Goal: Task Accomplishment & Management: Use online tool/utility

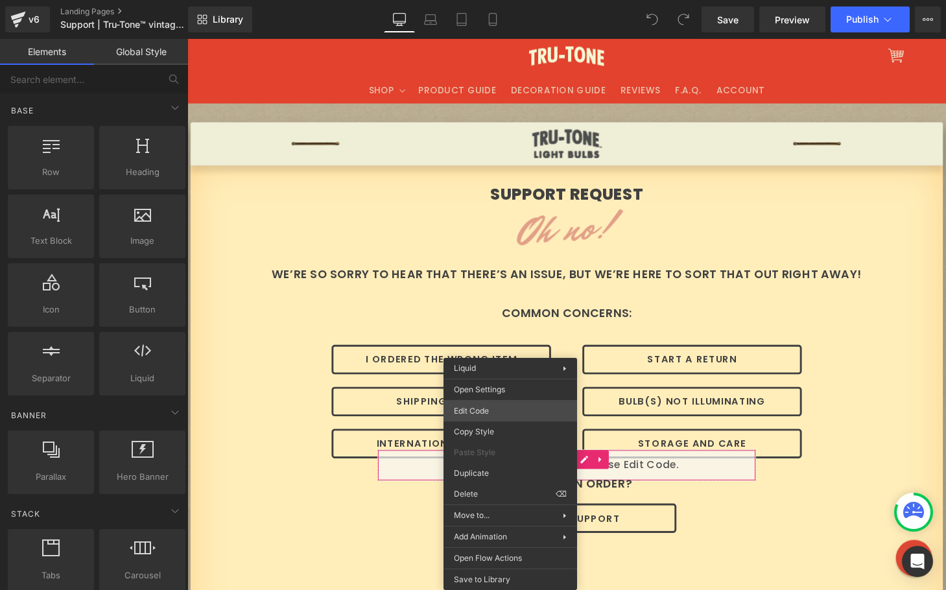
click at [501, 0] on div "You are previewing how the will restyle your page. You can not edit Elements in…" at bounding box center [473, 0] width 946 height 0
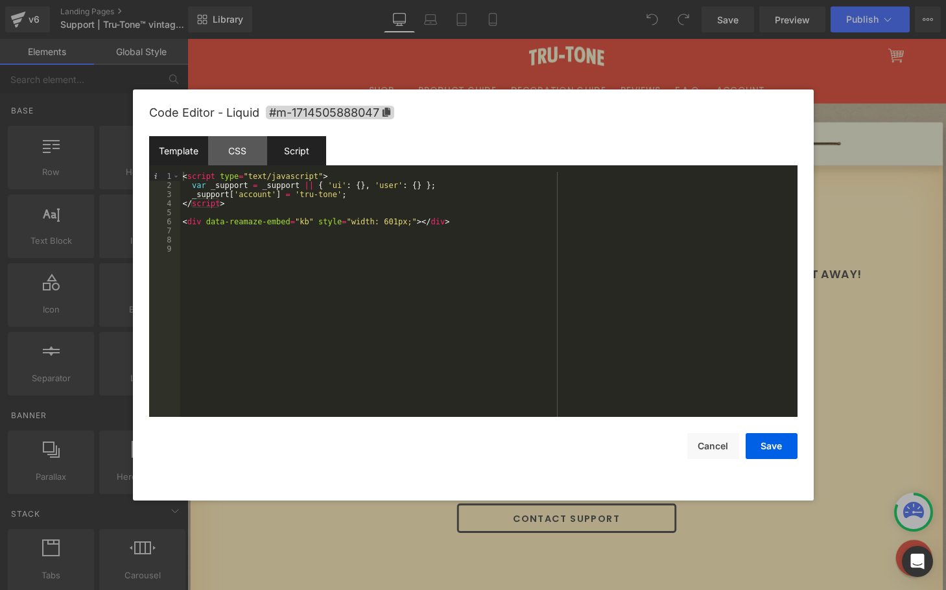
click at [303, 152] on div "Script" at bounding box center [296, 150] width 59 height 29
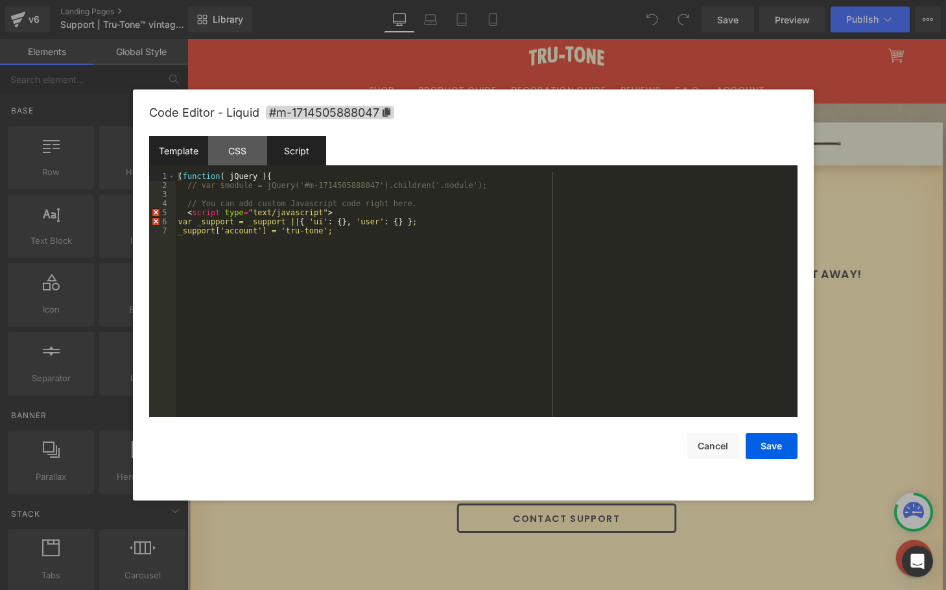
click at [182, 152] on div "Template" at bounding box center [178, 150] width 59 height 29
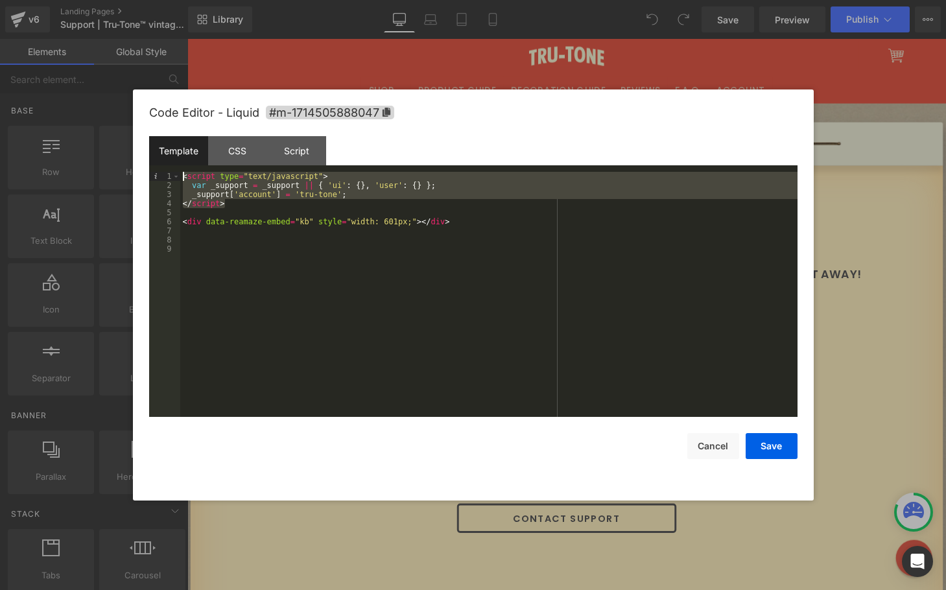
drag, startPoint x: 233, startPoint y: 204, endPoint x: 167, endPoint y: 175, distance: 71.7
click at [167, 175] on pre "1 2 3 4 5 6 7 8 9 < script type = "text/javascript" > var _support = _support |…" at bounding box center [473, 294] width 648 height 245
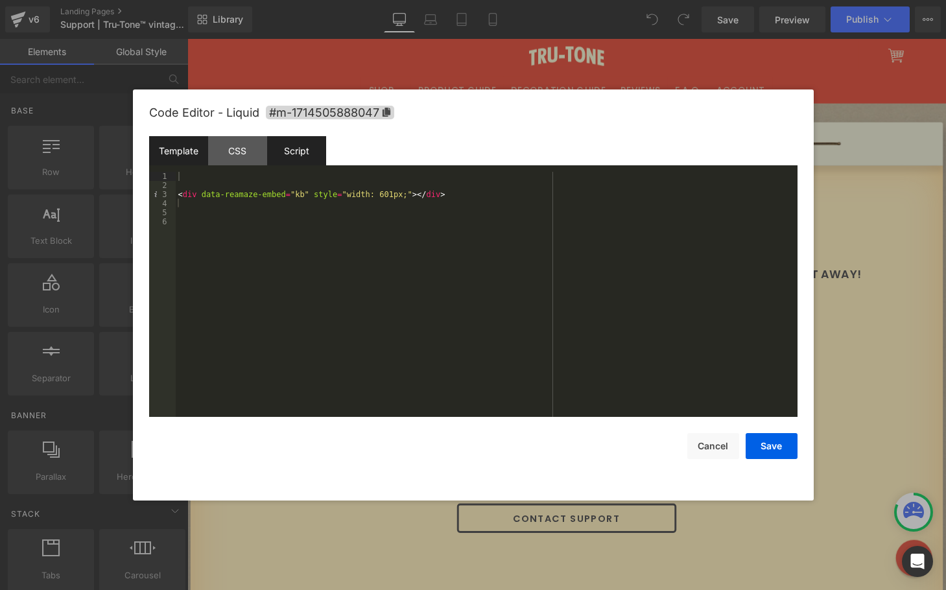
click at [289, 154] on div "Script" at bounding box center [296, 150] width 59 height 29
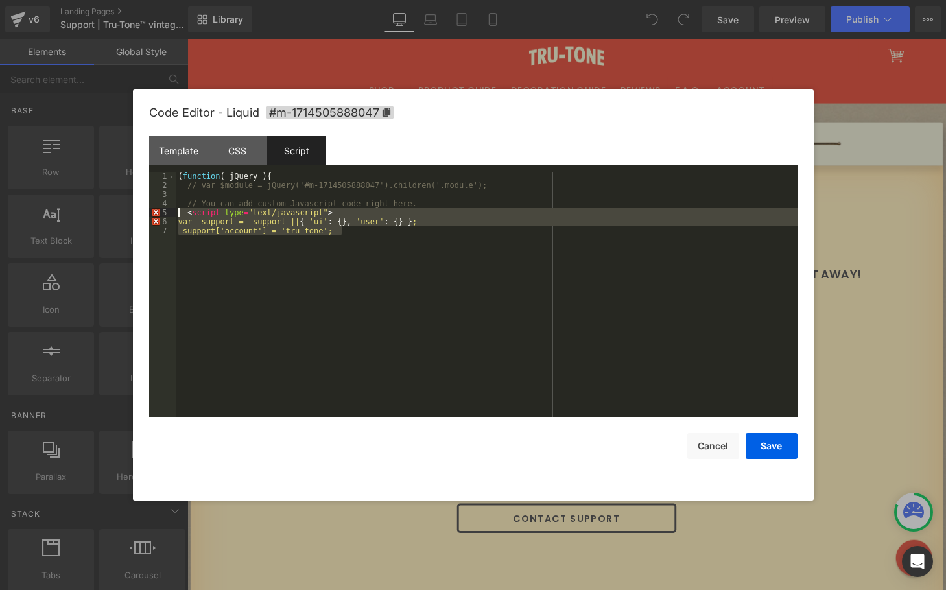
drag, startPoint x: 379, startPoint y: 250, endPoint x: 176, endPoint y: 213, distance: 206.3
click at [176, 213] on div "( function ( jQuery ) { // var $module = jQuery('#m-1714505888047').children('.…" at bounding box center [487, 303] width 622 height 263
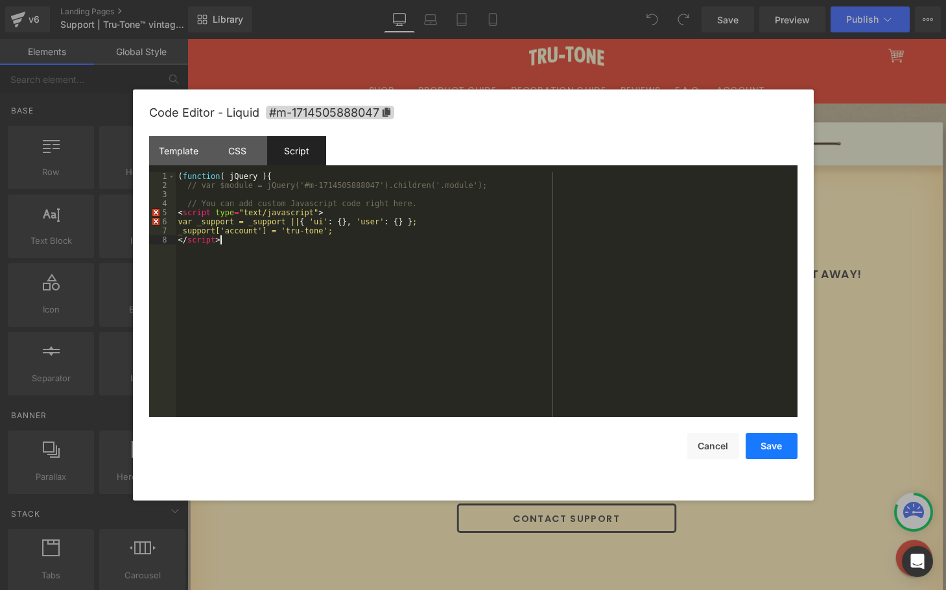
click at [775, 448] on button "Save" at bounding box center [772, 446] width 52 height 26
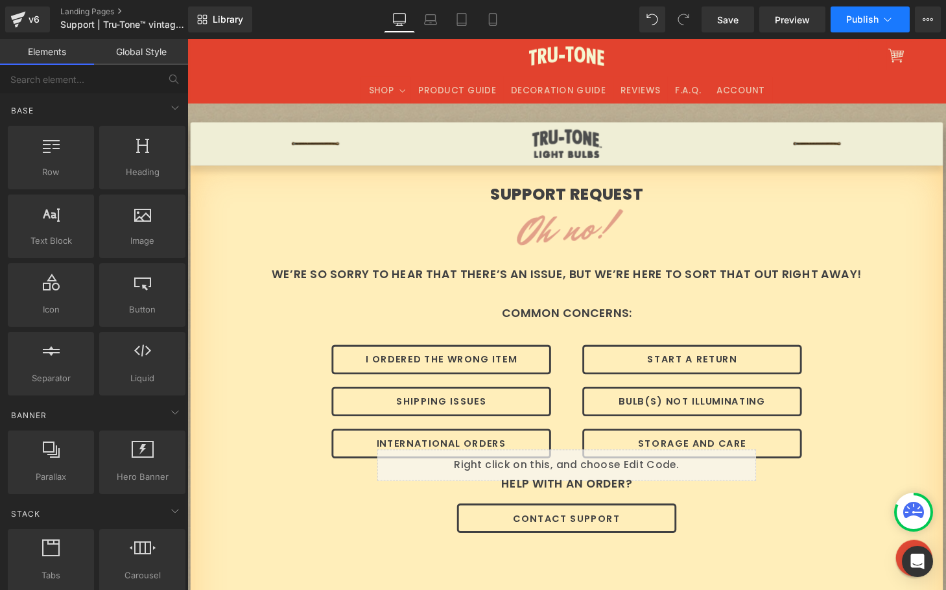
click at [848, 16] on span "Publish" at bounding box center [862, 19] width 32 height 10
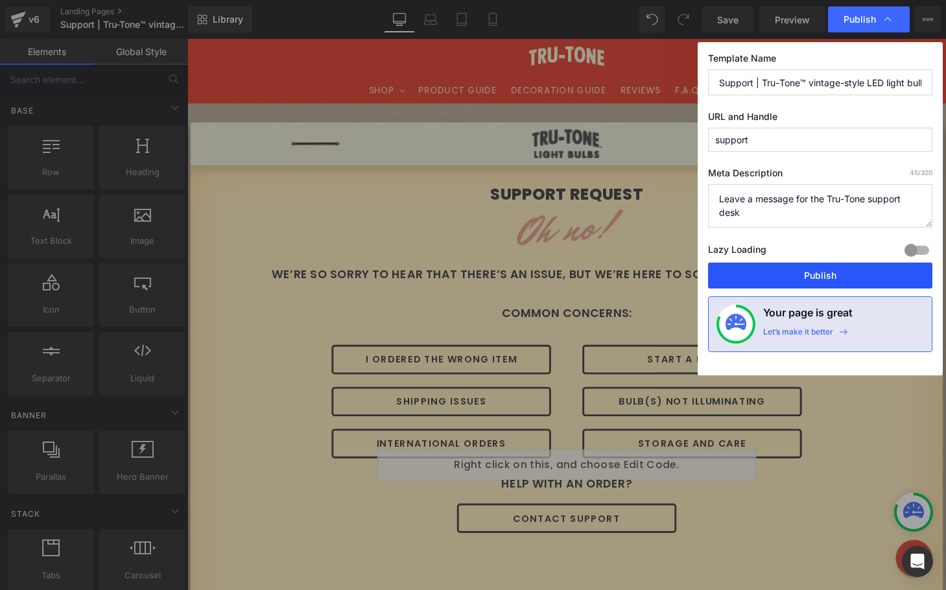
click at [803, 274] on button "Publish" at bounding box center [820, 276] width 224 height 26
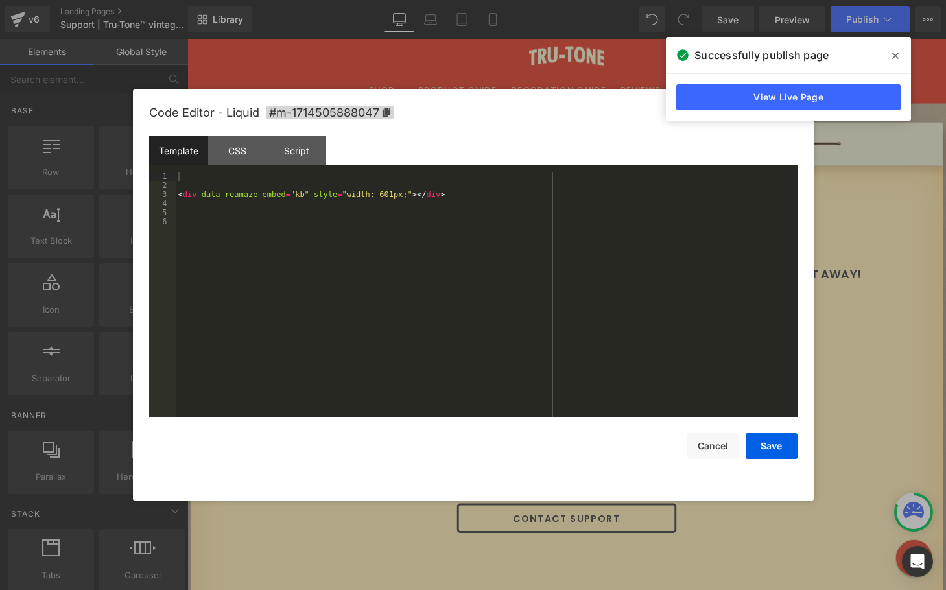
click at [450, 0] on div "You are previewing how the will restyle your page. You can not edit Elements in…" at bounding box center [473, 0] width 946 height 0
click at [301, 159] on div "Script" at bounding box center [296, 150] width 59 height 29
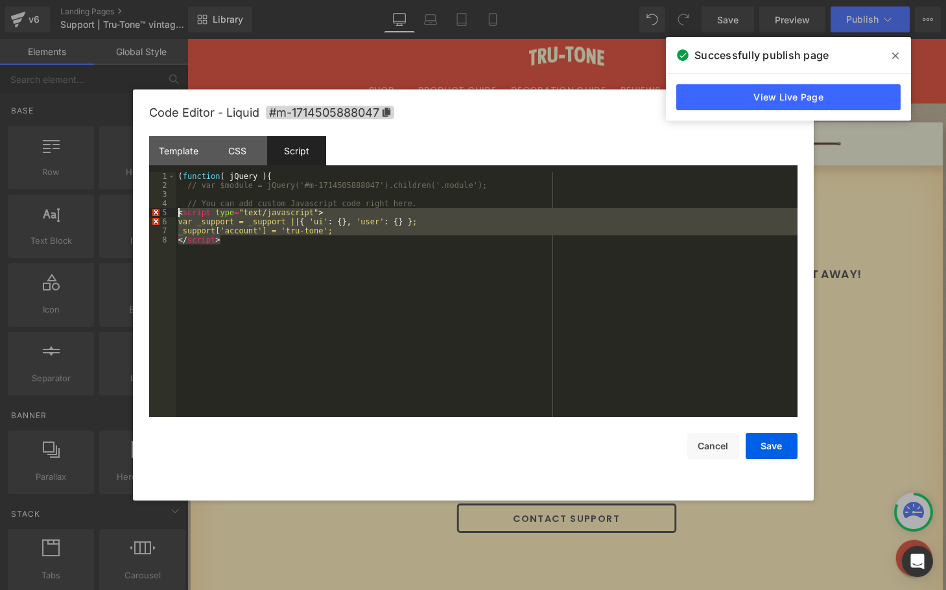
drag, startPoint x: 180, startPoint y: 240, endPoint x: 123, endPoint y: 215, distance: 62.1
click at [123, 215] on body "You are previewing how the will restyle your page. You can not edit Elements in…" at bounding box center [473, 295] width 946 height 590
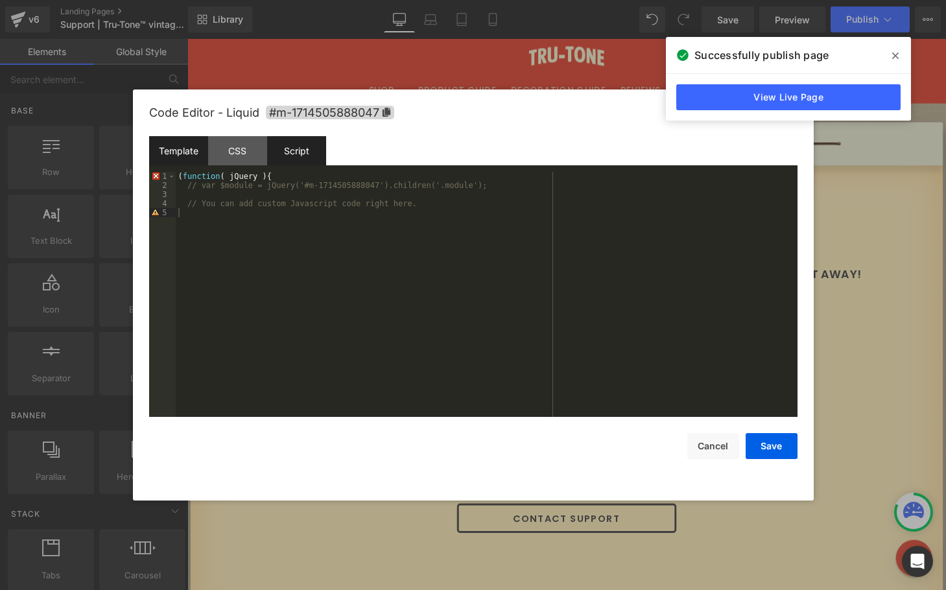
click at [172, 154] on div "Template" at bounding box center [178, 150] width 59 height 29
click at [204, 176] on div "< div data-reamaze-embed = "kb" style = "width: 601px;" > </ div >" at bounding box center [487, 303] width 622 height 263
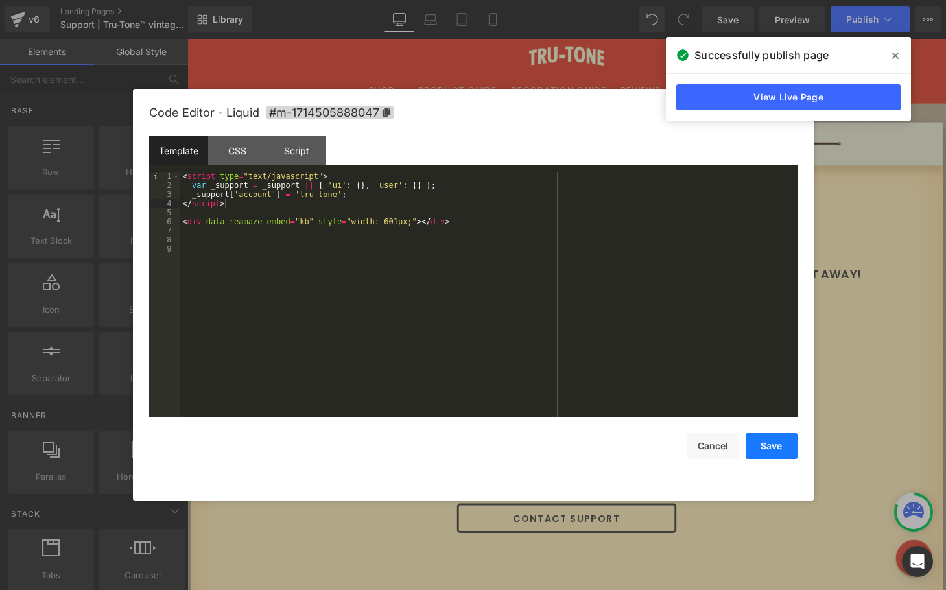
click at [775, 449] on button "Save" at bounding box center [772, 446] width 52 height 26
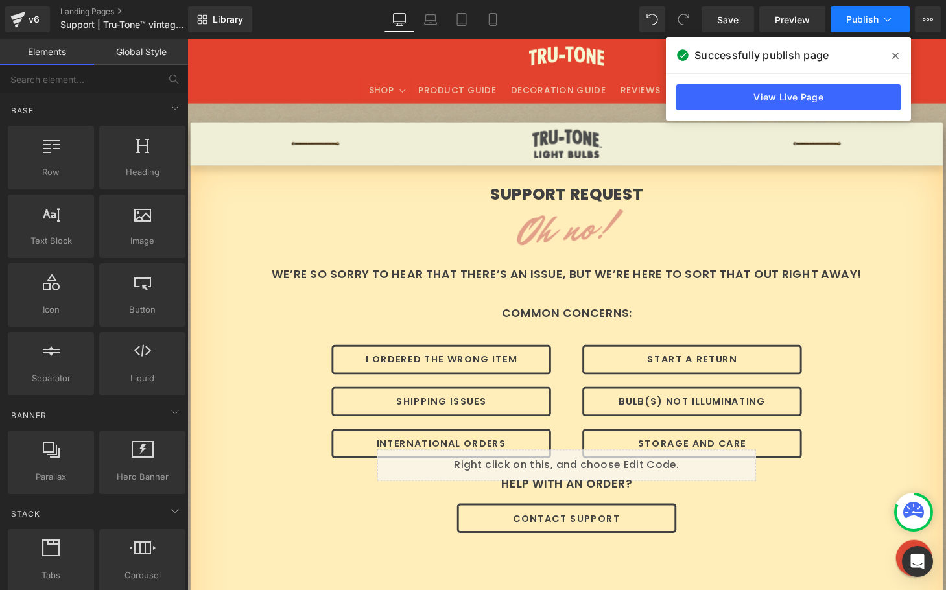
click at [855, 20] on span "Publish" at bounding box center [862, 19] width 32 height 10
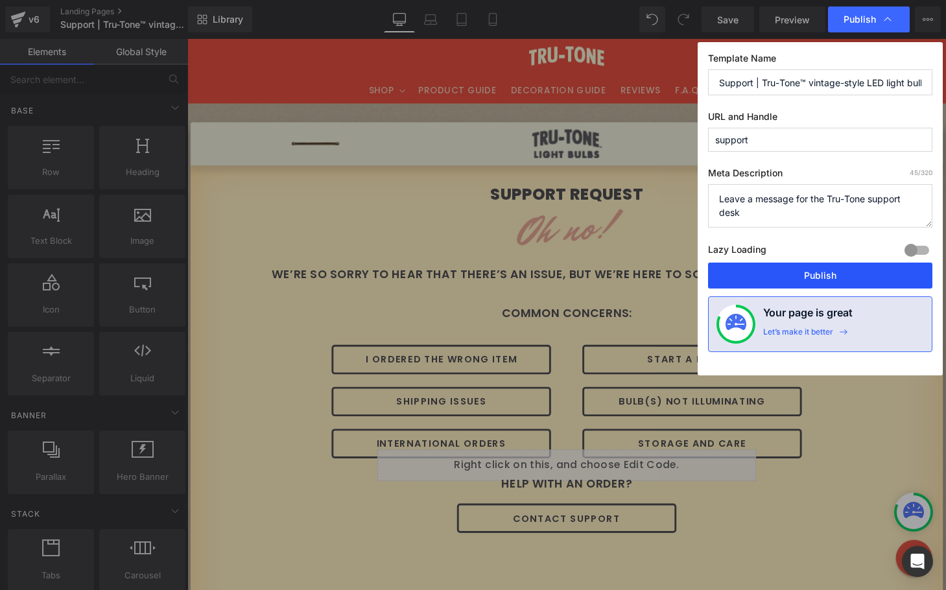
click at [785, 274] on button "Publish" at bounding box center [820, 276] width 224 height 26
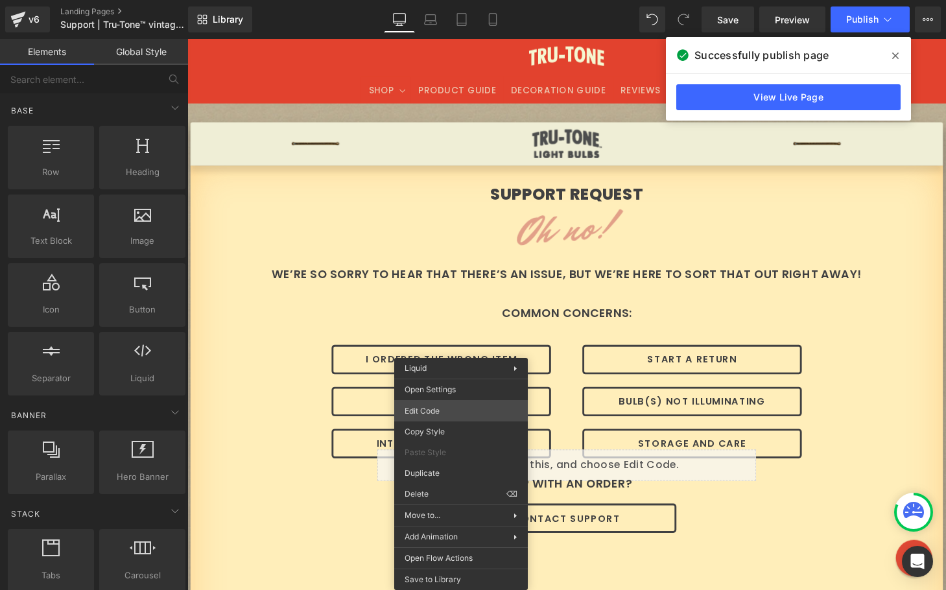
click at [455, 0] on div "You are previewing how the will restyle your page. You can not edit Elements in…" at bounding box center [473, 0] width 946 height 0
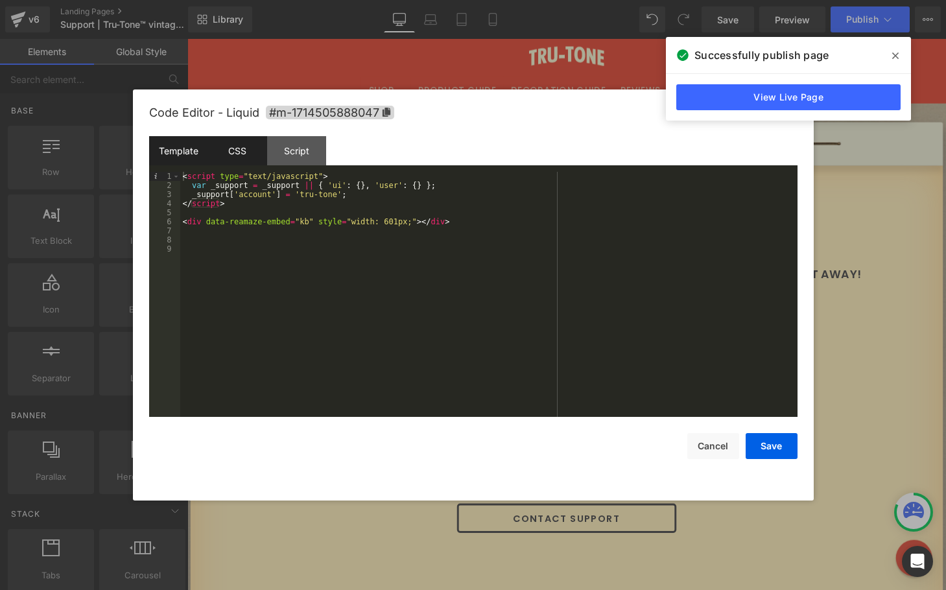
click at [237, 141] on div "CSS" at bounding box center [237, 150] width 59 height 29
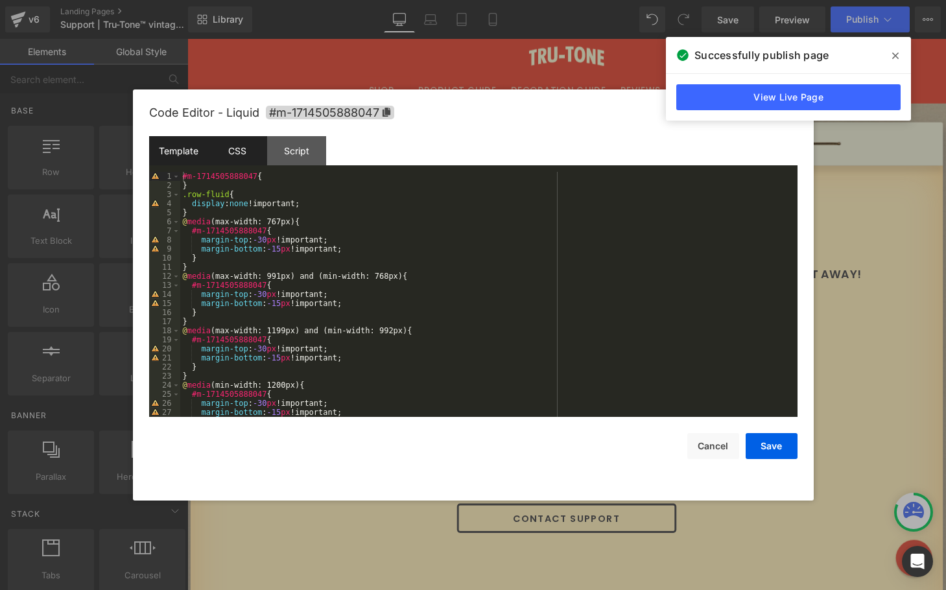
click at [188, 147] on div "Template" at bounding box center [178, 150] width 59 height 29
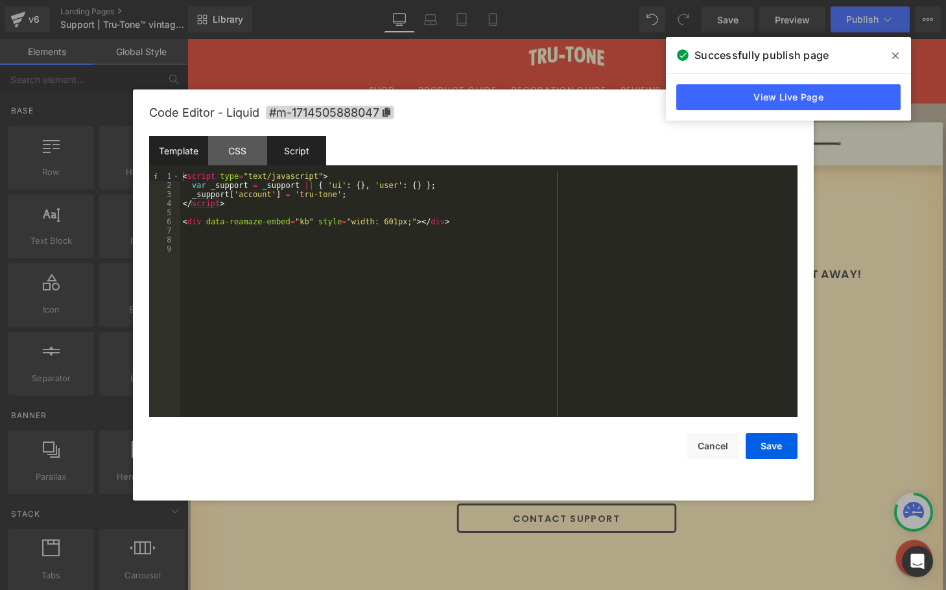
click at [305, 151] on div "Script" at bounding box center [296, 150] width 59 height 29
click at [183, 150] on div "Template" at bounding box center [178, 150] width 59 height 29
drag, startPoint x: 411, startPoint y: 221, endPoint x: 314, endPoint y: 220, distance: 97.3
click at [314, 220] on div "< script type = "text/javascript" > var _support = _support || { 'ui' : { } , '…" at bounding box center [488, 303] width 617 height 263
click at [394, 224] on div "< script type = "text/javascript" > var _support = _support || { 'ui' : { } , '…" at bounding box center [488, 303] width 617 height 263
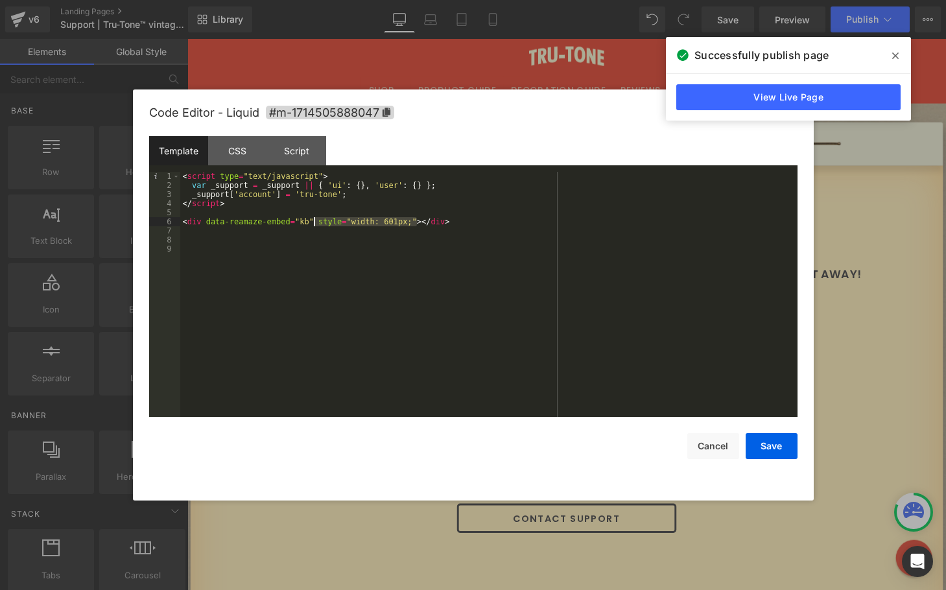
drag, startPoint x: 416, startPoint y: 221, endPoint x: 315, endPoint y: 220, distance: 101.1
click at [315, 220] on div "< script type = "text/javascript" > var _support = _support || { 'ui' : { } , '…" at bounding box center [488, 303] width 617 height 263
click at [770, 446] on button "Save" at bounding box center [772, 446] width 52 height 26
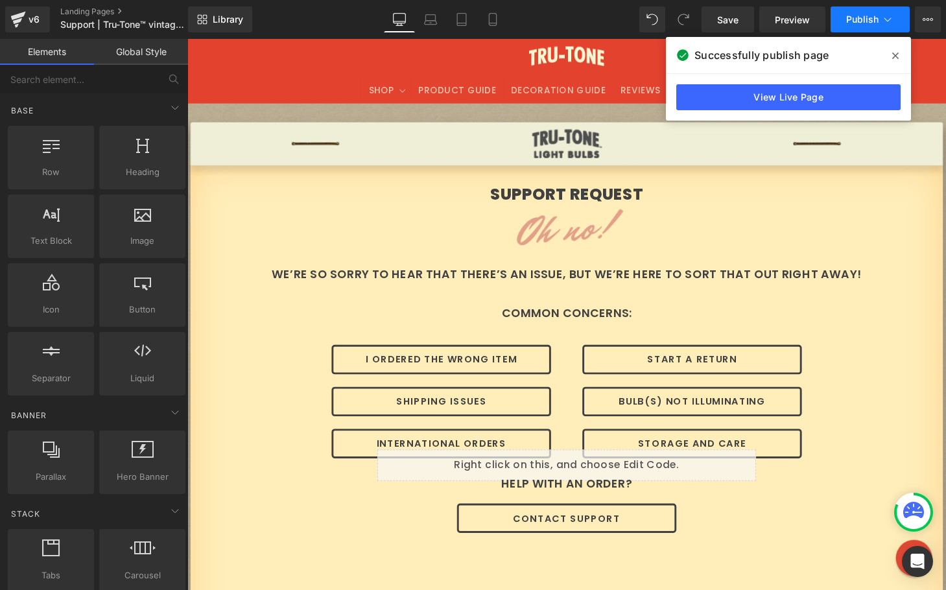
click at [858, 18] on span "Publish" at bounding box center [862, 19] width 32 height 10
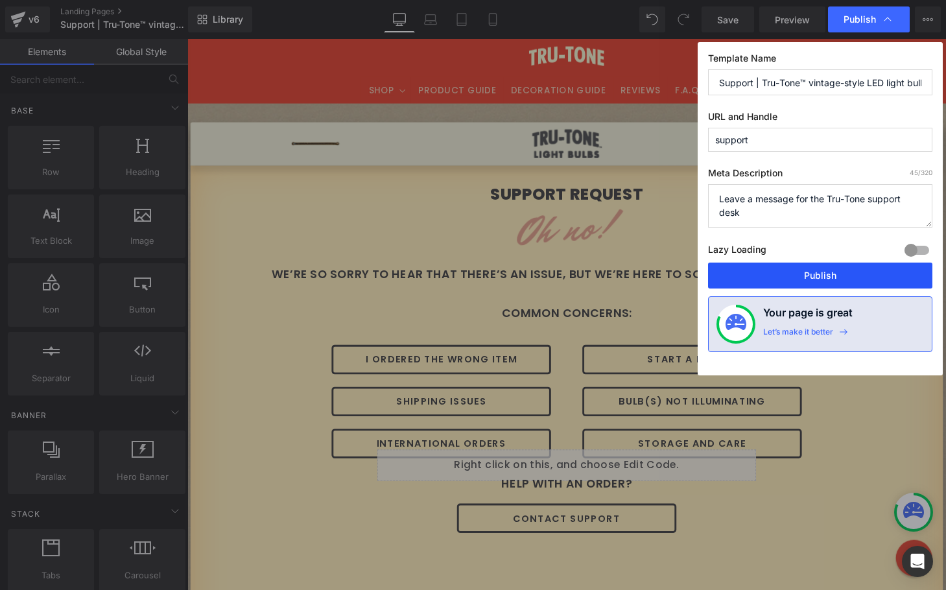
click at [801, 279] on button "Publish" at bounding box center [820, 276] width 224 height 26
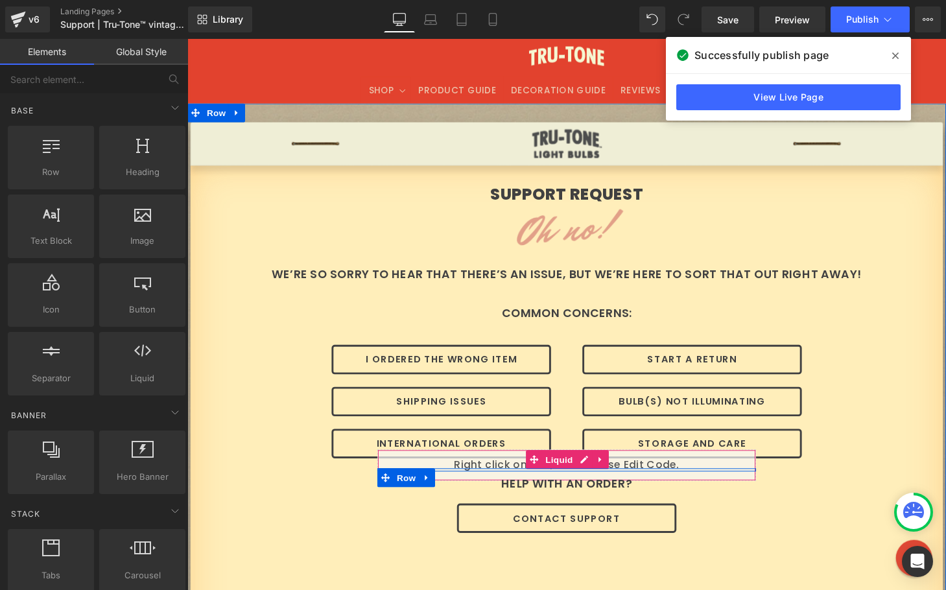
click at [405, 476] on div "Liquid" at bounding box center [580, 480] width 392 height 32
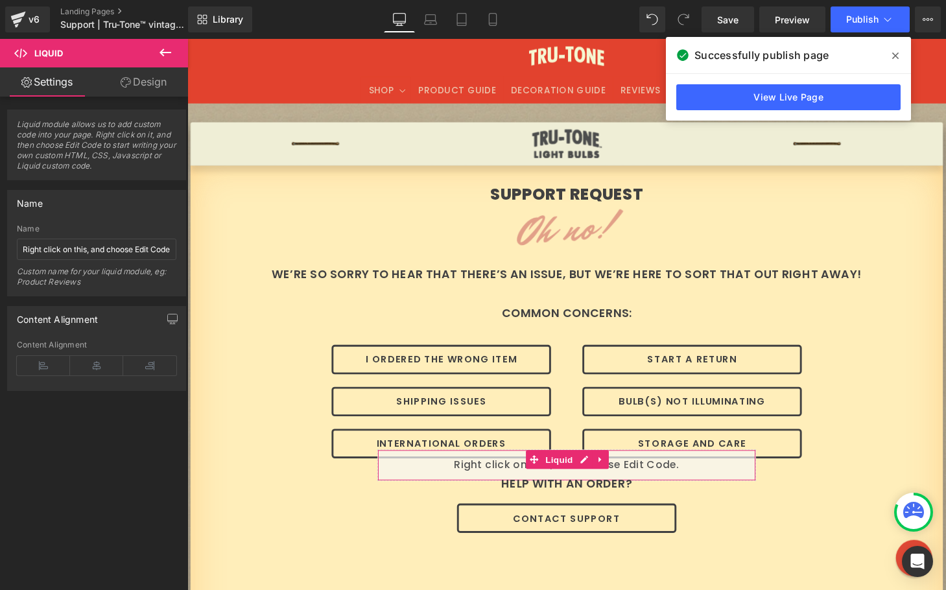
click at [150, 78] on link "Design" at bounding box center [144, 81] width 94 height 29
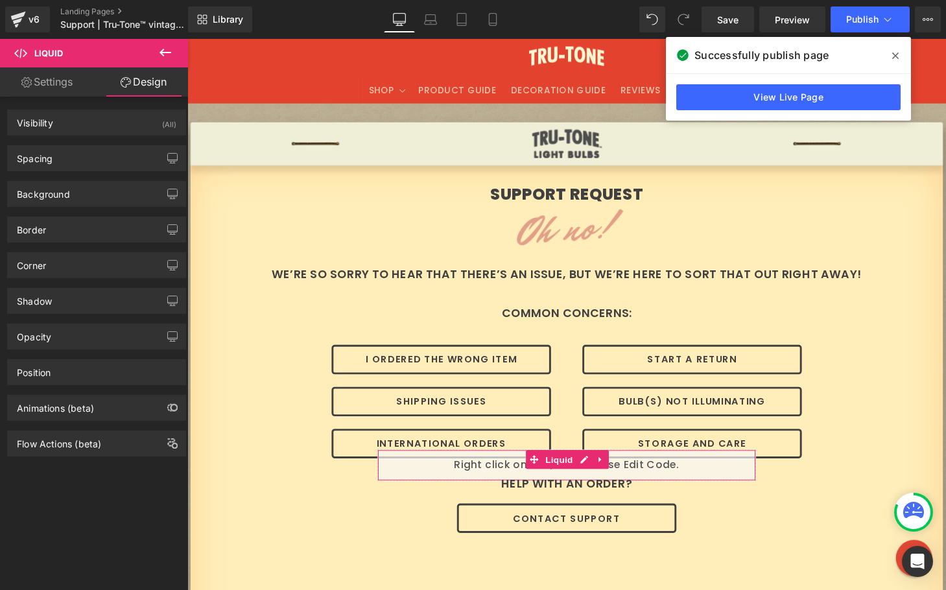
type input "-30"
type input "0"
type input "-15"
type input "0"
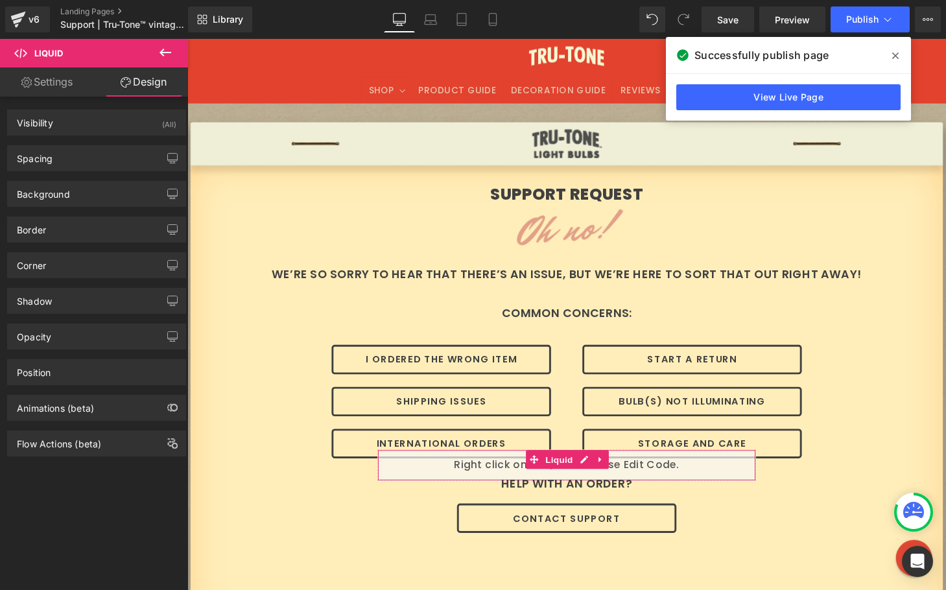
type input "0"
click at [108, 157] on div "Spacing" at bounding box center [97, 158] width 178 height 25
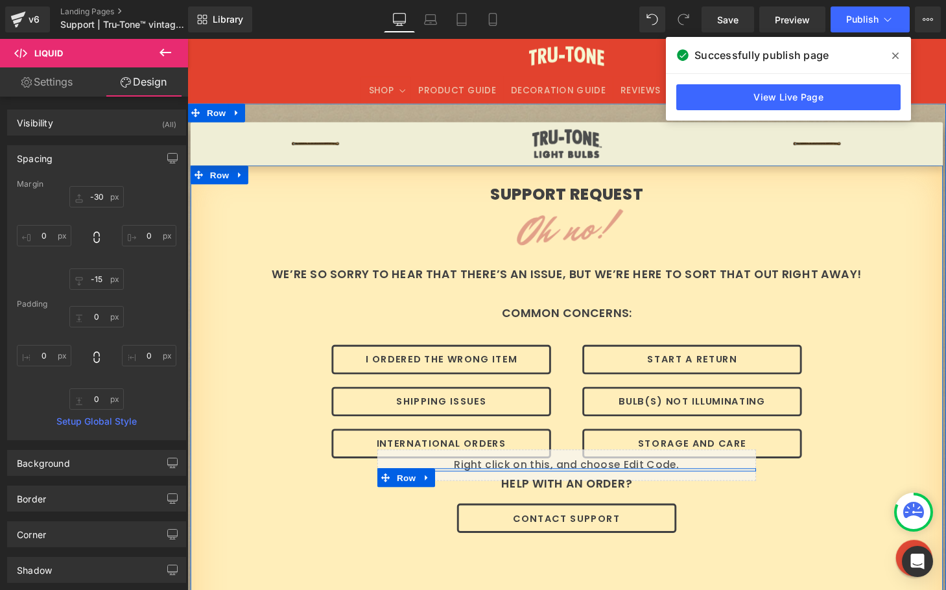
click at [187, 39] on div at bounding box center [187, 39] width 0 height 0
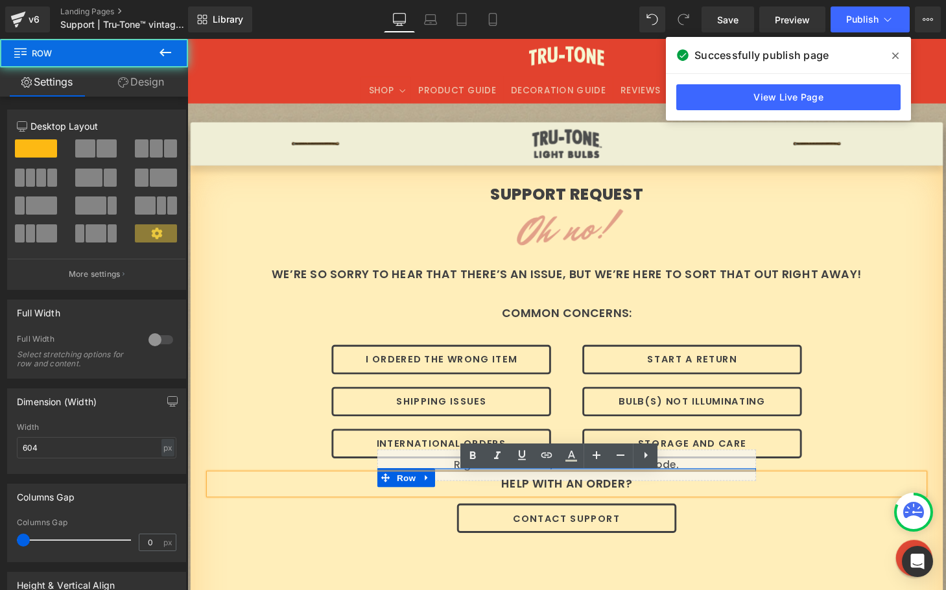
click at [455, 483] on div at bounding box center [580, 484] width 392 height 3
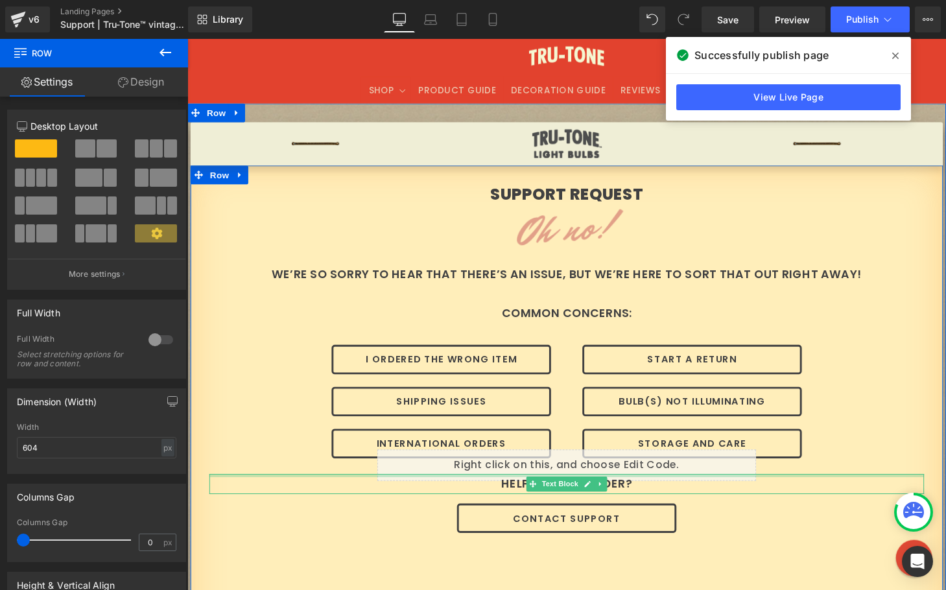
click at [410, 490] on div at bounding box center [579, 490] width 739 height 3
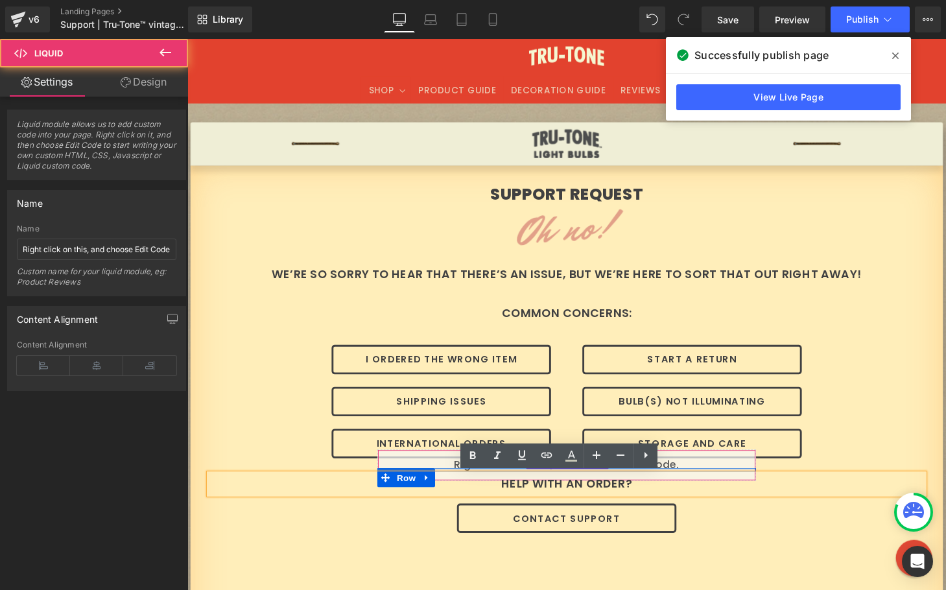
click at [431, 481] on div "Liquid" at bounding box center [580, 480] width 392 height 32
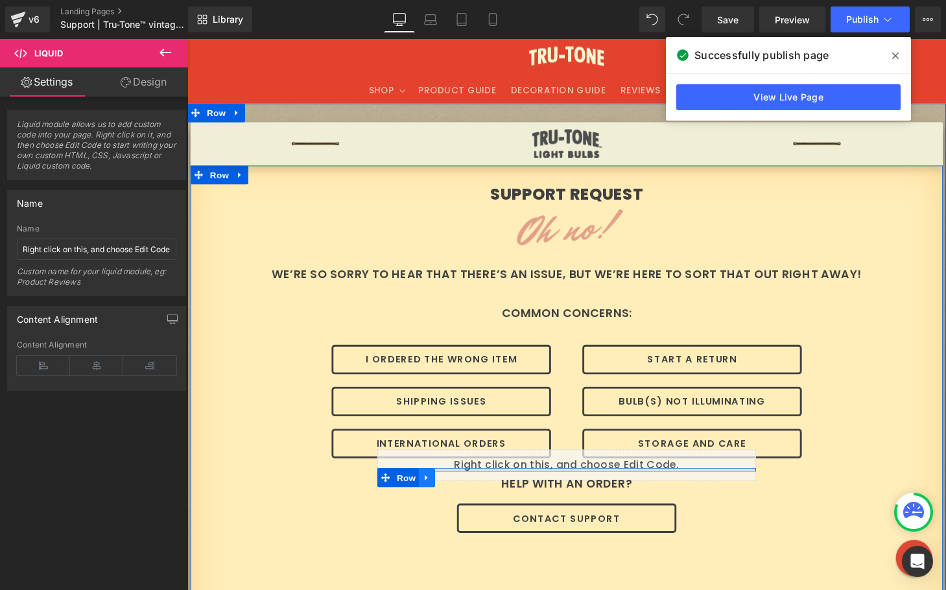
click at [428, 484] on link at bounding box center [435, 492] width 17 height 19
click at [409, 486] on span "Row" at bounding box center [414, 492] width 26 height 19
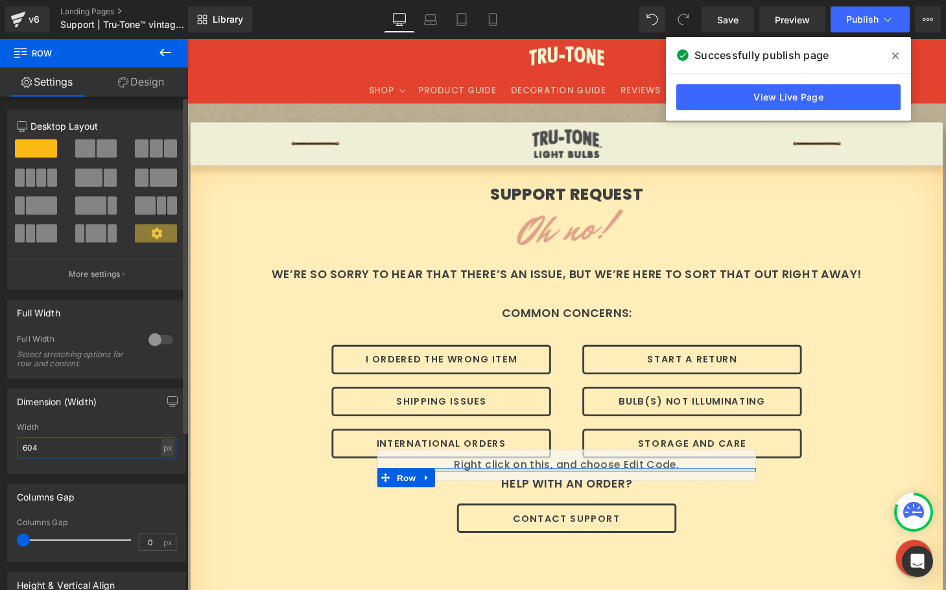
drag, startPoint x: 53, startPoint y: 449, endPoint x: 36, endPoint y: 447, distance: 17.6
click at [34, 447] on input "604" at bounding box center [96, 447] width 159 height 21
click at [71, 473] on div "Dimension (Width) 601px Width 601 px % px" at bounding box center [96, 431] width 179 height 86
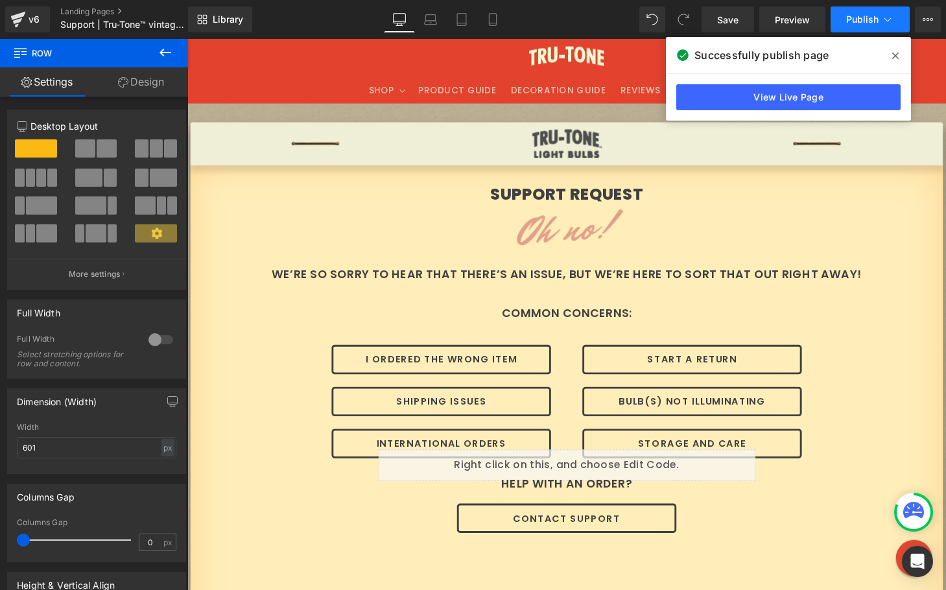
click at [851, 21] on span "Publish" at bounding box center [862, 19] width 32 height 10
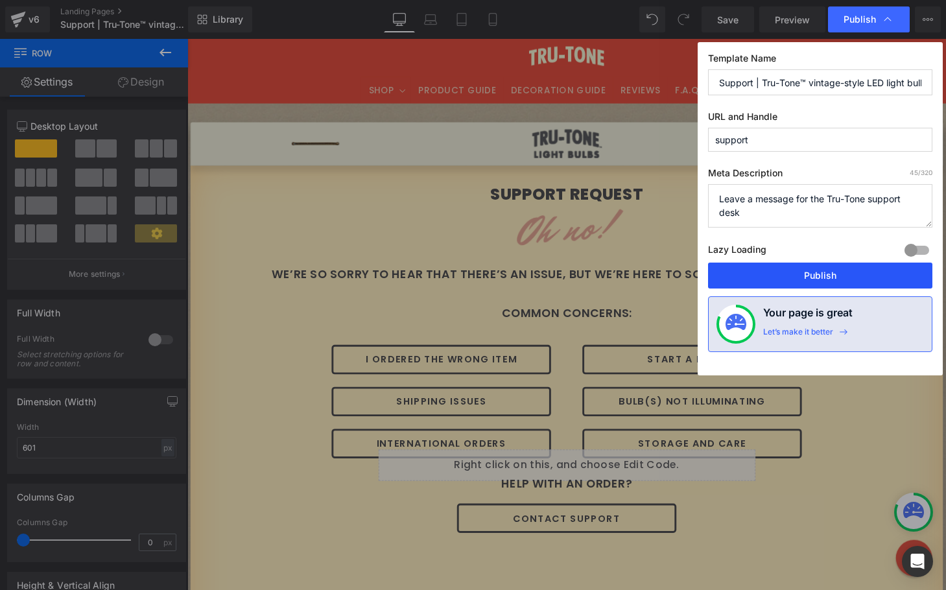
click at [796, 270] on button "Publish" at bounding box center [820, 276] width 224 height 26
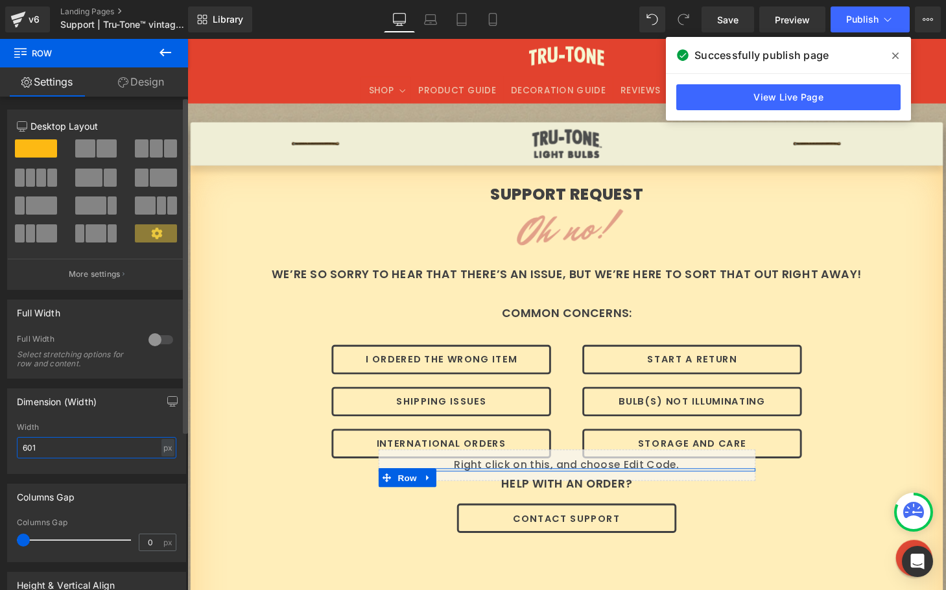
click at [71, 453] on input "601" at bounding box center [96, 447] width 159 height 21
type input "604"
click at [112, 428] on div "Width" at bounding box center [96, 427] width 159 height 9
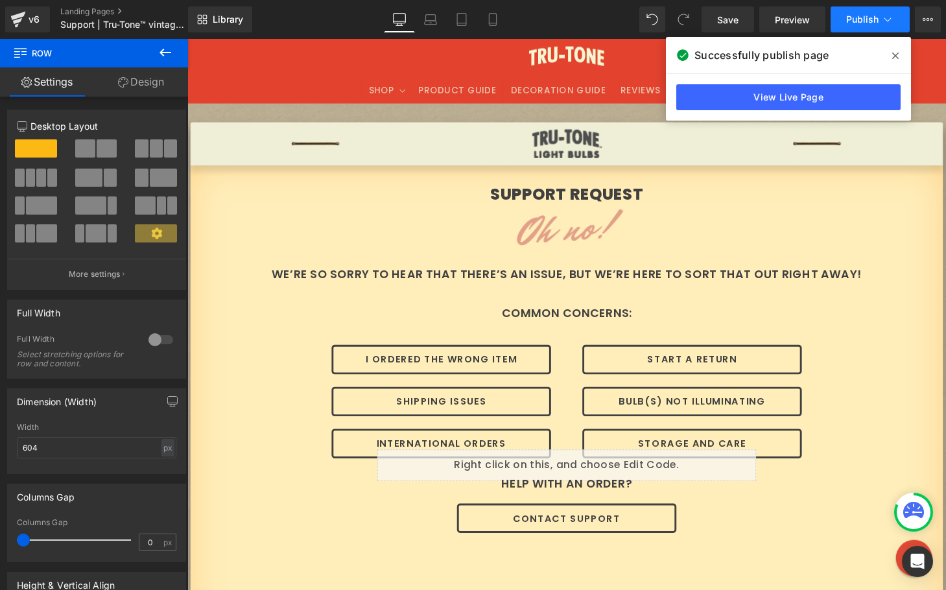
click at [849, 18] on span "Publish" at bounding box center [862, 19] width 32 height 10
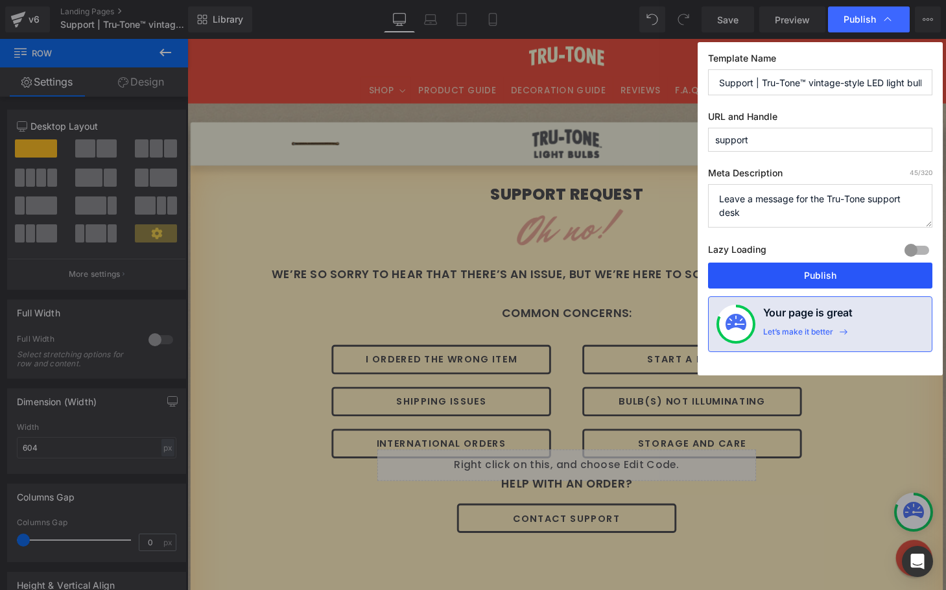
click at [796, 278] on button "Publish" at bounding box center [820, 276] width 224 height 26
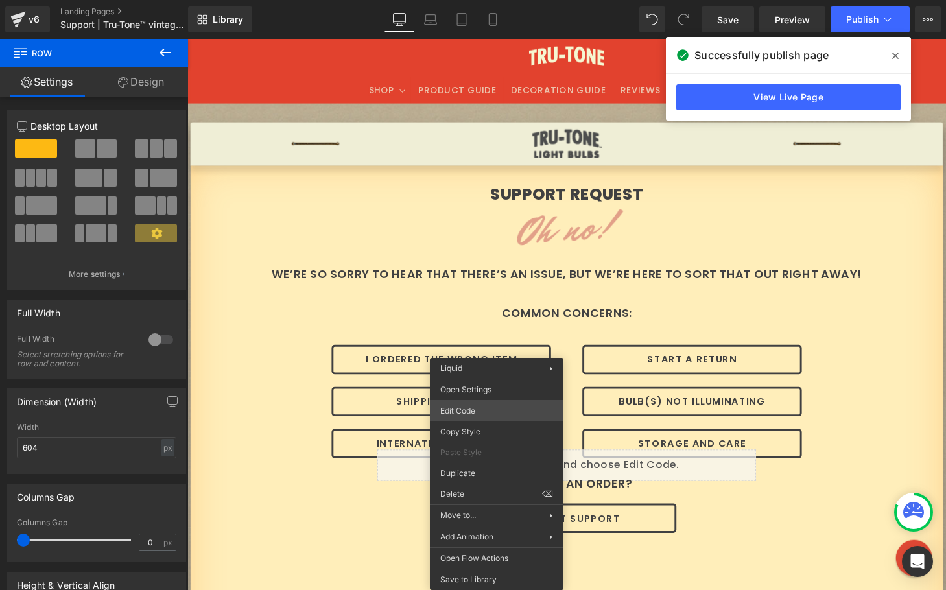
click at [492, 0] on div "Row You are previewing how the will restyle your page. You can not edit Element…" at bounding box center [473, 0] width 946 height 0
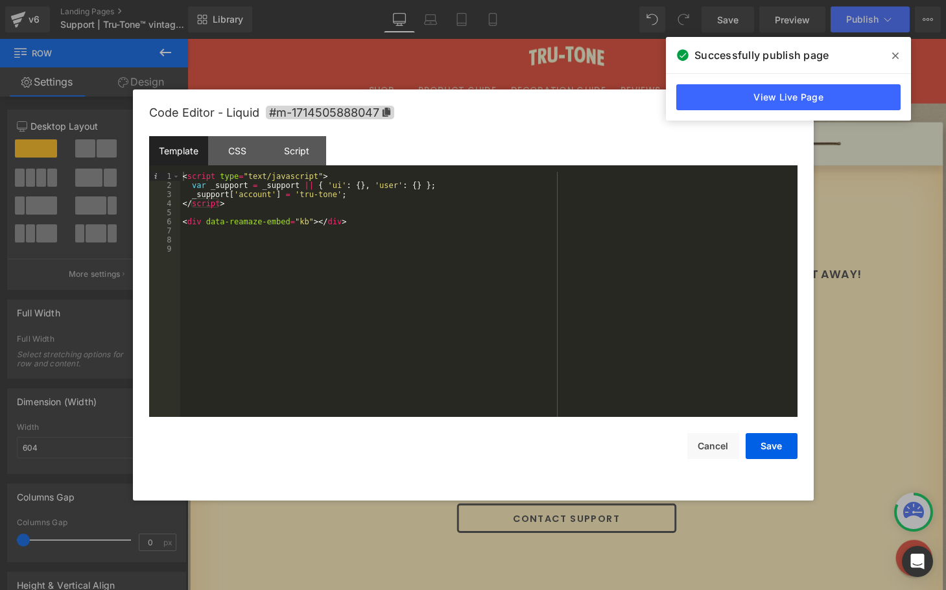
click at [313, 221] on div "< script type = "text/javascript" > var _support = _support || { 'ui' : { } , '…" at bounding box center [488, 303] width 617 height 263
click at [343, 246] on div "< script type = "text/javascript" > var _support = _support || { 'ui' : { } , '…" at bounding box center [488, 303] width 617 height 263
click at [765, 451] on button "Save" at bounding box center [772, 446] width 52 height 26
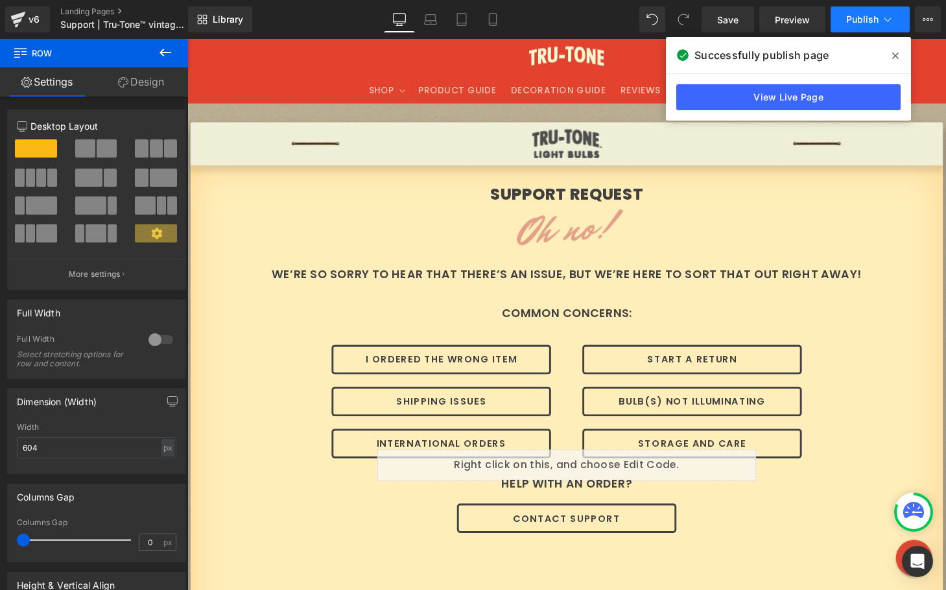
click at [862, 21] on span "Publish" at bounding box center [862, 19] width 32 height 10
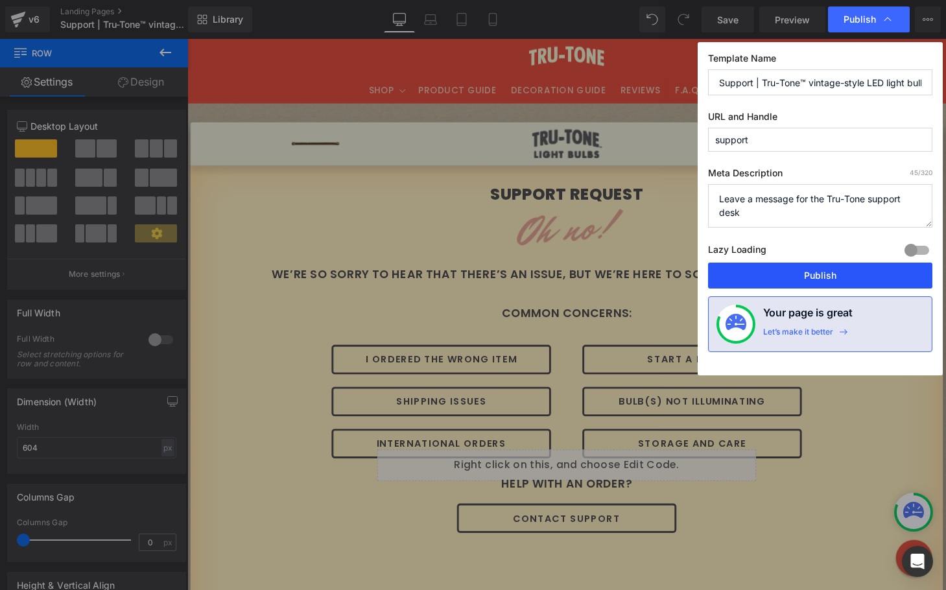
click at [799, 277] on button "Publish" at bounding box center [820, 276] width 224 height 26
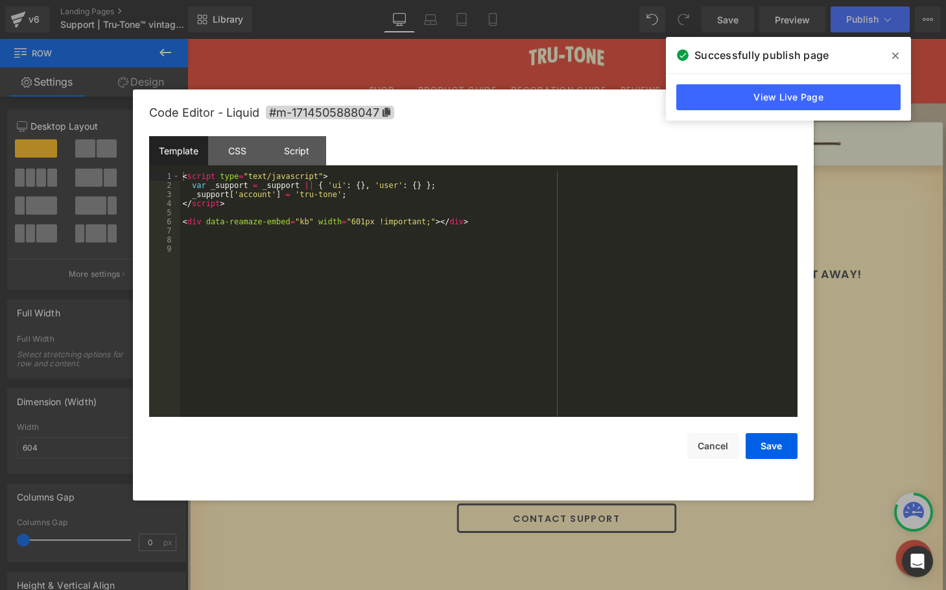
click at [412, 0] on div "Row You are previewing how the will restyle your page. You can not edit Element…" at bounding box center [473, 0] width 946 height 0
click at [325, 226] on div "< script type = "text/javascript" > var _support = _support || { 'ui' : { } , '…" at bounding box center [488, 303] width 617 height 263
drag, startPoint x: 436, startPoint y: 222, endPoint x: 318, endPoint y: 220, distance: 118.0
click at [318, 220] on div "< script type = "text/javascript" > var _support = _support || { 'ui' : { } , '…" at bounding box center [488, 303] width 617 height 263
click at [322, 224] on div "< script type = "text/javascript" > var _support = _support || { 'ui' : { } , '…" at bounding box center [488, 303] width 617 height 263
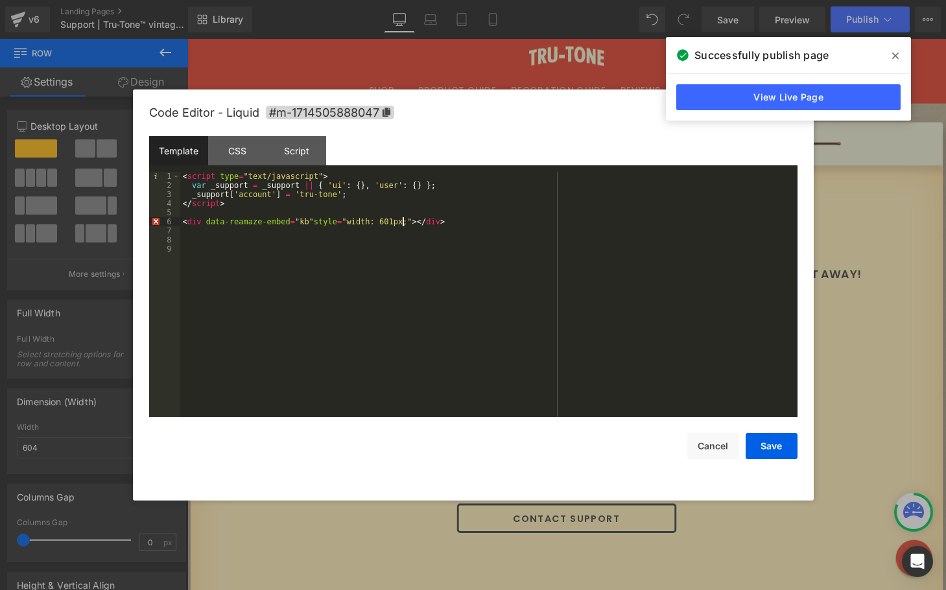
drag, startPoint x: 403, startPoint y: 221, endPoint x: 435, endPoint y: 220, distance: 32.4
click at [403, 221] on div "< script type = "text/javascript" > var _support = _support || { 'ui' : { } , '…" at bounding box center [488, 303] width 617 height 263
click at [765, 438] on button "Save" at bounding box center [772, 446] width 52 height 26
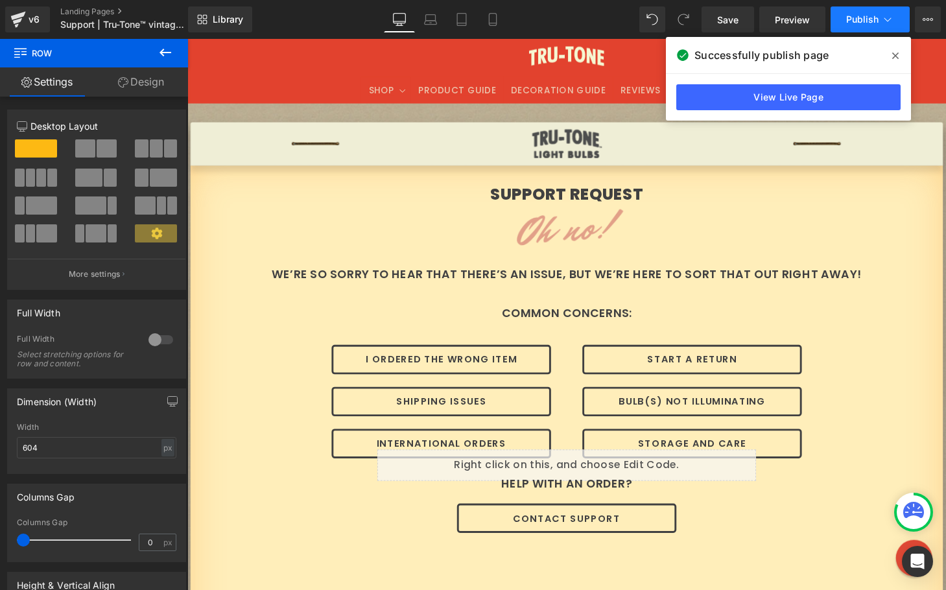
click at [845, 19] on button "Publish" at bounding box center [870, 19] width 79 height 26
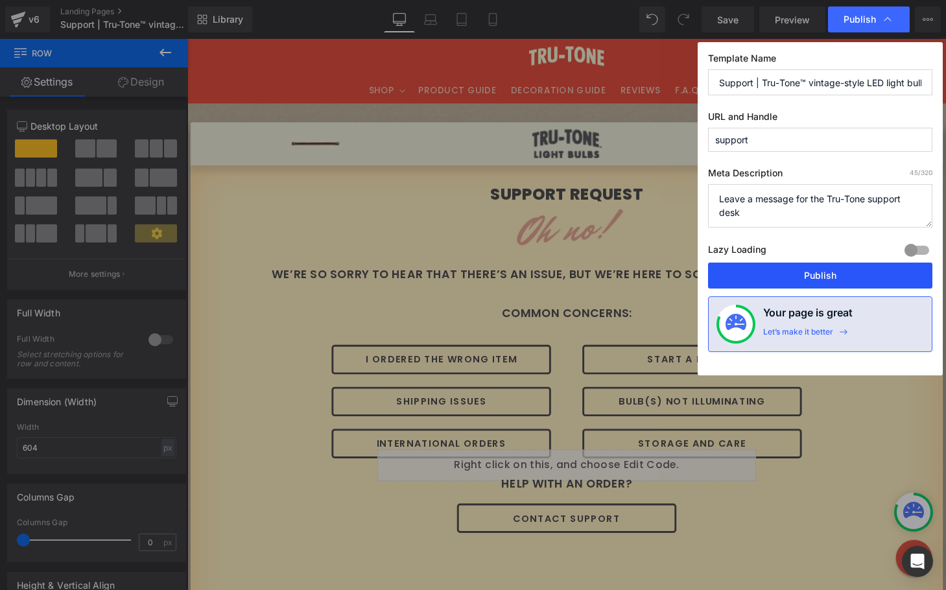
click at [796, 270] on button "Publish" at bounding box center [820, 276] width 224 height 26
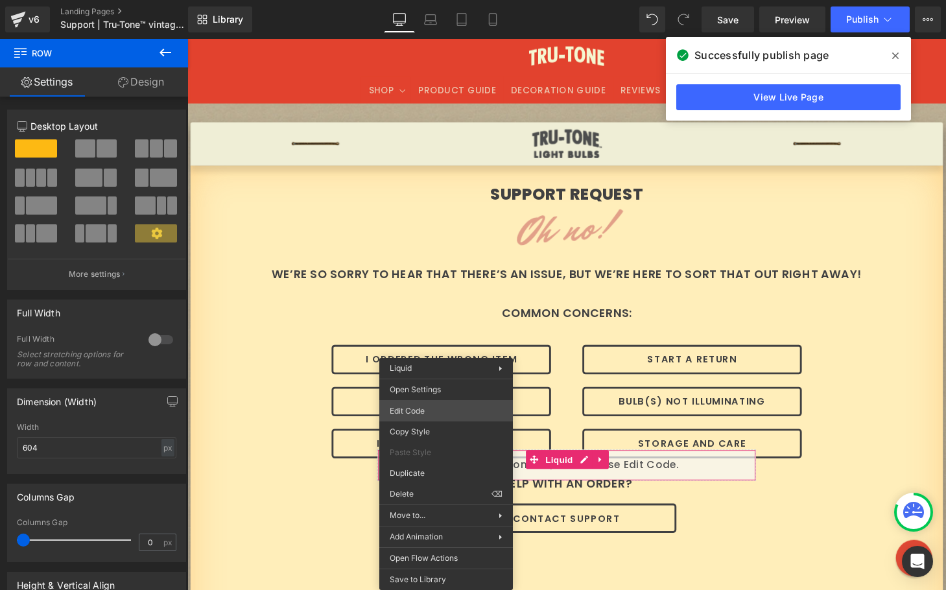
click at [436, 0] on div "Row You are previewing how the will restyle your page. You can not edit Element…" at bounding box center [473, 0] width 946 height 0
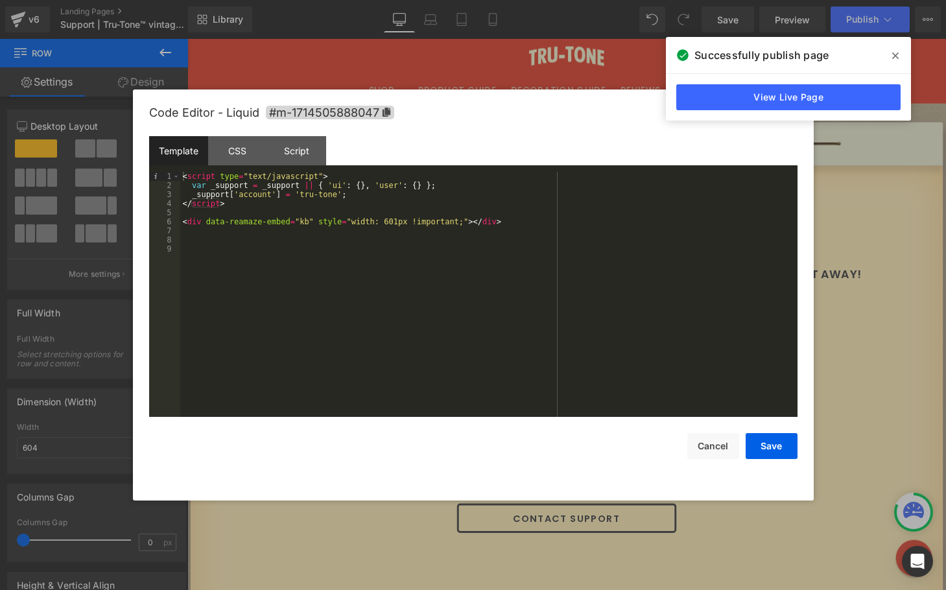
drag, startPoint x: 437, startPoint y: 223, endPoint x: 445, endPoint y: 222, distance: 8.5
click at [437, 223] on div "< script type = "text/javascript" > var _support = _support || { 'ui' : { } , '…" at bounding box center [488, 303] width 617 height 263
drag, startPoint x: 469, startPoint y: 220, endPoint x: 320, endPoint y: 219, distance: 148.5
click at [320, 219] on div "< script type = "text/javascript" > var _support = _support || { 'ui' : { } , '…" at bounding box center [488, 303] width 617 height 263
click at [777, 444] on button "Save" at bounding box center [772, 446] width 52 height 26
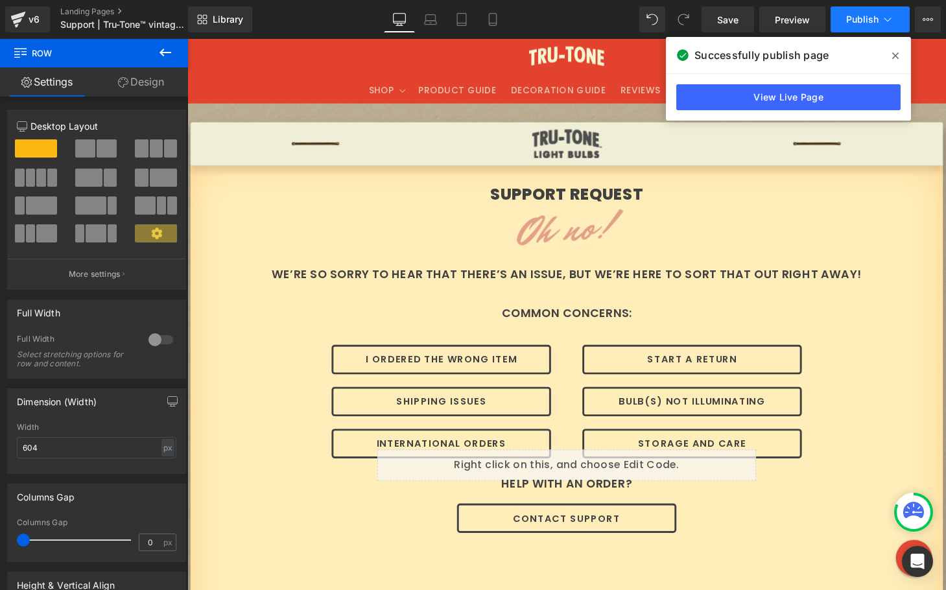
click at [847, 21] on span "Publish" at bounding box center [862, 19] width 32 height 10
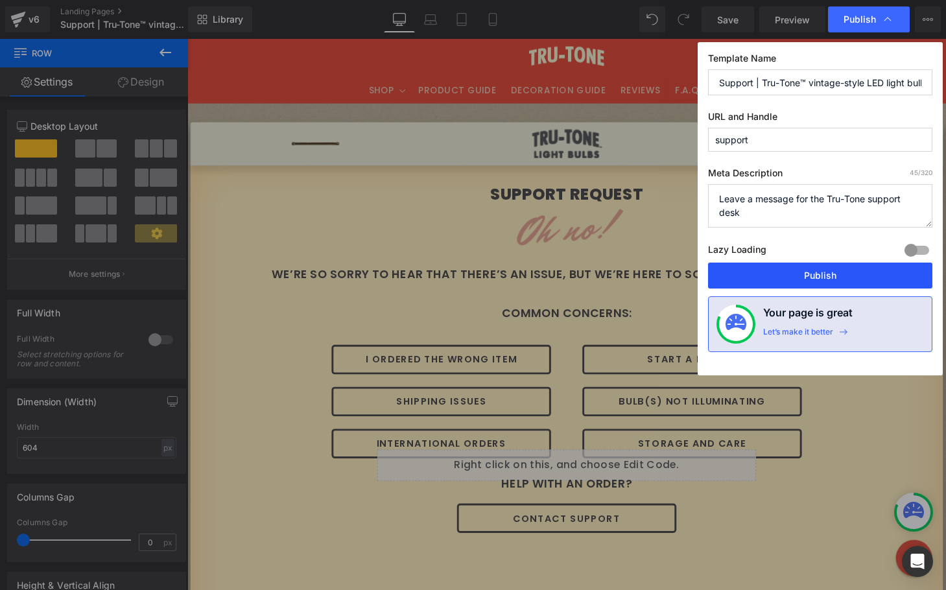
click at [795, 277] on button "Publish" at bounding box center [820, 276] width 224 height 26
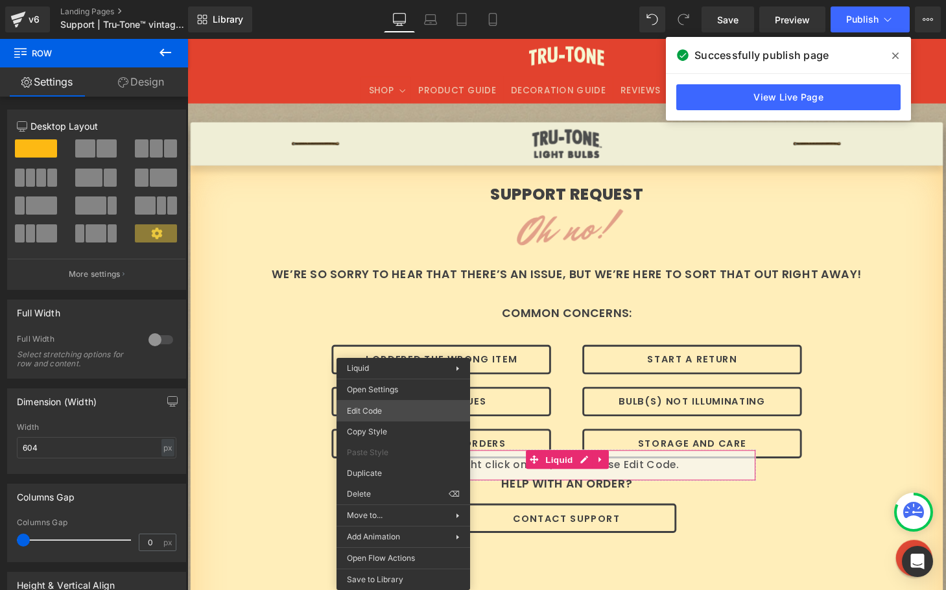
click at [384, 0] on div "Row You are previewing how the will restyle your page. You can not edit Element…" at bounding box center [473, 0] width 946 height 0
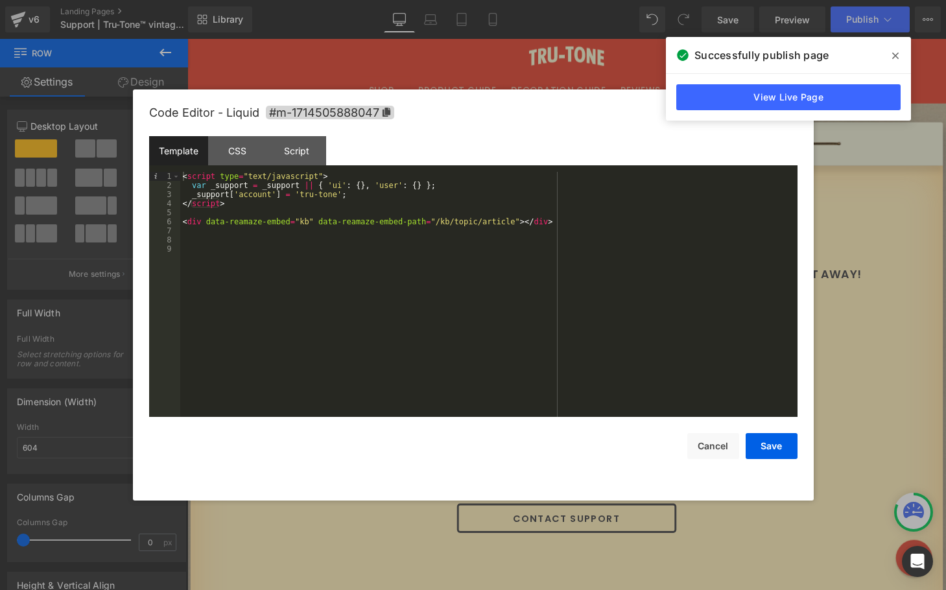
click at [367, 228] on div "< script type = "text/javascript" > var _support = _support || { 'ui' : { } , '…" at bounding box center [488, 303] width 617 height 263
drag, startPoint x: 515, startPoint y: 219, endPoint x: 442, endPoint y: 220, distance: 73.9
click at [442, 220] on div "< script type = "text/javascript" > var _support = _support || { 'ui' : { } , '…" at bounding box center [488, 303] width 617 height 263
click at [767, 444] on button "Save" at bounding box center [772, 446] width 52 height 26
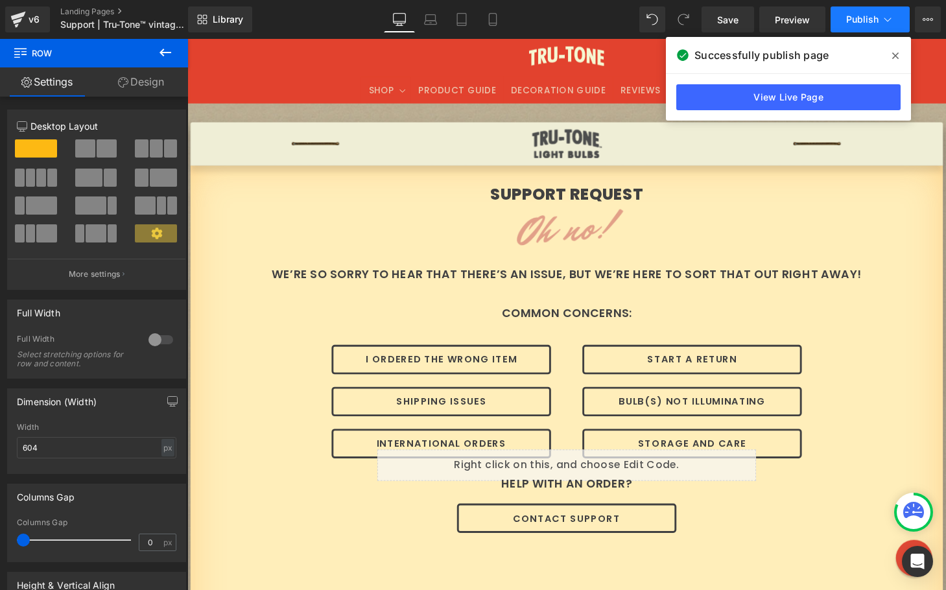
click at [855, 22] on span "Publish" at bounding box center [862, 19] width 32 height 10
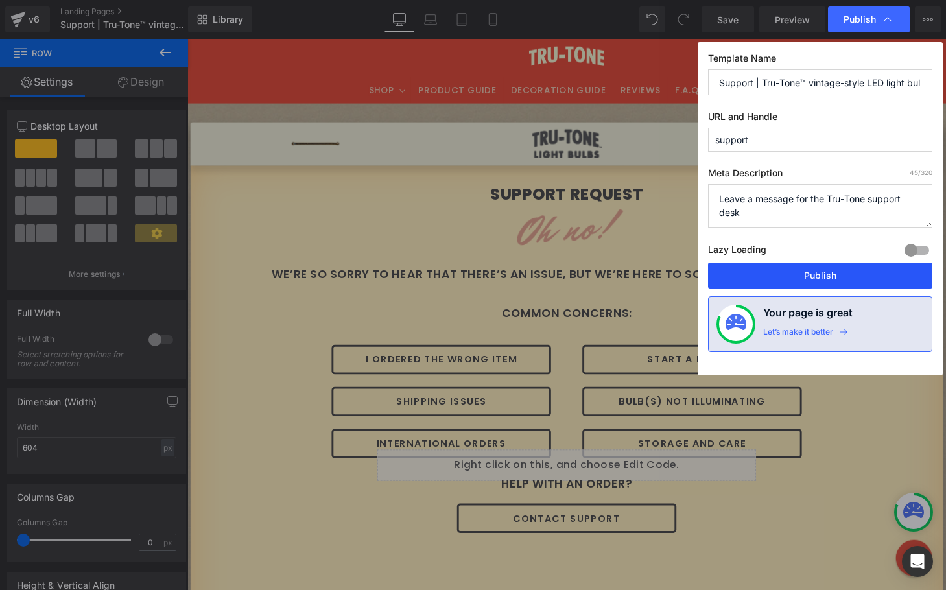
click at [784, 274] on button "Publish" at bounding box center [820, 276] width 224 height 26
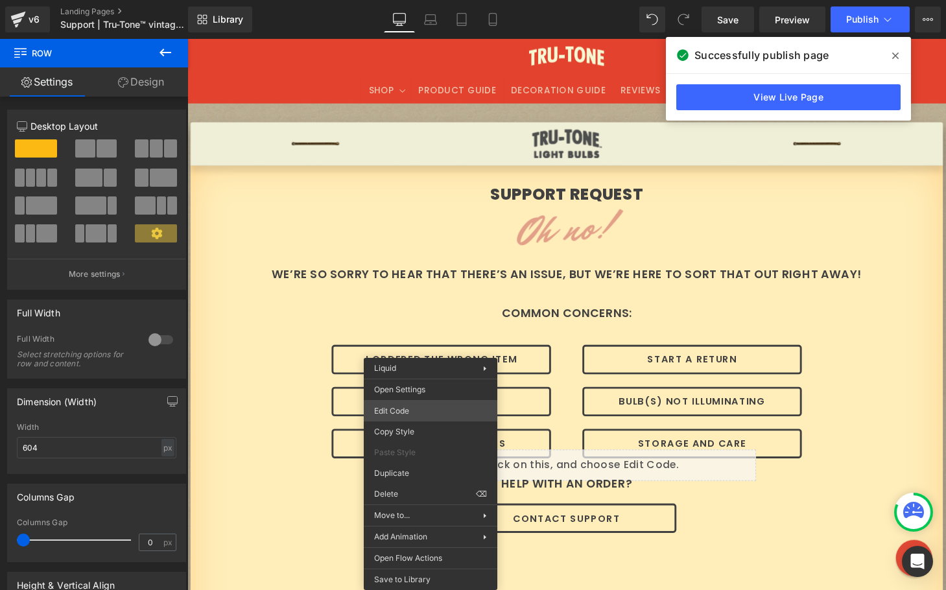
click at [415, 0] on div "Row You are previewing how the will restyle your page. You can not edit Element…" at bounding box center [473, 0] width 946 height 0
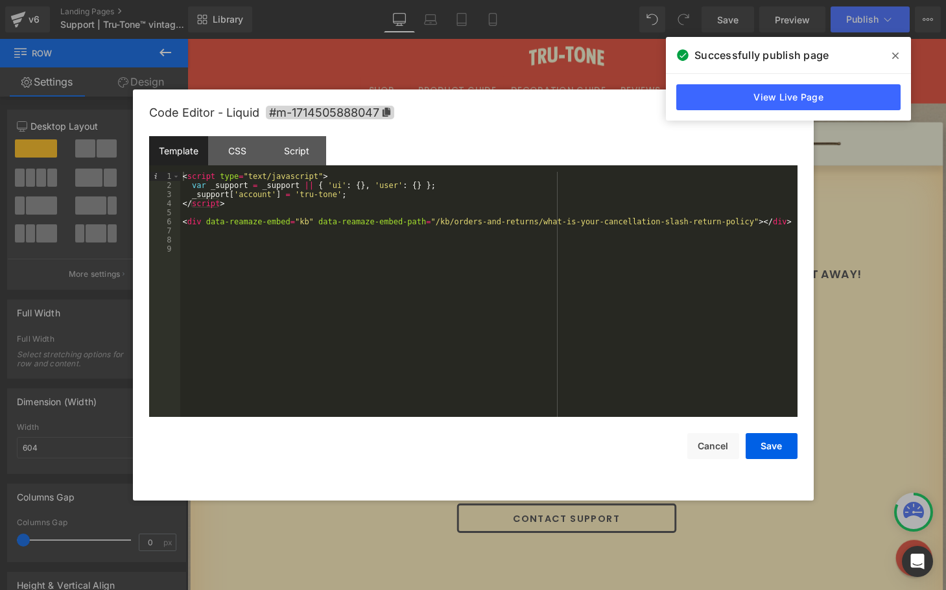
click at [377, 238] on div "< script type = "text/javascript" > var _support = _support || { 'ui' : { } , '…" at bounding box center [488, 303] width 617 height 263
drag, startPoint x: 316, startPoint y: 220, endPoint x: 757, endPoint y: 224, distance: 440.9
click at [757, 224] on div "< script type = "text/javascript" > var _support = _support || { 'ui' : { } , '…" at bounding box center [488, 303] width 617 height 263
click at [477, 225] on div "< script type = "text/javascript" > var _support = _support || { 'ui' : { } , '…" at bounding box center [488, 303] width 617 height 263
drag, startPoint x: 456, startPoint y: 225, endPoint x: 755, endPoint y: 220, distance: 298.9
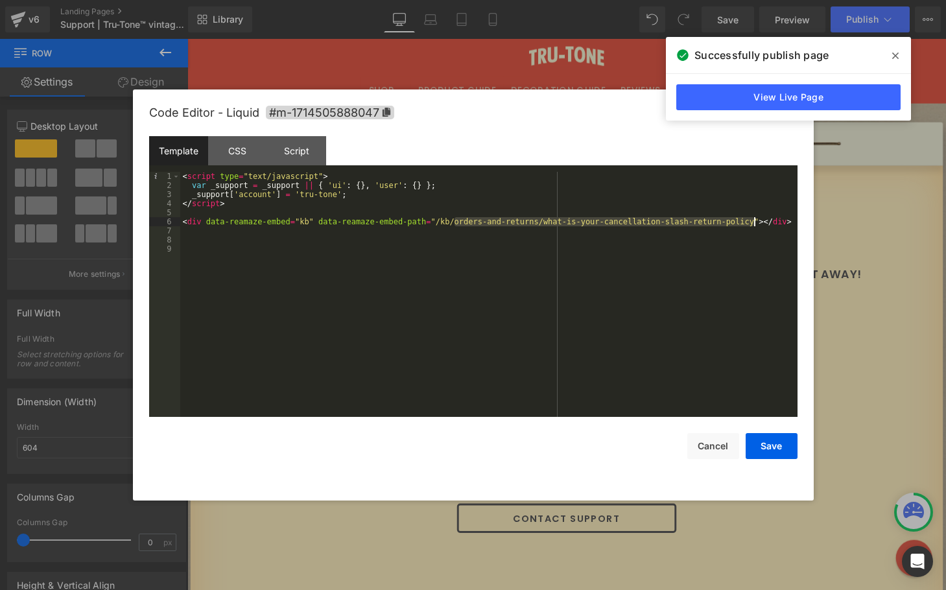
click at [755, 220] on div "< script type = "text/javascript" > var _support = _support || { 'ui' : { } , '…" at bounding box center [488, 303] width 617 height 263
click at [764, 447] on button "Save" at bounding box center [772, 446] width 52 height 26
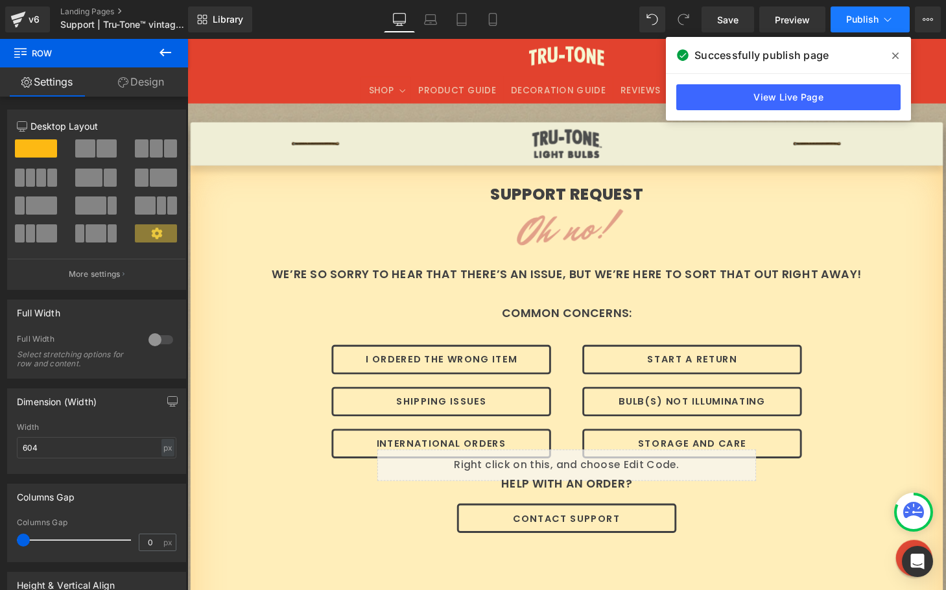
click at [850, 15] on span "Publish" at bounding box center [862, 19] width 32 height 10
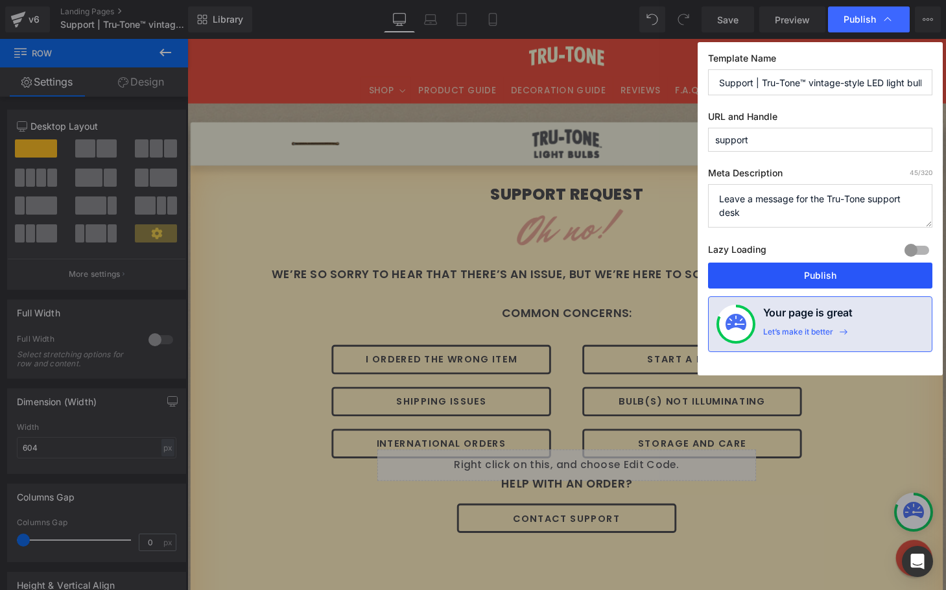
click at [778, 271] on button "Publish" at bounding box center [820, 276] width 224 height 26
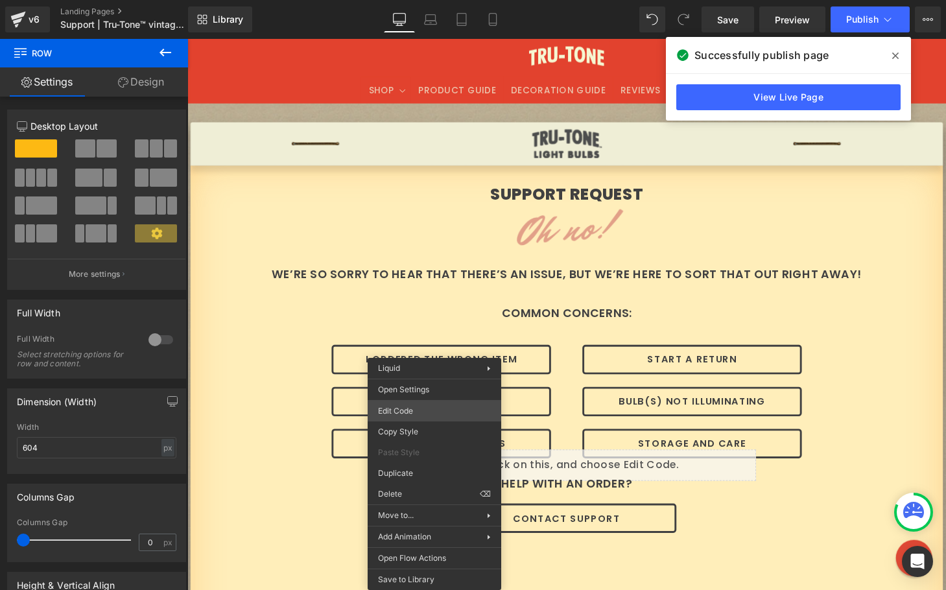
click at [424, 0] on div "Row You are previewing how the will restyle your page. You can not edit Element…" at bounding box center [473, 0] width 946 height 0
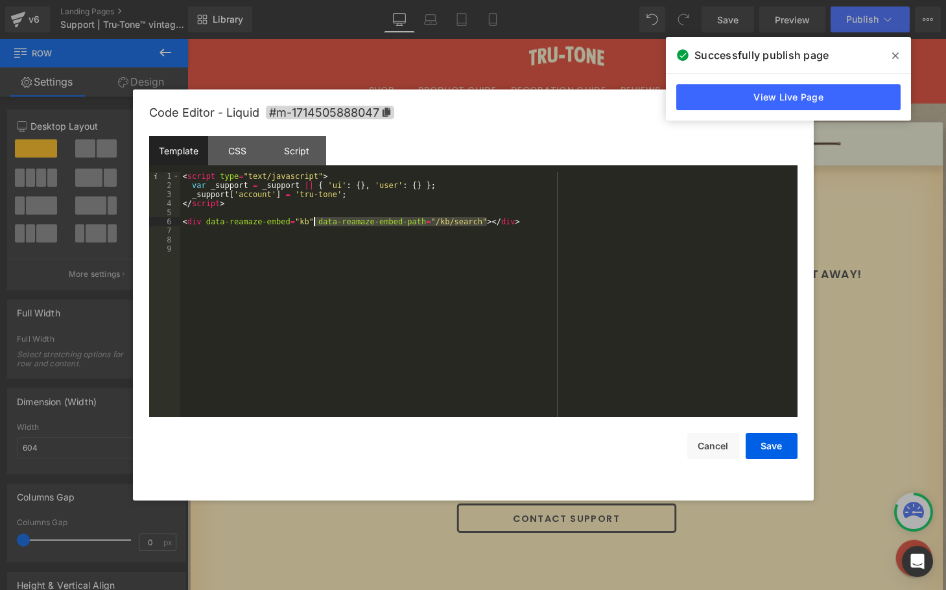
drag, startPoint x: 488, startPoint y: 220, endPoint x: 314, endPoint y: 222, distance: 173.8
click at [314, 222] on div "< script type = "text/javascript" > var _support = _support || { 'ui' : { } , '…" at bounding box center [488, 303] width 617 height 263
click at [770, 451] on button "Save" at bounding box center [772, 446] width 52 height 26
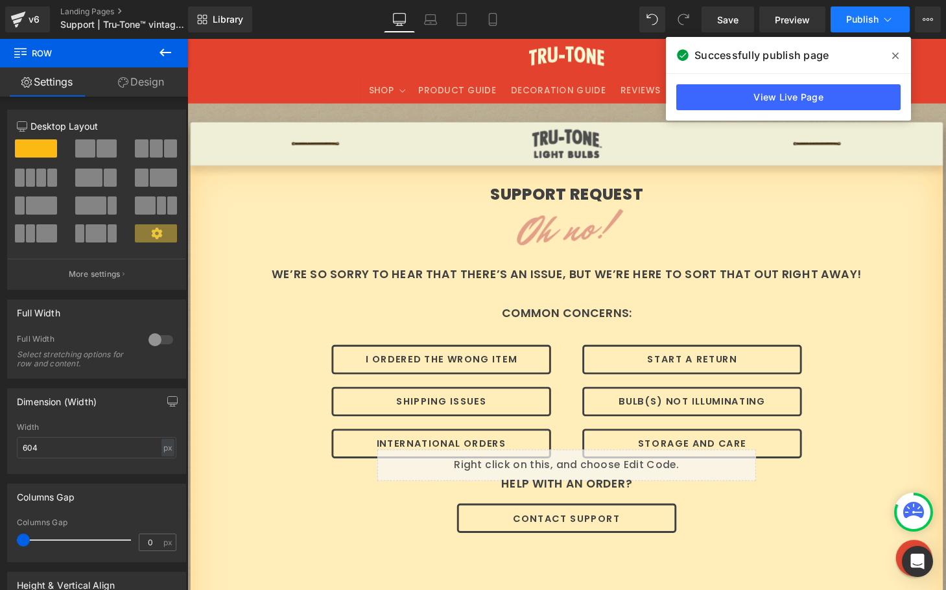
click at [870, 6] on button "Publish" at bounding box center [870, 19] width 79 height 26
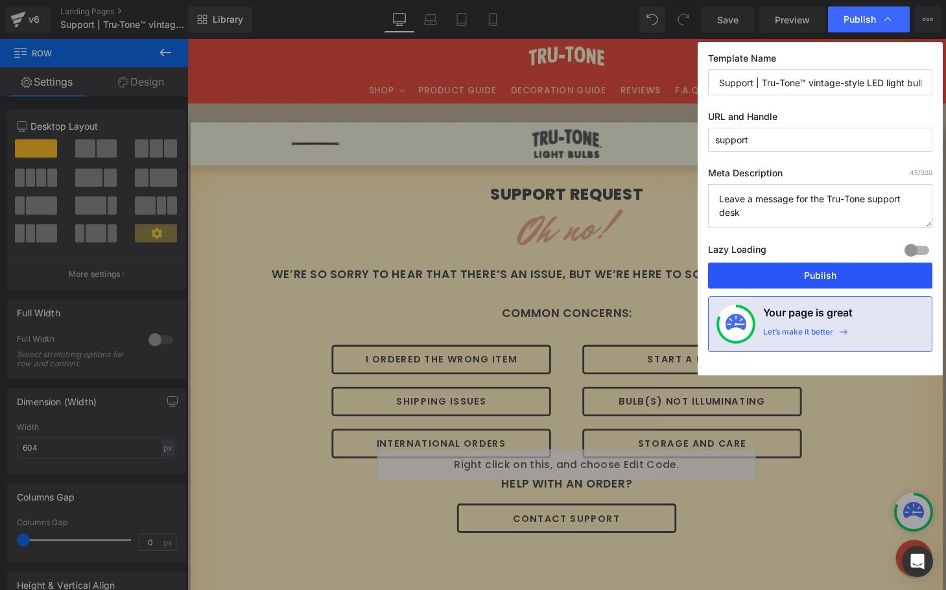
click at [805, 266] on button "Publish" at bounding box center [820, 276] width 224 height 26
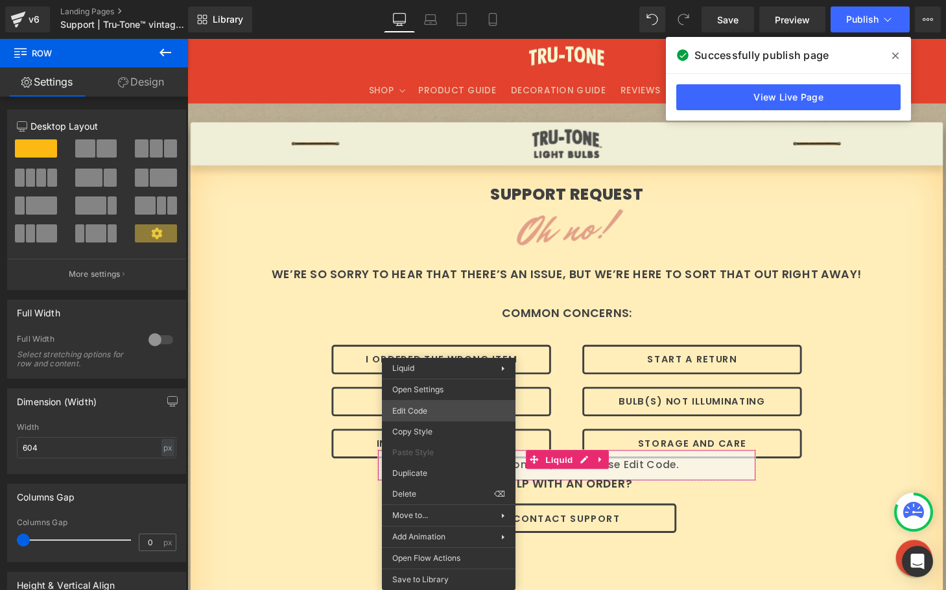
click at [443, 0] on div "Row You are previewing how the will restyle your page. You can not edit Element…" at bounding box center [473, 0] width 946 height 0
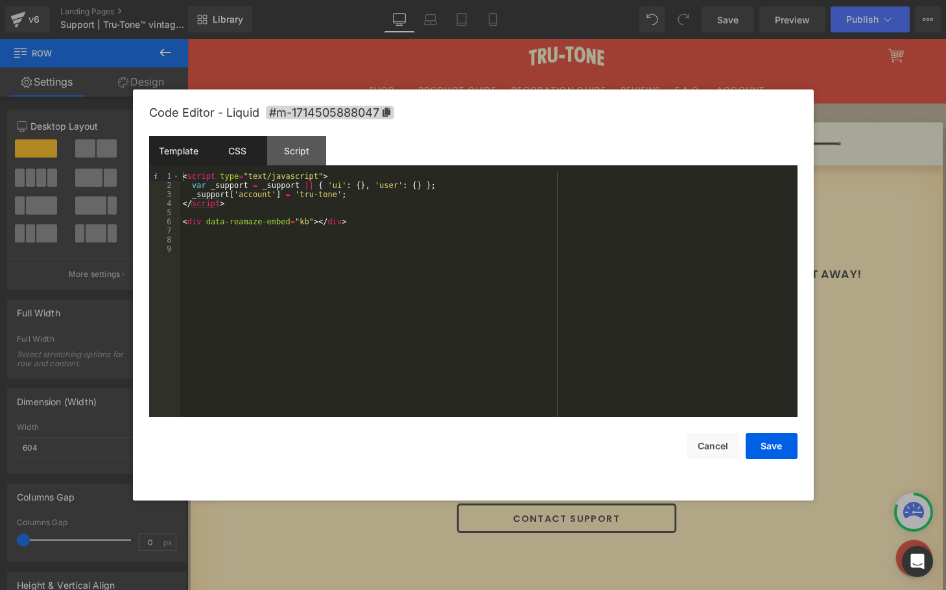
click at [243, 148] on div "CSS" at bounding box center [237, 150] width 59 height 29
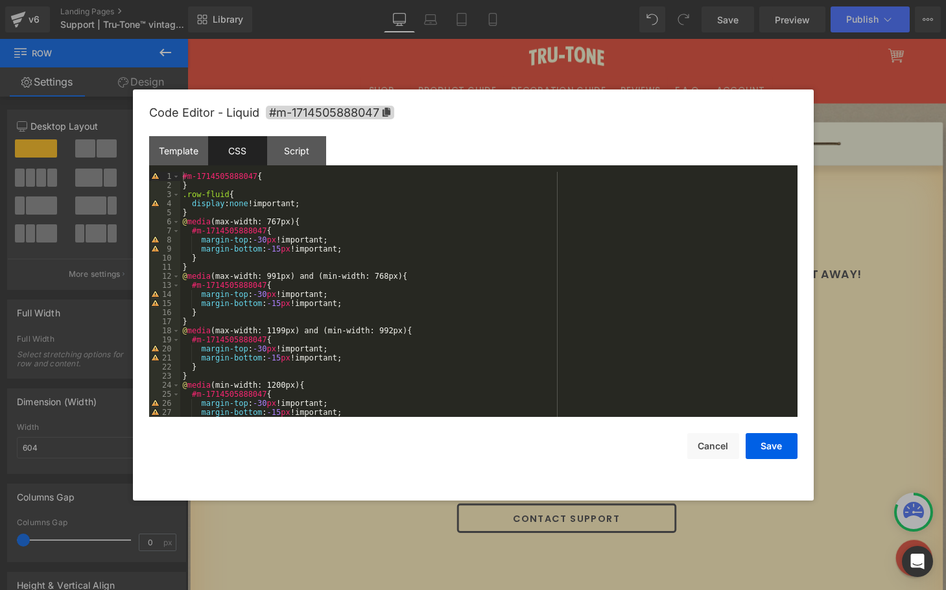
click at [209, 212] on div "#m-1714505888047 { } .row-fluid { display : none !important; } @ media (max-wid…" at bounding box center [486, 303] width 612 height 263
drag, startPoint x: 230, startPoint y: 193, endPoint x: 187, endPoint y: 193, distance: 42.8
click at [187, 193] on div "#m-1714505888047 { } .row-fluid { display : none !important; } @ media (max-wid…" at bounding box center [486, 303] width 612 height 263
click at [764, 443] on button "Save" at bounding box center [772, 446] width 52 height 26
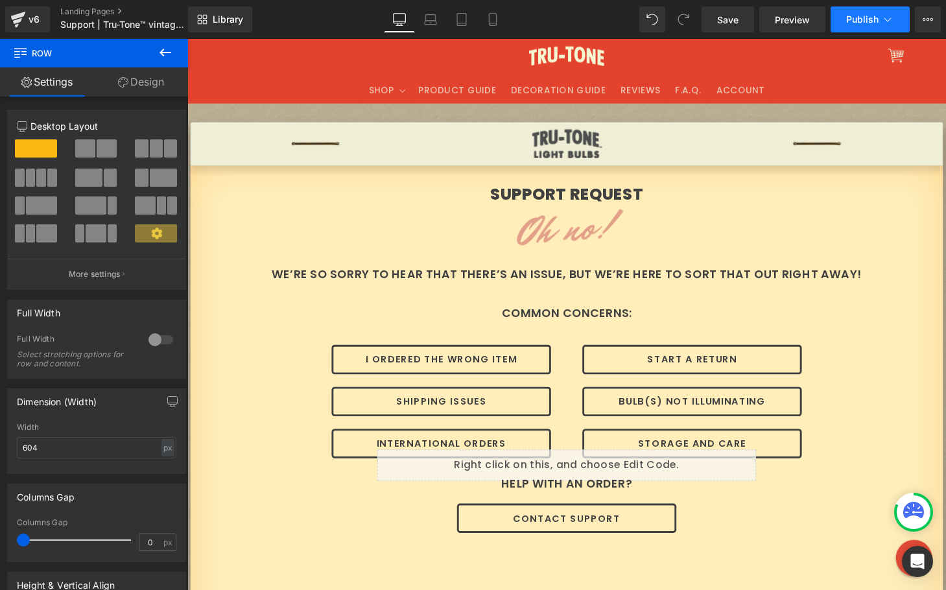
click at [849, 12] on button "Publish" at bounding box center [870, 19] width 79 height 26
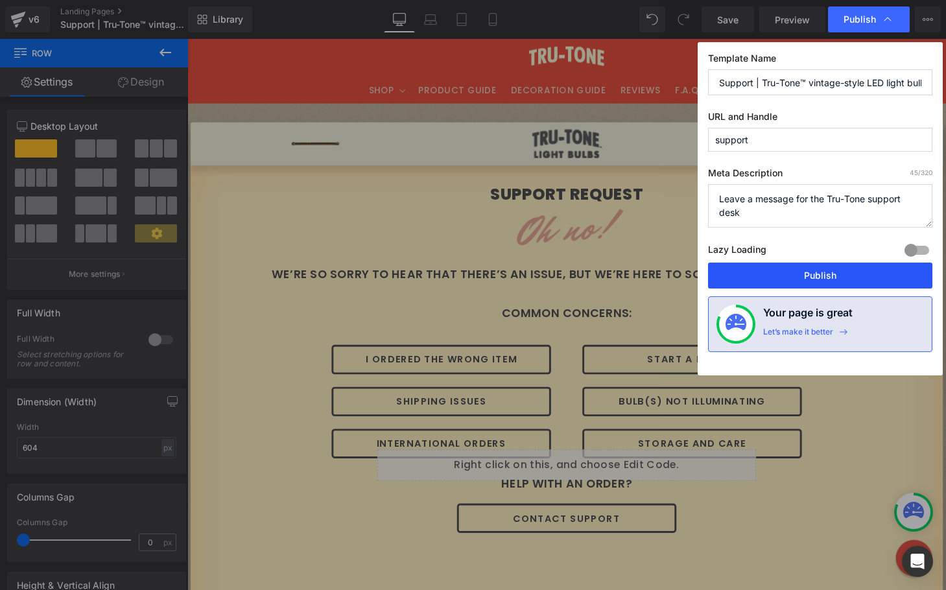
click at [805, 270] on button "Publish" at bounding box center [820, 276] width 224 height 26
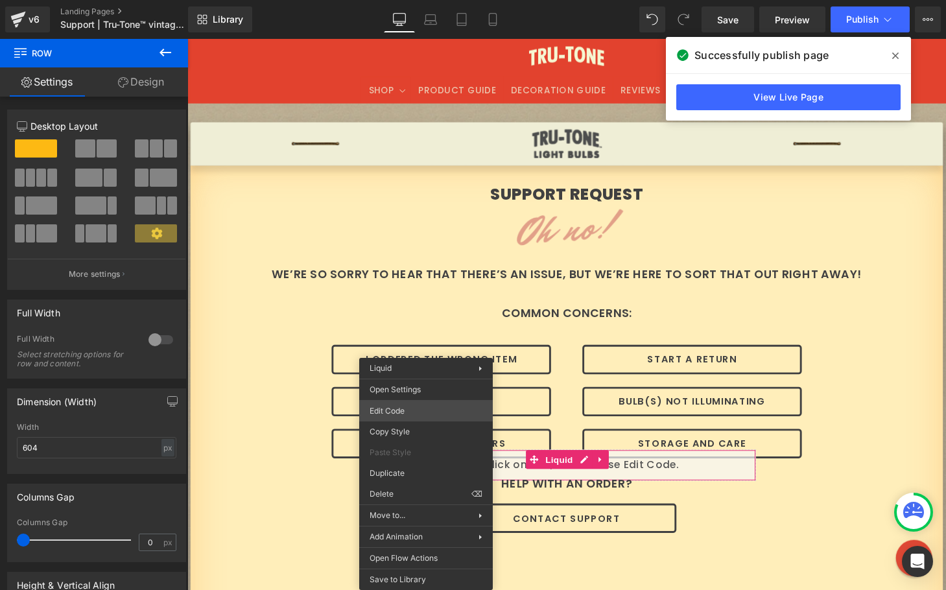
click at [401, 0] on div "Row You are previewing how the will restyle your page. You can not edit Element…" at bounding box center [473, 0] width 946 height 0
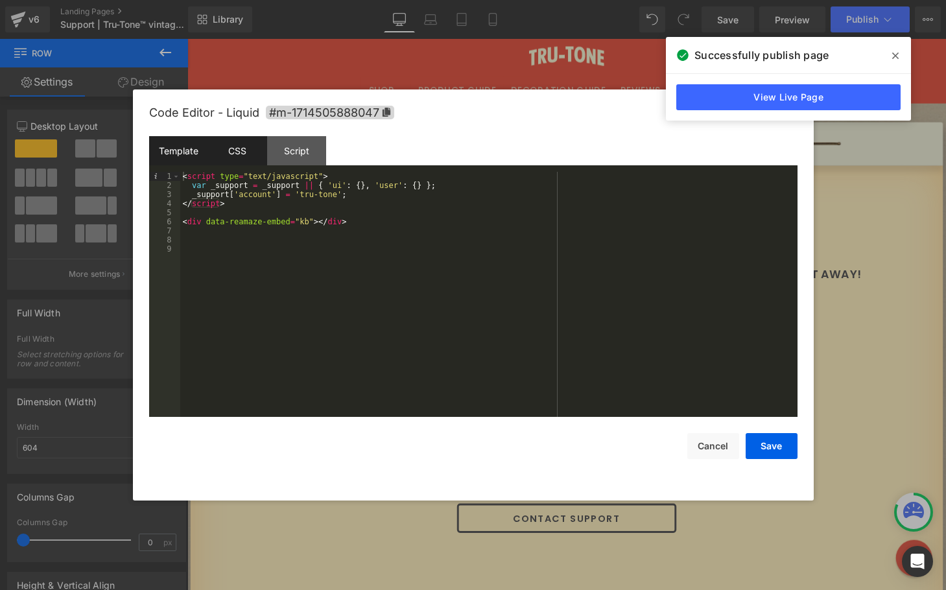
click at [230, 155] on div "CSS" at bounding box center [237, 150] width 59 height 29
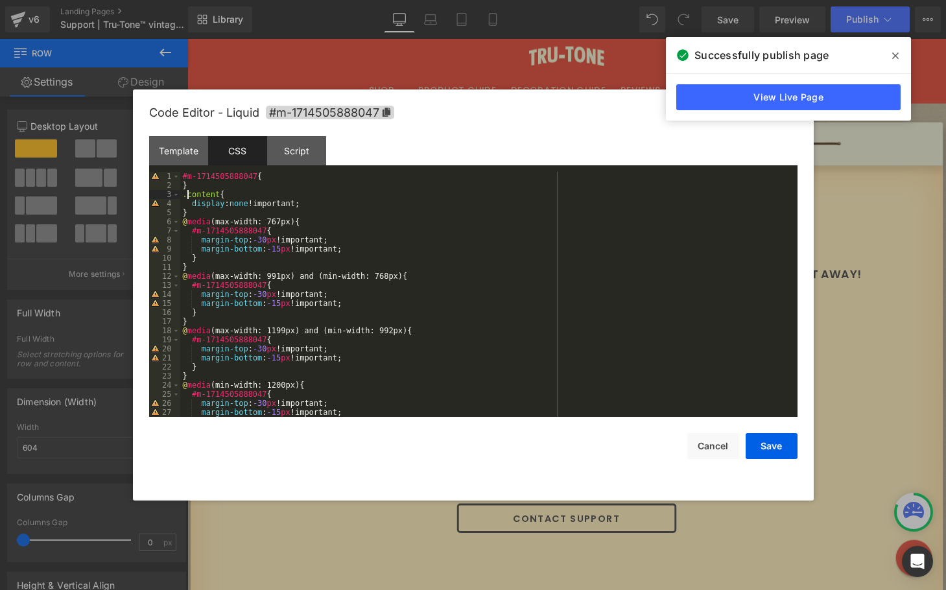
click at [187, 193] on div "#m-1714505888047 { } .content { display : none !important; } @ media (max-width…" at bounding box center [486, 303] width 612 height 263
click at [373, 208] on div "#m-1714505888047 { } content { display : none !important; } @ media (max-width:…" at bounding box center [486, 303] width 612 height 263
click at [770, 446] on button "Save" at bounding box center [772, 446] width 52 height 26
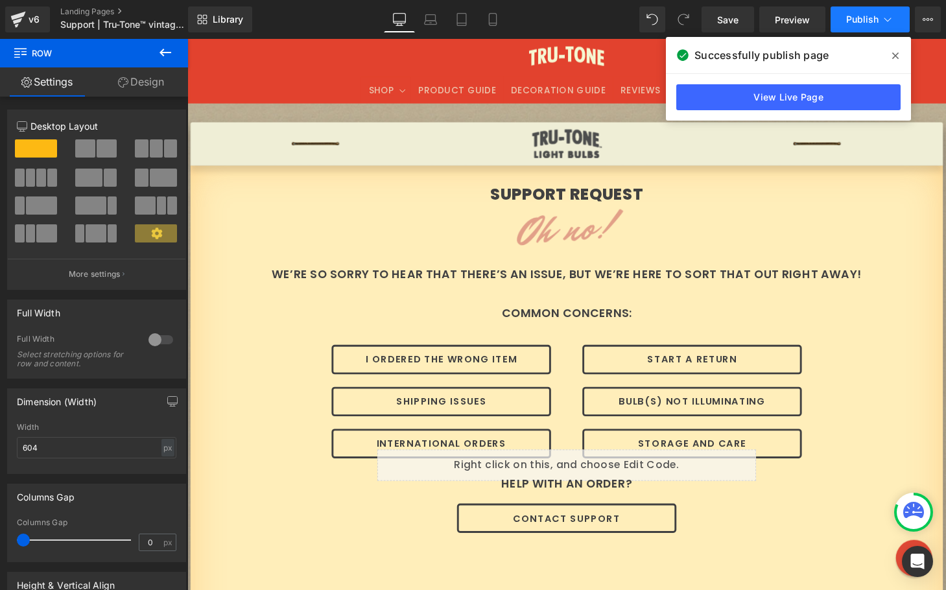
click at [853, 10] on button "Publish" at bounding box center [870, 19] width 79 height 26
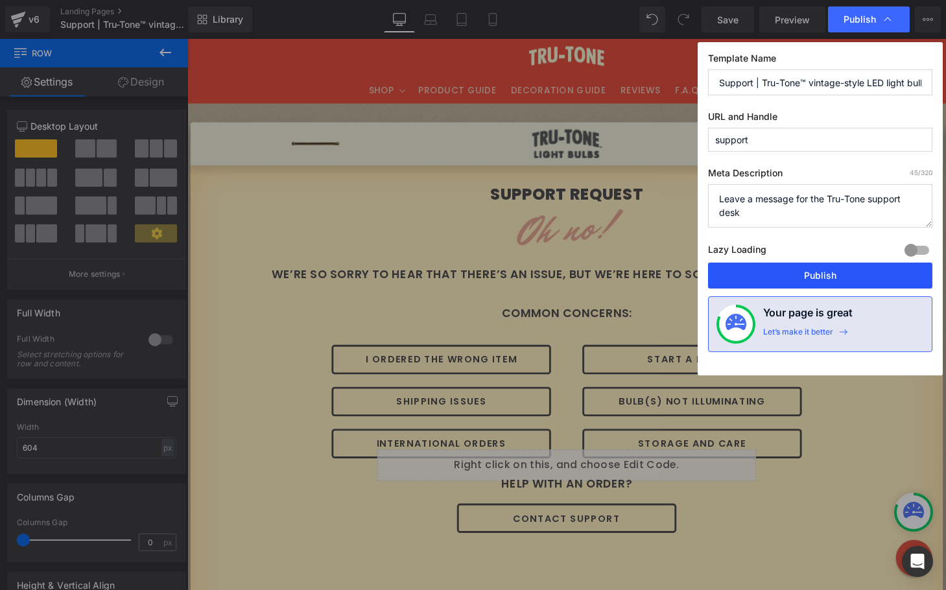
click at [760, 272] on button "Publish" at bounding box center [820, 276] width 224 height 26
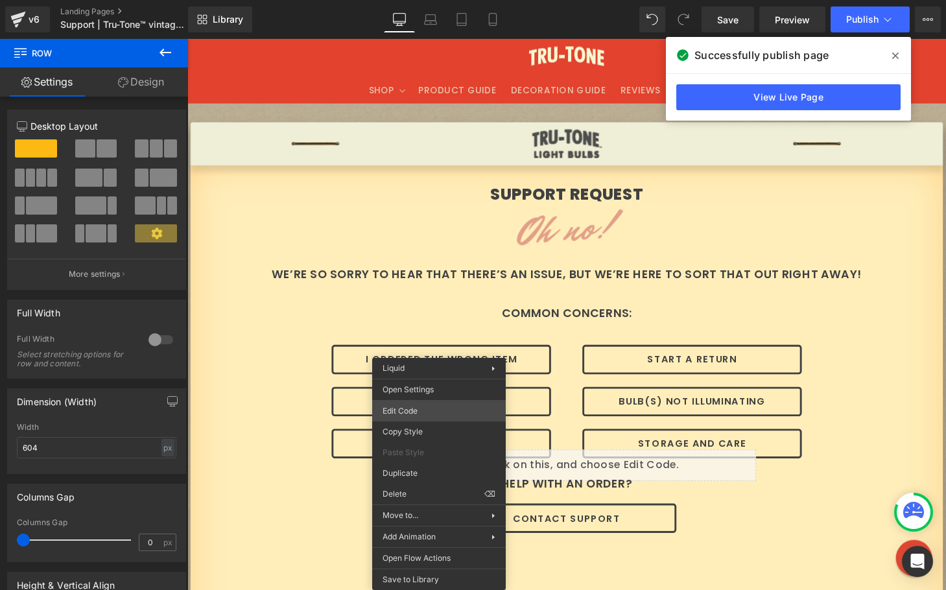
click at [425, 0] on div "Row You are previewing how the will restyle your page. You can not edit Element…" at bounding box center [473, 0] width 946 height 0
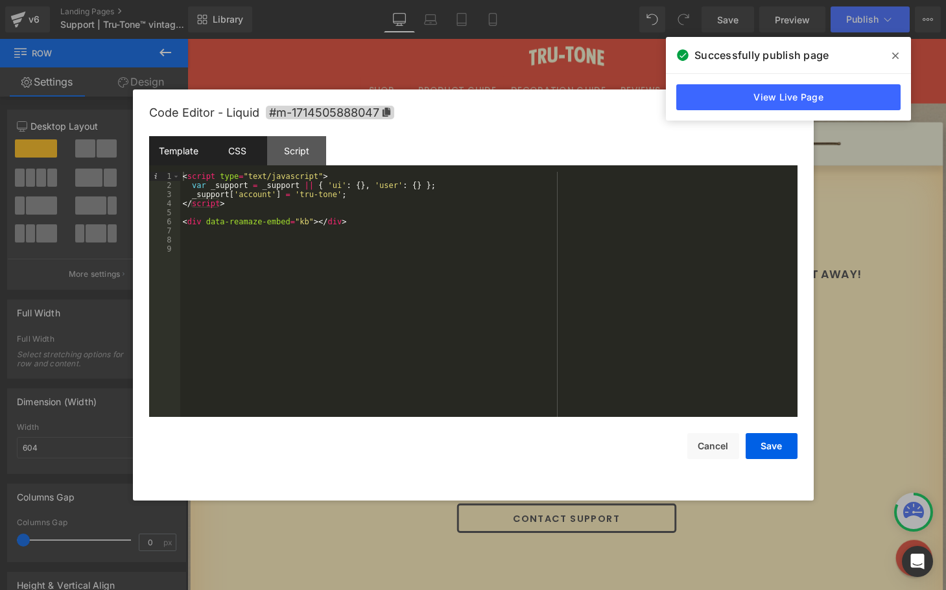
click at [226, 147] on div "CSS" at bounding box center [237, 150] width 59 height 29
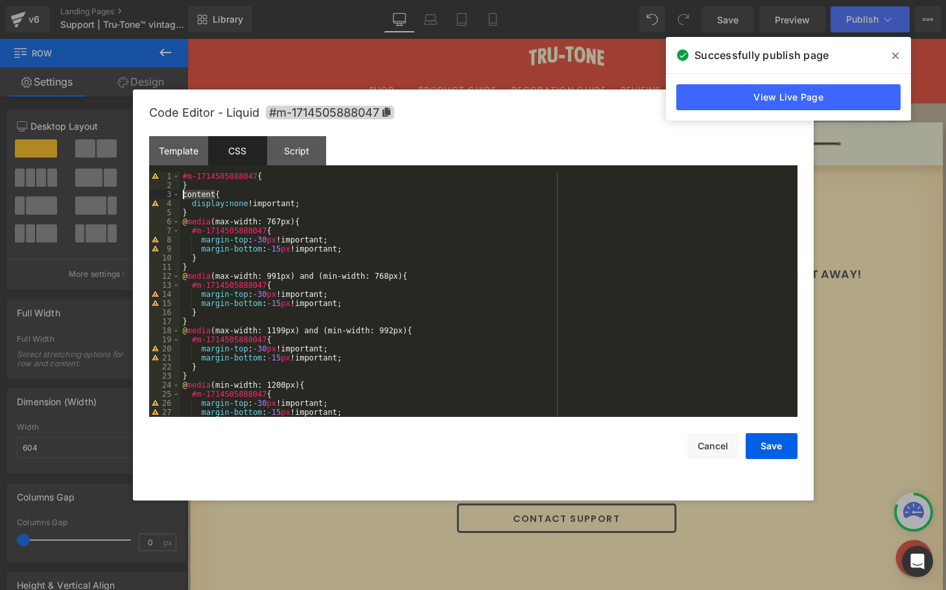
drag, startPoint x: 196, startPoint y: 193, endPoint x: 152, endPoint y: 191, distance: 44.1
click at [152, 191] on pre "1 2 3 4 5 6 7 8 9 10 11 12 13 14 15 16 17 18 19 20 21 22 23 24 25 26 27 28 #m-1…" at bounding box center [473, 294] width 648 height 245
click at [764, 451] on button "Save" at bounding box center [772, 446] width 52 height 26
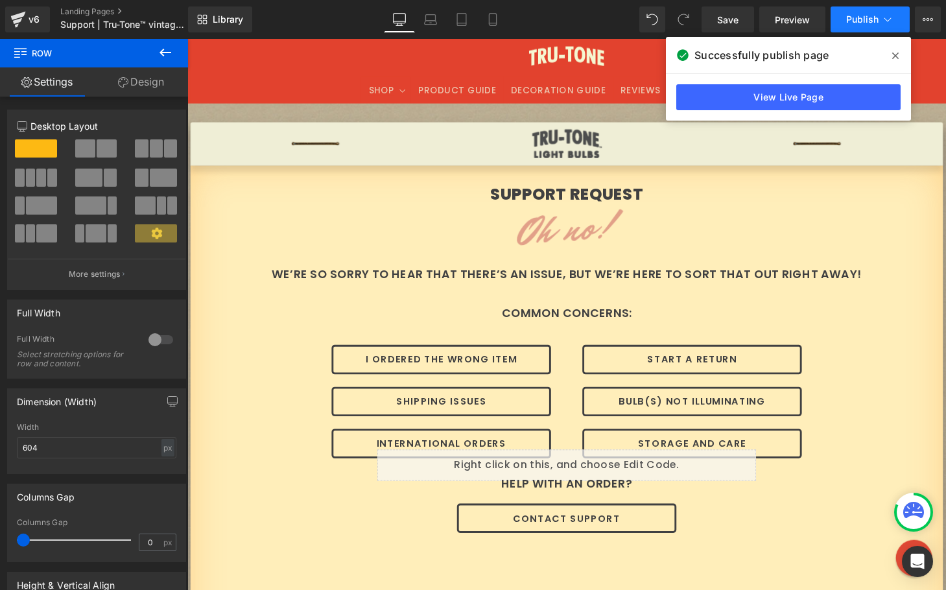
click at [852, 22] on span "Publish" at bounding box center [862, 19] width 32 height 10
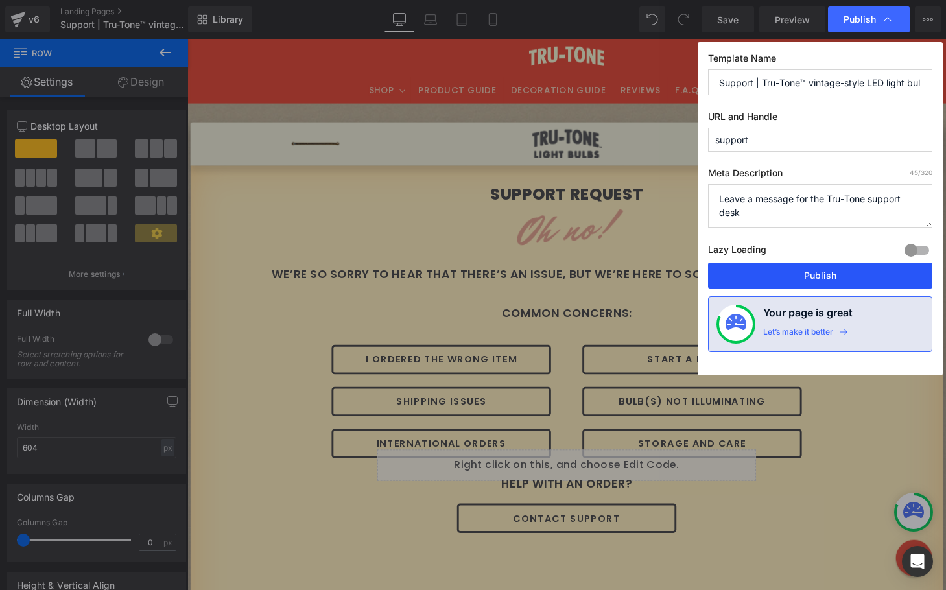
click at [801, 271] on button "Publish" at bounding box center [820, 276] width 224 height 26
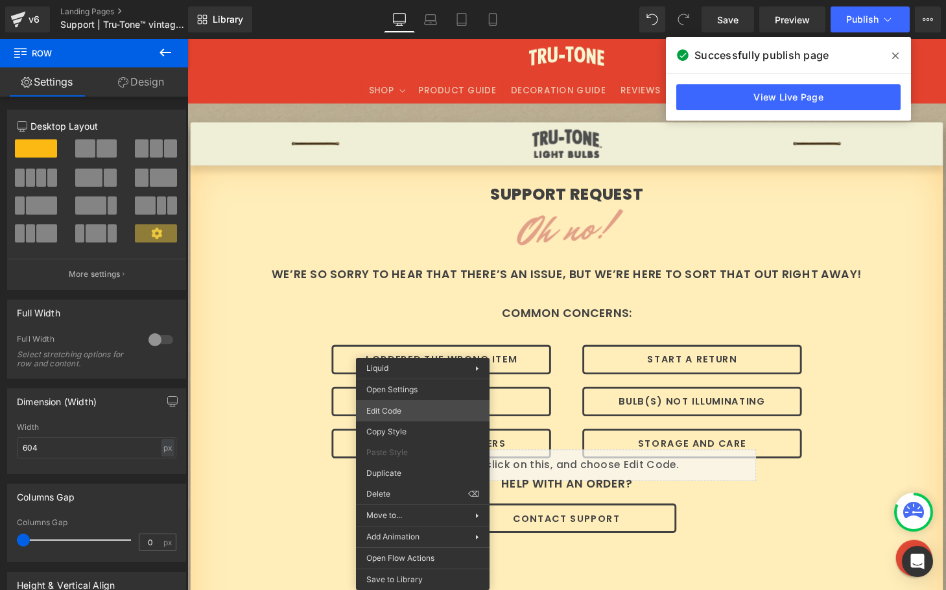
click at [397, 0] on div "Row You are previewing how the will restyle your page. You can not edit Element…" at bounding box center [473, 0] width 946 height 0
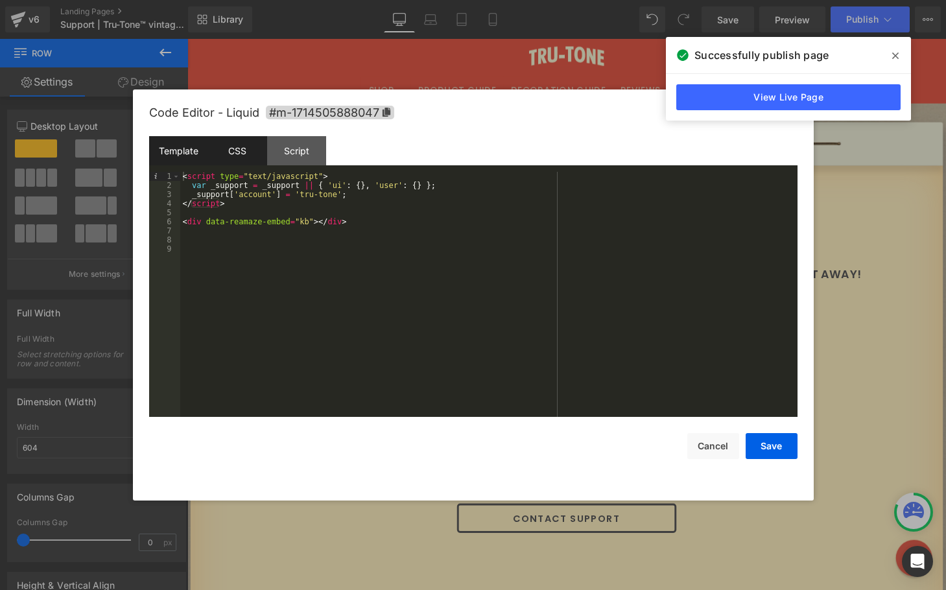
click at [245, 147] on div "CSS" at bounding box center [237, 150] width 59 height 29
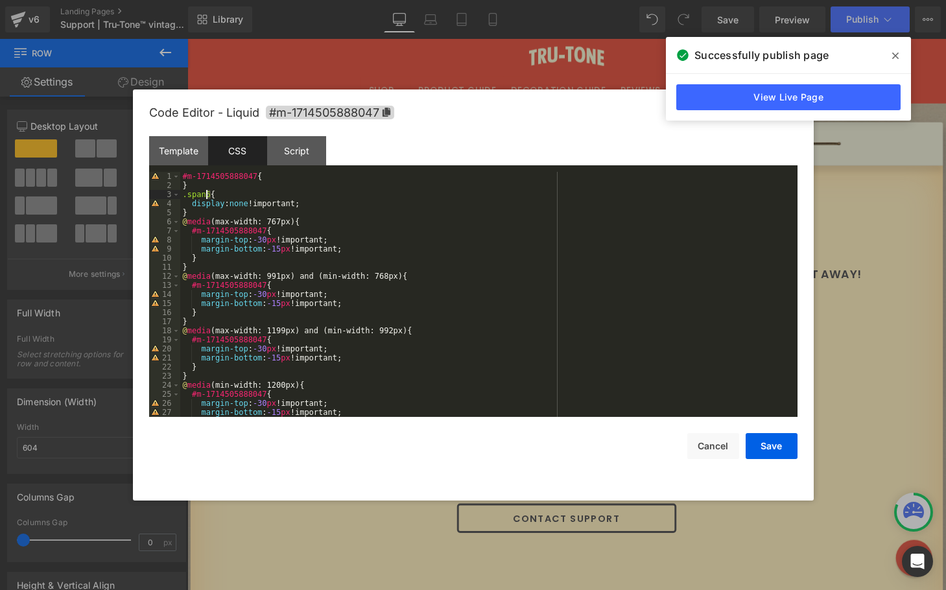
click at [206, 194] on div "#m-1714505888047 { } .span6 { display : none !important; } @ media (max-width: …" at bounding box center [486, 303] width 612 height 263
click at [770, 439] on button "Save" at bounding box center [772, 446] width 52 height 26
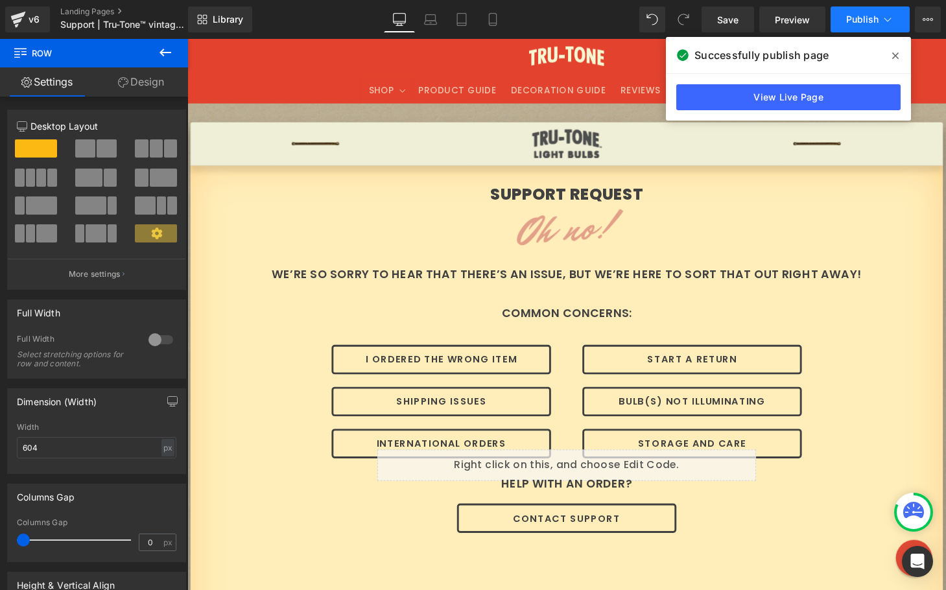
click at [848, 18] on span "Publish" at bounding box center [862, 19] width 32 height 10
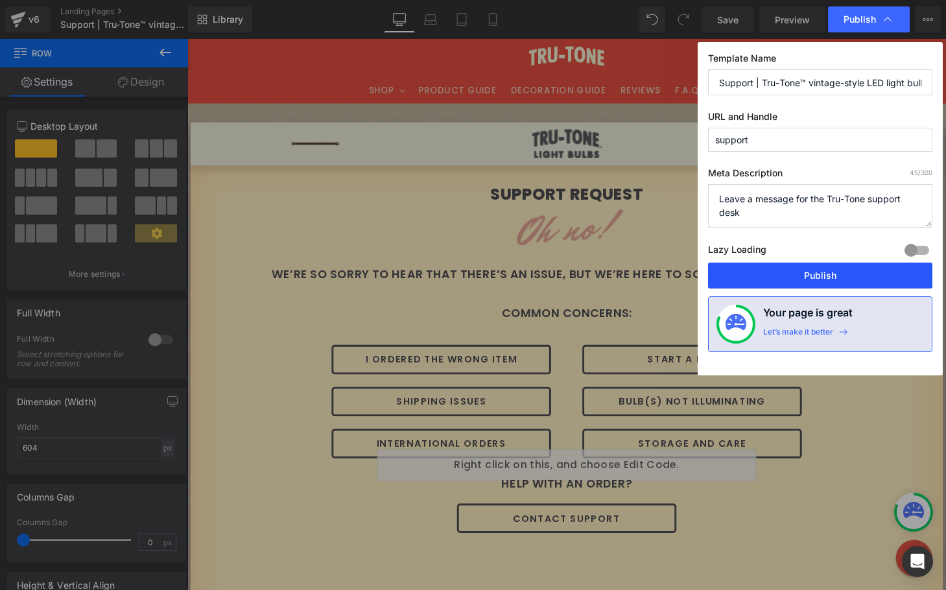
click at [770, 276] on button "Publish" at bounding box center [820, 276] width 224 height 26
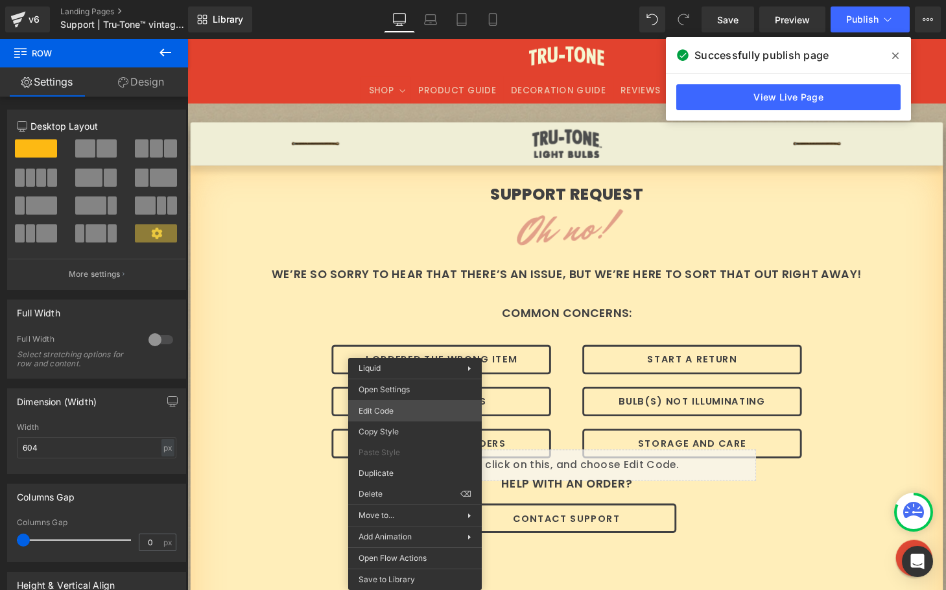
click at [401, 0] on div "Row You are previewing how the will restyle your page. You can not edit Element…" at bounding box center [473, 0] width 946 height 0
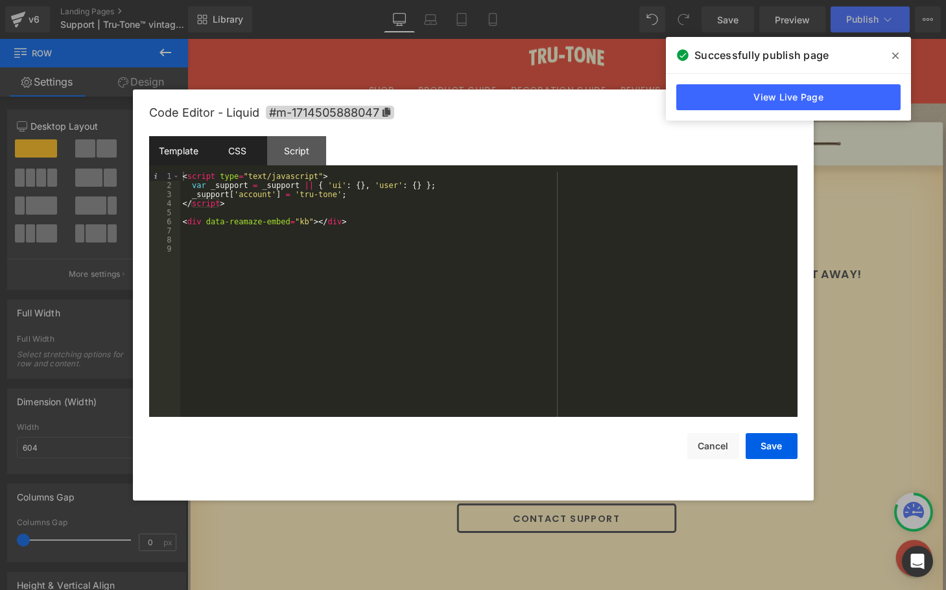
click at [244, 151] on div "CSS" at bounding box center [237, 150] width 59 height 29
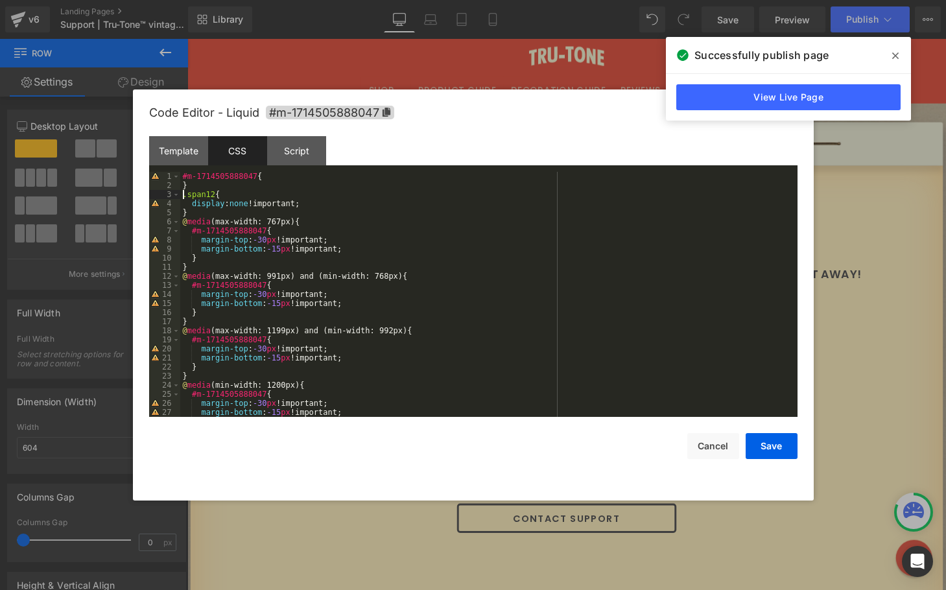
click at [184, 196] on div "#m-1714505888047 { } .span12 { display : none !important; } @ media (max-width:…" at bounding box center [486, 303] width 612 height 263
drag, startPoint x: 229, startPoint y: 194, endPoint x: 202, endPoint y: 192, distance: 26.7
click at [202, 192] on div "#m-1714505888047 { } div .span12 { display : none !important; } @ media (max-wi…" at bounding box center [486, 303] width 612 height 263
click at [772, 449] on button "Save" at bounding box center [772, 446] width 52 height 26
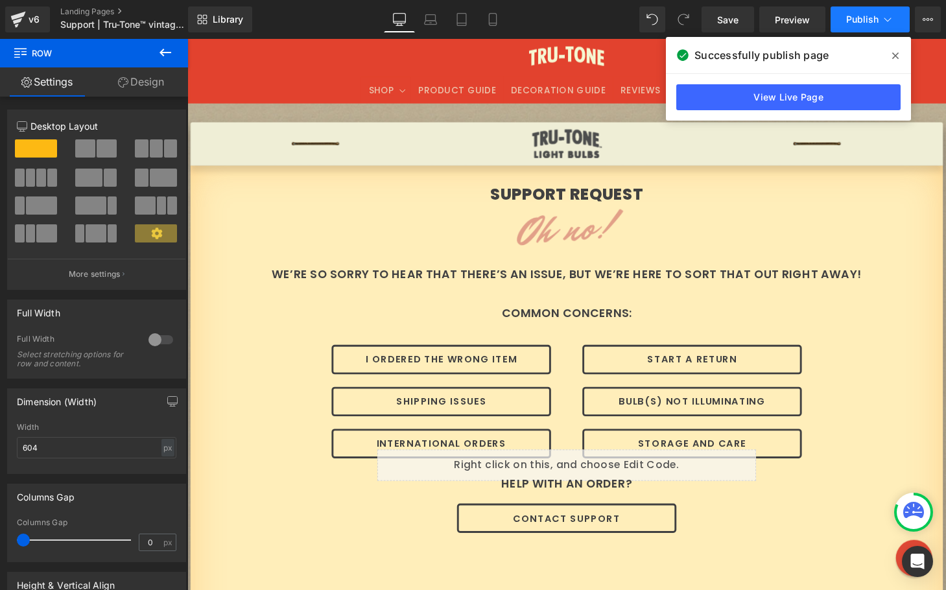
click at [853, 15] on span "Publish" at bounding box center [862, 19] width 32 height 10
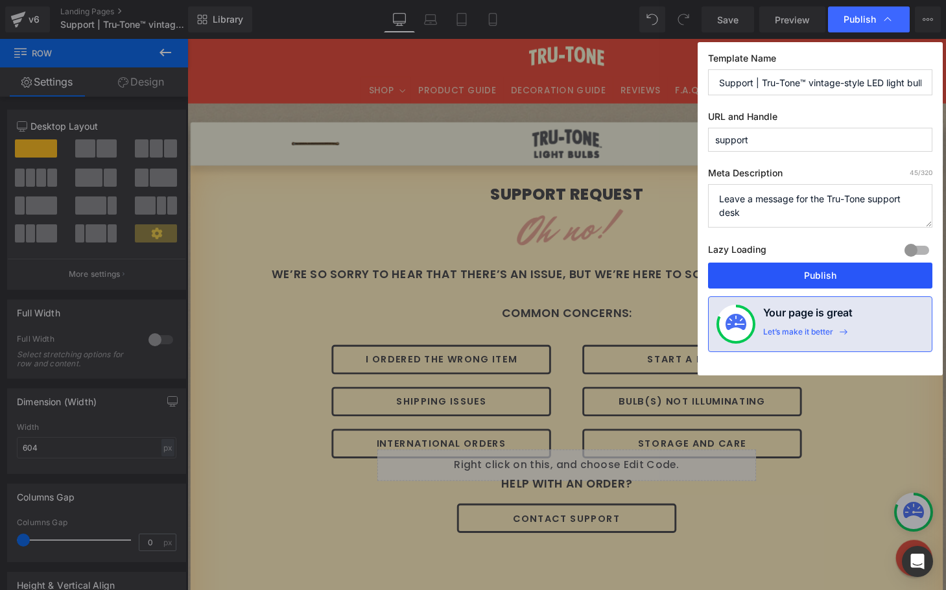
click at [793, 276] on button "Publish" at bounding box center [820, 276] width 224 height 26
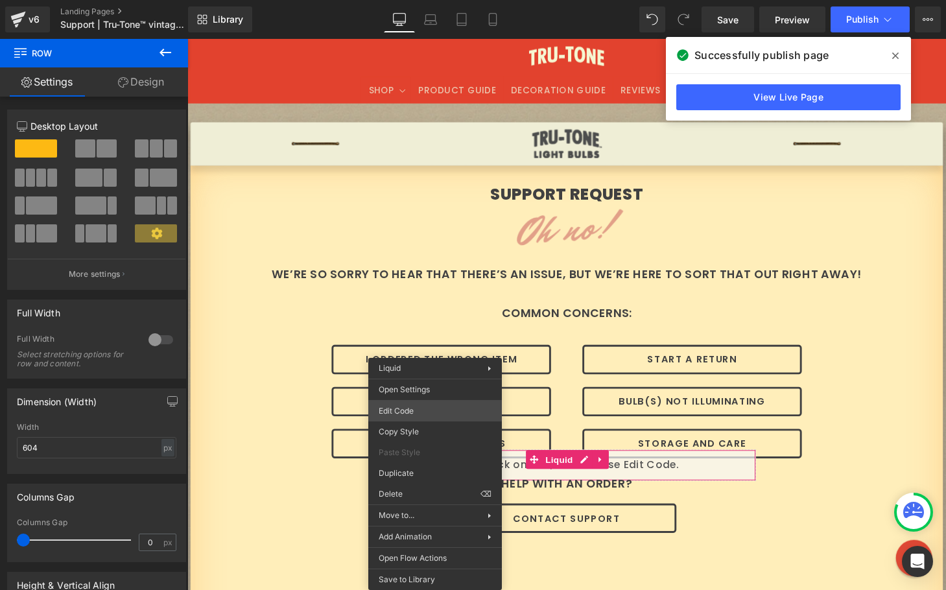
click at [428, 0] on div "Row You are previewing how the will restyle your page. You can not edit Element…" at bounding box center [473, 0] width 946 height 0
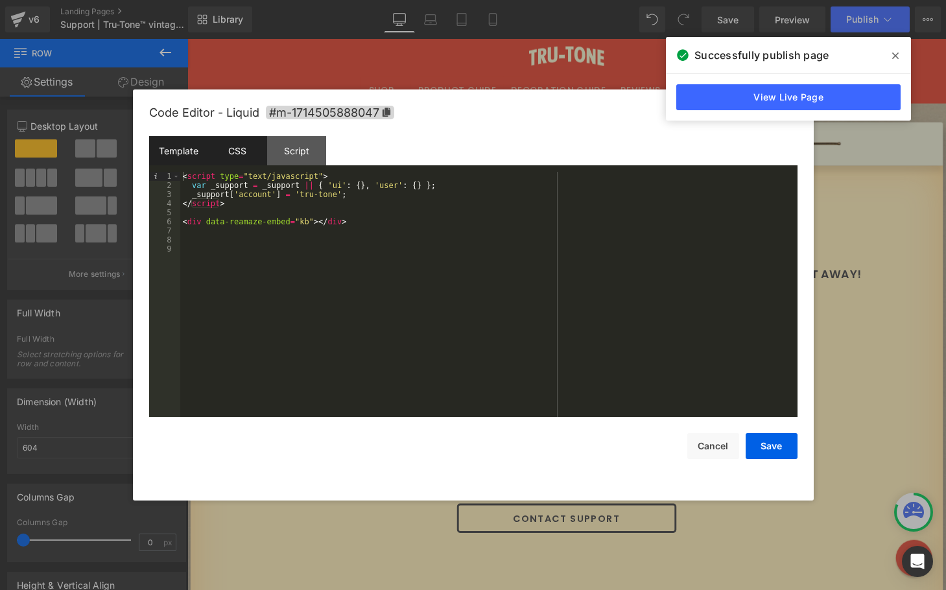
click at [242, 150] on div "CSS" at bounding box center [237, 150] width 59 height 29
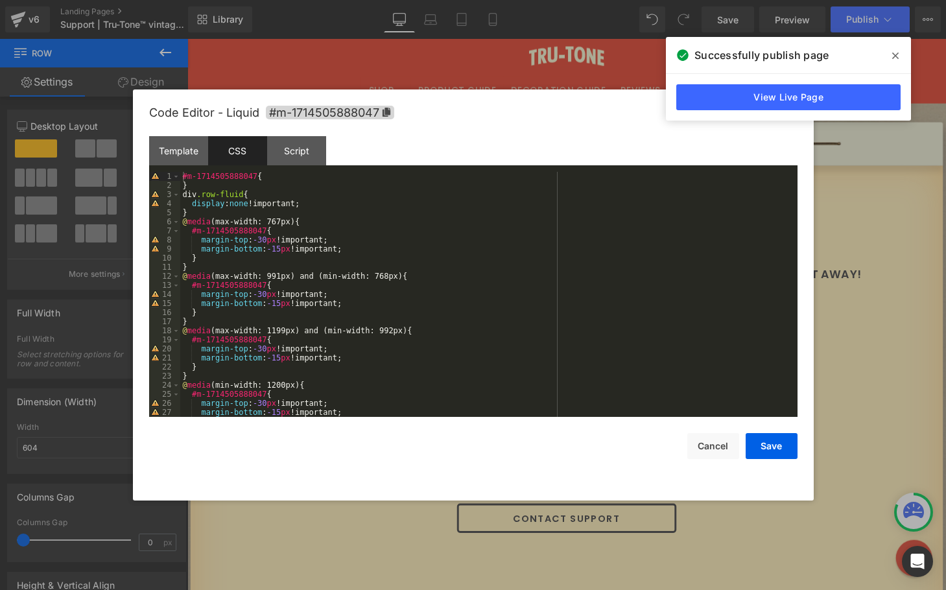
click at [242, 205] on div "#m-1714505888047 { } div .row-fluid { display : none !important; } @ media (max…" at bounding box center [486, 303] width 612 height 263
click at [299, 213] on div "#m-1714505888047 { } div .row-fluid { display : hide !important; } @ media (max…" at bounding box center [486, 303] width 612 height 263
click at [244, 204] on div "#m-1714505888047 { } div .row-fluid { display : hide !important; } @ media (max…" at bounding box center [486, 303] width 612 height 263
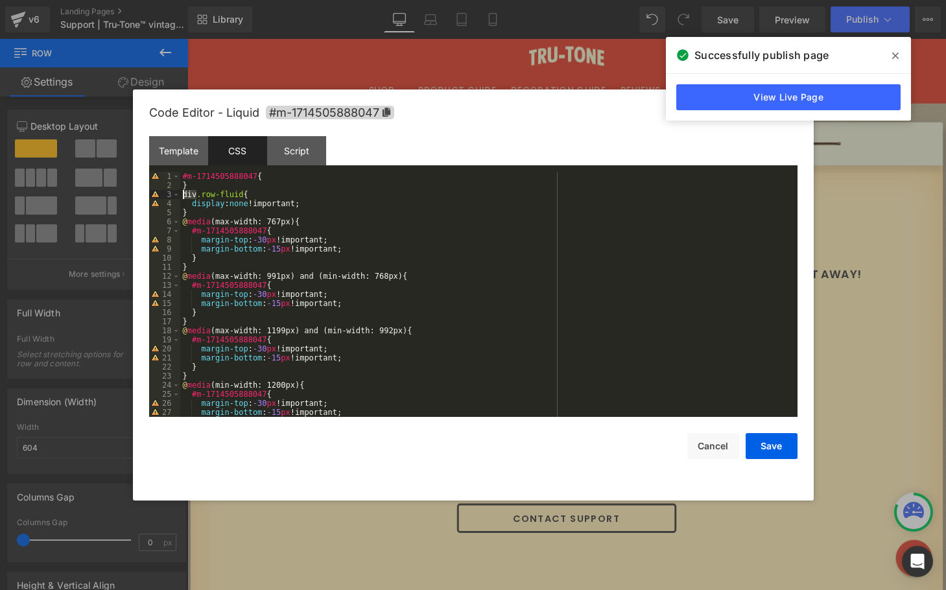
drag, startPoint x: 198, startPoint y: 195, endPoint x: 171, endPoint y: 195, distance: 27.2
click at [171, 195] on pre "1 2 3 4 5 6 7 8 9 10 11 12 13 14 15 16 17 18 19 20 21 22 23 24 25 26 27 28 #m-1…" at bounding box center [473, 294] width 648 height 245
click at [766, 443] on button "Save" at bounding box center [772, 446] width 52 height 26
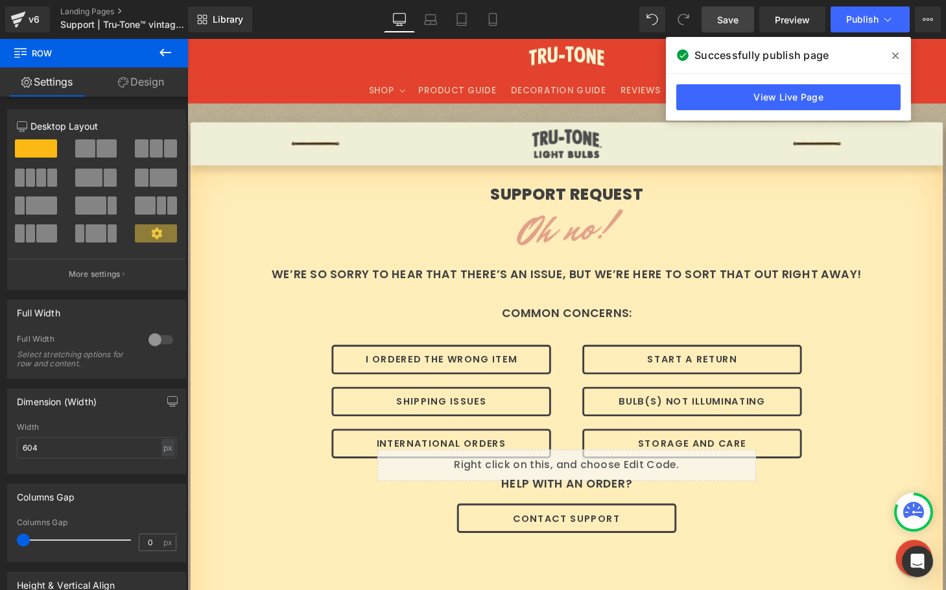
click at [726, 27] on link "Save" at bounding box center [728, 19] width 53 height 26
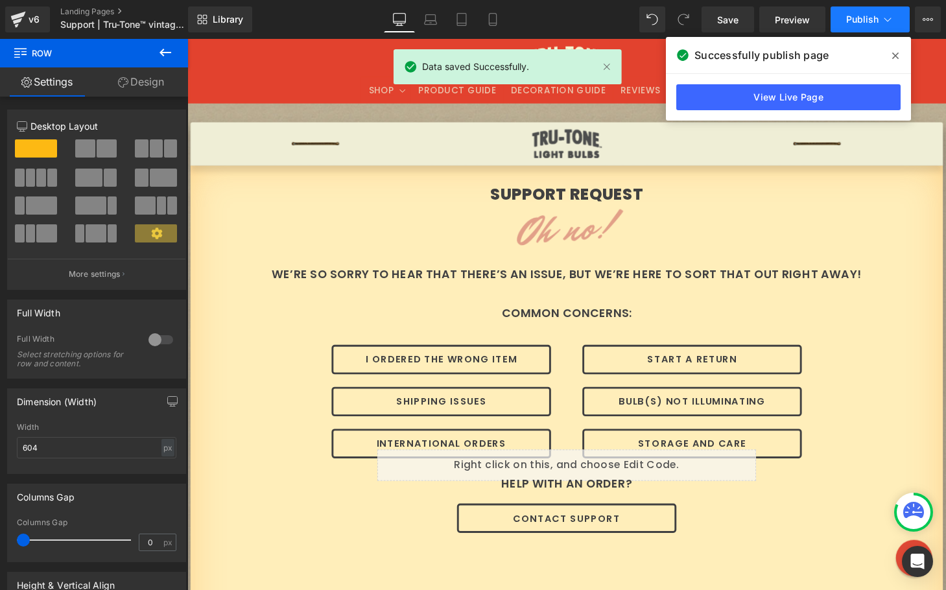
click at [863, 15] on span "Publish" at bounding box center [862, 19] width 32 height 10
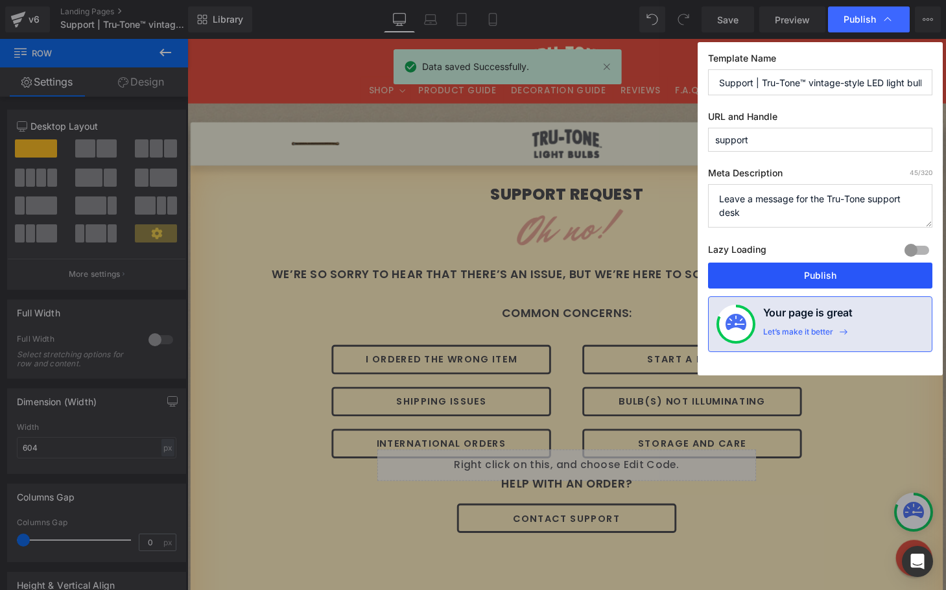
click at [794, 277] on button "Publish" at bounding box center [820, 276] width 224 height 26
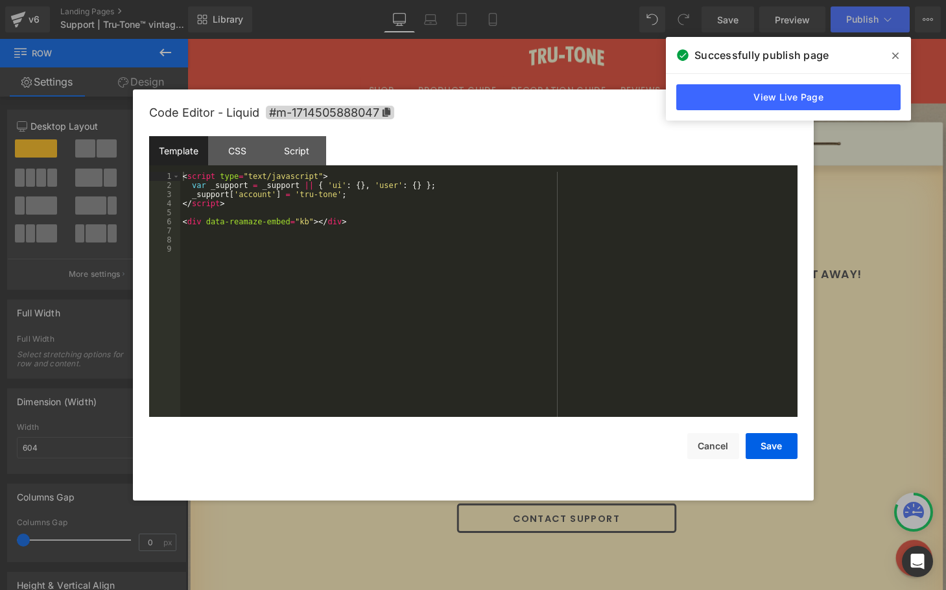
click at [421, 0] on div "Row You are previewing how the will restyle your page. You can not edit Element…" at bounding box center [473, 0] width 946 height 0
click at [246, 147] on div "CSS" at bounding box center [237, 150] width 59 height 29
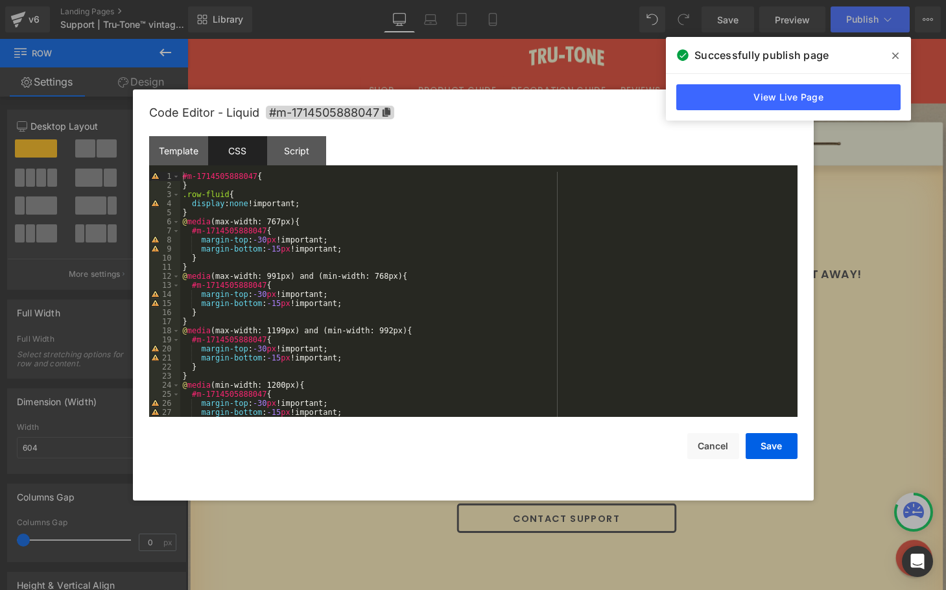
click at [191, 194] on div "#m-1714505888047 { } .row-fluid { display : none !important; } @ media (max-wid…" at bounding box center [486, 303] width 612 height 263
click at [762, 442] on button "Save" at bounding box center [772, 446] width 52 height 26
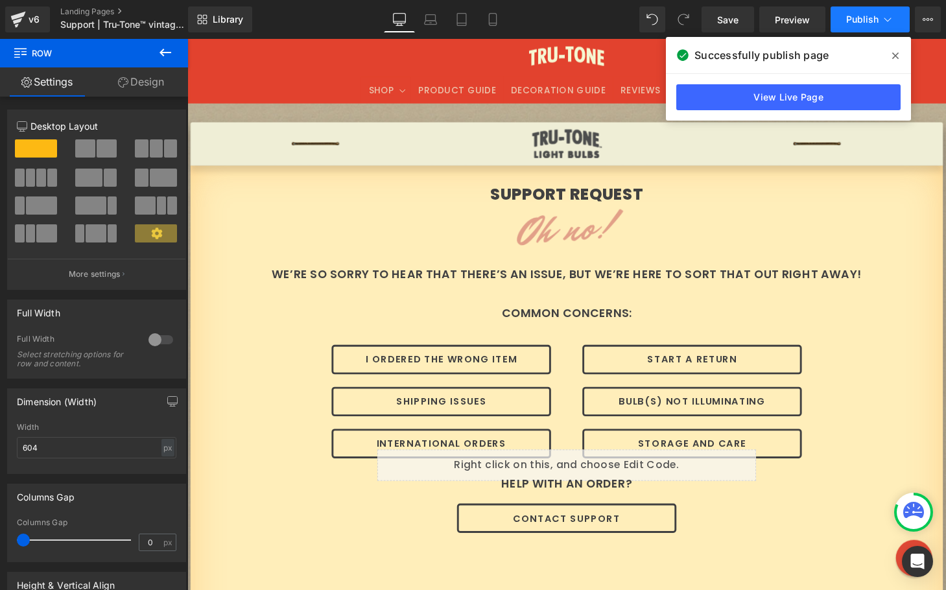
click at [858, 23] on span "Publish" at bounding box center [862, 19] width 32 height 10
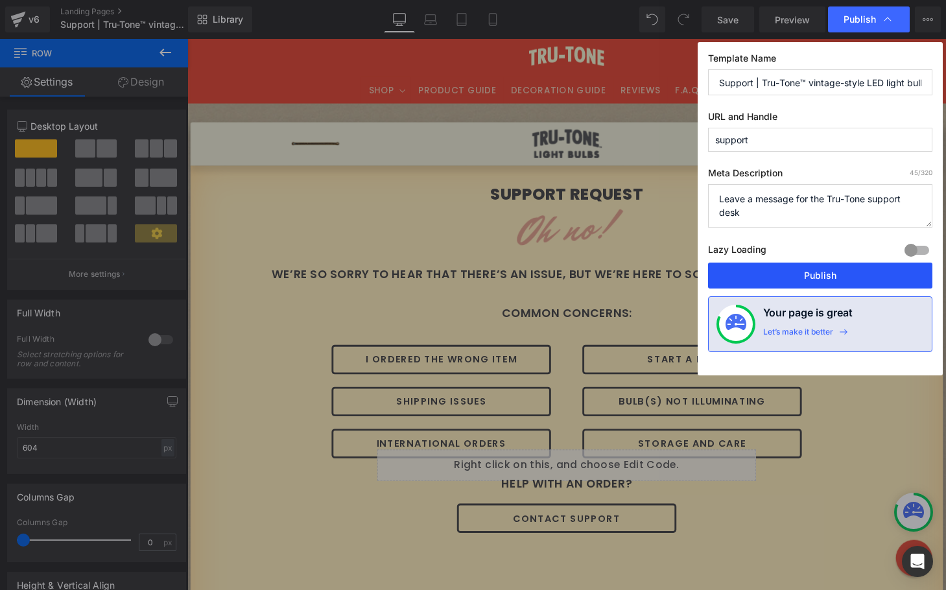
click at [798, 280] on button "Publish" at bounding box center [820, 276] width 224 height 26
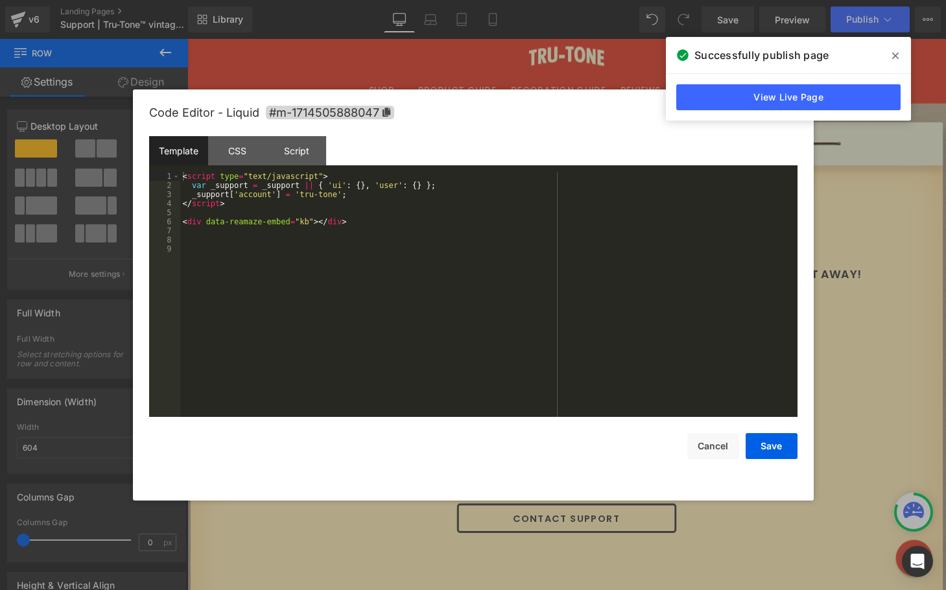
click at [441, 0] on div "Row You are previewing how the will restyle your page. You can not edit Element…" at bounding box center [473, 0] width 946 height 0
click at [244, 152] on div "CSS" at bounding box center [237, 150] width 59 height 29
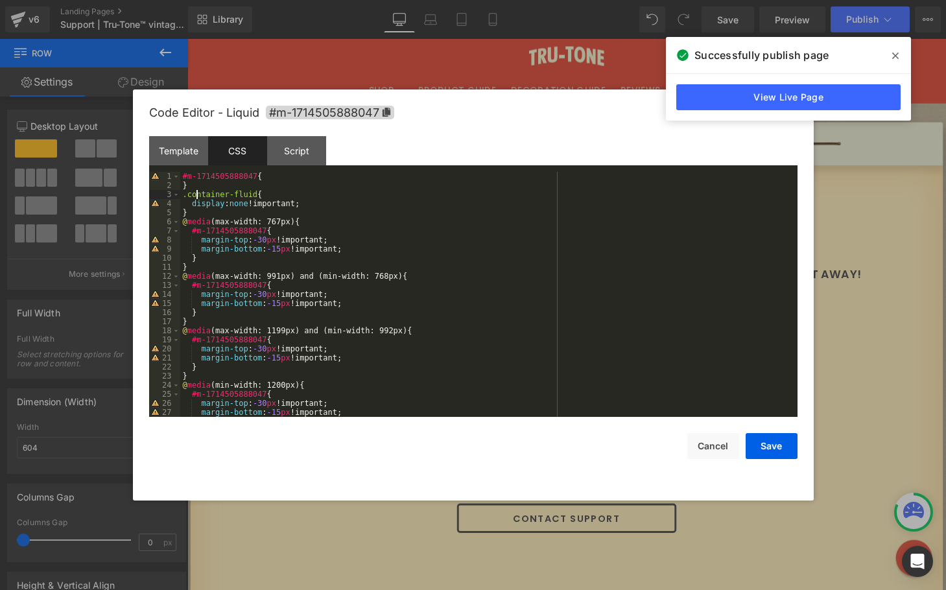
click at [198, 197] on div "#m-1714505888047 { } .container-fluid { display : none !important; } @ media (m…" at bounding box center [486, 303] width 612 height 263
drag, startPoint x: 259, startPoint y: 193, endPoint x: 171, endPoint y: 195, distance: 88.2
click at [171, 195] on pre "1 2 3 4 5 6 7 8 9 10 11 12 13 14 15 16 17 18 19 20 21 22 23 24 25 26 27 28 #m-1…" at bounding box center [473, 294] width 648 height 245
click at [772, 439] on button "Save" at bounding box center [772, 446] width 52 height 26
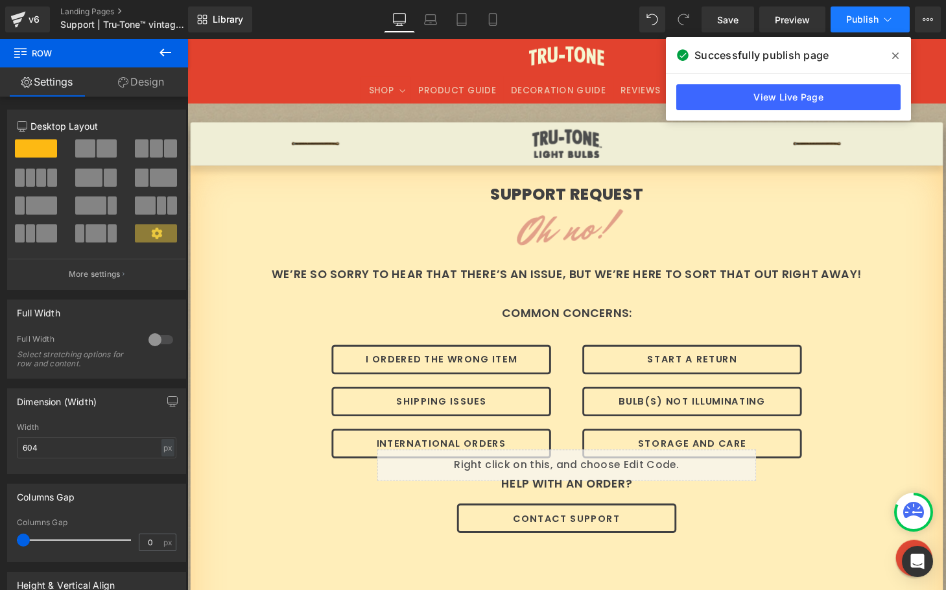
click at [845, 24] on button "Publish" at bounding box center [870, 19] width 79 height 26
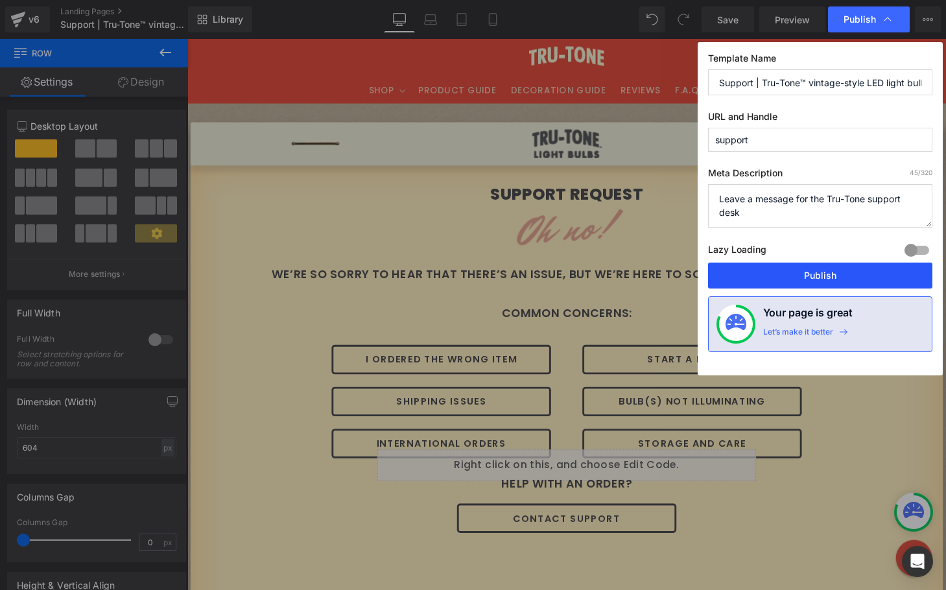
click at [797, 277] on button "Publish" at bounding box center [820, 276] width 224 height 26
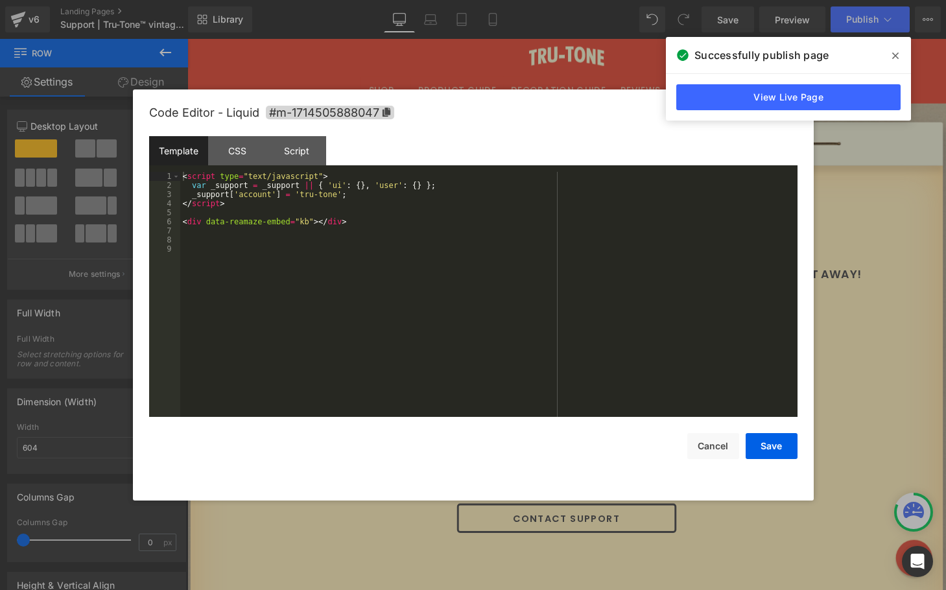
click at [401, 0] on div "Row You are previewing how the will restyle your page. You can not edit Element…" at bounding box center [473, 0] width 946 height 0
click at [253, 151] on div "CSS" at bounding box center [237, 150] width 59 height 29
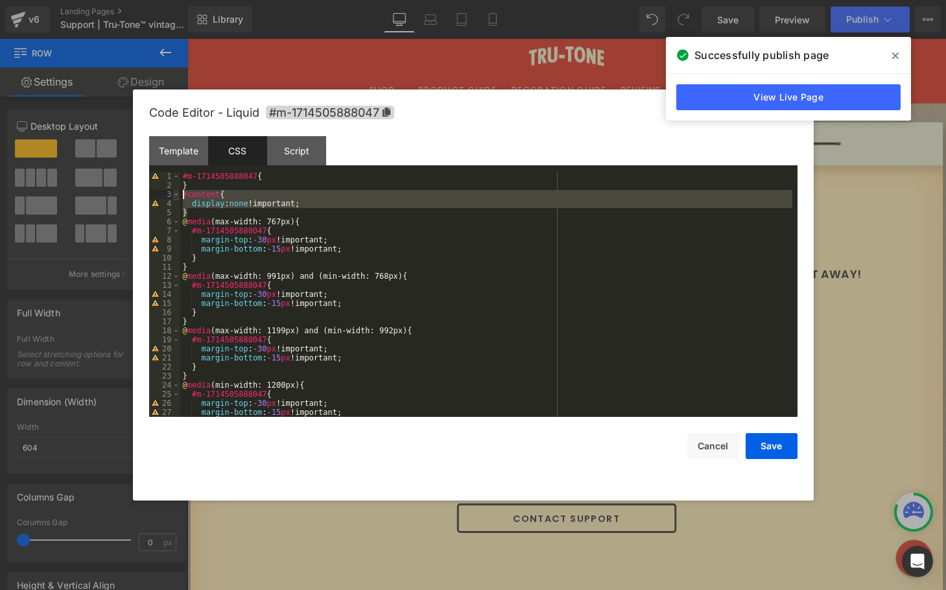
drag, startPoint x: 189, startPoint y: 215, endPoint x: 177, endPoint y: 195, distance: 23.6
click at [177, 195] on pre "1 2 3 4 5 6 7 8 9 10 11 12 13 14 15 16 17 18 19 20 21 22 23 24 25 26 27 28 #m-1…" at bounding box center [473, 294] width 648 height 245
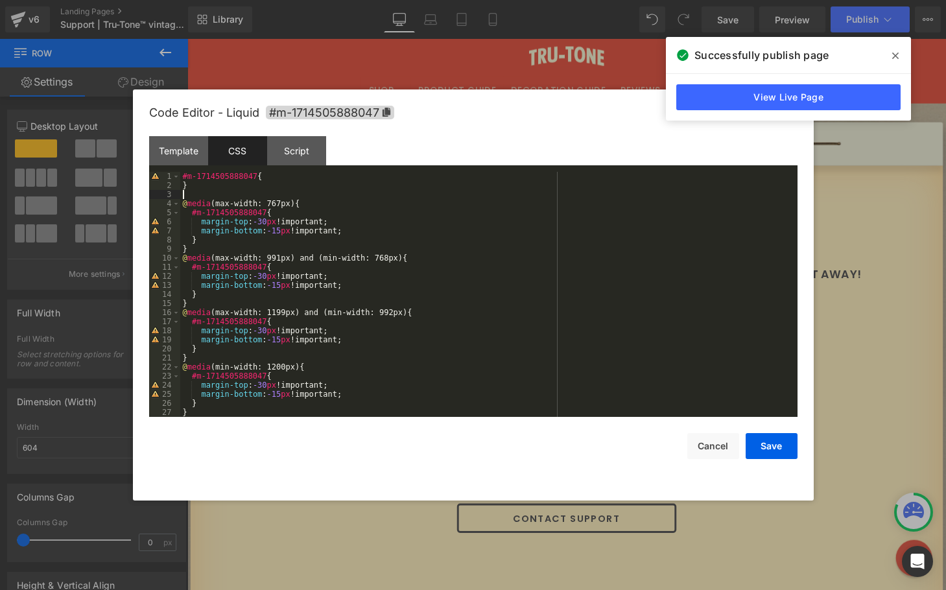
click at [285, 180] on div "#m-1714505888047 { } @ media (max-width: 767px) { #m-1714505888047 { margin-top…" at bounding box center [486, 303] width 612 height 263
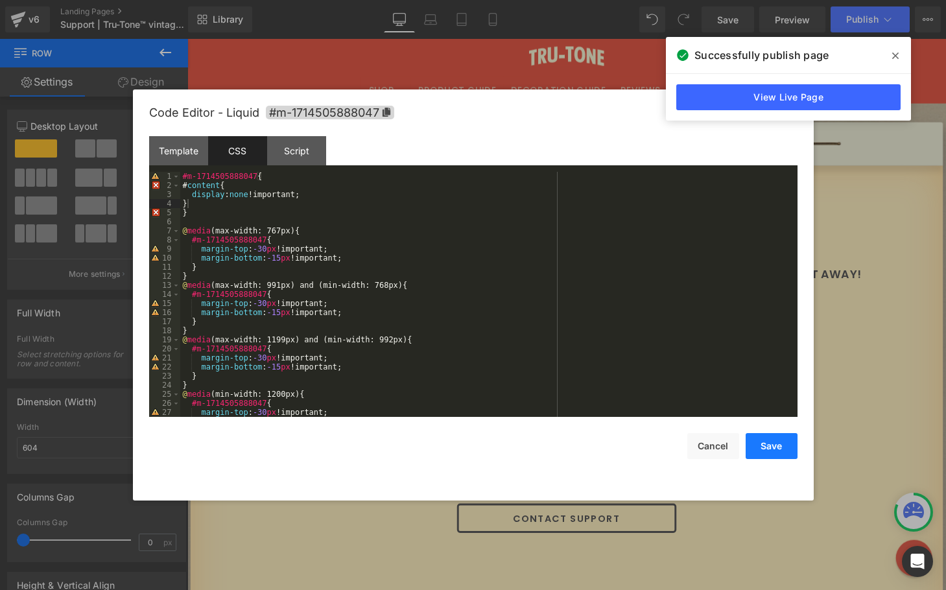
click at [777, 445] on button "Save" at bounding box center [772, 446] width 52 height 26
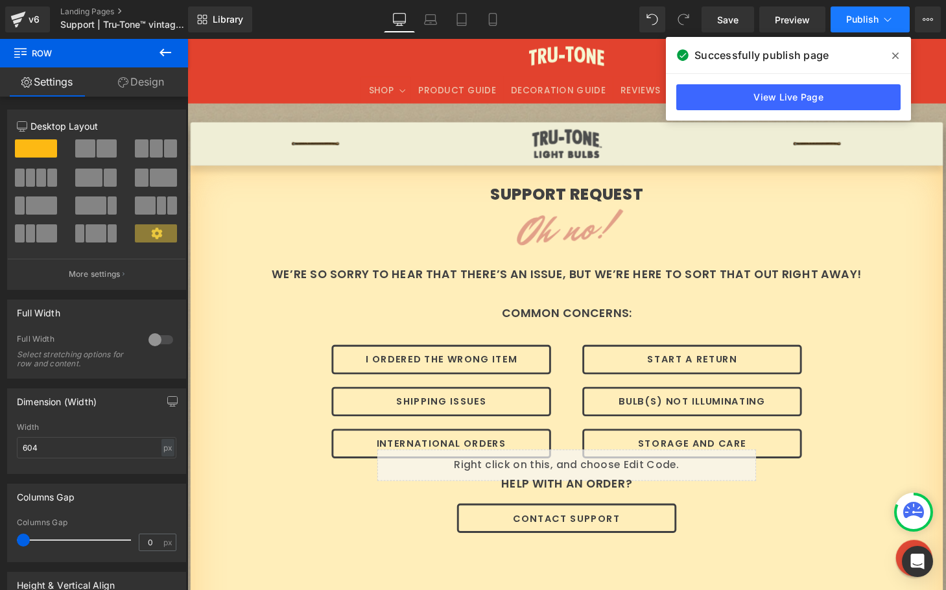
click at [848, 29] on button "Publish" at bounding box center [870, 19] width 79 height 26
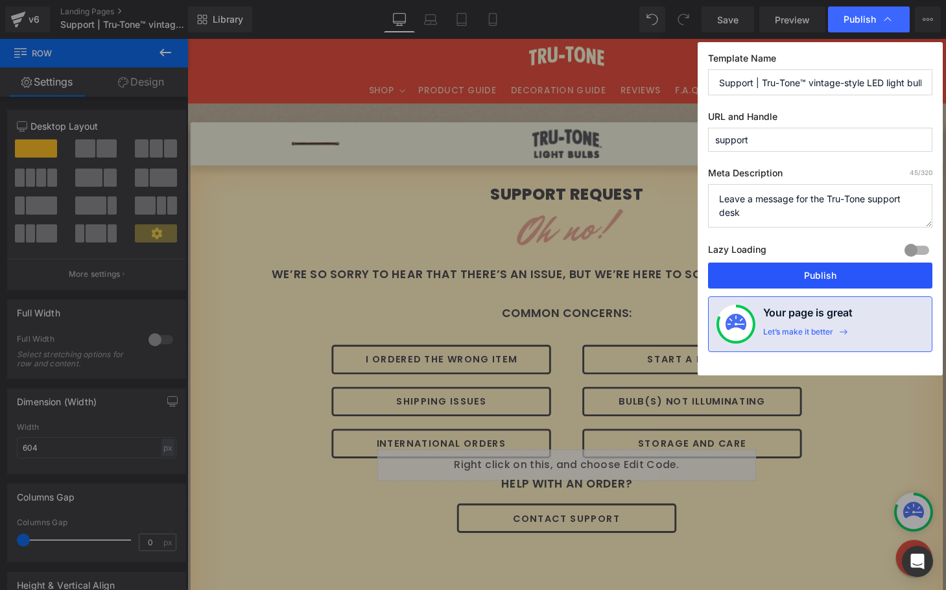
click at [803, 274] on button "Publish" at bounding box center [820, 276] width 224 height 26
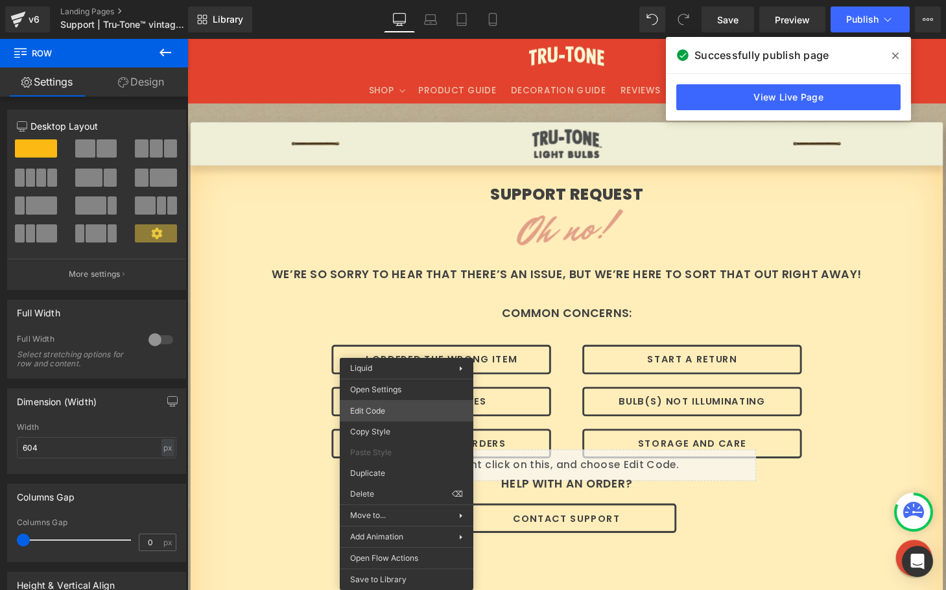
click at [379, 0] on div "Row You are previewing how the will restyle your page. You can not edit Element…" at bounding box center [473, 0] width 946 height 0
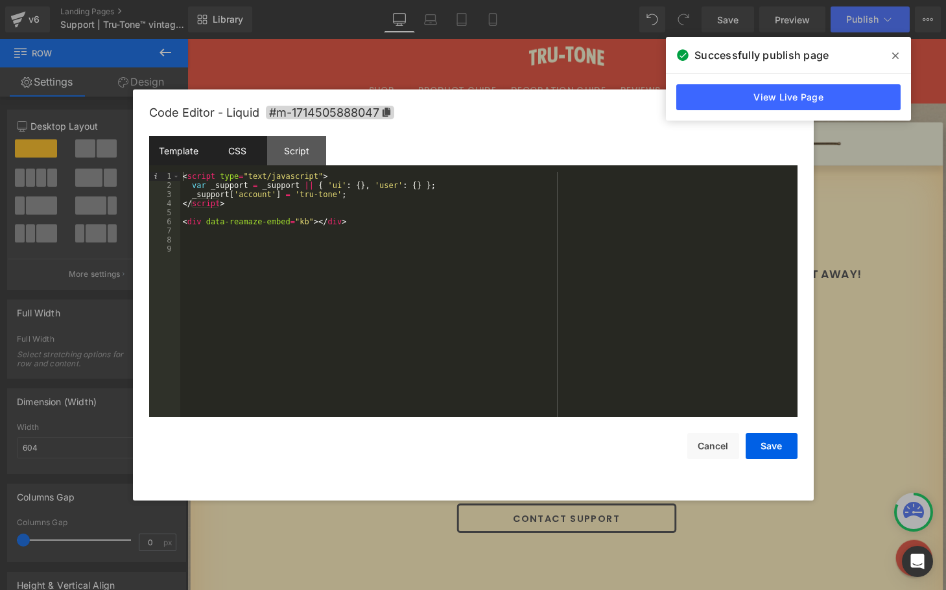
click at [229, 147] on div "CSS" at bounding box center [237, 150] width 59 height 29
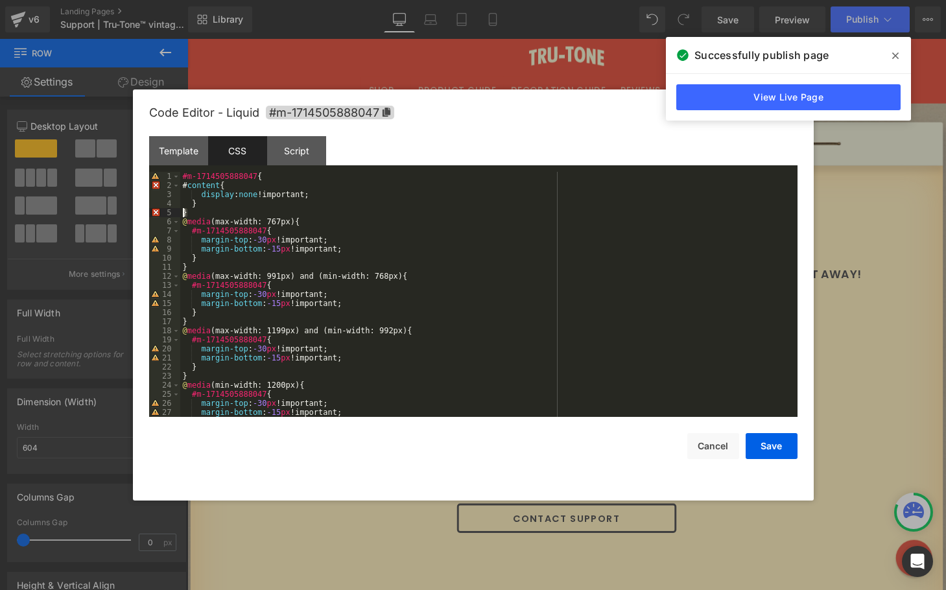
drag, startPoint x: 191, startPoint y: 211, endPoint x: 169, endPoint y: 210, distance: 22.7
click at [169, 210] on pre "1 2 3 4 5 6 7 8 9 10 11 12 13 14 15 16 17 18 19 20 21 22 23 24 25 26 27 28 #m-1…" at bounding box center [473, 294] width 648 height 245
click at [281, 176] on div "#m-1714505888047 { # content { display : none !important; } @ media (max-width:…" at bounding box center [486, 303] width 612 height 263
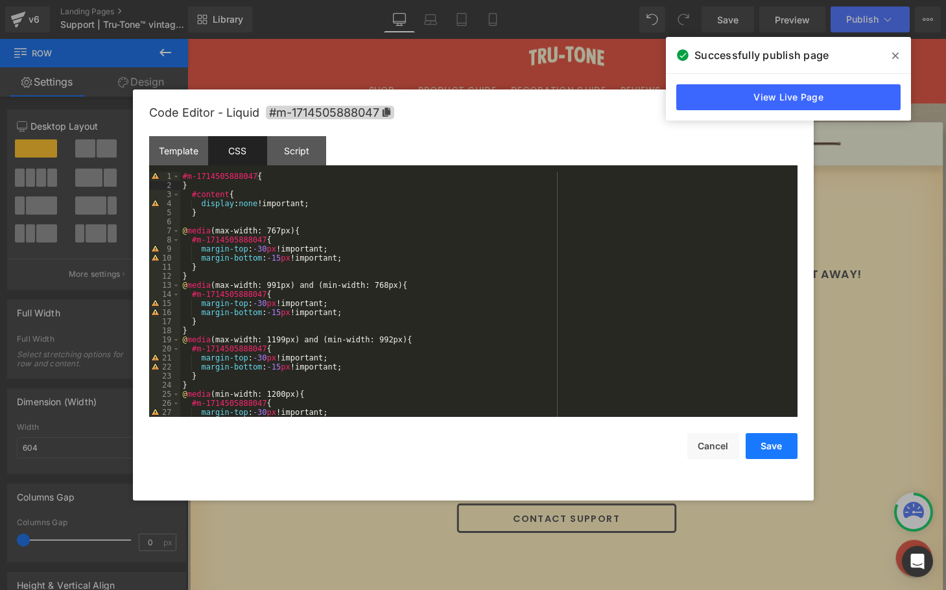
click at [766, 442] on button "Save" at bounding box center [772, 446] width 52 height 26
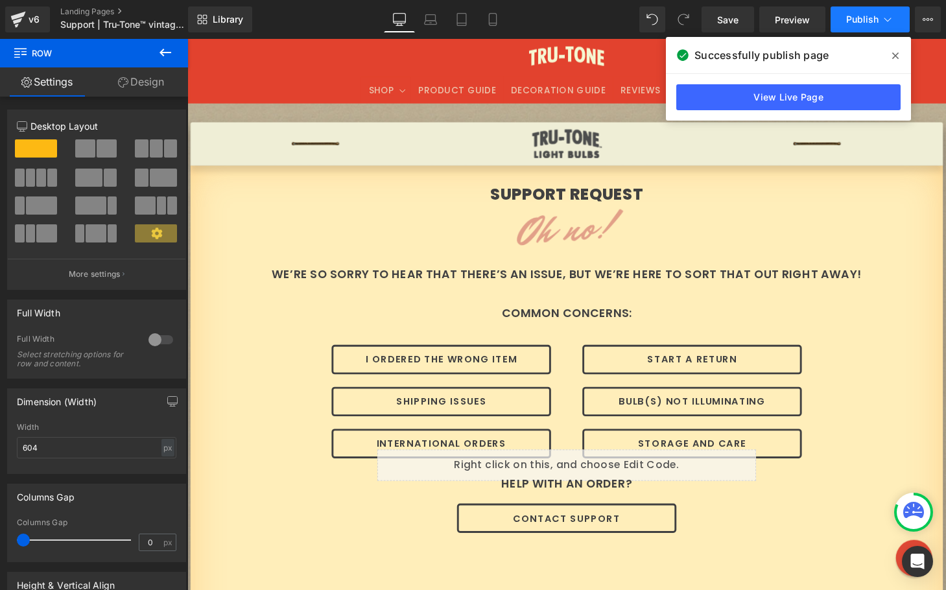
click at [851, 24] on span "Publish" at bounding box center [862, 19] width 32 height 10
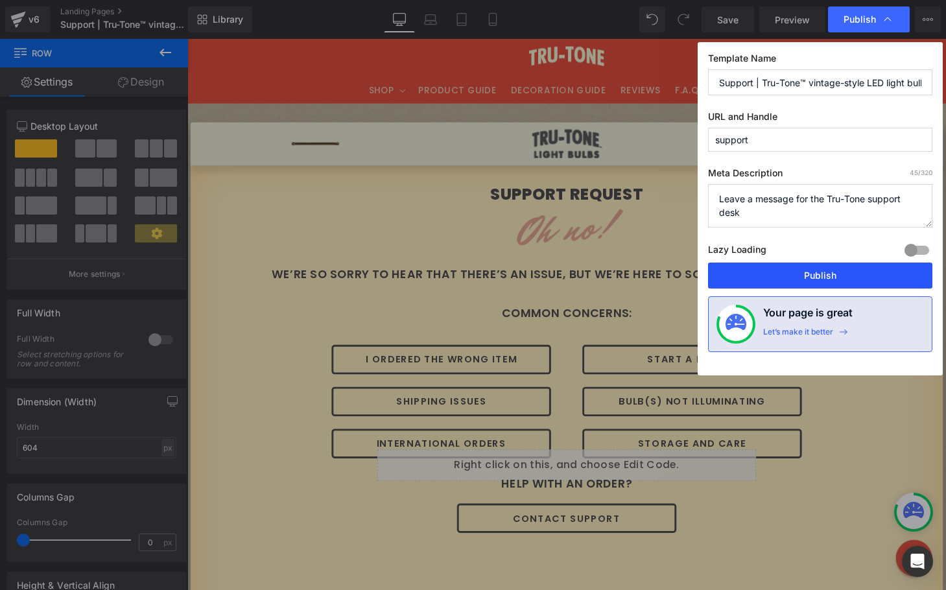
click at [827, 274] on button "Publish" at bounding box center [820, 276] width 224 height 26
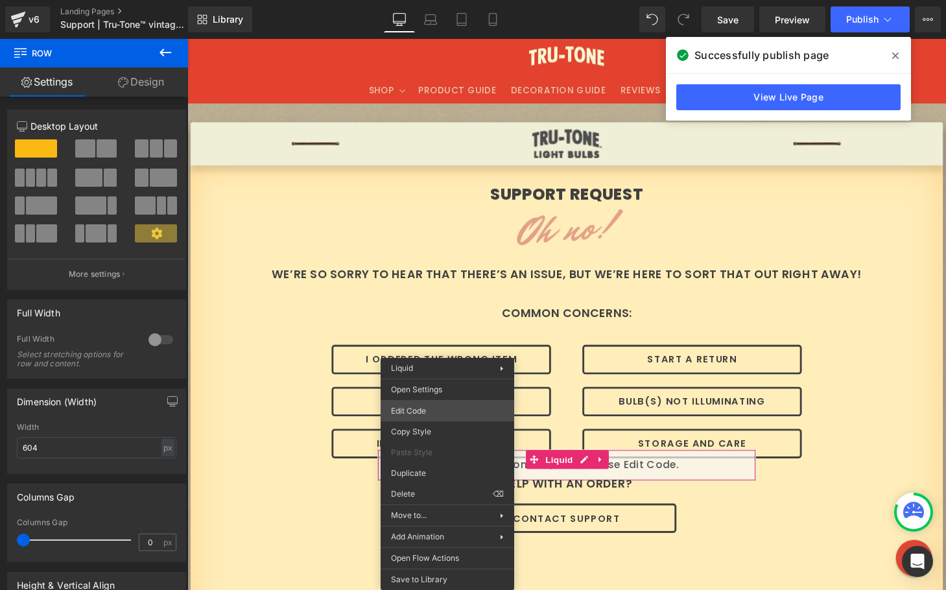
click at [415, 0] on div "Row You are previewing how the will restyle your page. You can not edit Element…" at bounding box center [473, 0] width 946 height 0
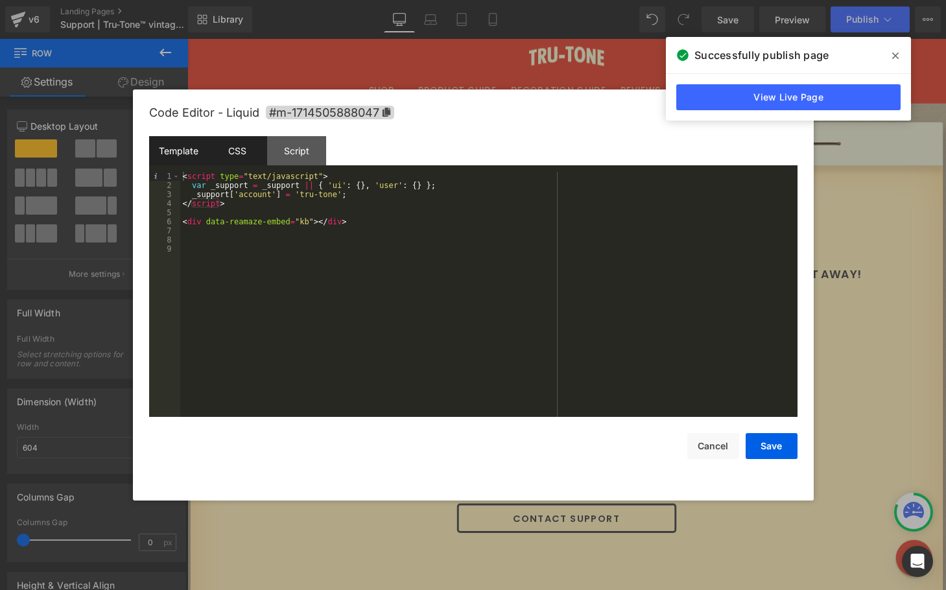
click at [230, 150] on div "CSS" at bounding box center [237, 150] width 59 height 29
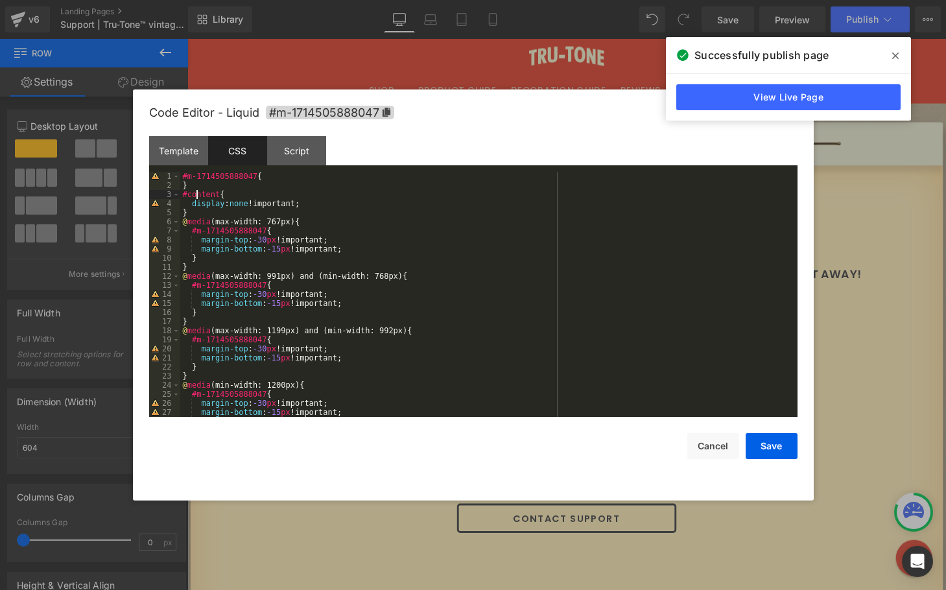
click at [198, 192] on div "#m-1714505888047 { } #content { display : none !important; } @ media (max-width…" at bounding box center [486, 303] width 612 height 263
click at [759, 451] on button "Save" at bounding box center [772, 446] width 52 height 26
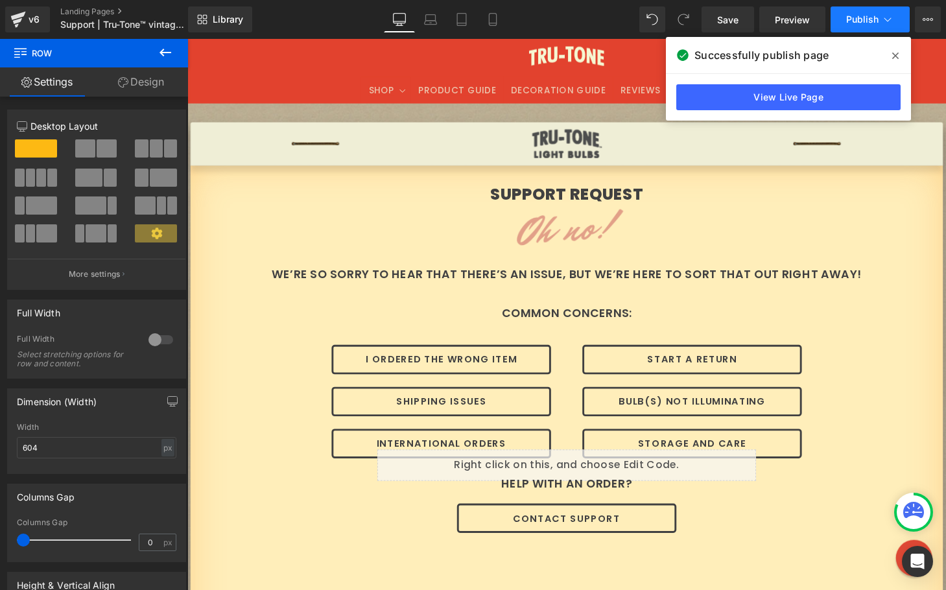
click at [844, 19] on button "Publish" at bounding box center [870, 19] width 79 height 26
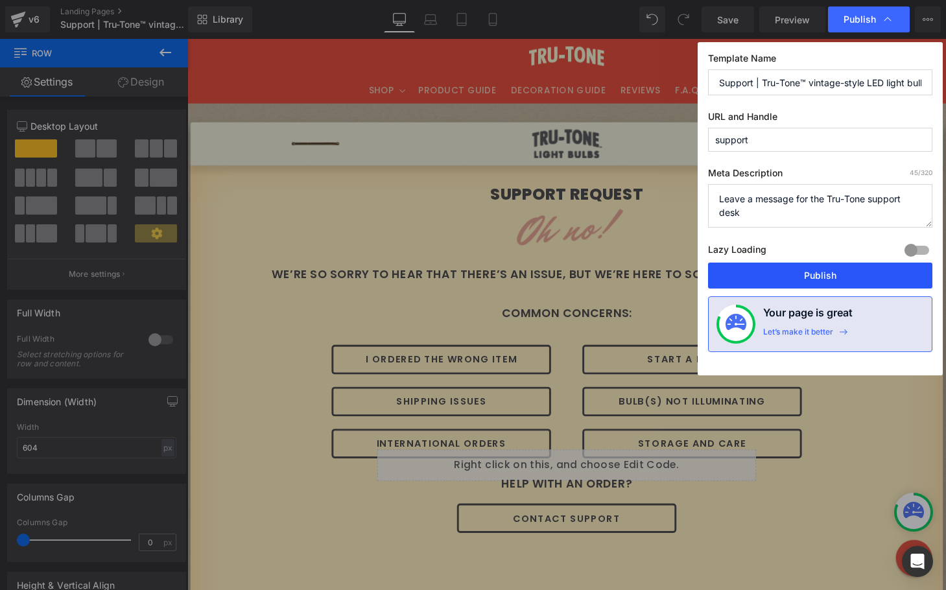
click at [804, 279] on button "Publish" at bounding box center [820, 276] width 224 height 26
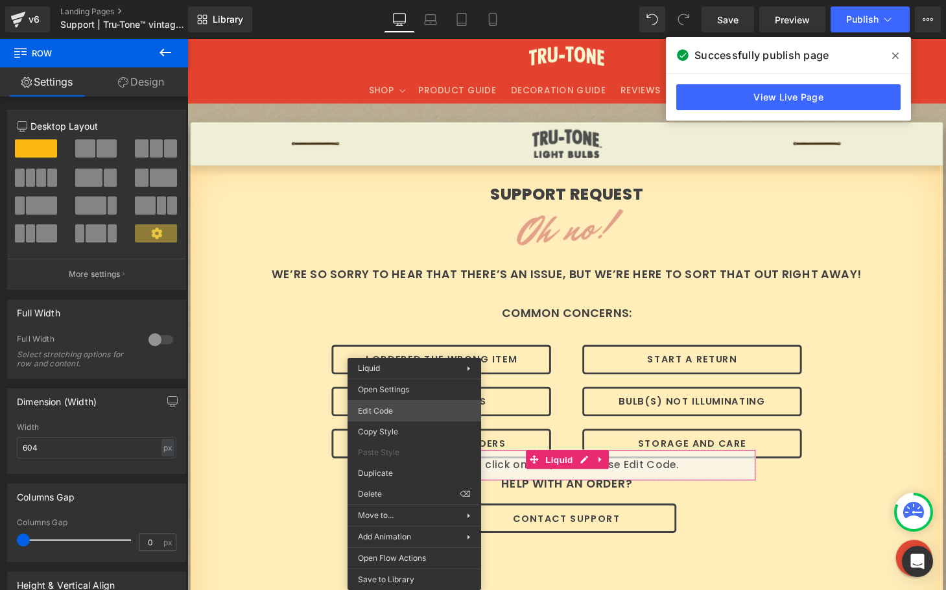
click at [399, 0] on div "Row You are previewing how the will restyle your page. You can not edit Element…" at bounding box center [473, 0] width 946 height 0
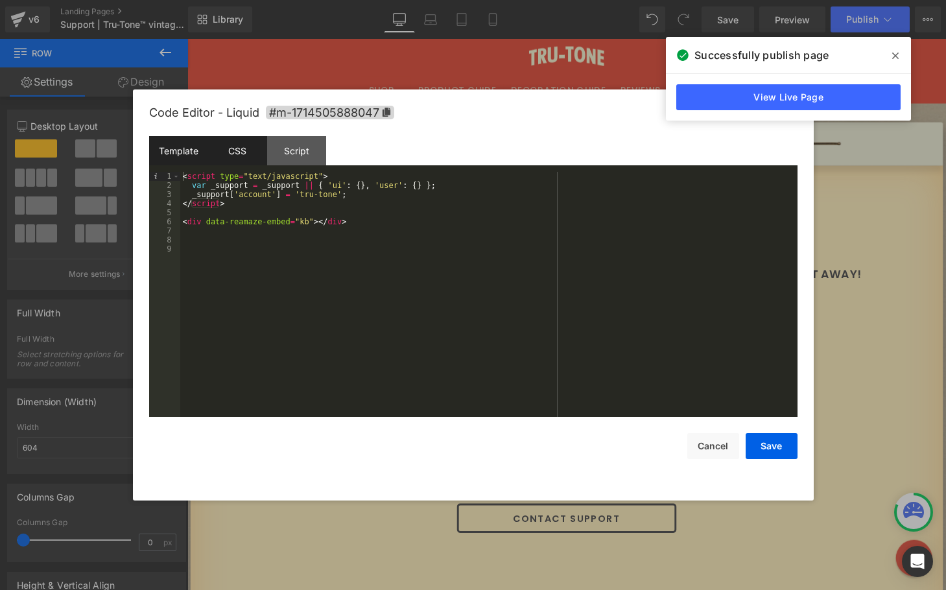
click at [240, 156] on div "CSS" at bounding box center [237, 150] width 59 height 29
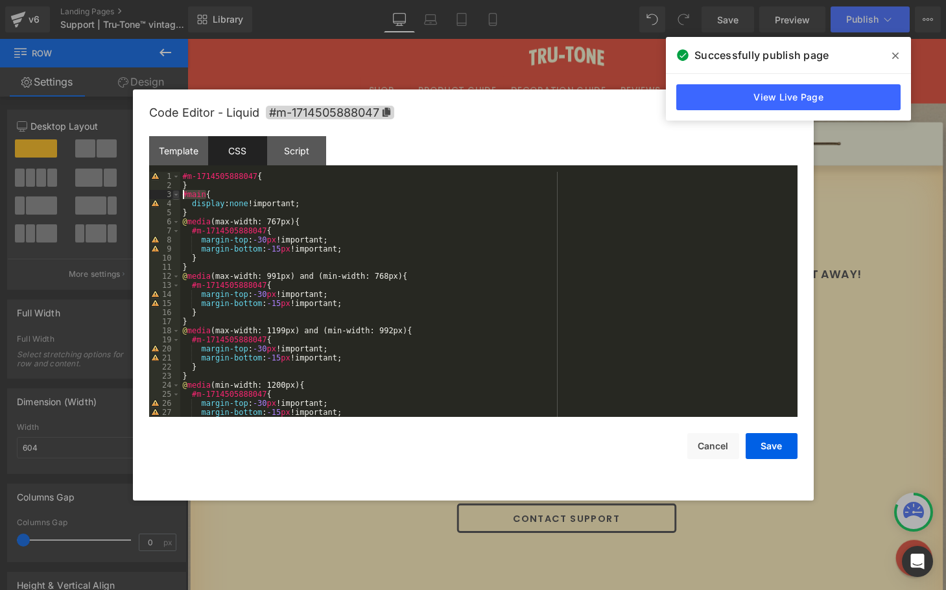
drag, startPoint x: 201, startPoint y: 196, endPoint x: 175, endPoint y: 195, distance: 26.0
click at [175, 195] on pre "1 2 3 4 5 6 7 8 9 10 11 12 13 14 15 16 17 18 19 20 21 22 23 24 25 26 27 28 #m-1…" at bounding box center [473, 294] width 648 height 245
click at [762, 439] on button "Save" at bounding box center [772, 446] width 52 height 26
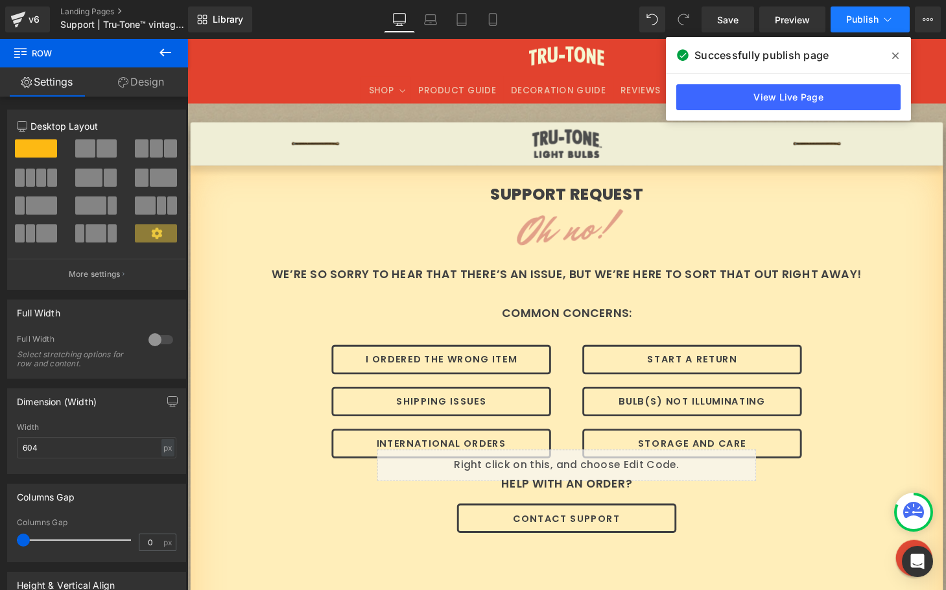
click at [856, 10] on button "Publish" at bounding box center [870, 19] width 79 height 26
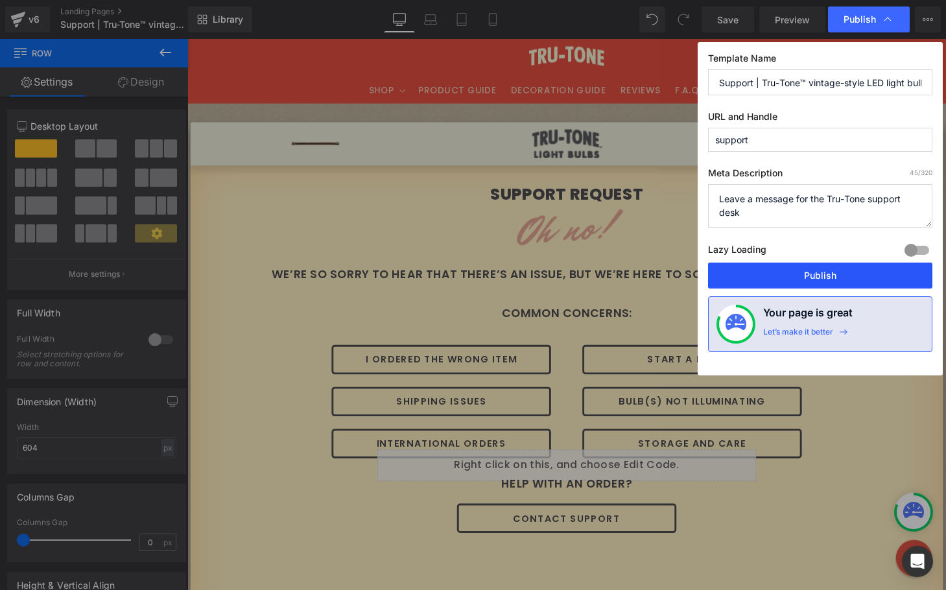
click at [807, 271] on button "Publish" at bounding box center [820, 276] width 224 height 26
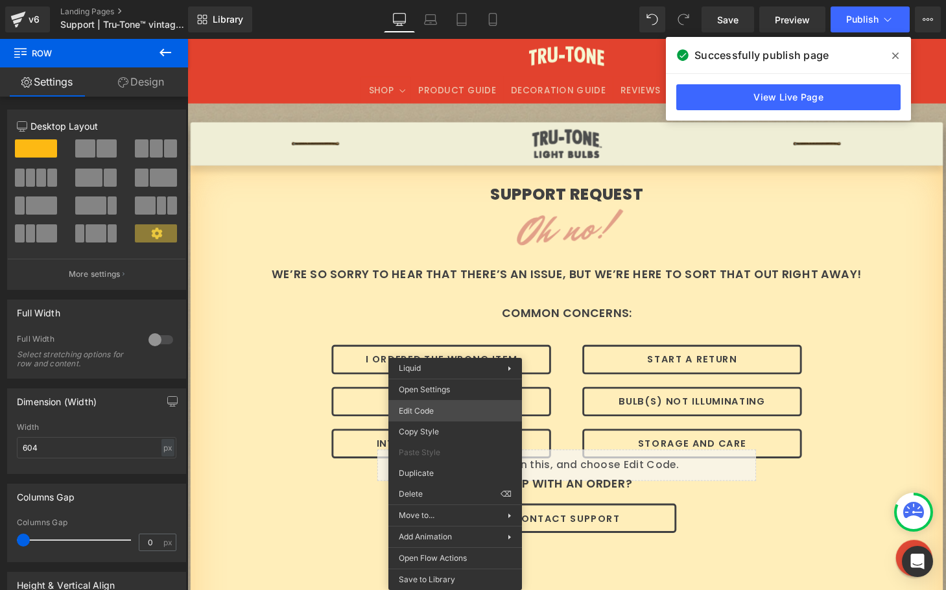
click at [439, 0] on div "Row You are previewing how the will restyle your page. You can not edit Element…" at bounding box center [473, 0] width 946 height 0
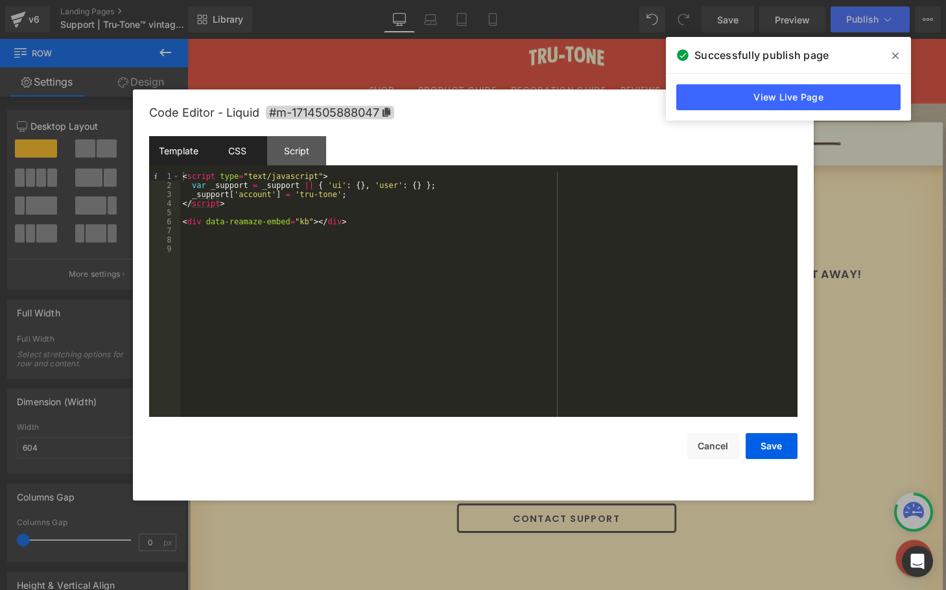
click at [246, 153] on div "CSS" at bounding box center [237, 150] width 59 height 29
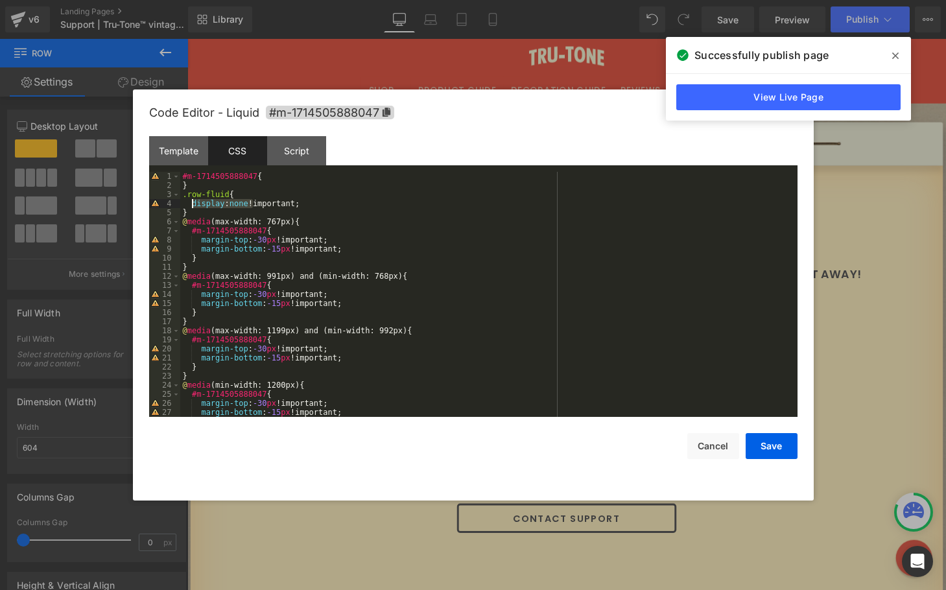
drag, startPoint x: 254, startPoint y: 204, endPoint x: 193, endPoint y: 207, distance: 60.4
click at [193, 207] on div "#m-1714505888047 { } .row-fluid { display : none !important; } @ media (max-wid…" at bounding box center [486, 303] width 612 height 263
click at [772, 447] on button "Save" at bounding box center [772, 446] width 52 height 26
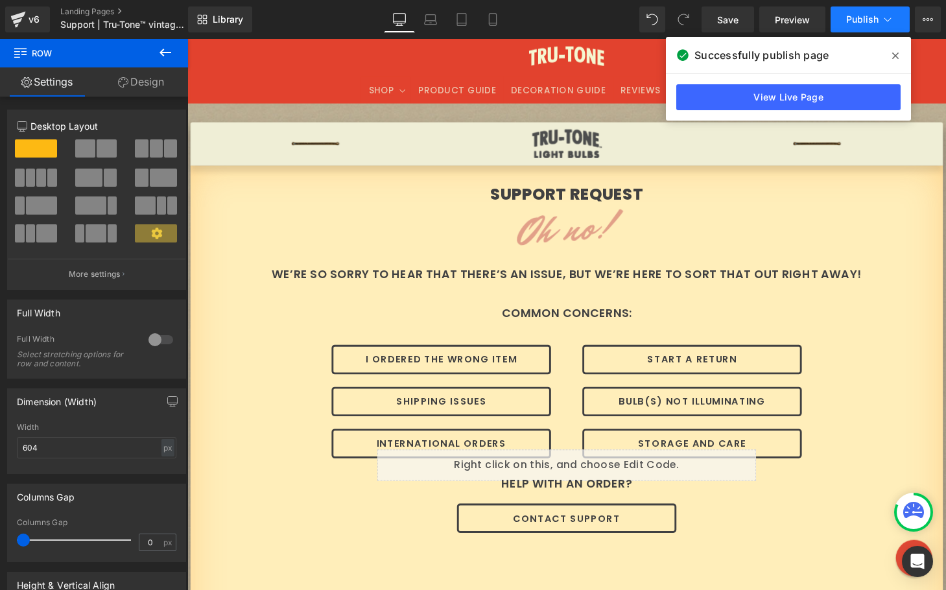
click at [855, 18] on span "Publish" at bounding box center [862, 19] width 32 height 10
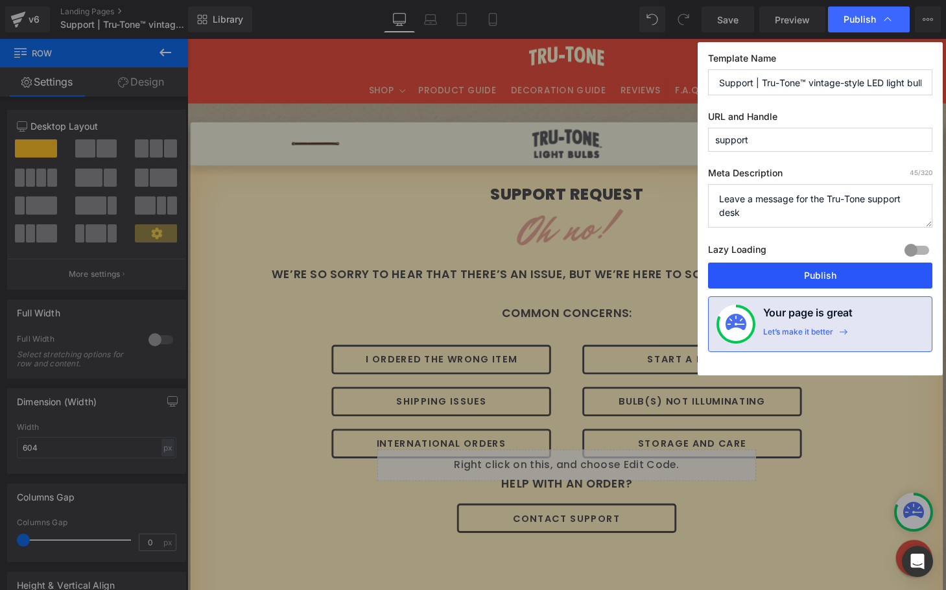
click at [805, 279] on button "Publish" at bounding box center [820, 276] width 224 height 26
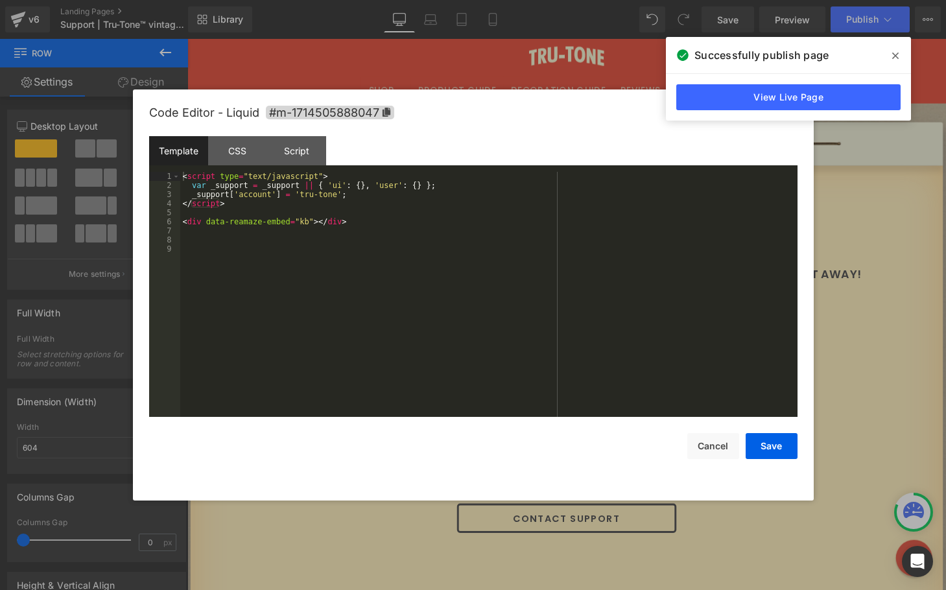
click at [401, 0] on div "Row You are previewing how the will restyle your page. You can not edit Element…" at bounding box center [473, 0] width 946 height 0
click at [251, 148] on div "CSS" at bounding box center [237, 150] width 59 height 29
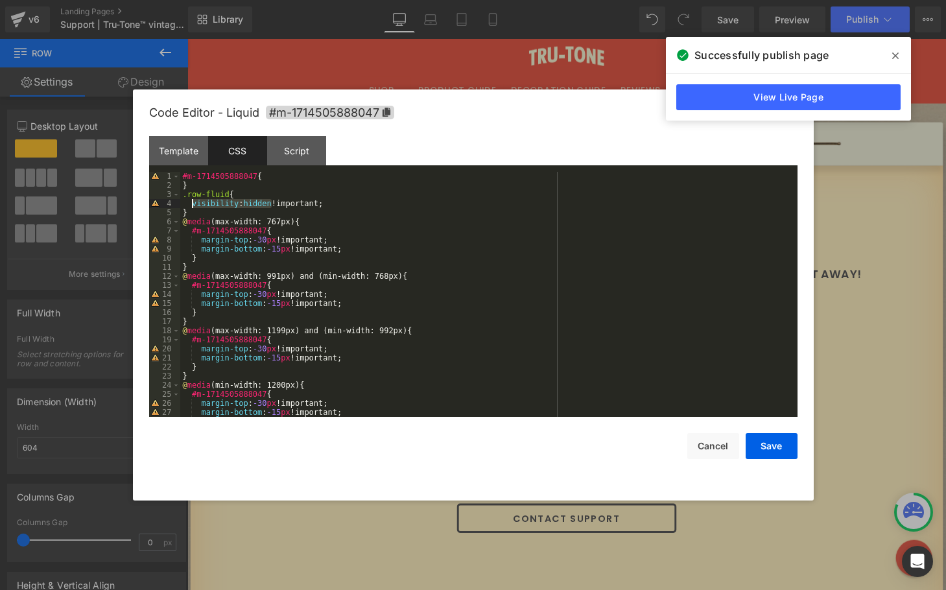
drag, startPoint x: 270, startPoint y: 202, endPoint x: 193, endPoint y: 204, distance: 77.2
click at [193, 204] on div "#m-1714505888047 { } .row-fluid { visibility : hidden !important; } @ media (ma…" at bounding box center [486, 303] width 612 height 263
click at [776, 447] on button "Save" at bounding box center [772, 446] width 52 height 26
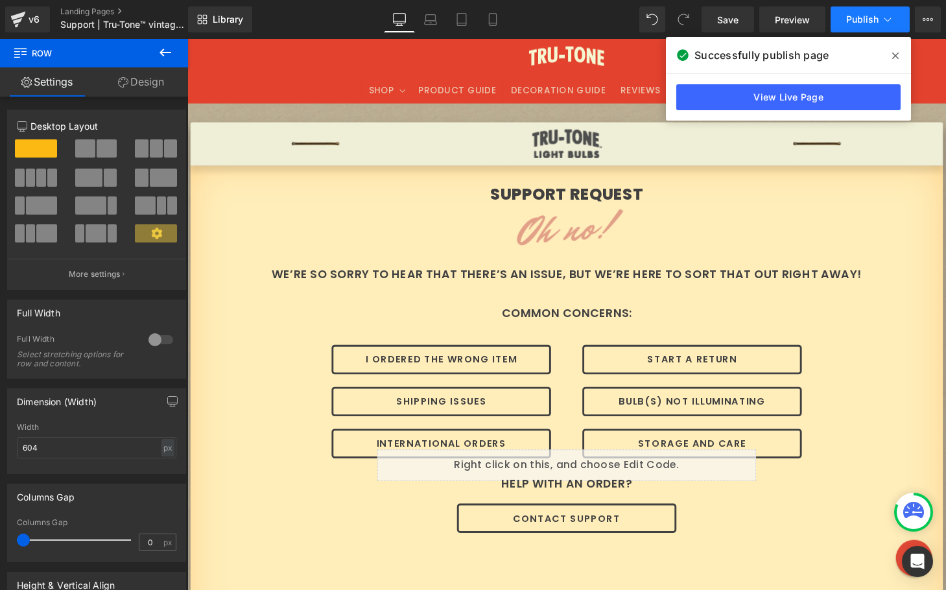
click at [846, 18] on span "Publish" at bounding box center [862, 19] width 32 height 10
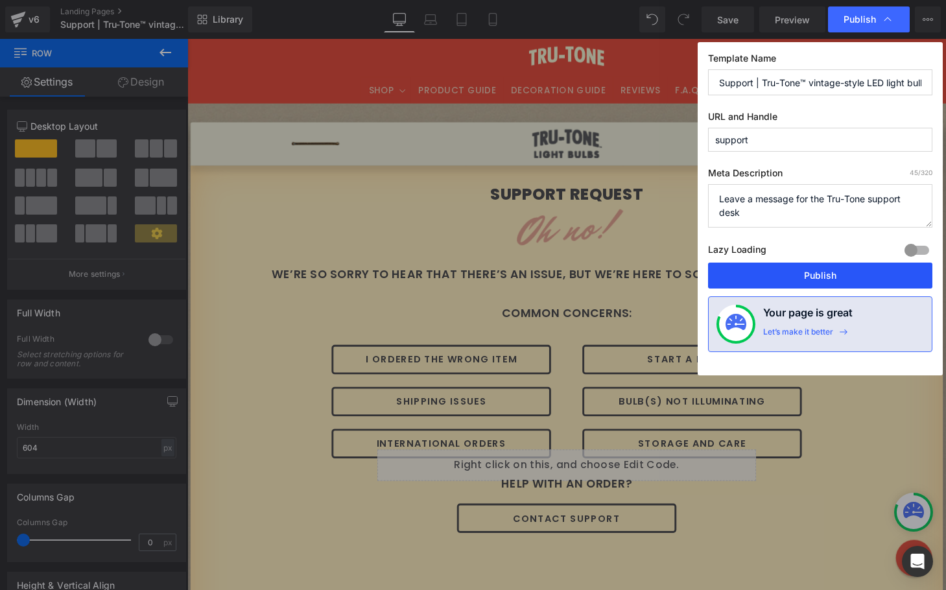
click at [784, 265] on button "Publish" at bounding box center [820, 276] width 224 height 26
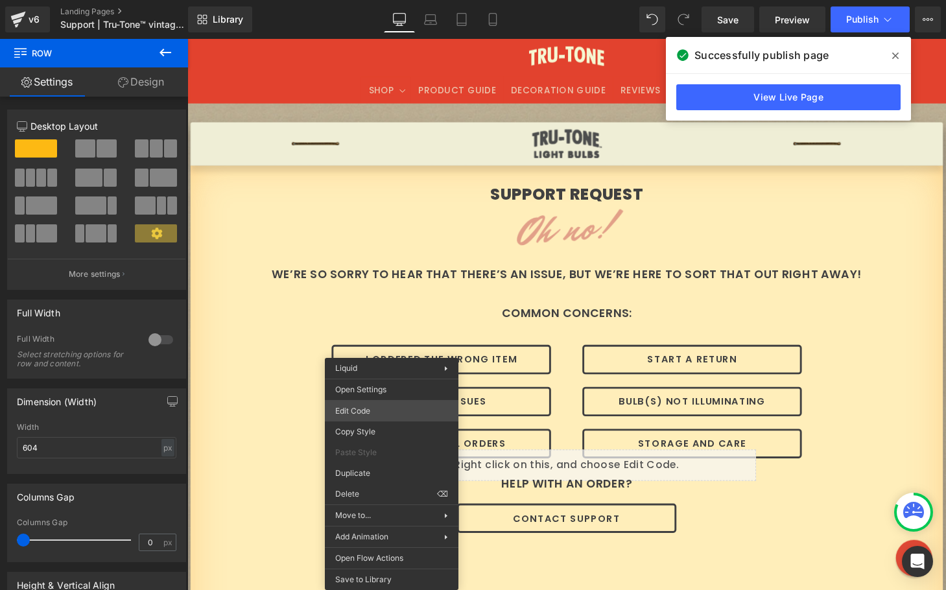
click at [383, 0] on div "Row You are previewing how the will restyle your page. You can not edit Element…" at bounding box center [473, 0] width 946 height 0
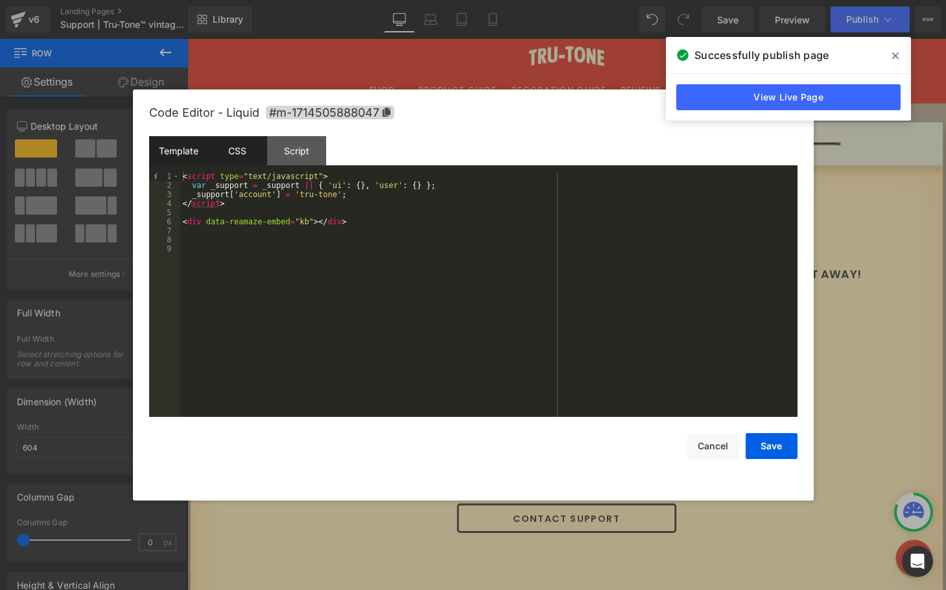
click at [246, 137] on div "CSS" at bounding box center [237, 150] width 59 height 29
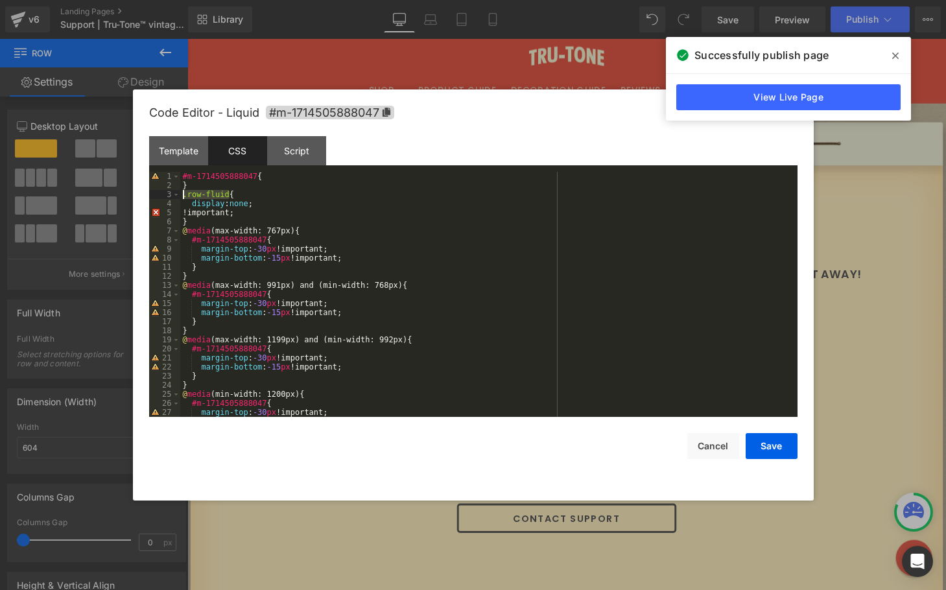
drag, startPoint x: 230, startPoint y: 191, endPoint x: 180, endPoint y: 194, distance: 50.6
click at [180, 194] on pre "1 2 3 4 5 6 7 8 9 10 11 12 13 14 15 16 17 18 19 20 21 22 23 24 25 26 27 28 #m-1…" at bounding box center [473, 294] width 648 height 245
click at [193, 190] on div "#m-1714505888047 { } div #content { display : none ; !important; } @ media (max…" at bounding box center [486, 303] width 612 height 263
drag, startPoint x: 196, startPoint y: 193, endPoint x: 167, endPoint y: 194, distance: 29.2
click at [167, 194] on pre "1 2 3 4 5 6 7 8 9 10 11 12 13 14 15 16 17 18 19 20 21 22 23 24 25 26 27 28 #m-1…" at bounding box center [473, 294] width 648 height 245
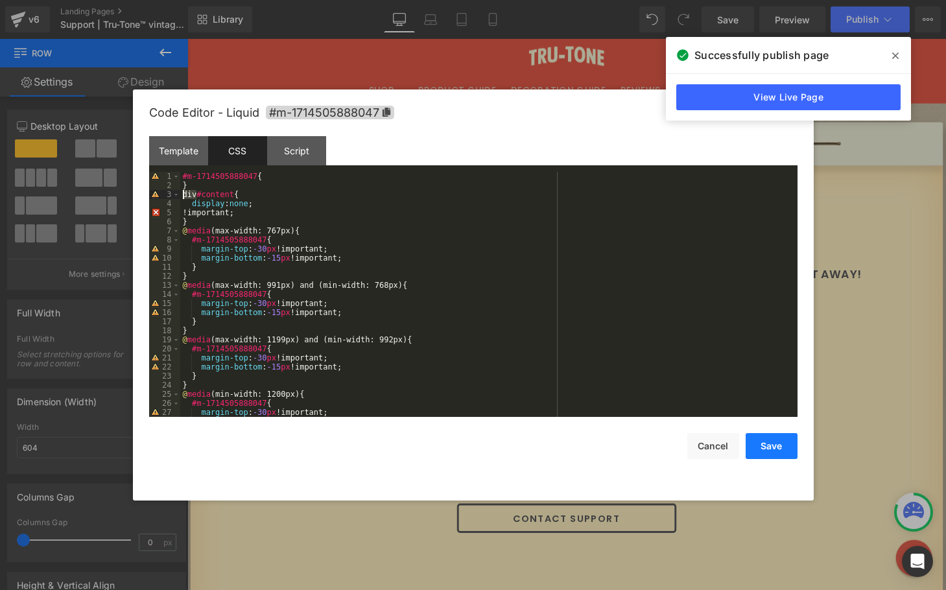
click at [773, 445] on button "Save" at bounding box center [772, 446] width 52 height 26
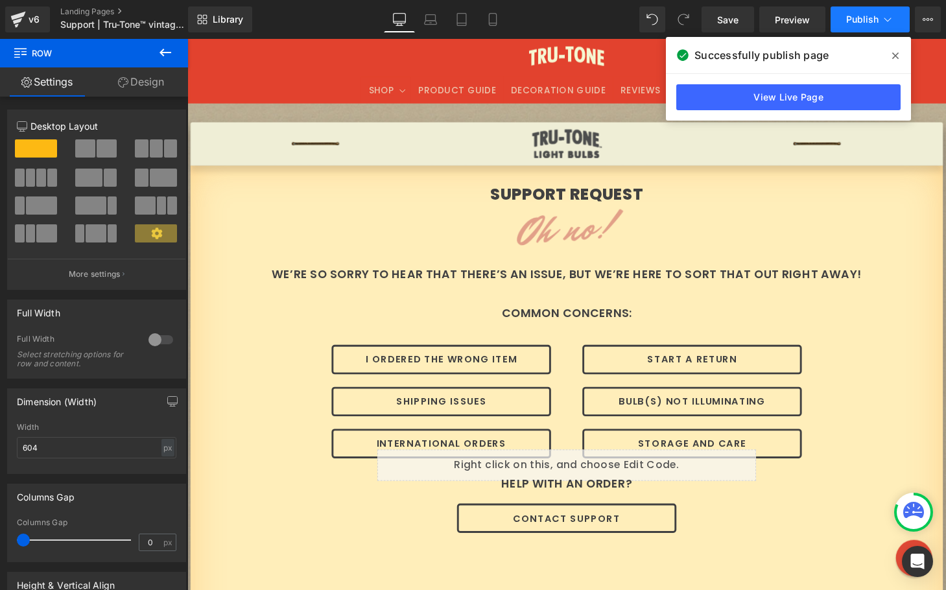
click at [855, 24] on span "Publish" at bounding box center [862, 19] width 32 height 10
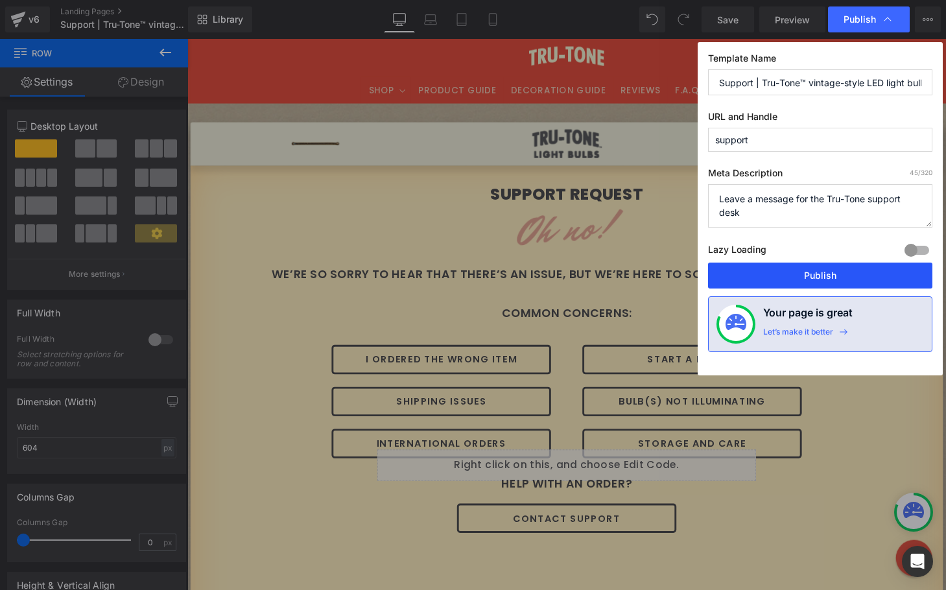
click at [807, 285] on button "Publish" at bounding box center [820, 276] width 224 height 26
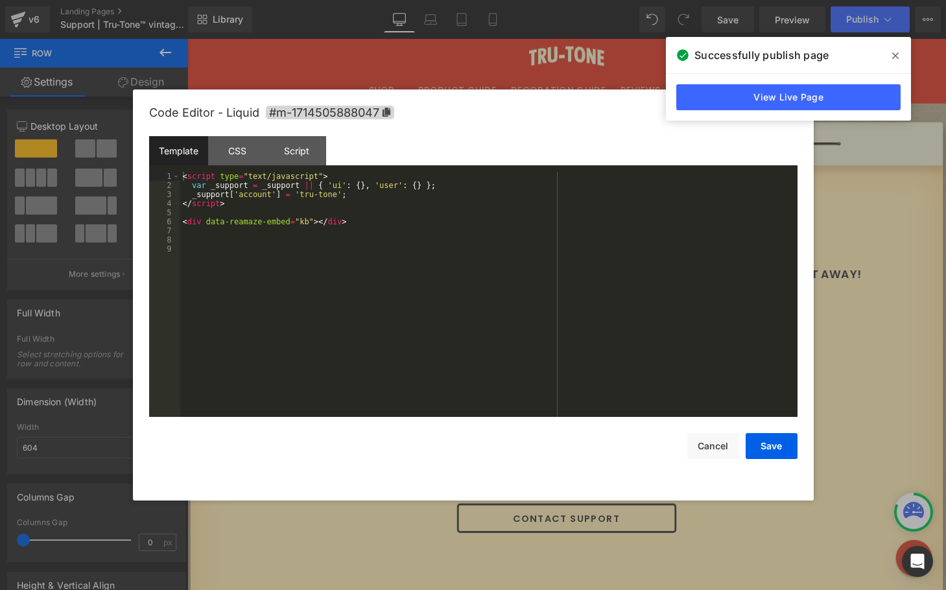
click at [396, 0] on div "Row You are previewing how the will restyle your page. You can not edit Element…" at bounding box center [473, 0] width 946 height 0
click at [228, 154] on div "CSS" at bounding box center [237, 150] width 59 height 29
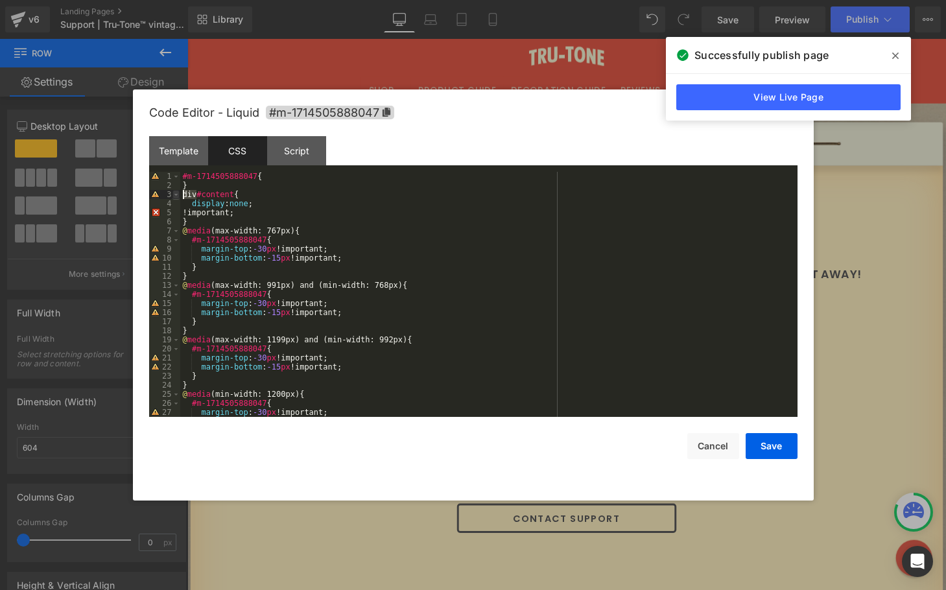
drag, startPoint x: 196, startPoint y: 196, endPoint x: 176, endPoint y: 196, distance: 19.5
click at [176, 196] on pre "1 2 3 4 5 6 7 8 9 10 11 12 13 14 15 16 17 18 19 20 21 22 23 24 25 26 27 28 #m-1…" at bounding box center [473, 294] width 648 height 245
click at [192, 213] on div "#m-1714505888047 { } #content { display : none ; !important; } @ media (max-wid…" at bounding box center [486, 303] width 612 height 263
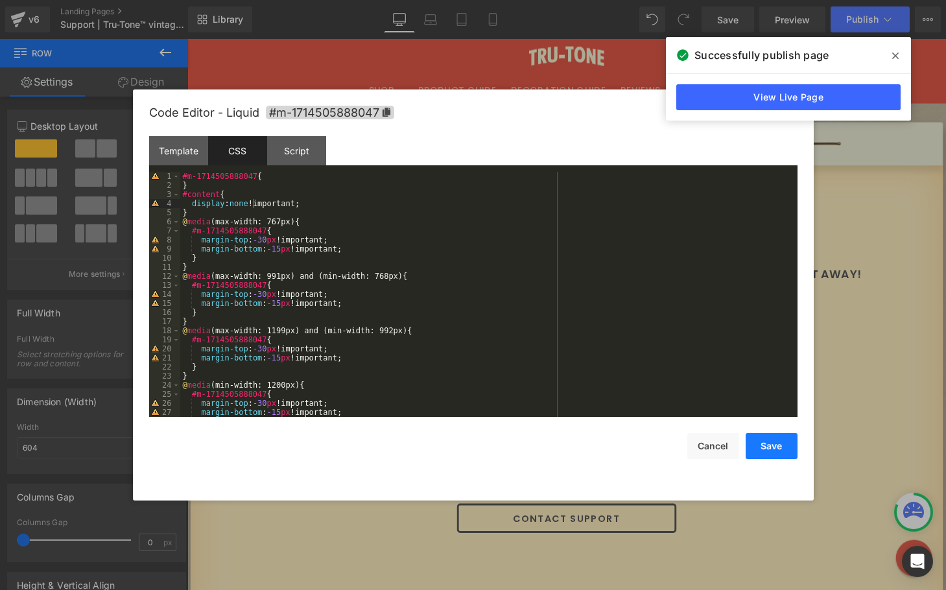
click at [777, 445] on button "Save" at bounding box center [772, 446] width 52 height 26
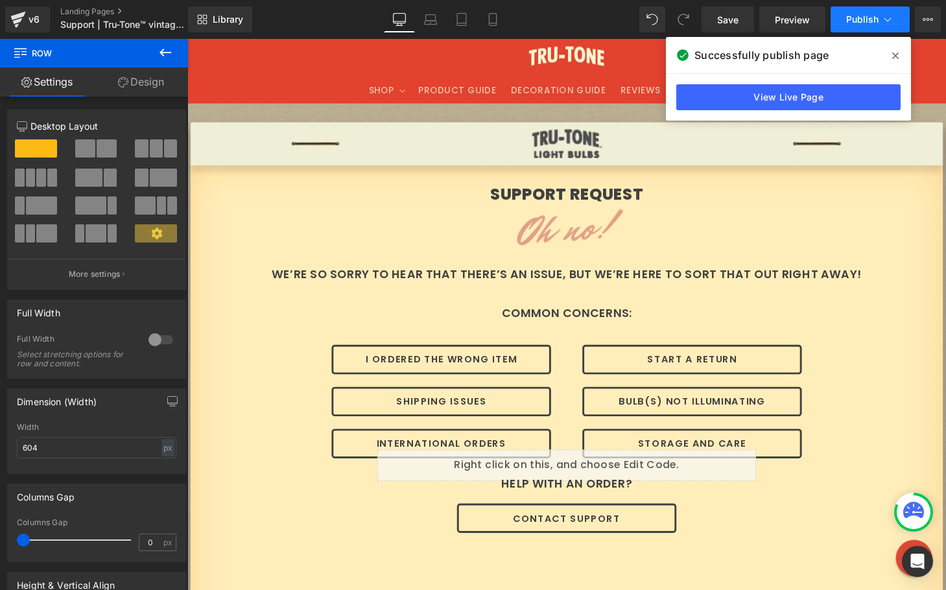
click at [842, 19] on button "Publish" at bounding box center [870, 19] width 79 height 26
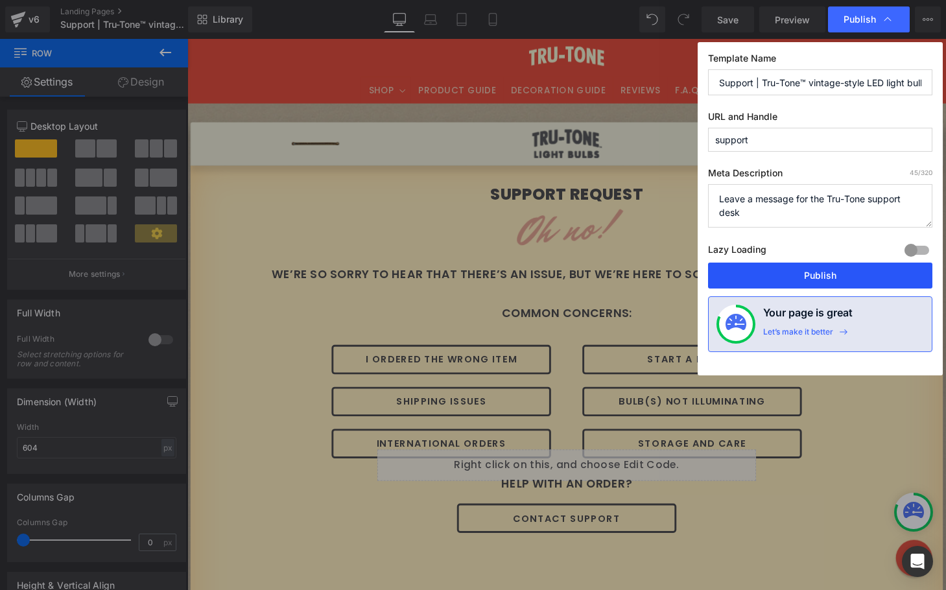
click at [764, 274] on button "Publish" at bounding box center [820, 276] width 224 height 26
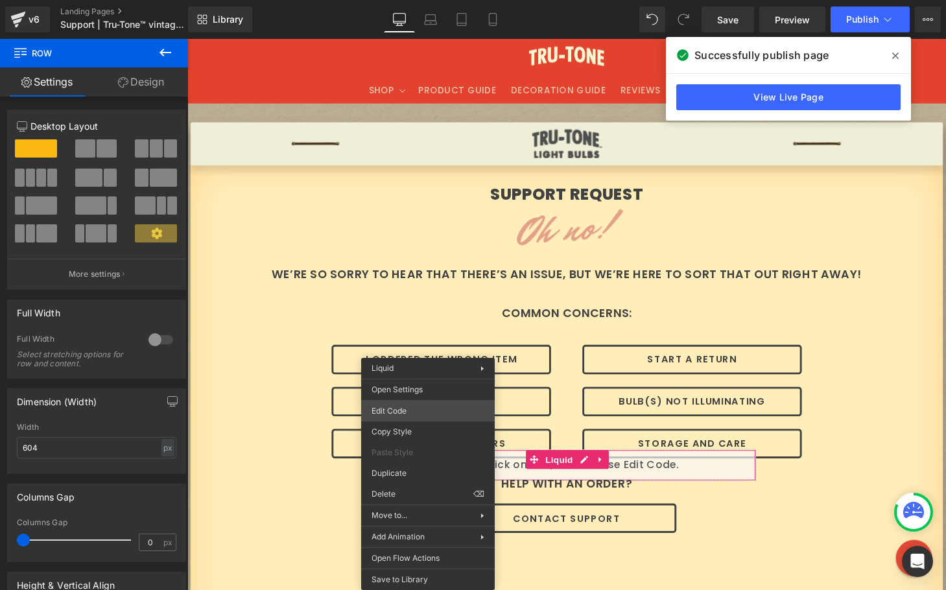
click at [428, 0] on div "Row You are previewing how the will restyle your page. You can not edit Element…" at bounding box center [473, 0] width 946 height 0
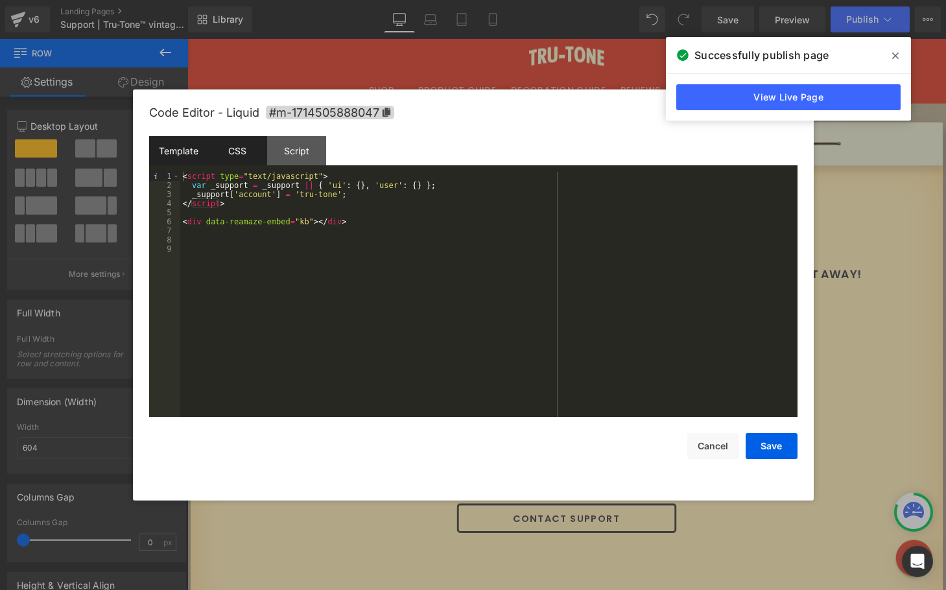
click at [237, 157] on div "CSS" at bounding box center [237, 150] width 59 height 29
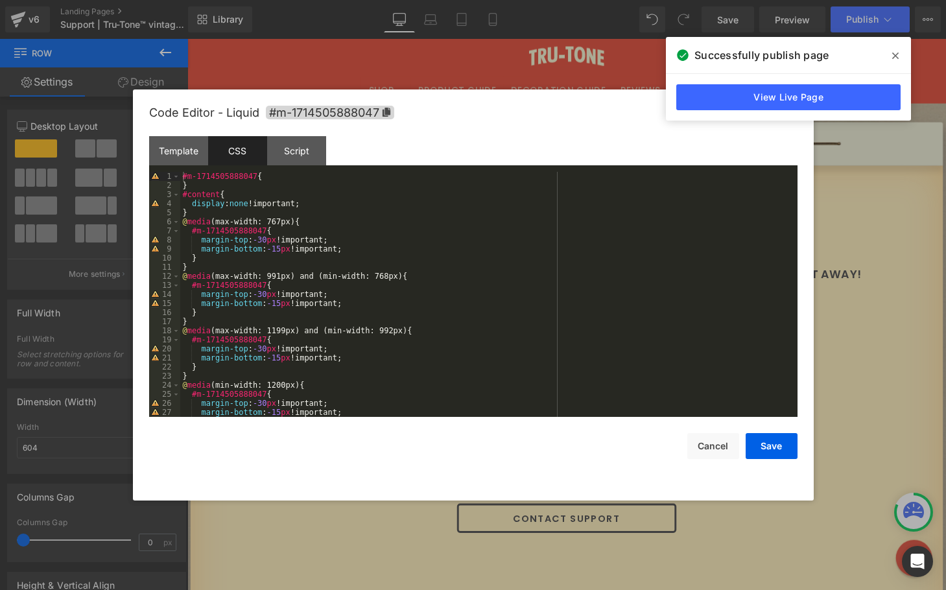
click at [182, 195] on div "#m-1714505888047 { } #content { display : none !important; } @ media (max-width…" at bounding box center [486, 303] width 612 height 263
click at [772, 458] on button "Save" at bounding box center [772, 446] width 52 height 26
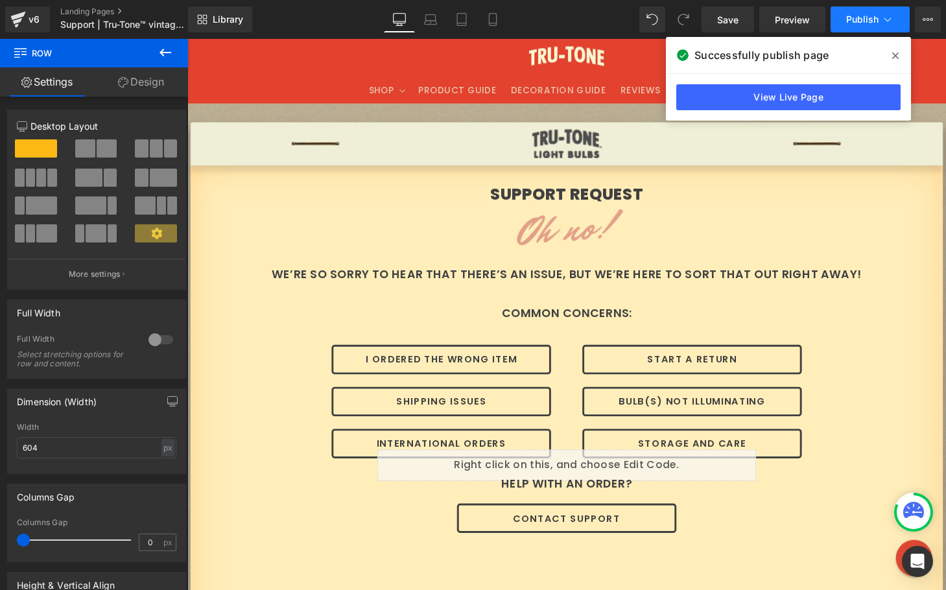
click at [857, 16] on span "Publish" at bounding box center [862, 19] width 32 height 10
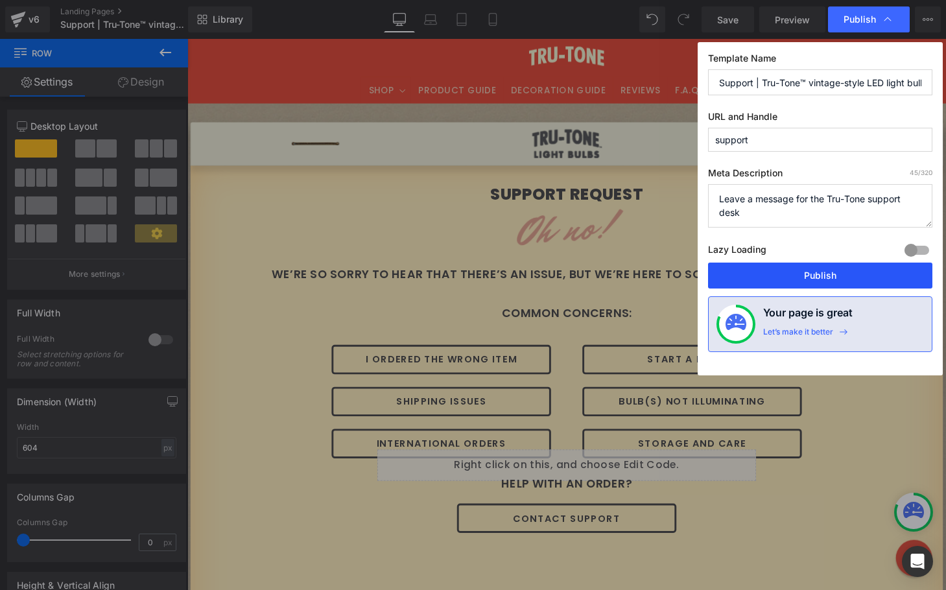
click at [803, 277] on button "Publish" at bounding box center [820, 276] width 224 height 26
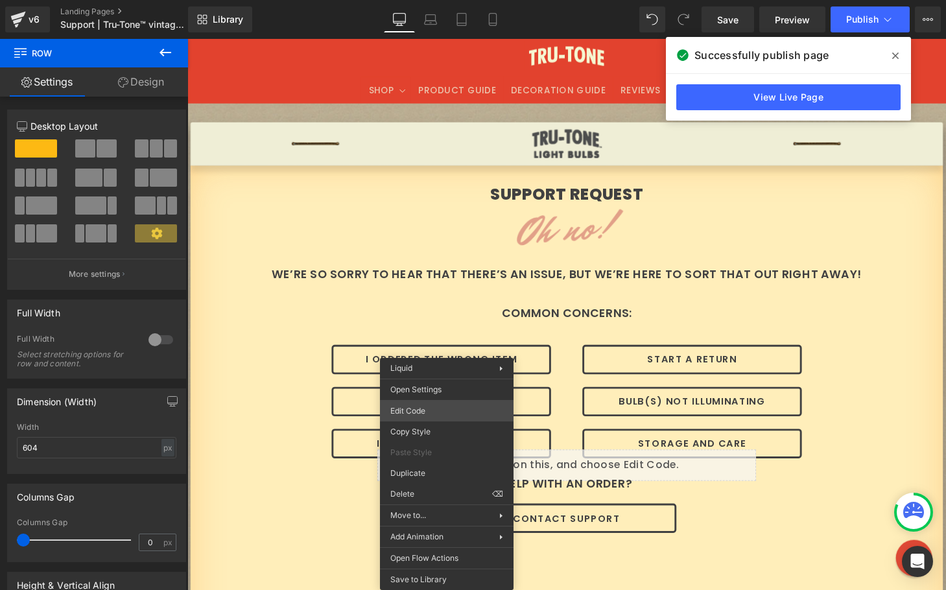
click at [434, 0] on div "Row You are previewing how the will restyle your page. You can not edit Element…" at bounding box center [473, 0] width 946 height 0
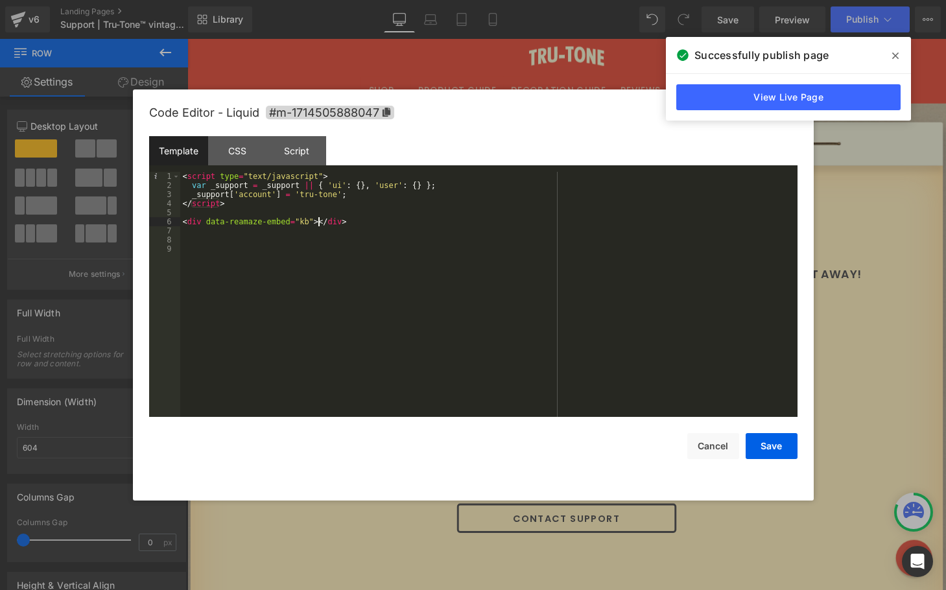
click at [318, 222] on div "< script type = "text/javascript" > var _support = _support || { 'ui' : { } , '…" at bounding box center [488, 303] width 617 height 263
click at [235, 157] on div "CSS" at bounding box center [237, 150] width 59 height 29
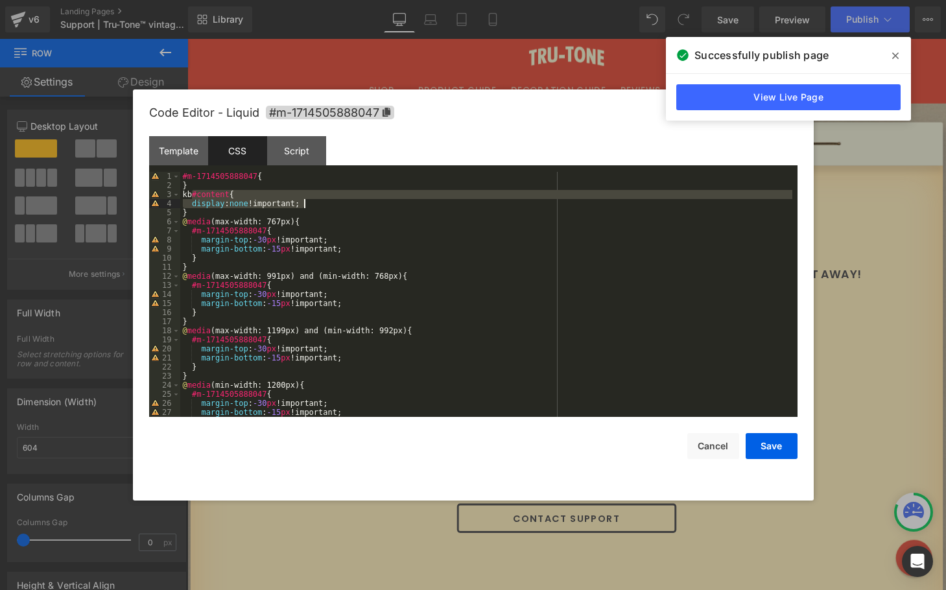
drag, startPoint x: 193, startPoint y: 195, endPoint x: 322, endPoint y: 206, distance: 128.8
click at [322, 206] on div "#m-1714505888047 { } kb #content { display : none !important; } @ media (max-wi…" at bounding box center [486, 303] width 612 height 263
click at [182, 151] on div "Template" at bounding box center [178, 150] width 59 height 29
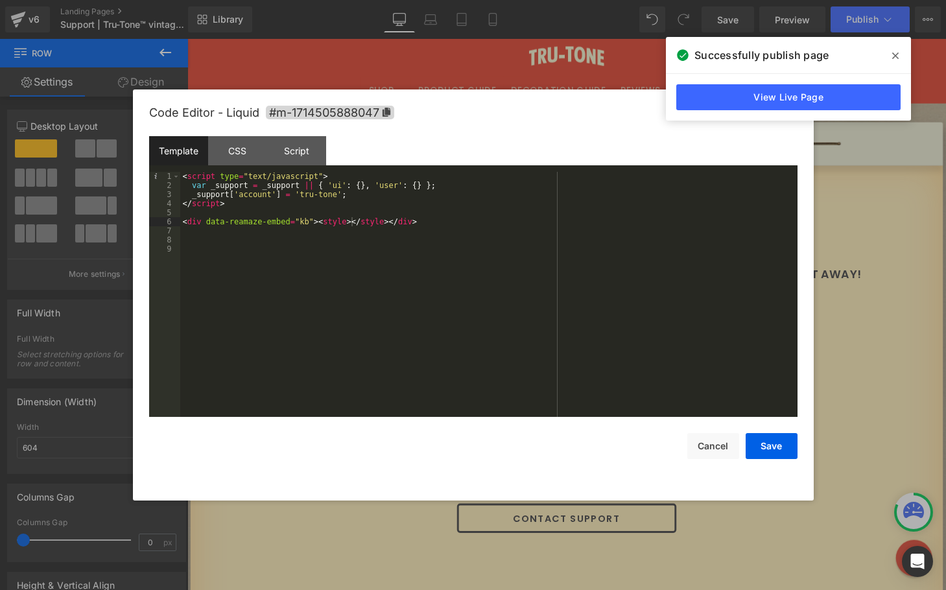
click at [352, 220] on div "< script type = "text/javascript" > var _support = _support || { 'ui' : { } , '…" at bounding box center [488, 303] width 617 height 263
click at [773, 450] on button "Save" at bounding box center [772, 446] width 52 height 26
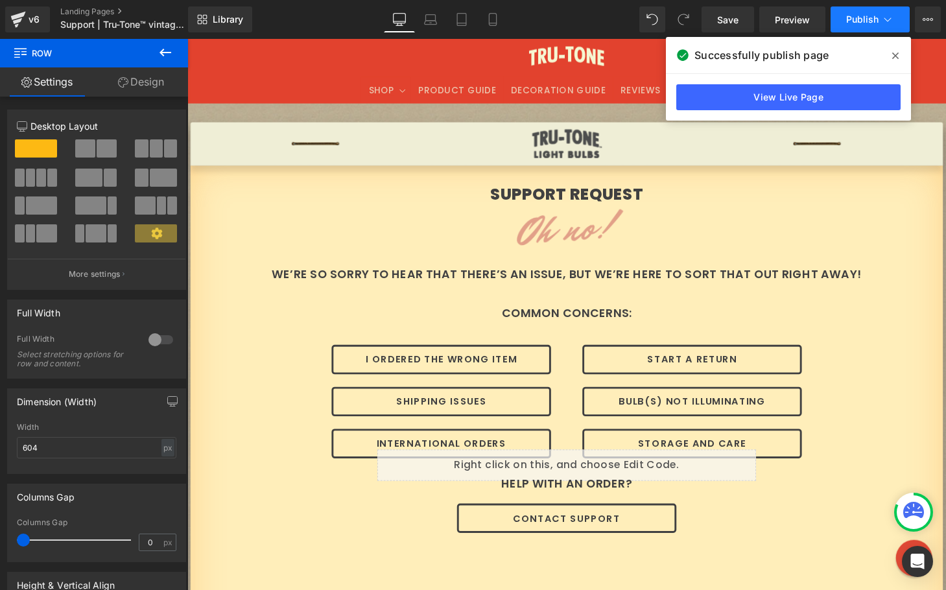
click at [855, 20] on span "Publish" at bounding box center [862, 19] width 32 height 10
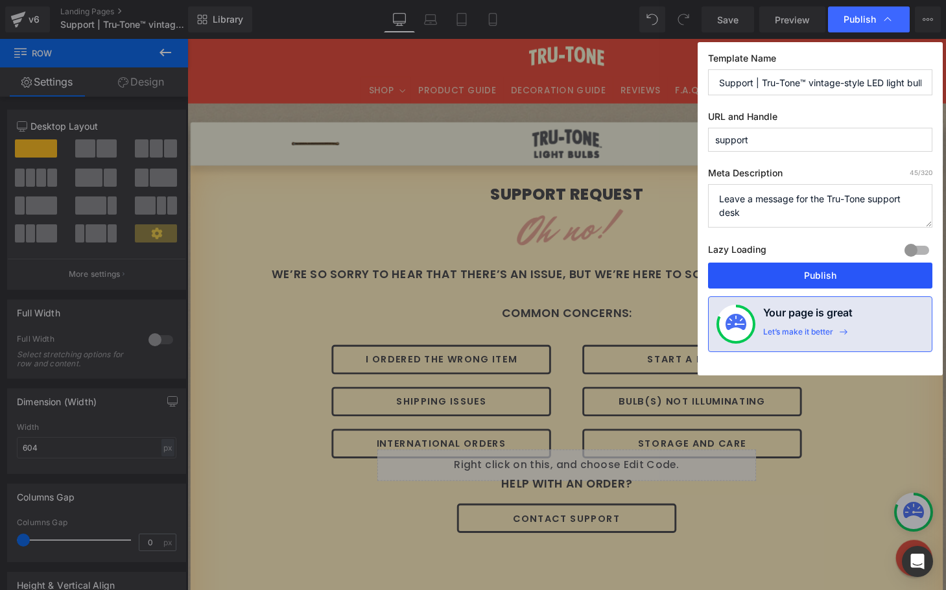
click at [771, 278] on button "Publish" at bounding box center [820, 276] width 224 height 26
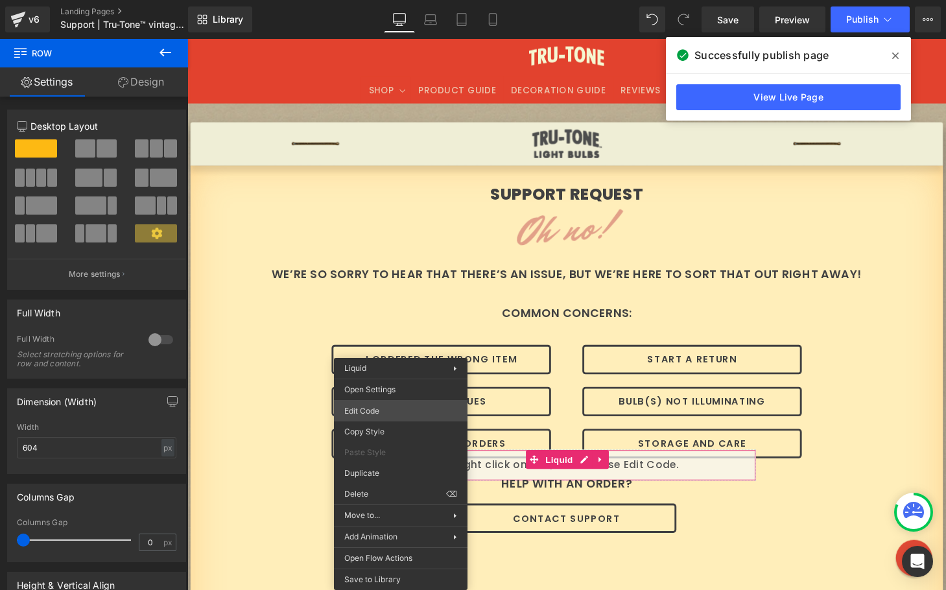
click at [388, 0] on div "Row You are previewing how the will restyle your page. You can not edit Element…" at bounding box center [473, 0] width 946 height 0
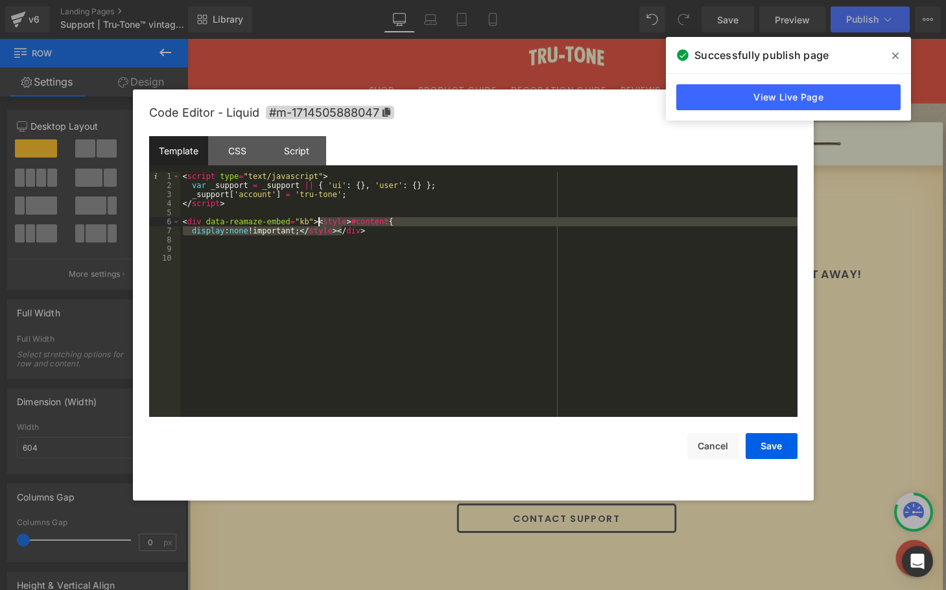
drag, startPoint x: 339, startPoint y: 231, endPoint x: 318, endPoint y: 220, distance: 23.5
click at [318, 220] on div "< script type = "text/javascript" > var _support = _support || { 'ui' : { } , '…" at bounding box center [488, 303] width 617 height 263
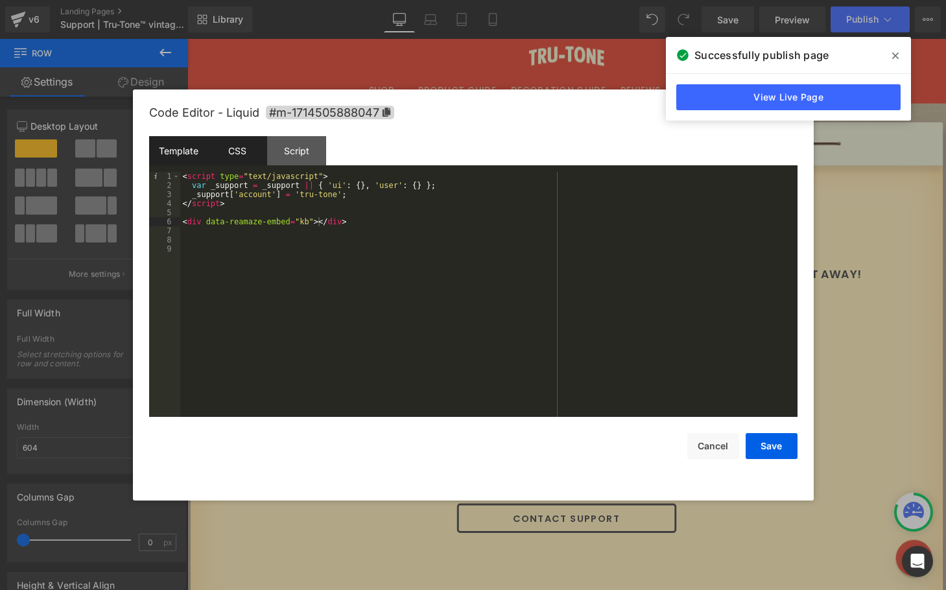
click at [237, 141] on div "CSS" at bounding box center [237, 150] width 59 height 29
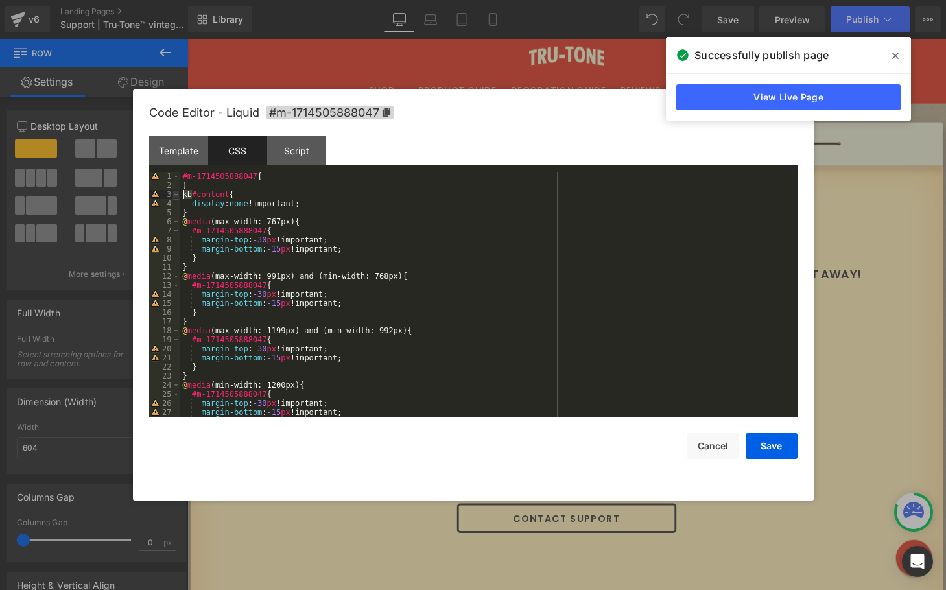
drag, startPoint x: 192, startPoint y: 196, endPoint x: 178, endPoint y: 193, distance: 14.5
click at [178, 193] on pre "1 2 3 4 5 6 7 8 9 10 11 12 13 14 15 16 17 18 19 20 21 22 23 24 25 26 27 28 #m-1…" at bounding box center [473, 294] width 648 height 245
click at [291, 151] on div "Script" at bounding box center [296, 150] width 59 height 29
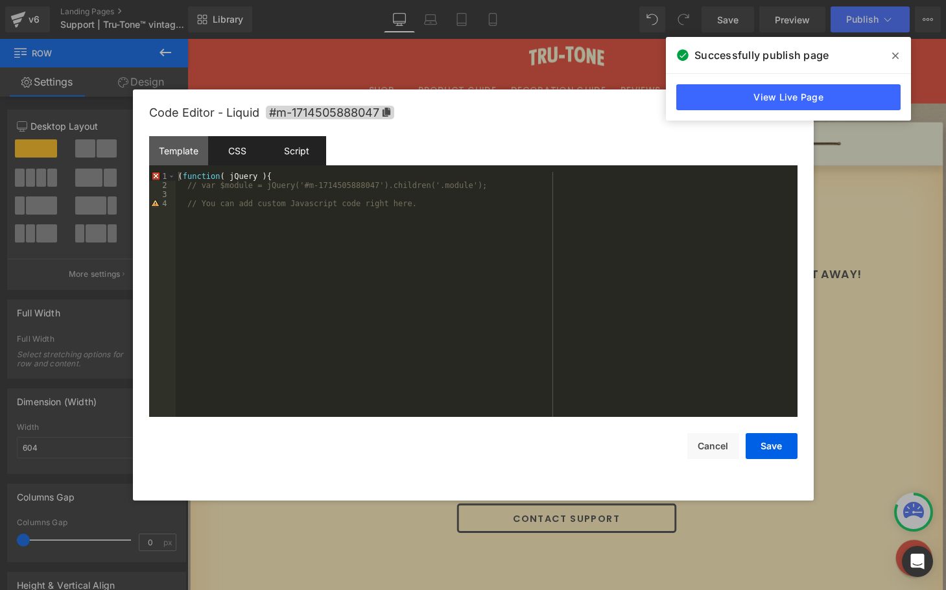
click at [220, 150] on div "CSS" at bounding box center [237, 150] width 59 height 29
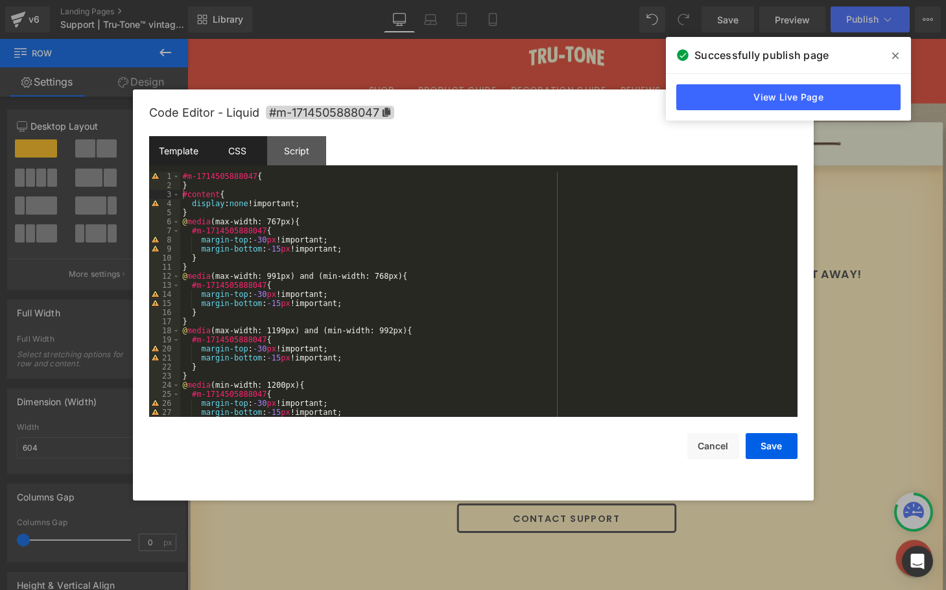
click at [184, 150] on div "Template" at bounding box center [178, 150] width 59 height 29
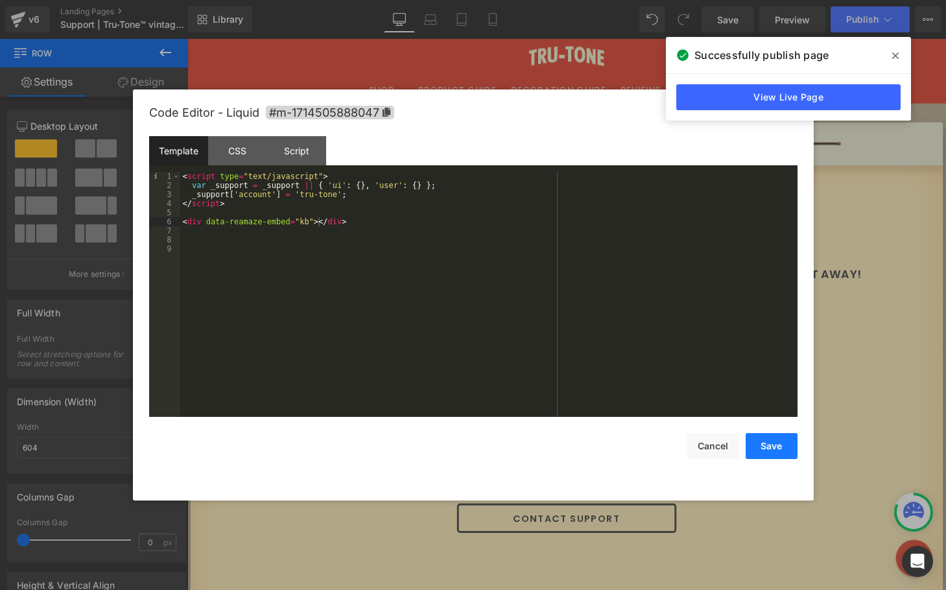
click at [760, 438] on button "Save" at bounding box center [772, 446] width 52 height 26
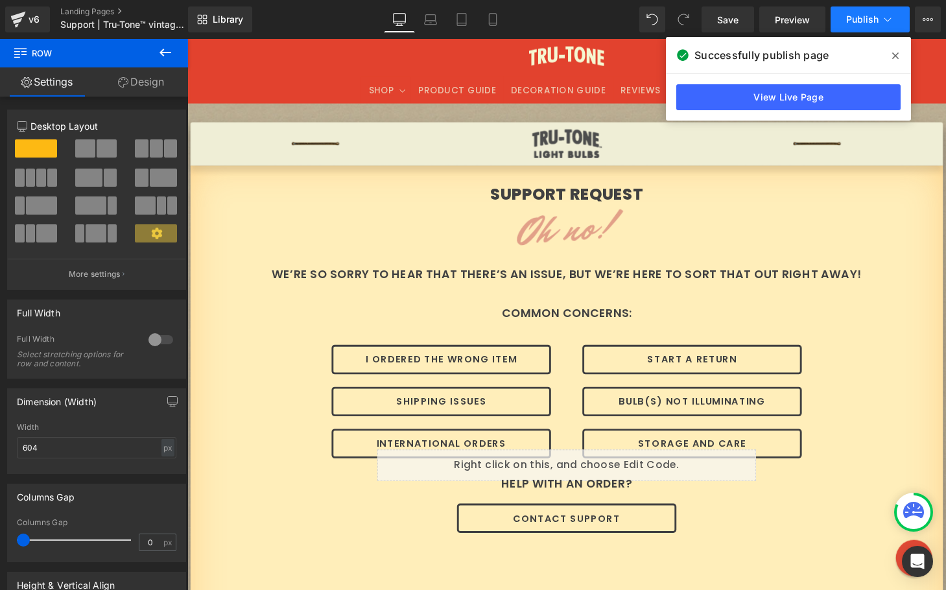
click at [842, 19] on button "Publish" at bounding box center [870, 19] width 79 height 26
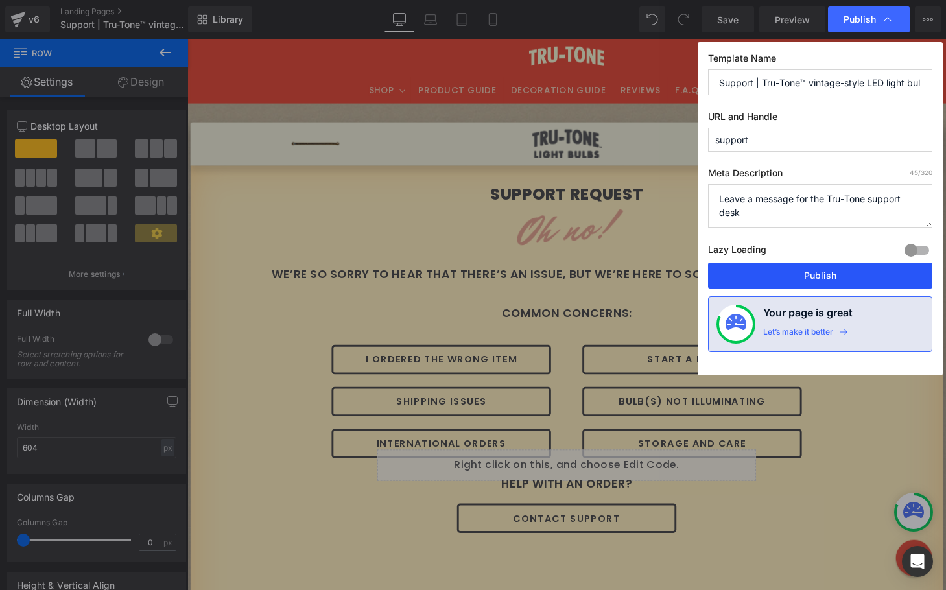
click at [773, 276] on button "Publish" at bounding box center [820, 276] width 224 height 26
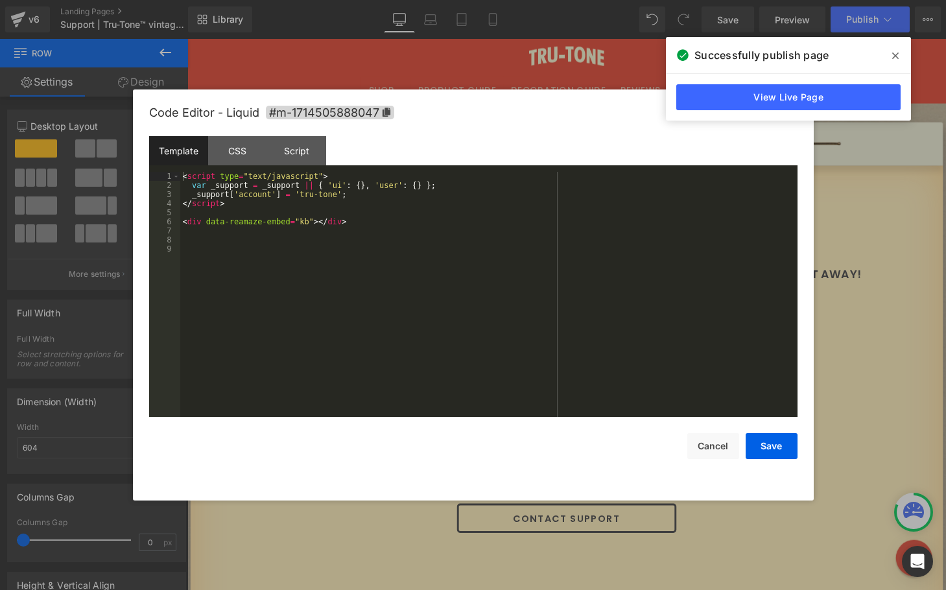
click at [439, 0] on div "Row You are previewing how the will restyle your page. You can not edit Element…" at bounding box center [473, 0] width 946 height 0
click at [243, 152] on div "CSS" at bounding box center [237, 150] width 59 height 29
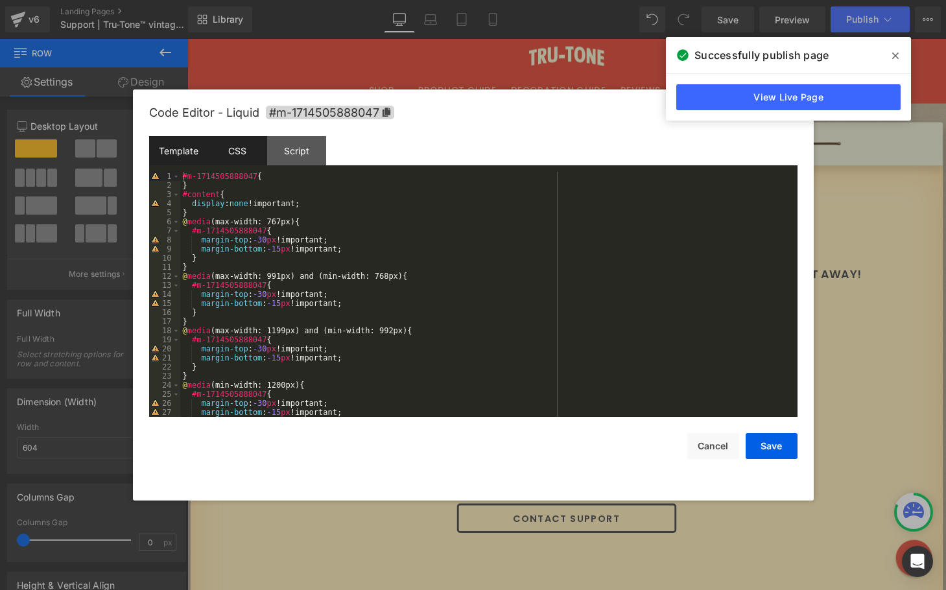
click at [171, 150] on div "Template" at bounding box center [178, 150] width 59 height 29
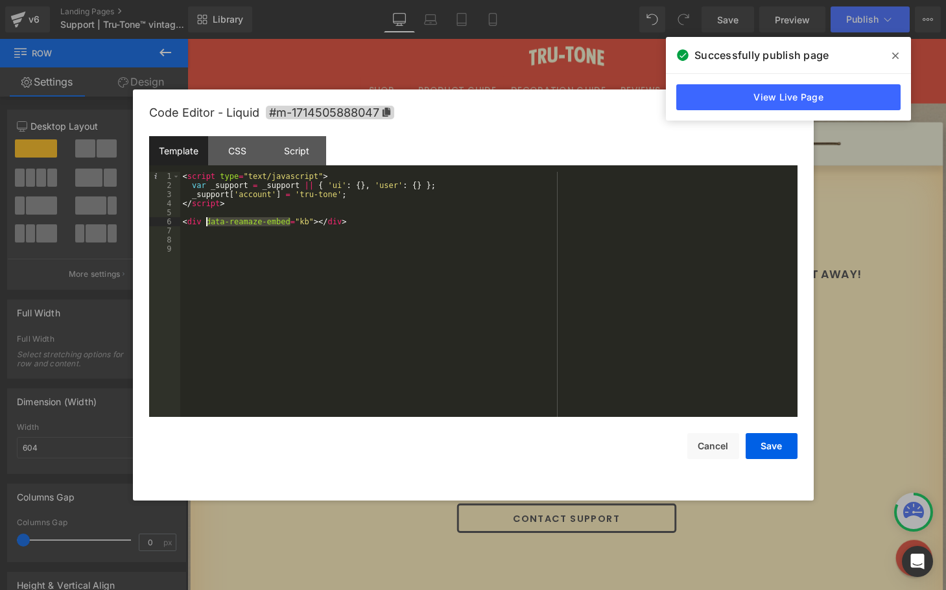
drag, startPoint x: 290, startPoint y: 220, endPoint x: 207, endPoint y: 217, distance: 83.0
click at [207, 217] on div "< script type = "text/javascript" > var _support = _support || { 'ui' : { } , '…" at bounding box center [488, 303] width 617 height 263
click at [240, 158] on div "CSS" at bounding box center [237, 150] width 59 height 29
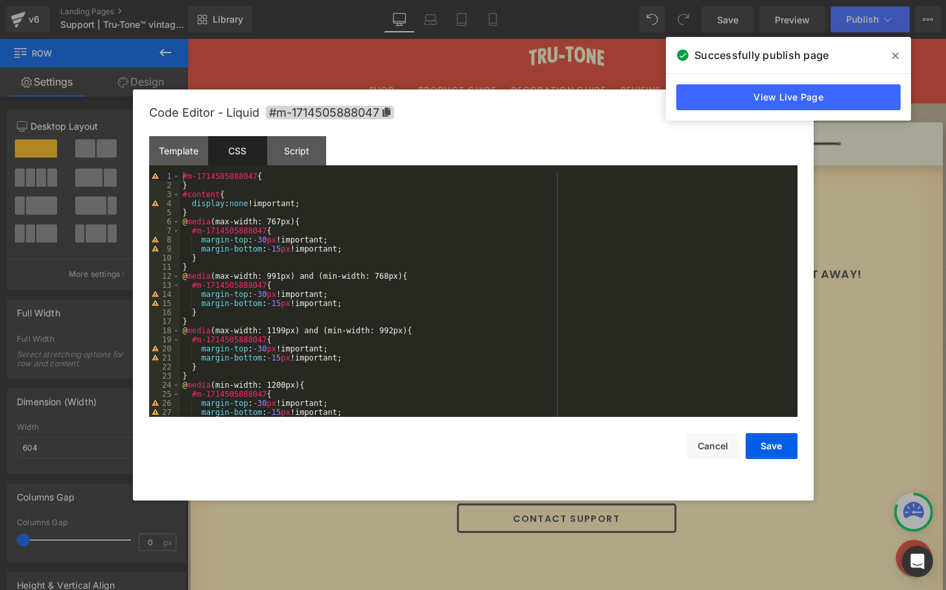
click at [183, 196] on div "#m-1714505888047 { } #content { display : none !important; } @ media (max-width…" at bounding box center [486, 303] width 612 height 263
click at [766, 440] on button "Save" at bounding box center [772, 446] width 52 height 26
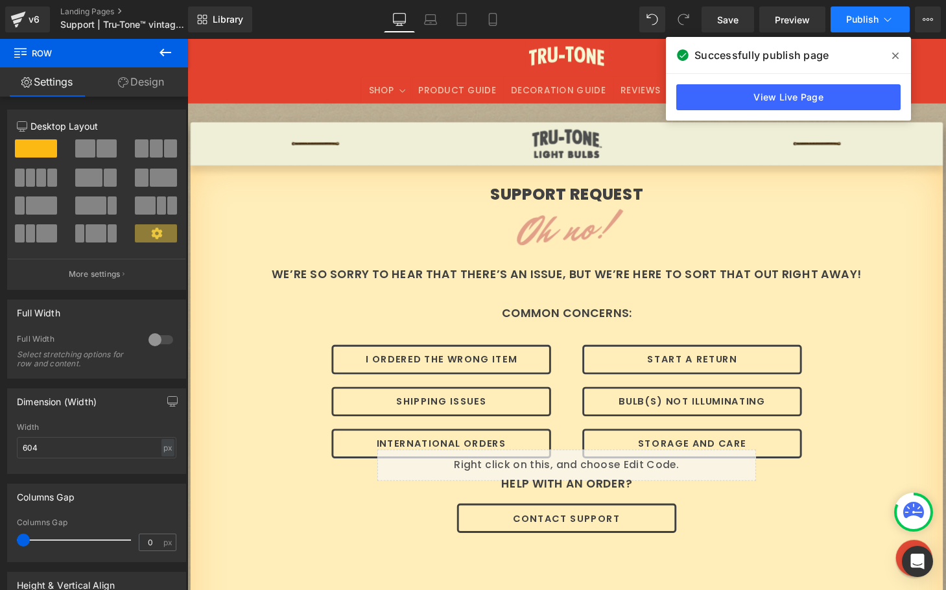
click at [848, 19] on span "Publish" at bounding box center [862, 19] width 32 height 10
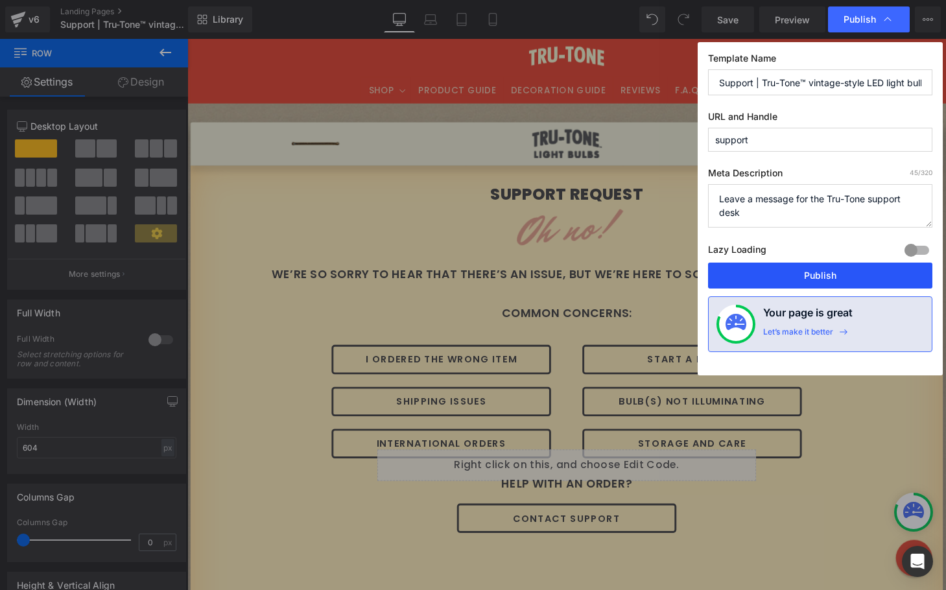
click at [788, 275] on button "Publish" at bounding box center [820, 276] width 224 height 26
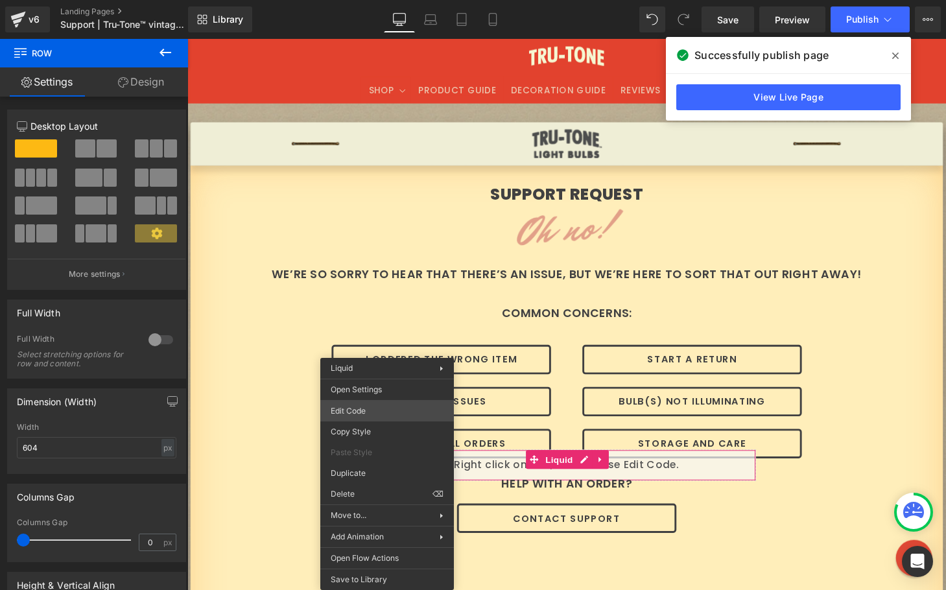
click at [382, 0] on div "Row You are previewing how the will restyle your page. You can not edit Element…" at bounding box center [473, 0] width 946 height 0
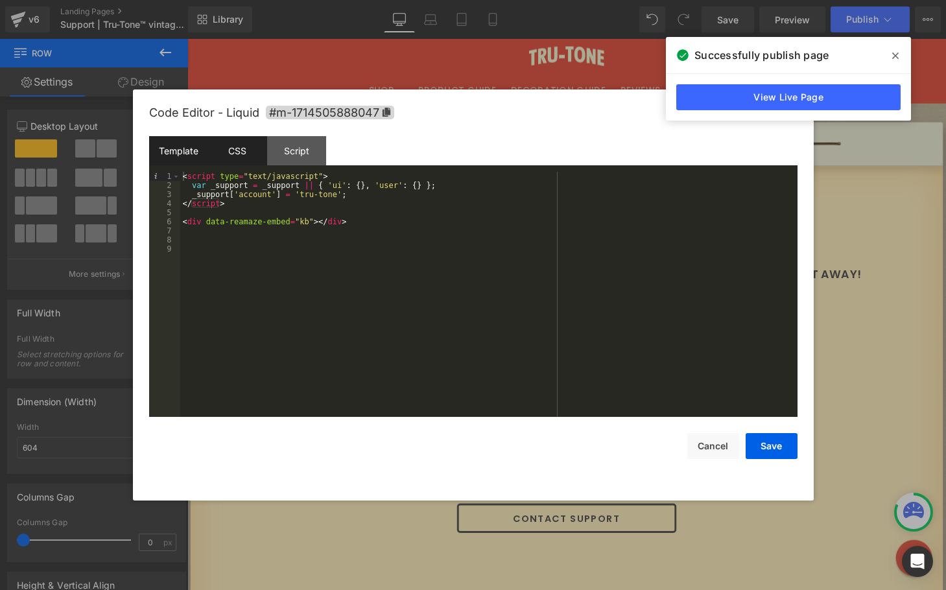
click at [241, 156] on div "CSS" at bounding box center [237, 150] width 59 height 29
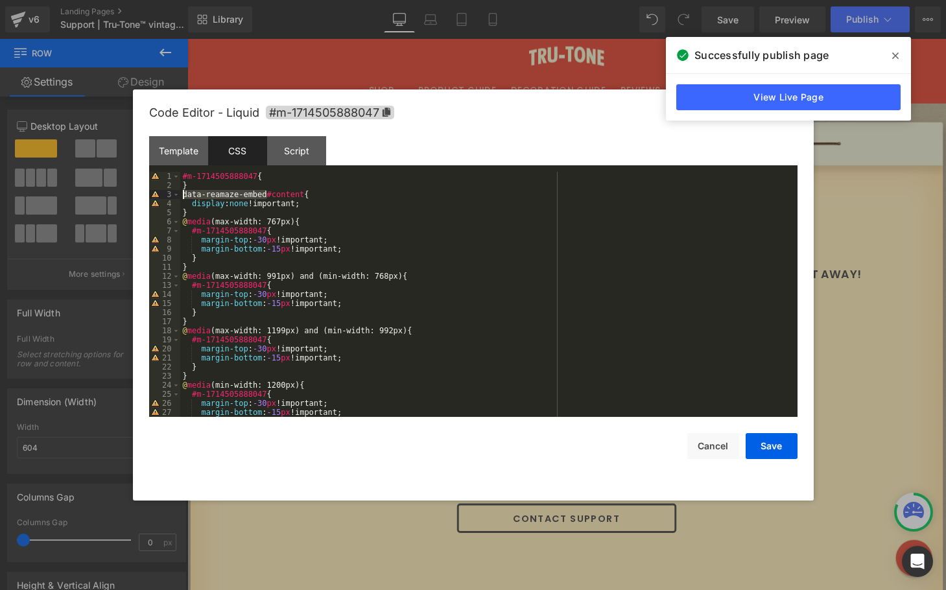
drag, startPoint x: 266, startPoint y: 193, endPoint x: 156, endPoint y: 193, distance: 110.9
click at [156, 193] on pre "1 2 3 4 5 6 7 8 9 10 11 12 13 14 15 16 17 18 19 20 21 22 23 24 25 26 27 28 #m-1…" at bounding box center [473, 294] width 648 height 245
click at [160, 145] on div "Template" at bounding box center [178, 150] width 59 height 29
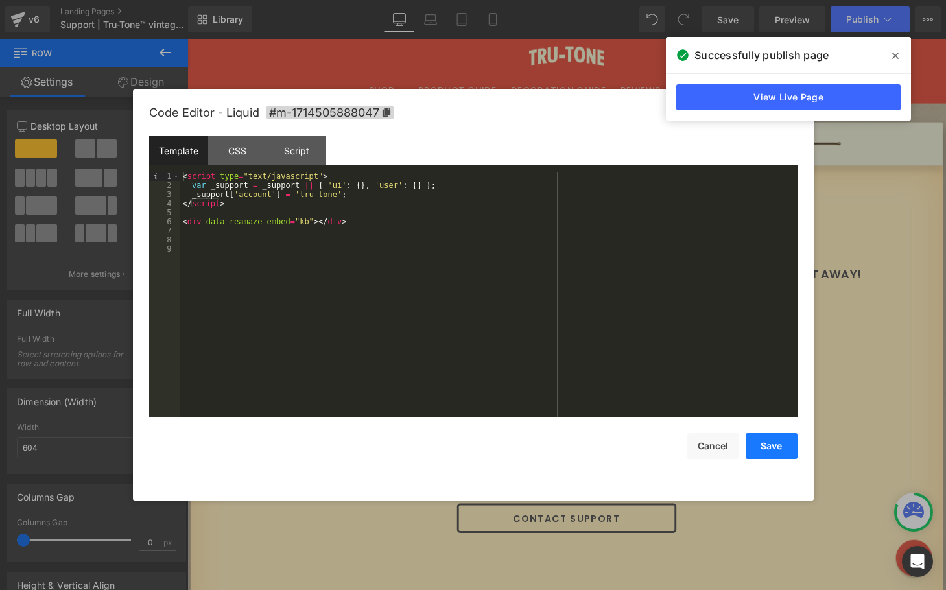
click at [777, 450] on button "Save" at bounding box center [772, 446] width 52 height 26
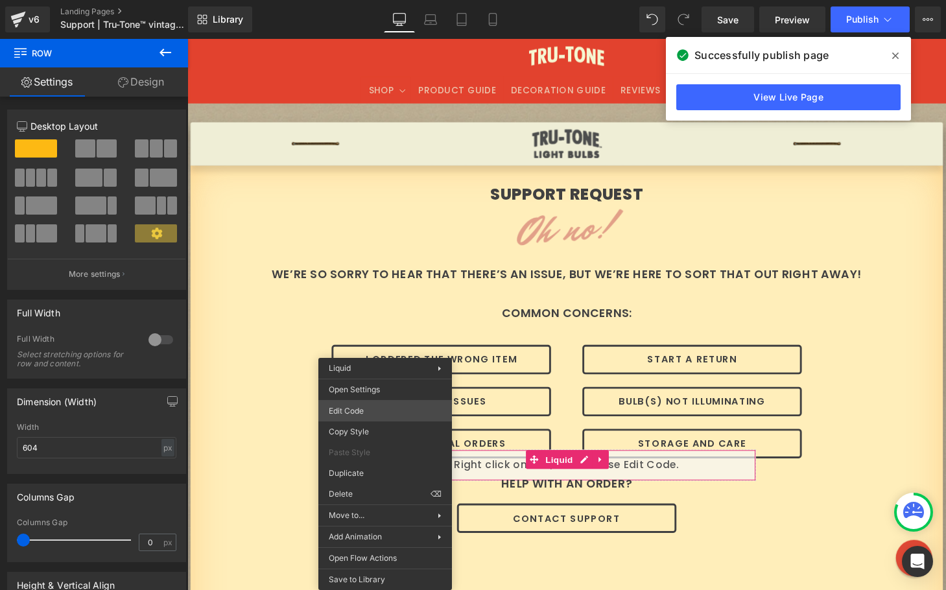
click at [375, 0] on div "Row You are previewing how the will restyle your page. You can not edit Element…" at bounding box center [473, 0] width 946 height 0
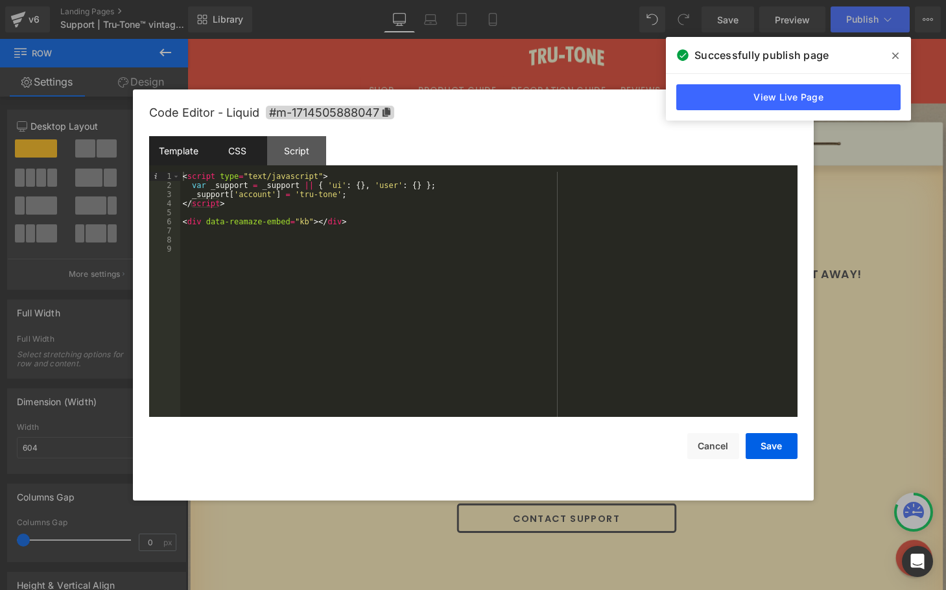
click at [250, 150] on div "CSS" at bounding box center [237, 150] width 59 height 29
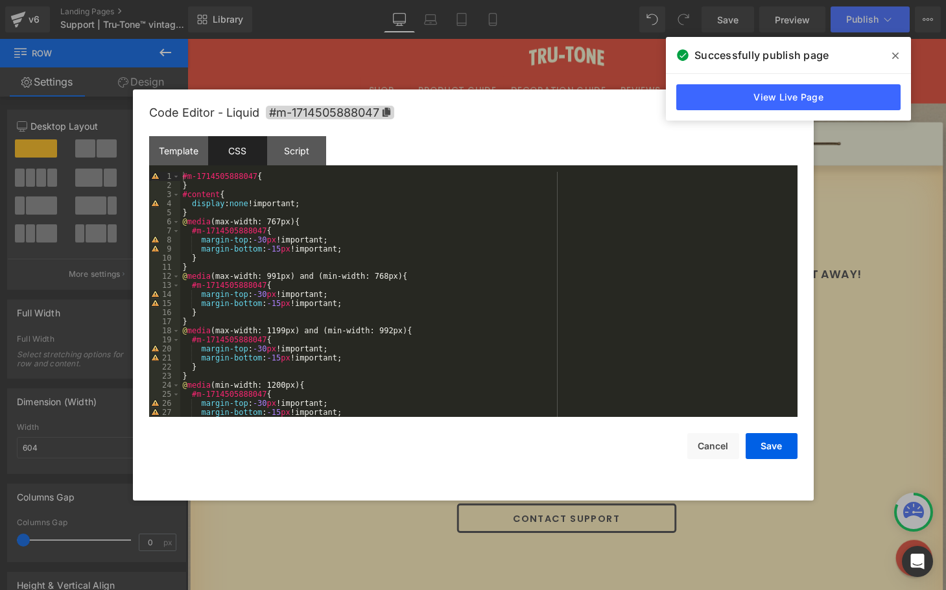
click at [894, 54] on icon at bounding box center [895, 56] width 6 height 10
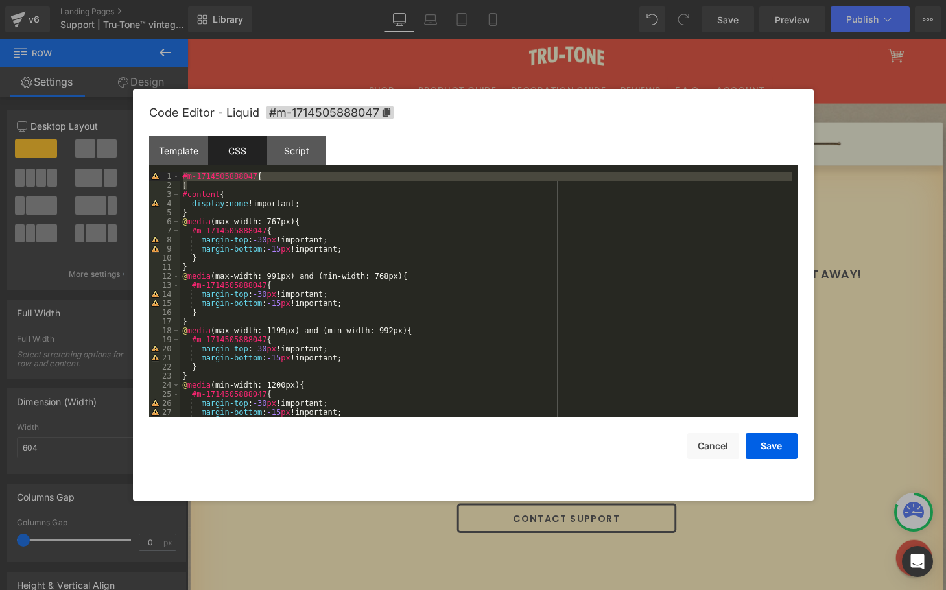
drag, startPoint x: 188, startPoint y: 186, endPoint x: 182, endPoint y: 176, distance: 12.2
click at [182, 176] on div "#m-1714505888047 { } #content { display : none !important; } @ media (max-width…" at bounding box center [486, 303] width 612 height 263
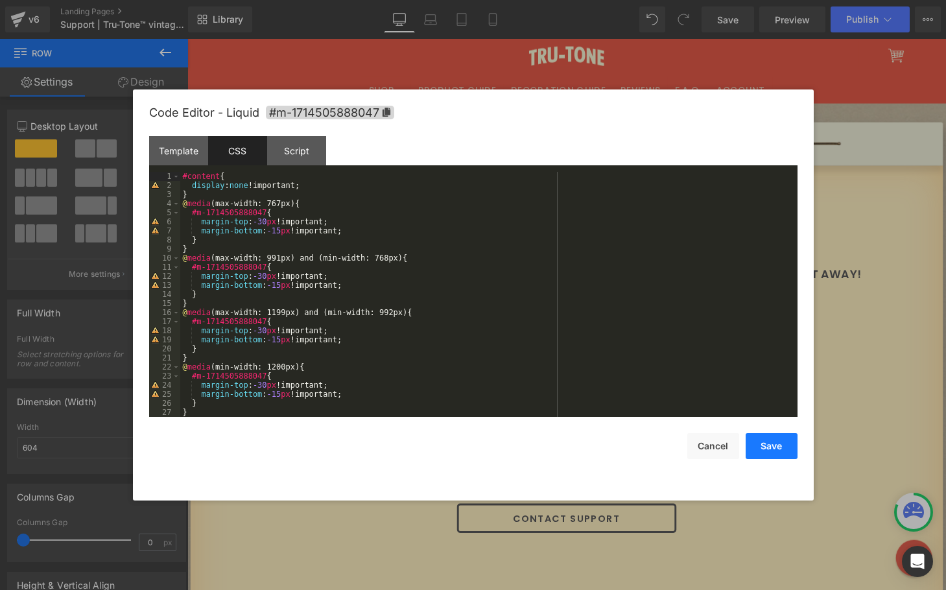
click at [768, 448] on button "Save" at bounding box center [772, 446] width 52 height 26
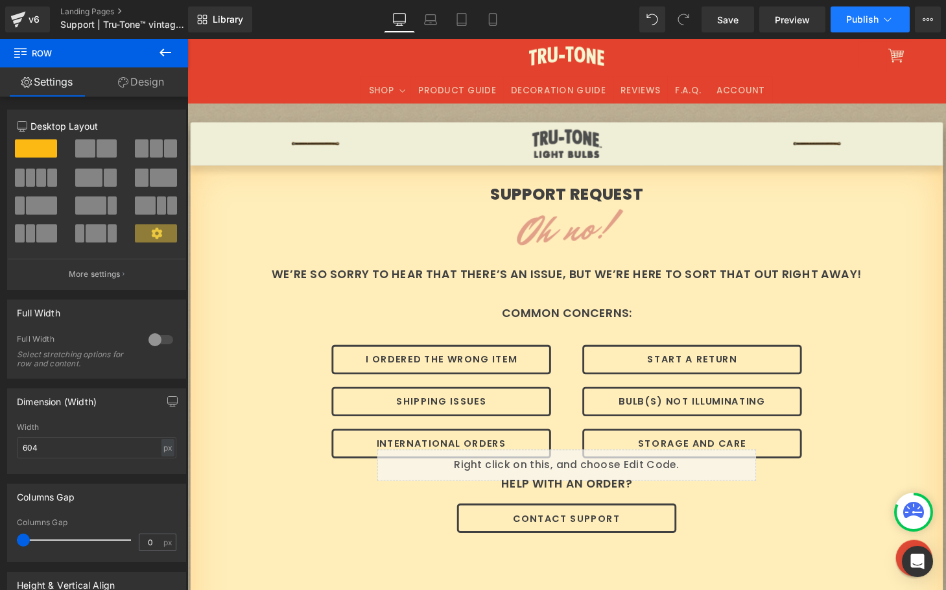
click at [865, 14] on span "Publish" at bounding box center [862, 19] width 32 height 10
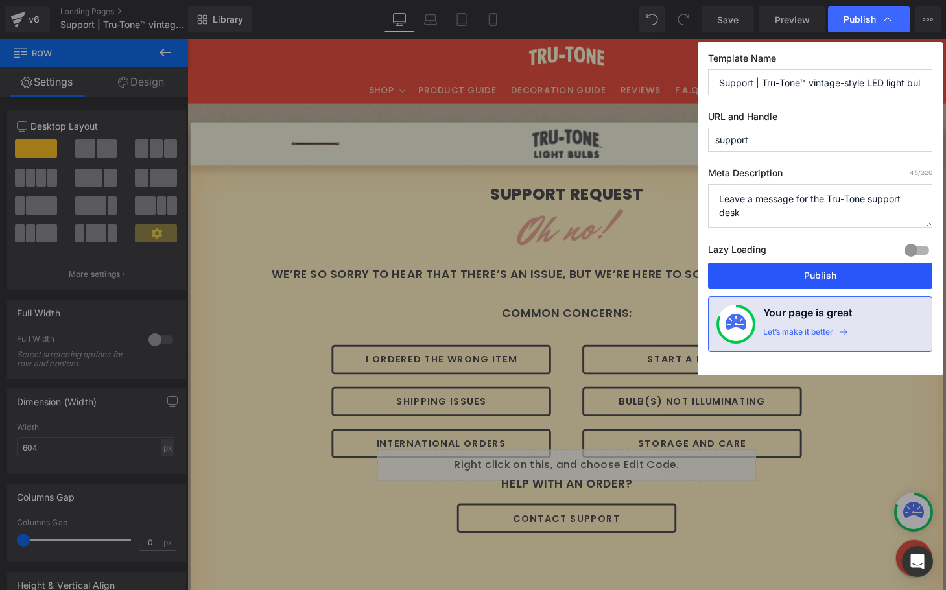
click at [783, 276] on button "Publish" at bounding box center [820, 276] width 224 height 26
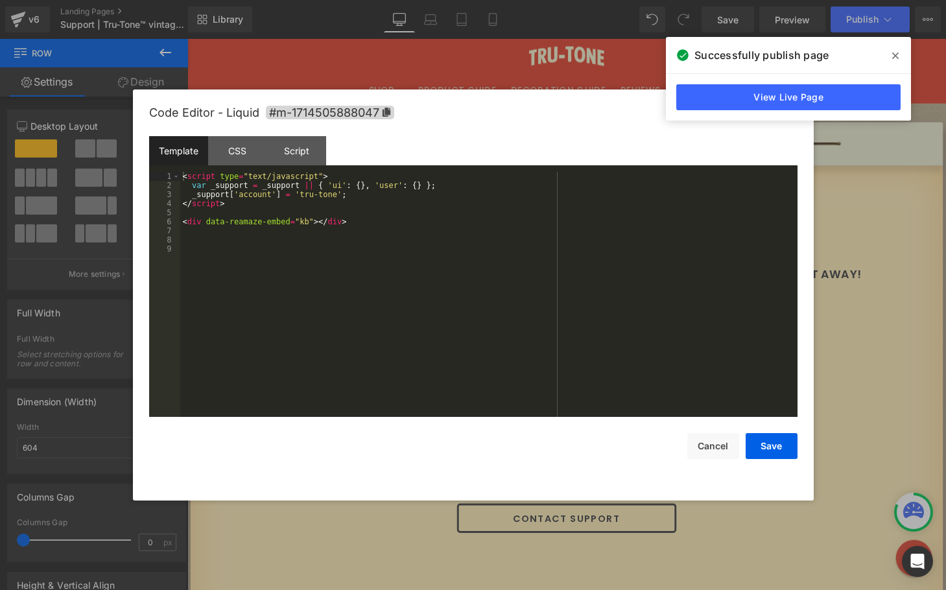
click at [463, 0] on div "Row You are previewing how the will restyle your page. You can not edit Element…" at bounding box center [473, 0] width 946 height 0
click at [223, 149] on div "CSS" at bounding box center [237, 150] width 59 height 29
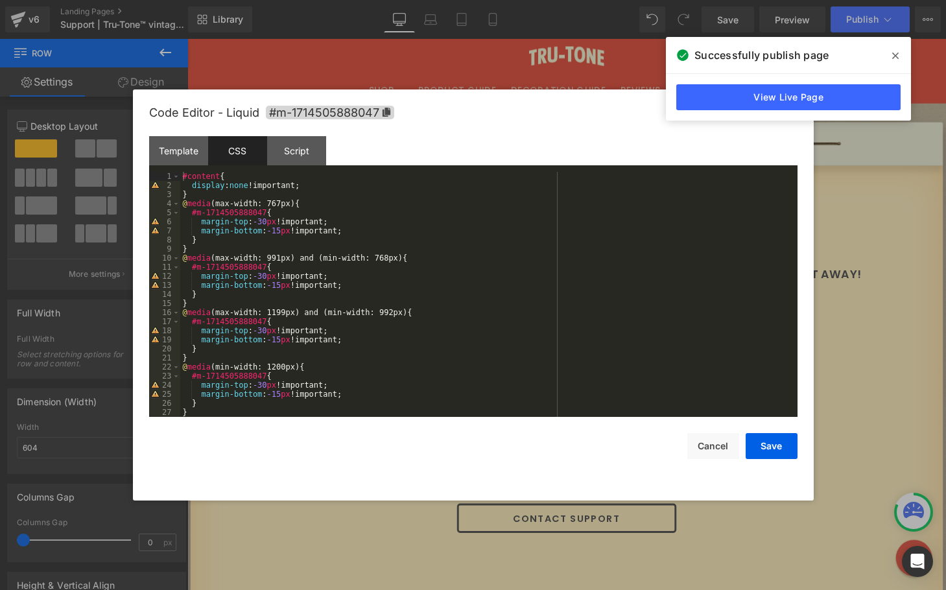
click at [183, 176] on div "#content { display : none !important; } @ media (max-width: 767px) { #m-1714505…" at bounding box center [486, 303] width 612 height 263
click at [770, 450] on button "Save" at bounding box center [772, 446] width 52 height 26
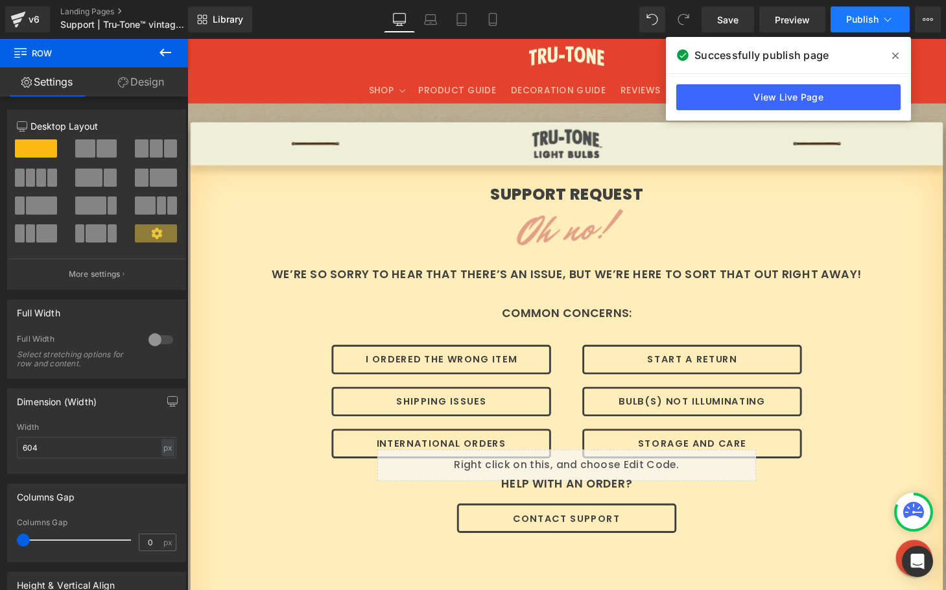
click at [851, 19] on span "Publish" at bounding box center [862, 19] width 32 height 10
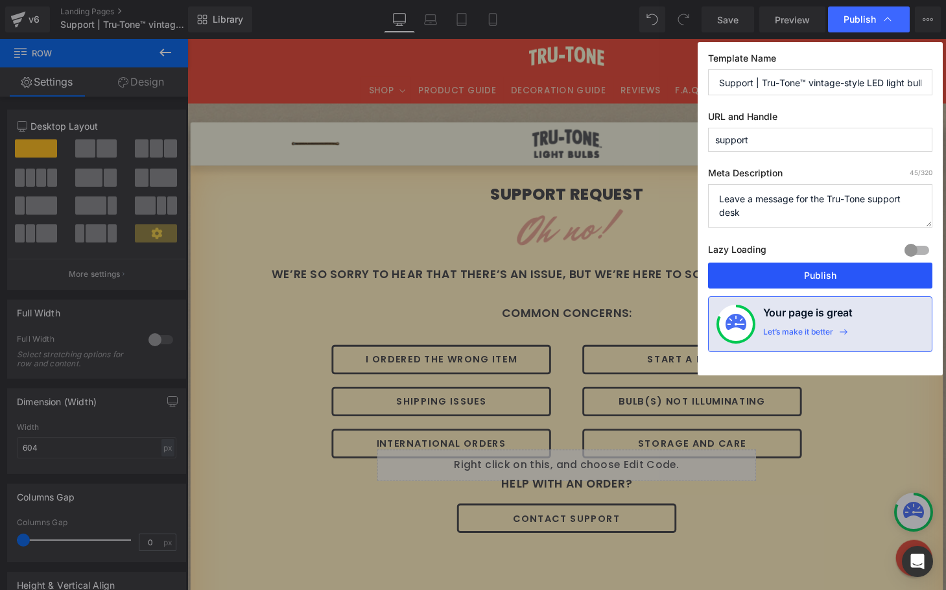
click at [820, 274] on button "Publish" at bounding box center [820, 276] width 224 height 26
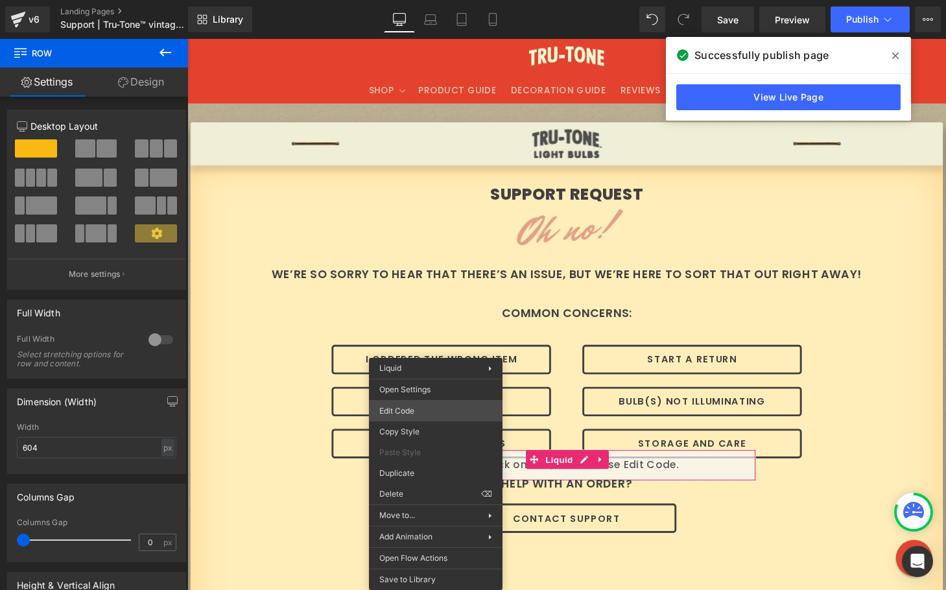
click at [422, 0] on div "Row You are previewing how the will restyle your page. You can not edit Element…" at bounding box center [473, 0] width 946 height 0
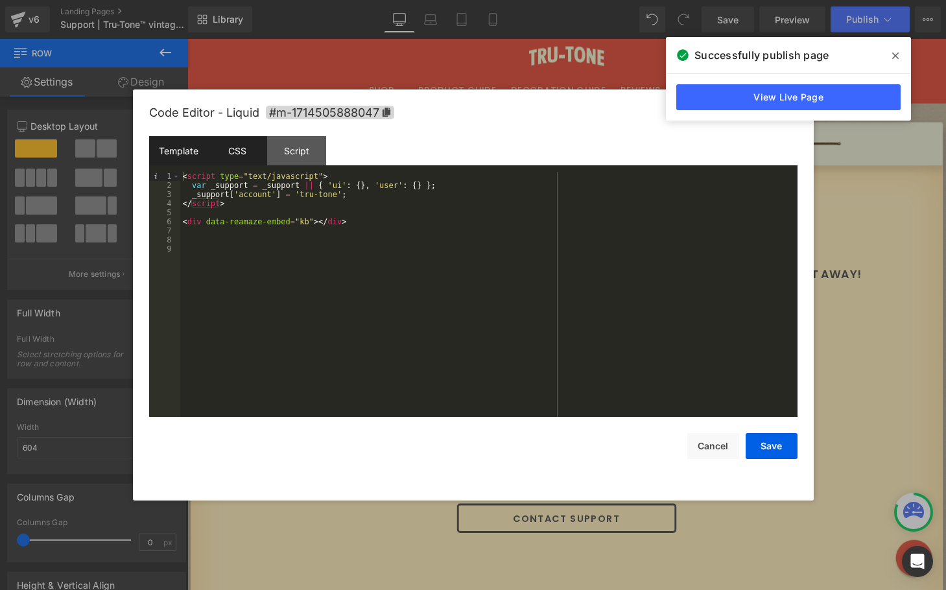
click at [237, 156] on div "CSS" at bounding box center [237, 150] width 59 height 29
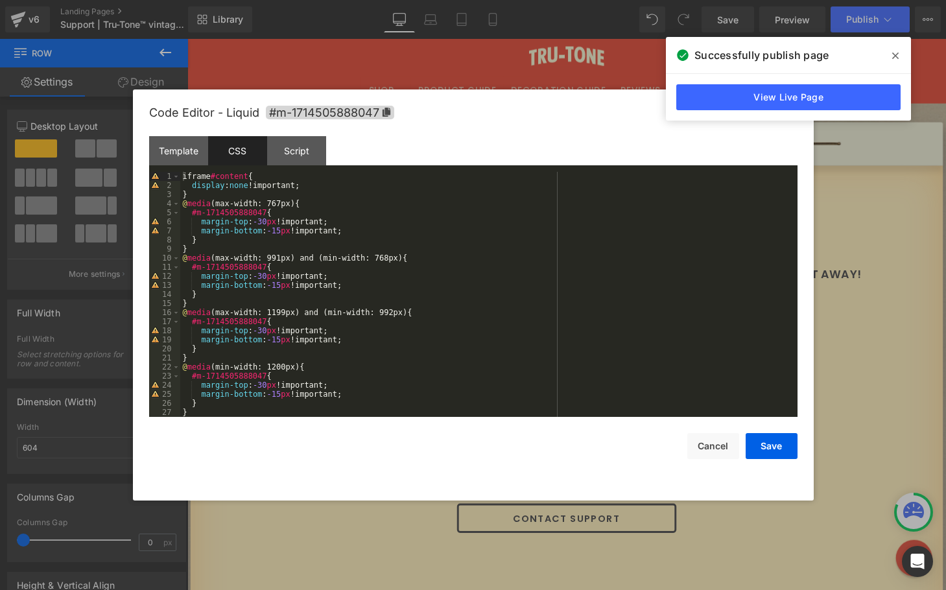
click at [235, 179] on div "iframe #content { display : none !important; } @ media (max-width: 767px) { #m-…" at bounding box center [486, 303] width 612 height 263
drag, startPoint x: 250, startPoint y: 176, endPoint x: 208, endPoint y: 174, distance: 41.5
click at [208, 174] on div "iframe #content { display : none !important; } @ media (max-width: 767px) { #m-…" at bounding box center [486, 303] width 612 height 263
click at [762, 442] on button "Save" at bounding box center [772, 446] width 52 height 26
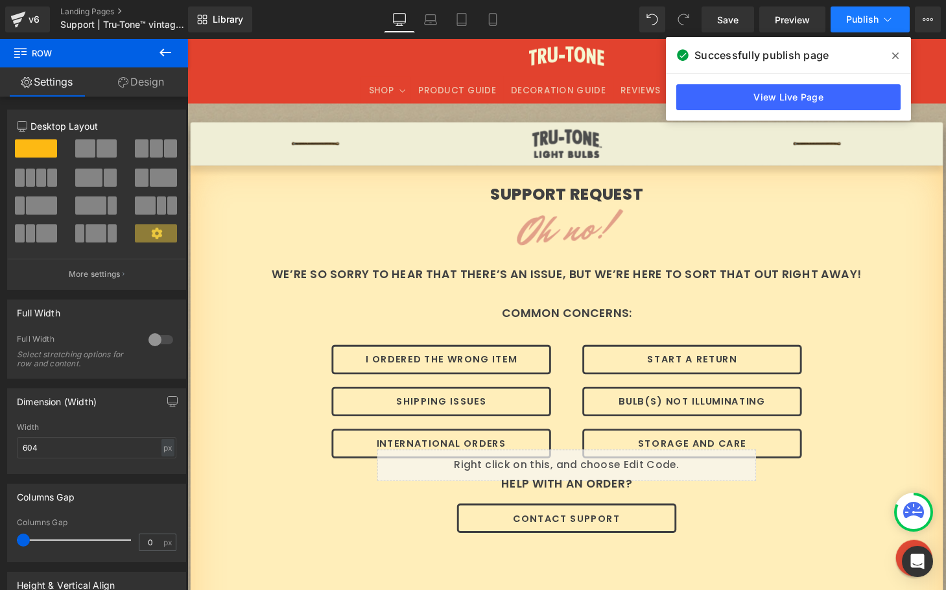
click at [847, 16] on span "Publish" at bounding box center [862, 19] width 32 height 10
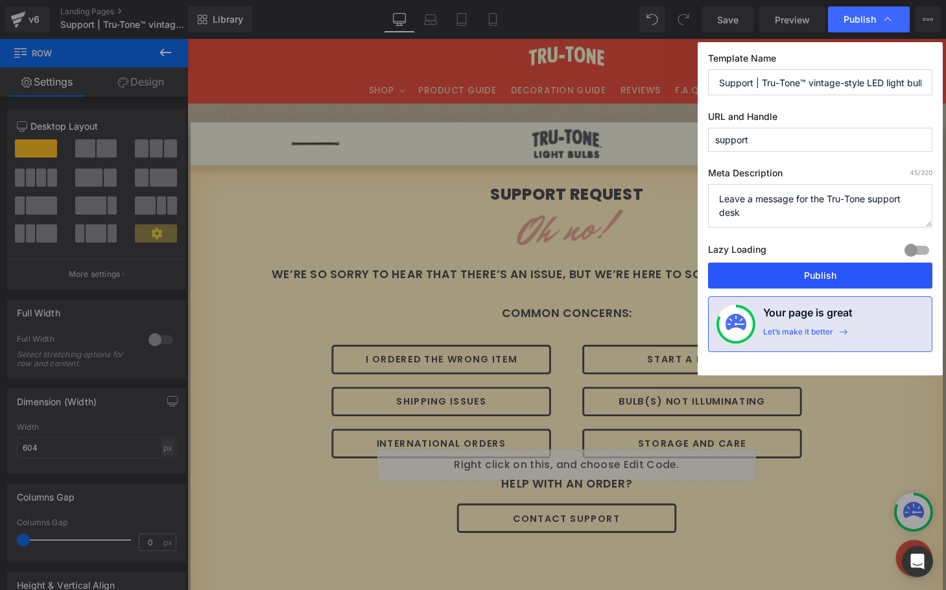
click at [836, 269] on button "Publish" at bounding box center [820, 276] width 224 height 26
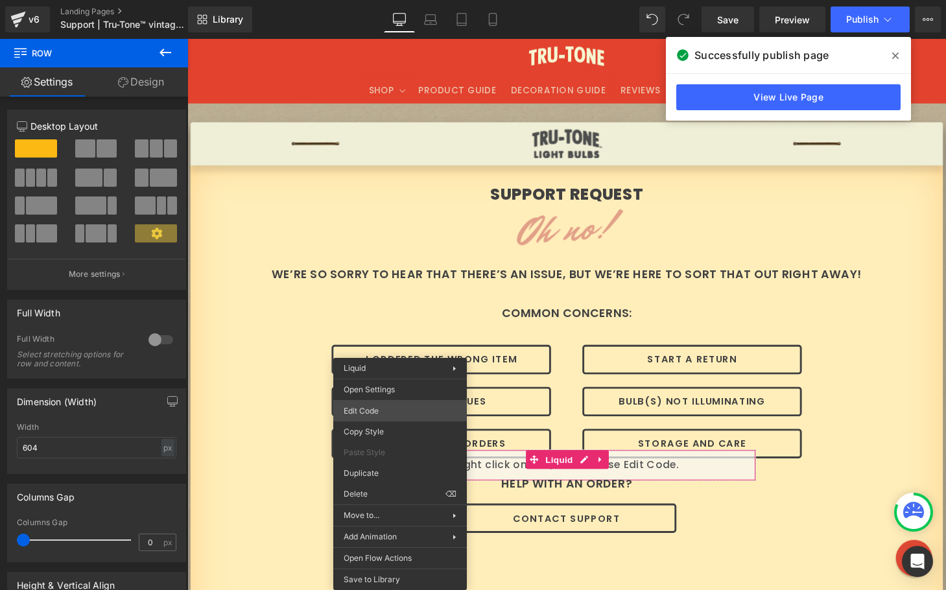
click at [379, 0] on div "Row You are previewing how the will restyle your page. You can not edit Element…" at bounding box center [473, 0] width 946 height 0
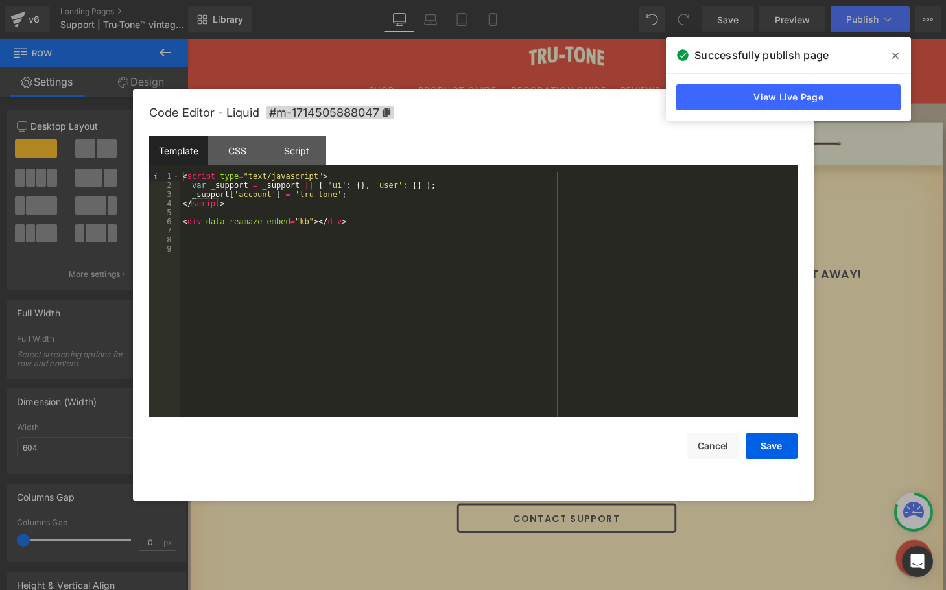
click at [317, 222] on div "< script type = "text/javascript" > var _support = _support || { 'ui' : { } , '…" at bounding box center [488, 303] width 617 height 263
click at [781, 438] on button "Save" at bounding box center [772, 446] width 52 height 26
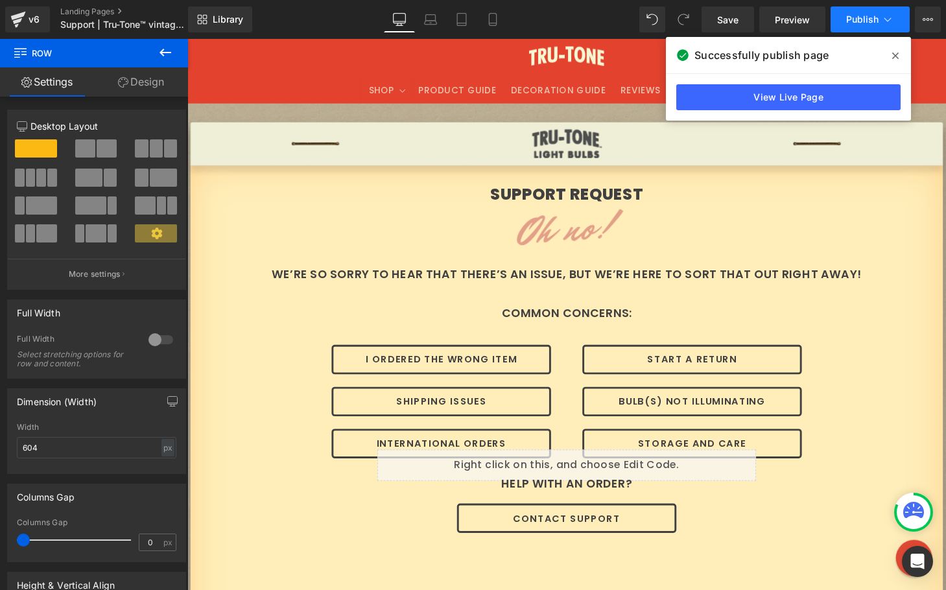
click at [845, 24] on button "Publish" at bounding box center [870, 19] width 79 height 26
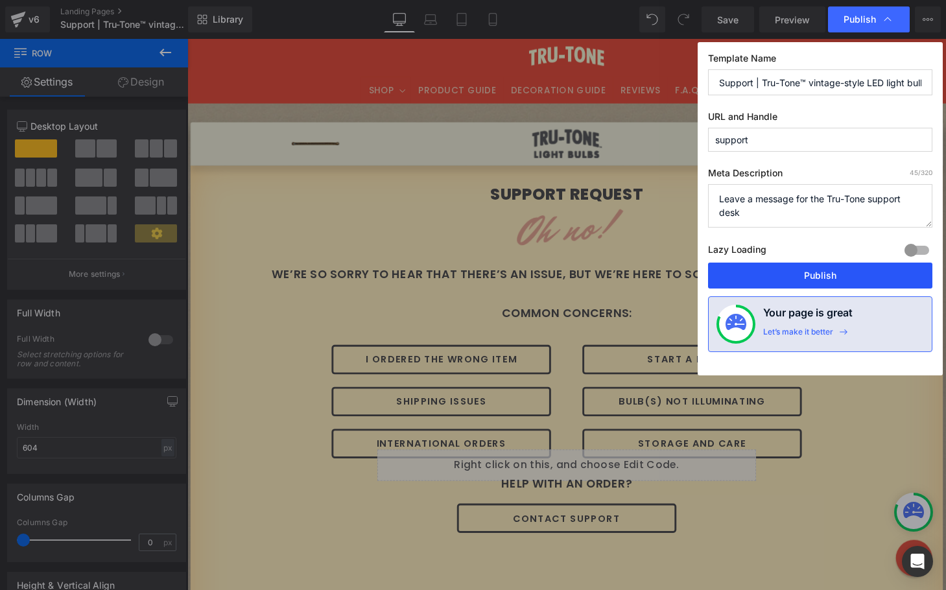
click at [822, 274] on button "Publish" at bounding box center [820, 276] width 224 height 26
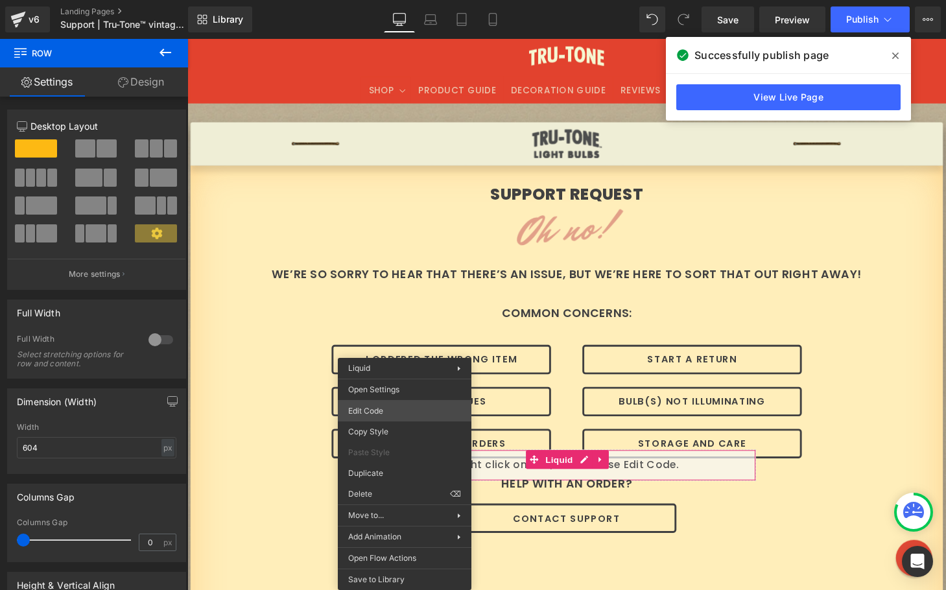
click at [392, 0] on div "Row You are previewing how the will restyle your page. You can not edit Element…" at bounding box center [473, 0] width 946 height 0
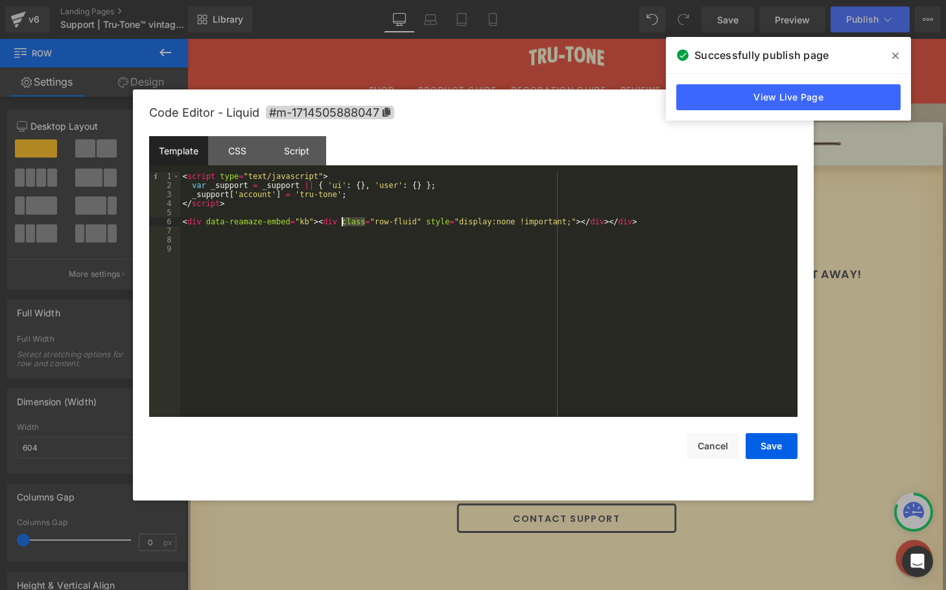
drag, startPoint x: 365, startPoint y: 223, endPoint x: 342, endPoint y: 221, distance: 22.8
click at [342, 221] on div "< script type = "text/javascript" > var _support = _support || { 'ui' : { } , '…" at bounding box center [488, 303] width 617 height 263
drag, startPoint x: 403, startPoint y: 220, endPoint x: 362, endPoint y: 220, distance: 40.2
click at [362, 220] on div "< script type = "text/javascript" > var _support = _support || { 'ui' : { } , '…" at bounding box center [488, 303] width 617 height 263
click at [768, 446] on button "Save" at bounding box center [772, 446] width 52 height 26
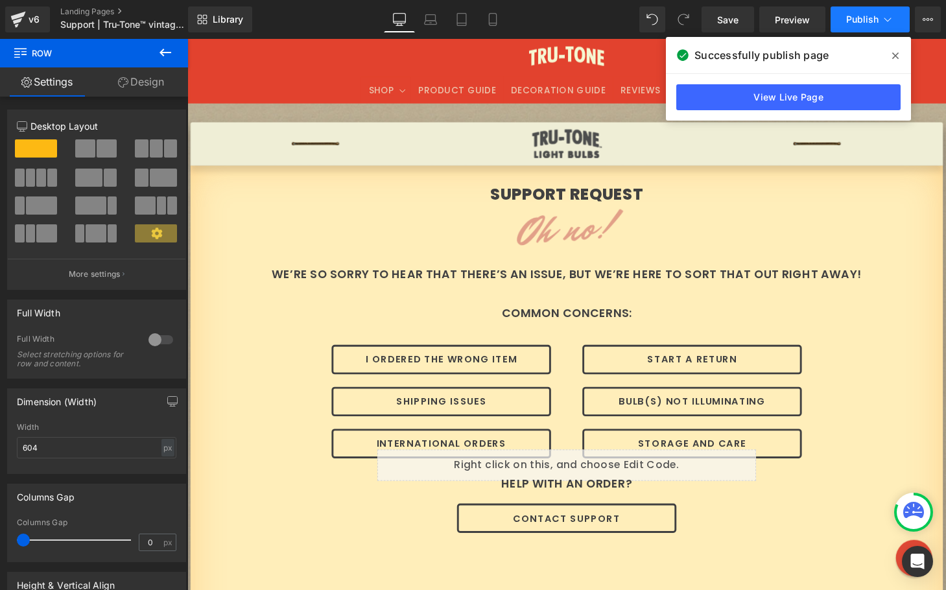
click at [857, 14] on span "Publish" at bounding box center [862, 19] width 32 height 10
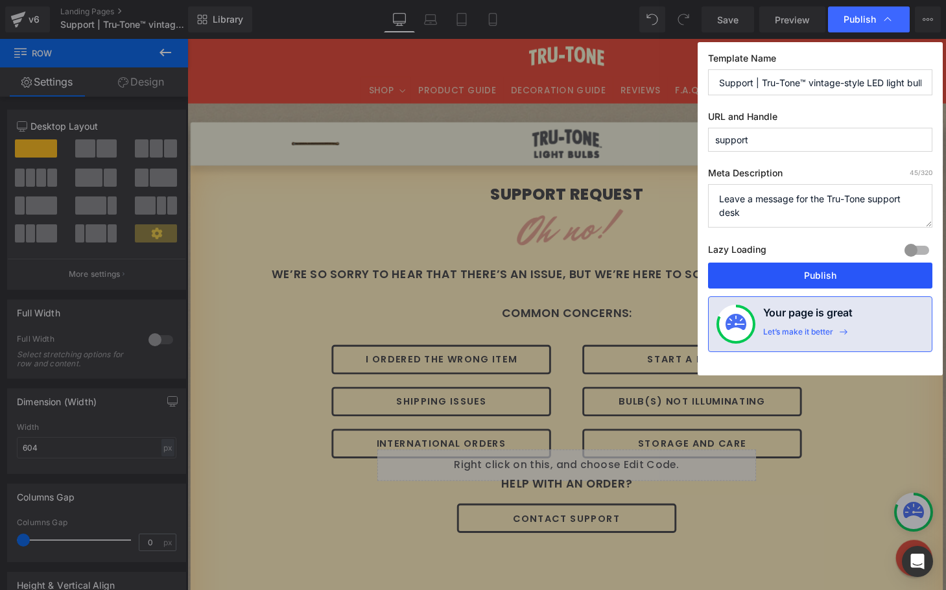
click at [792, 271] on button "Publish" at bounding box center [820, 276] width 224 height 26
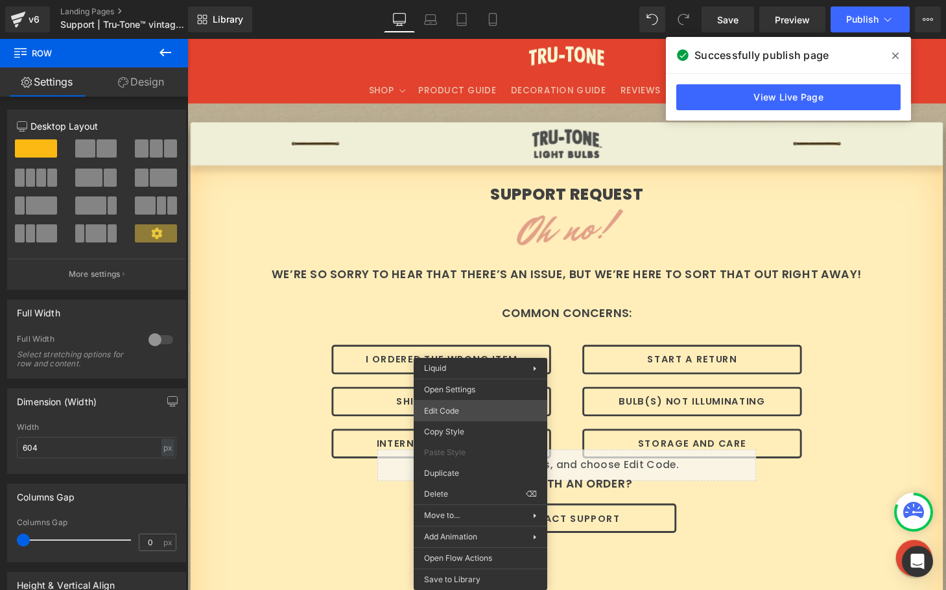
click at [447, 0] on div "Row You are previewing how the will restyle your page. You can not edit Element…" at bounding box center [473, 0] width 946 height 0
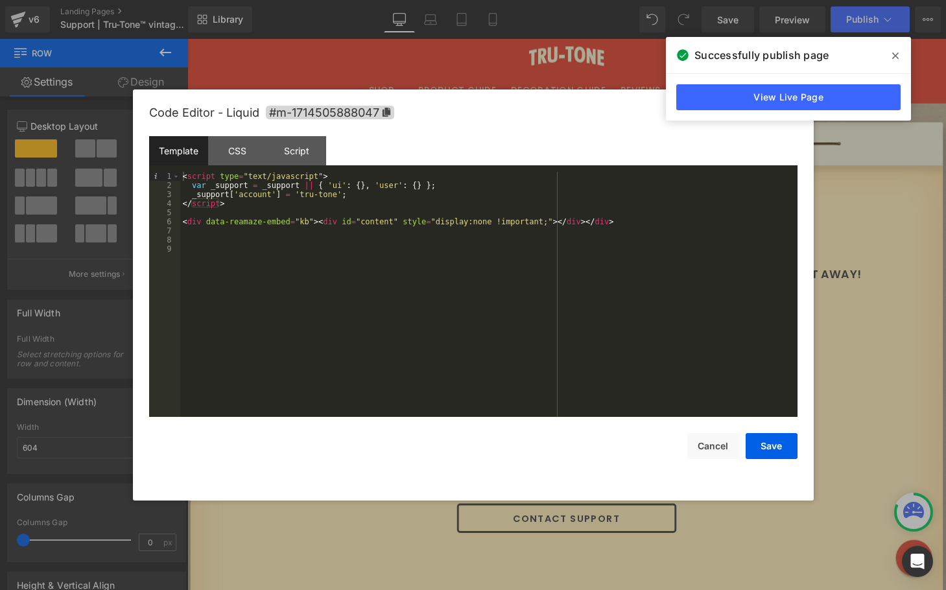
click at [378, 229] on div "< script type = "text/javascript" > var _support = _support || { 'ui' : { } , '…" at bounding box center [488, 303] width 617 height 263
drag, startPoint x: 320, startPoint y: 221, endPoint x: 558, endPoint y: 221, distance: 237.9
click at [558, 221] on div "< script type = "text/javascript" > var _support = _support || { 'ui' : { } , '…" at bounding box center [488, 303] width 617 height 263
drag, startPoint x: 586, startPoint y: 220, endPoint x: 319, endPoint y: 218, distance: 267.1
click at [319, 218] on div "< script type = "text/javascript" > var _support = _support || { 'ui' : { } , '…" at bounding box center [488, 303] width 617 height 263
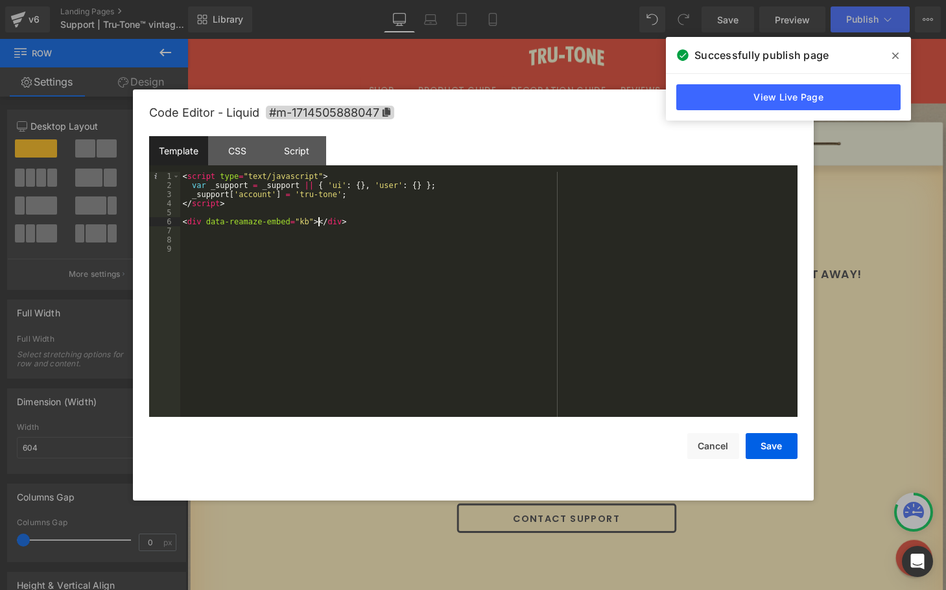
click at [388, 215] on div "< script type = "text/javascript" > var _support = _support || { 'ui' : { } , '…" at bounding box center [488, 303] width 617 height 263
click at [235, 155] on div "CSS" at bounding box center [237, 150] width 59 height 29
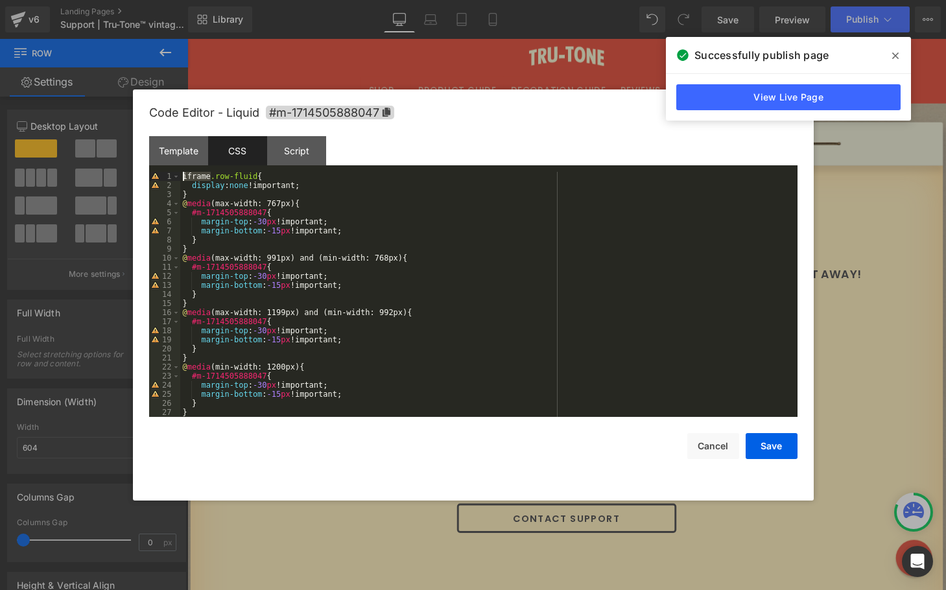
drag, startPoint x: 211, startPoint y: 176, endPoint x: 140, endPoint y: 170, distance: 70.9
click at [140, 170] on div "Code Editor - Liquid #m-1714505888047 Template CSS Script Data 1 2 3 4 5 6 7 8 …" at bounding box center [473, 294] width 681 height 411
click at [768, 438] on button "Save" at bounding box center [772, 446] width 52 height 26
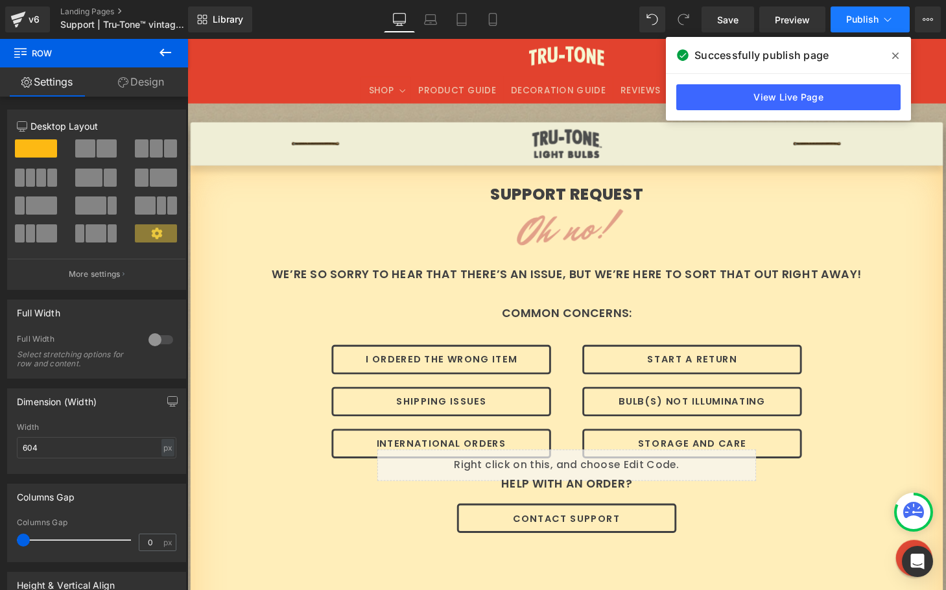
click at [849, 10] on button "Publish" at bounding box center [870, 19] width 79 height 26
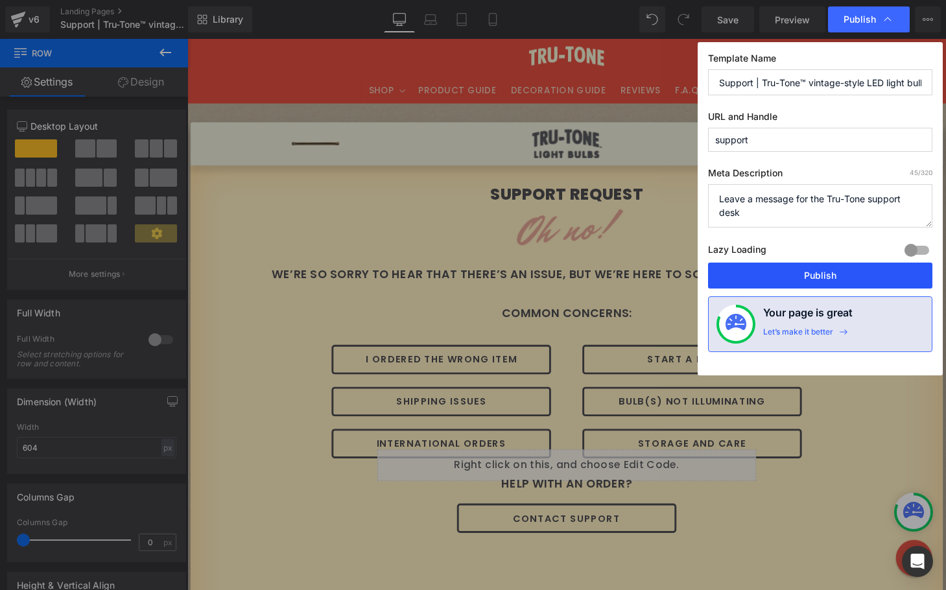
click at [818, 282] on button "Publish" at bounding box center [820, 276] width 224 height 26
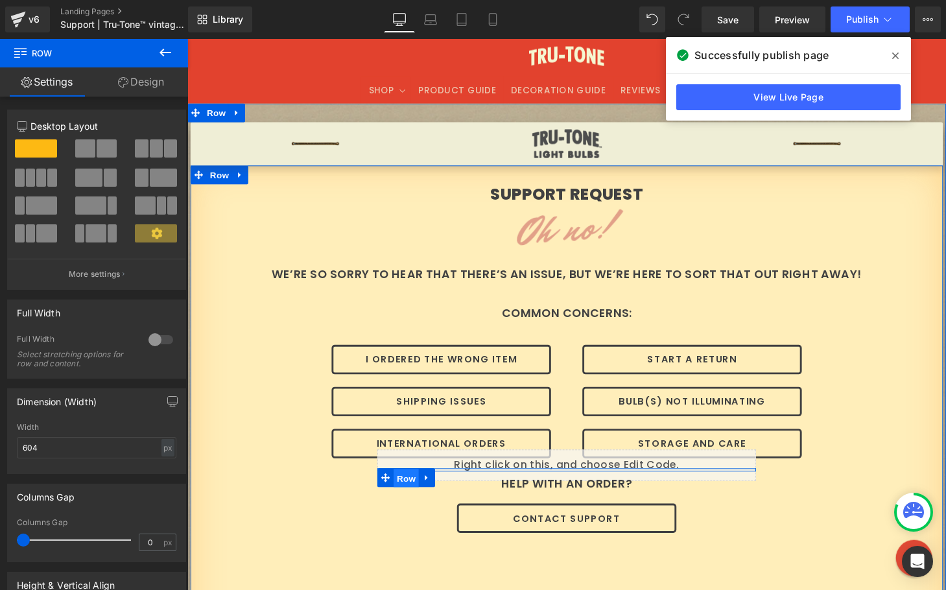
click at [409, 487] on span "Row" at bounding box center [414, 493] width 26 height 19
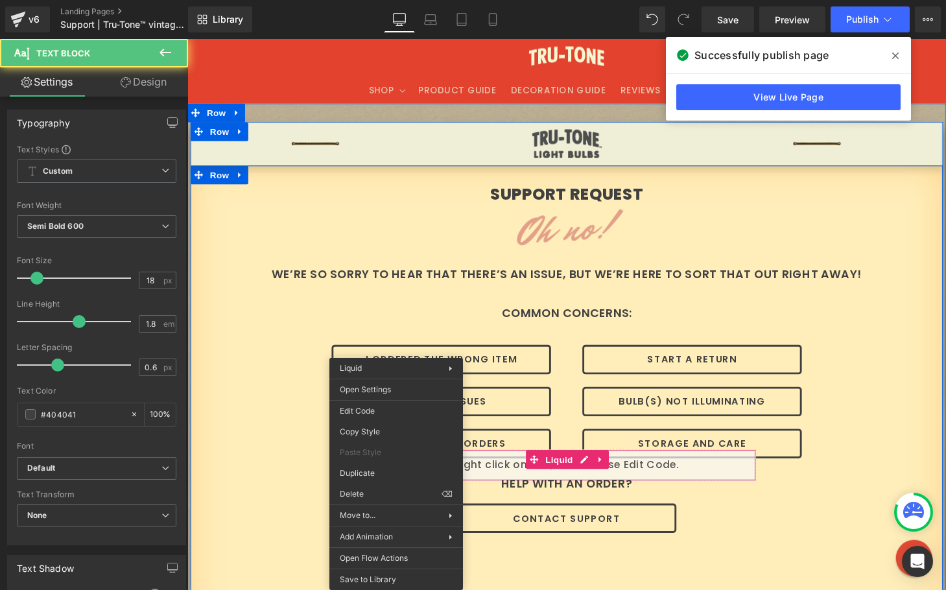
click at [274, 462] on div "SUPPORT REQUEST Heading Oh no! Heading WE’RE SO SORRY TO HEAR THAT THERE’S AN I…" at bounding box center [580, 506] width 778 height 635
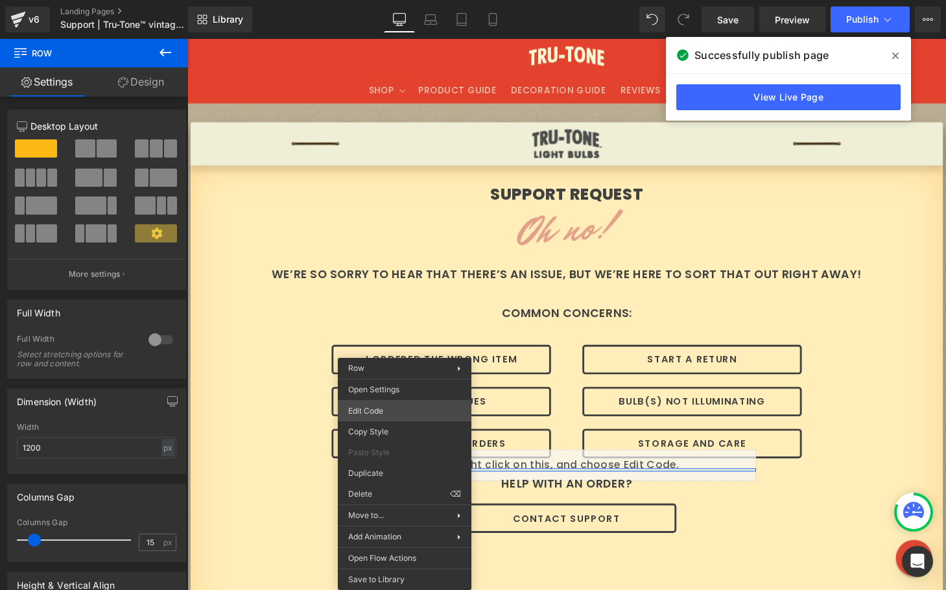
click at [386, 0] on div "Row You are previewing how the will restyle your page. You can not edit Element…" at bounding box center [473, 0] width 946 height 0
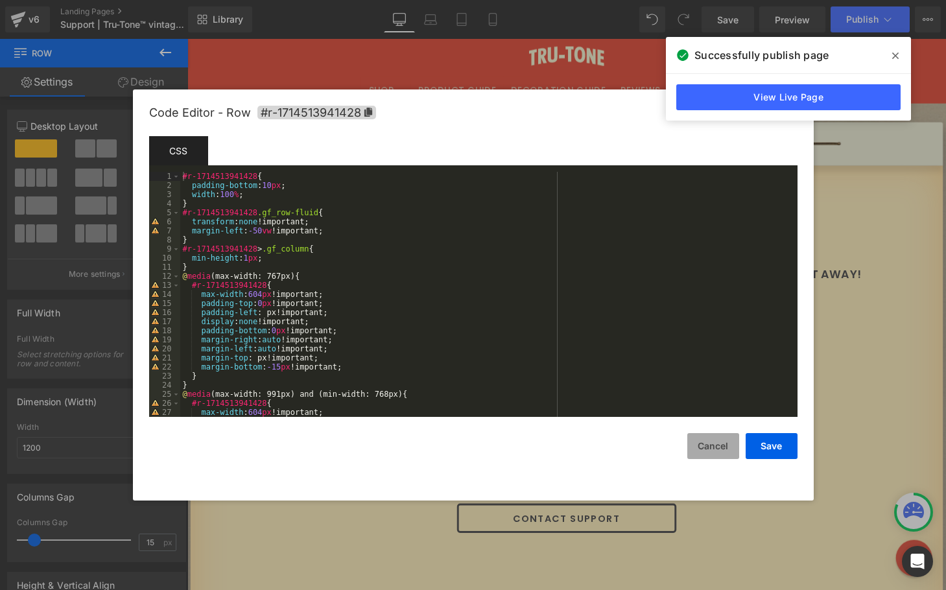
click at [727, 445] on button "Cancel" at bounding box center [713, 446] width 52 height 26
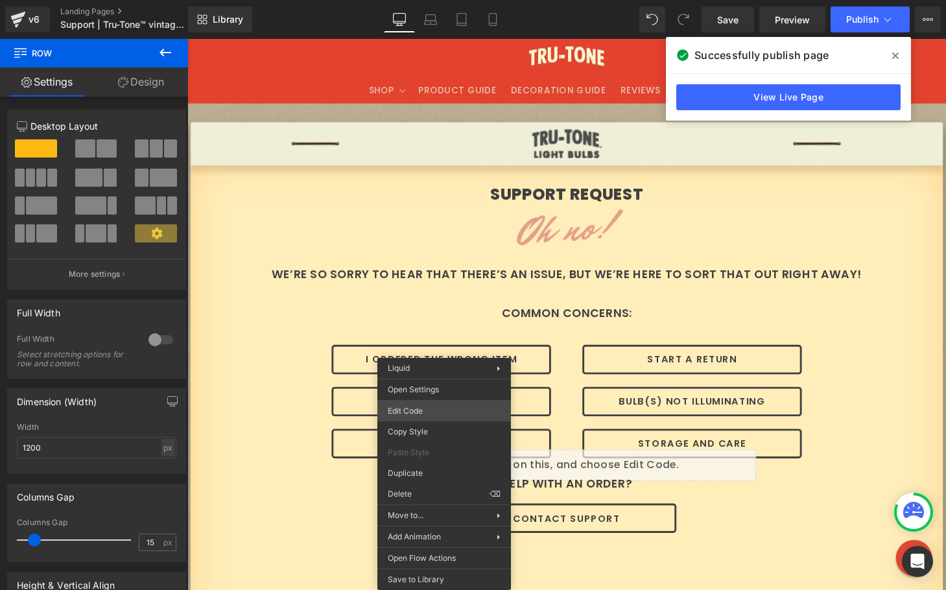
click at [425, 0] on div "Row You are previewing how the will restyle your page. You can not edit Element…" at bounding box center [473, 0] width 946 height 0
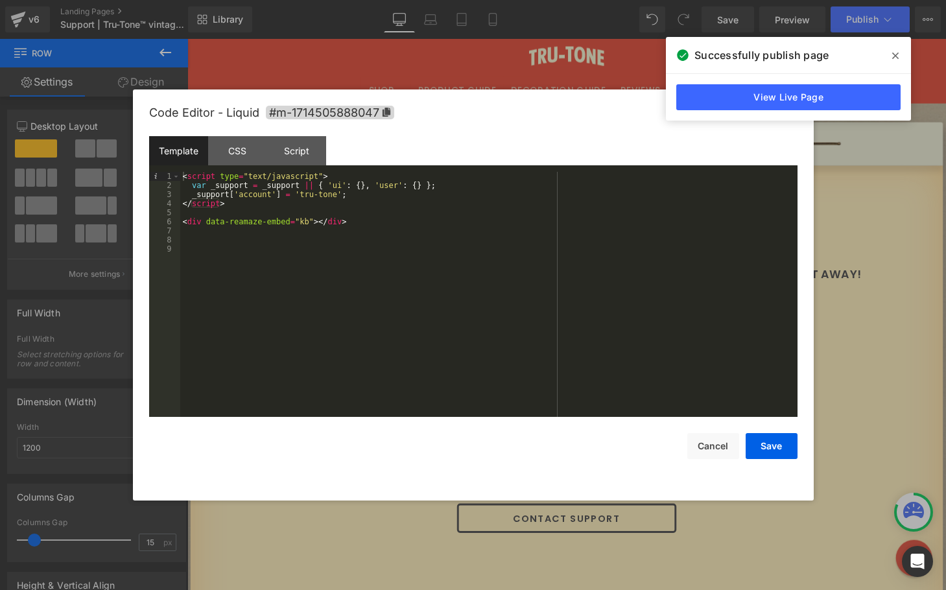
click at [315, 222] on div "< script type = "text/javascript" > var _support = _support || { 'ui' : { } , '…" at bounding box center [488, 303] width 617 height 263
click at [411, 246] on div "< script type = "text/javascript" > var _support = _support || { 'ui' : { } , '…" at bounding box center [488, 303] width 617 height 263
click at [774, 442] on button "Save" at bounding box center [772, 446] width 52 height 26
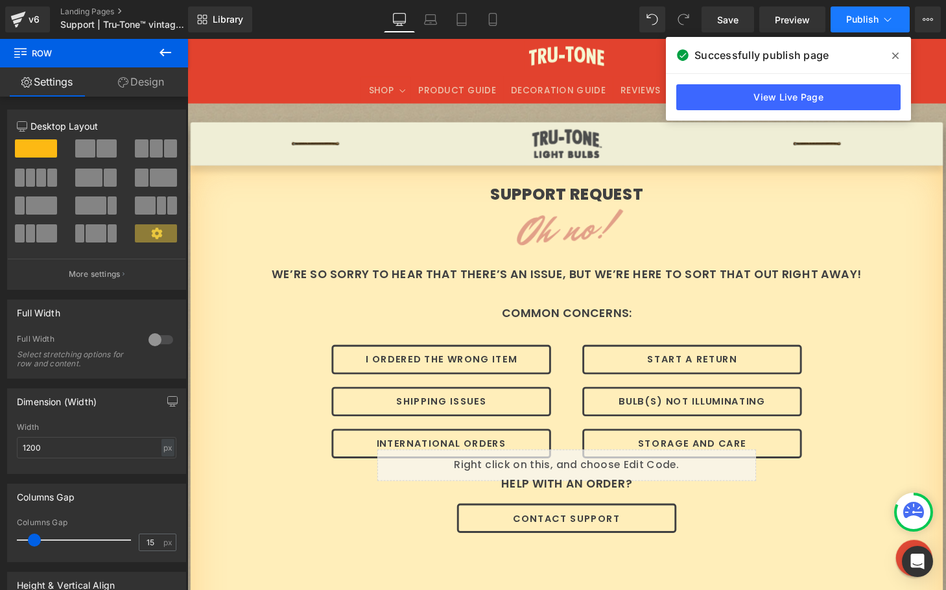
click at [846, 22] on span "Publish" at bounding box center [862, 19] width 32 height 10
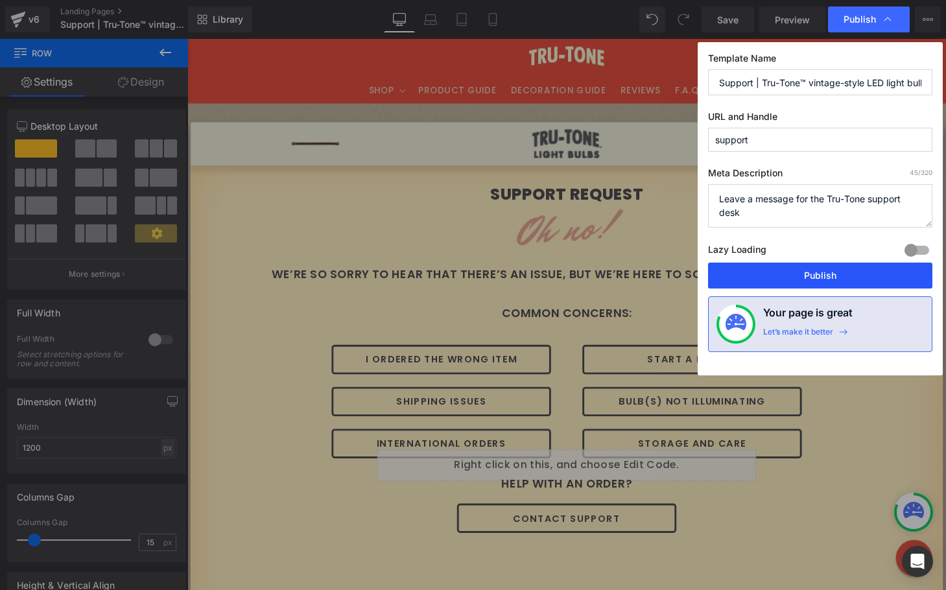
click at [797, 278] on button "Publish" at bounding box center [820, 276] width 224 height 26
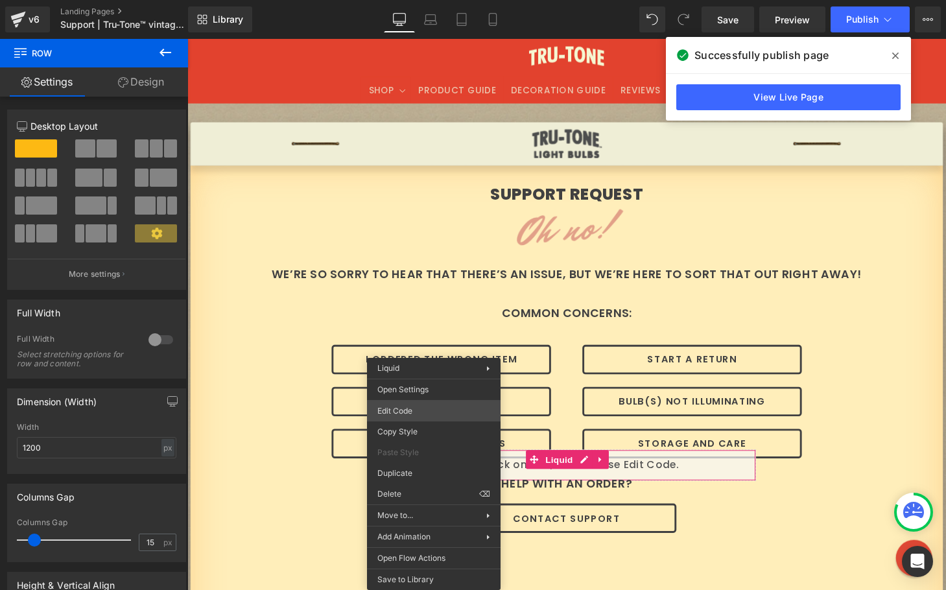
click at [442, 0] on div "Row You are previewing how the will restyle your page. You can not edit Element…" at bounding box center [473, 0] width 946 height 0
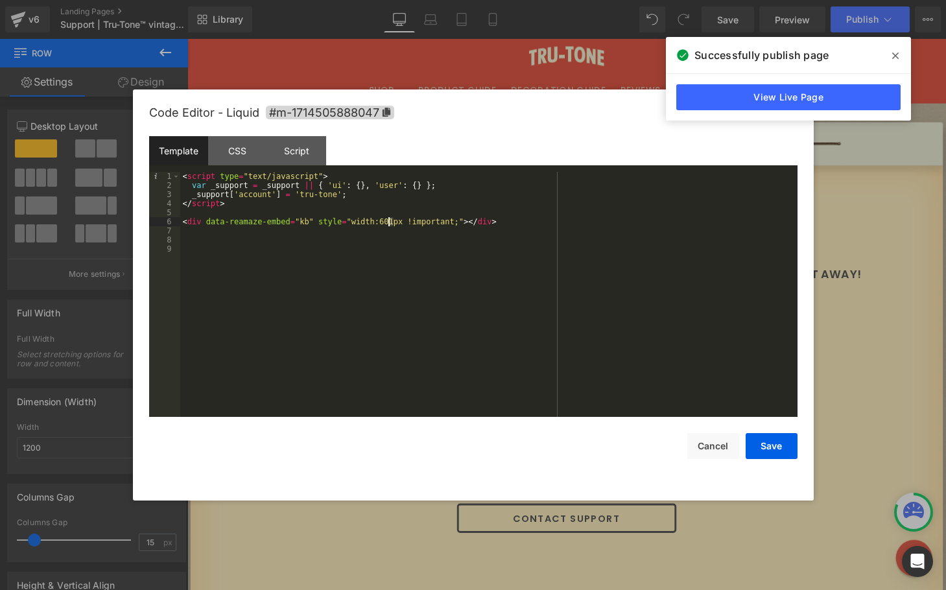
click at [390, 221] on div "< script type = "text/javascript" > var _support = _support || { 'ui' : { } , '…" at bounding box center [488, 303] width 617 height 263
click at [768, 452] on button "Save" at bounding box center [772, 446] width 52 height 26
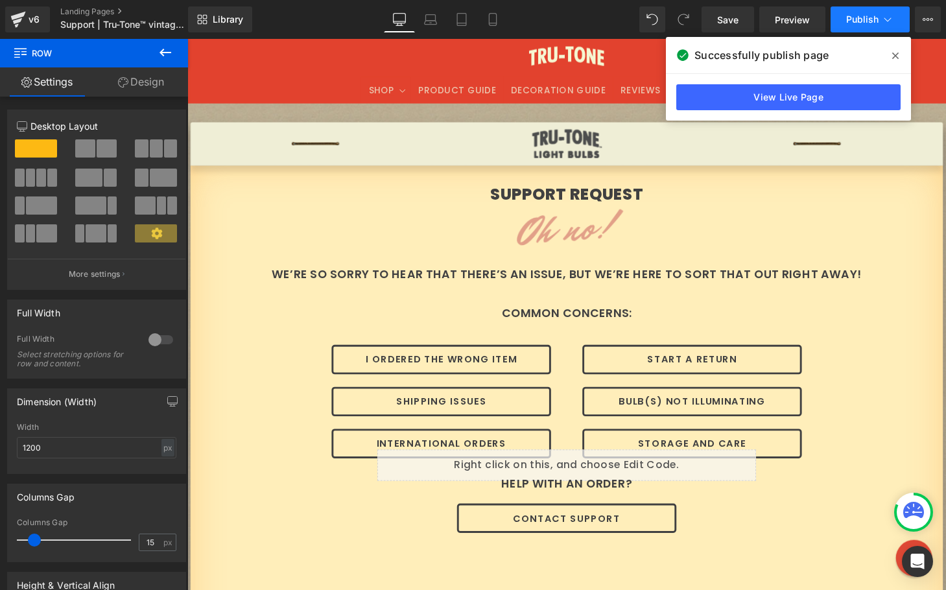
click at [858, 21] on span "Publish" at bounding box center [862, 19] width 32 height 10
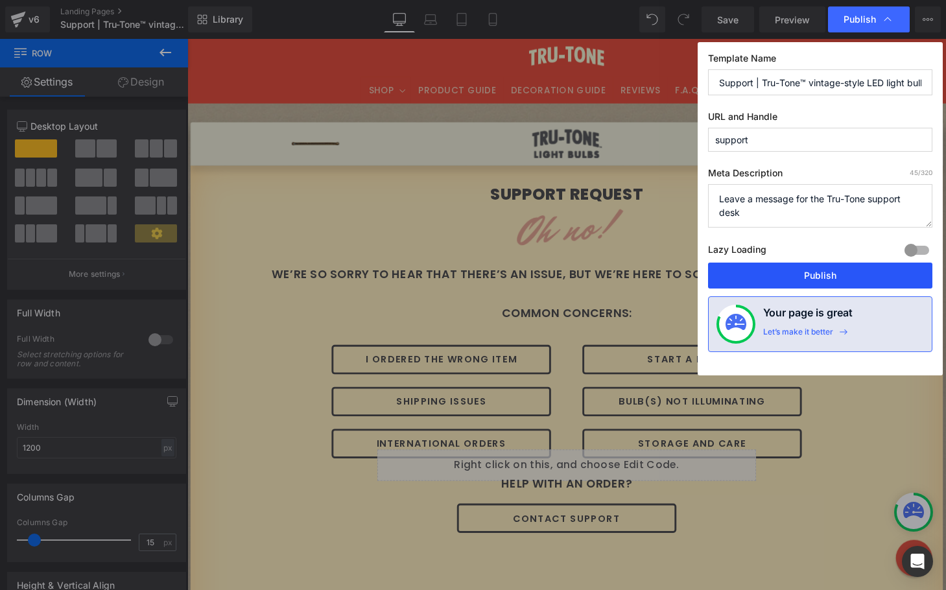
click at [816, 277] on button "Publish" at bounding box center [820, 276] width 224 height 26
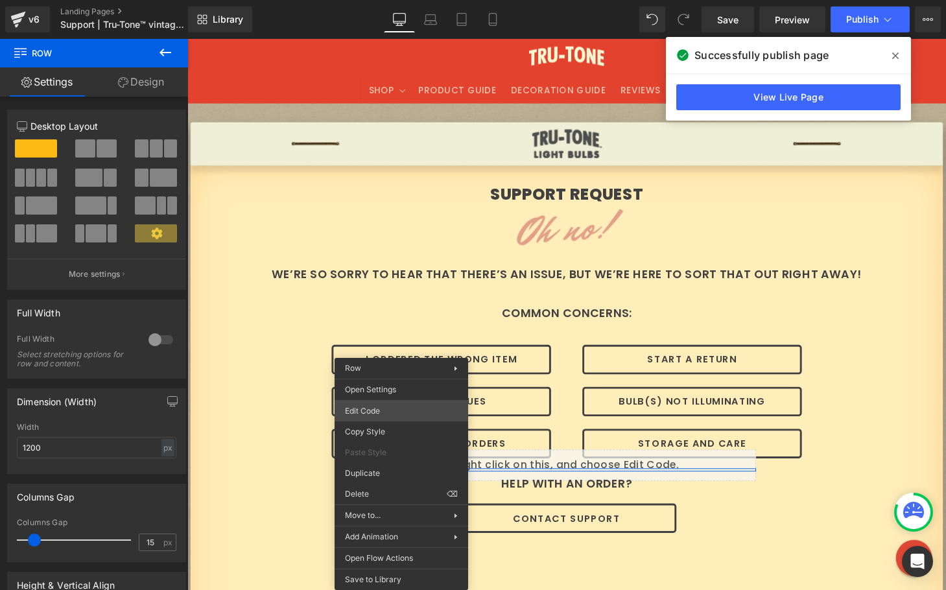
click at [395, 0] on div "Row You are previewing how the will restyle your page. You can not edit Element…" at bounding box center [473, 0] width 946 height 0
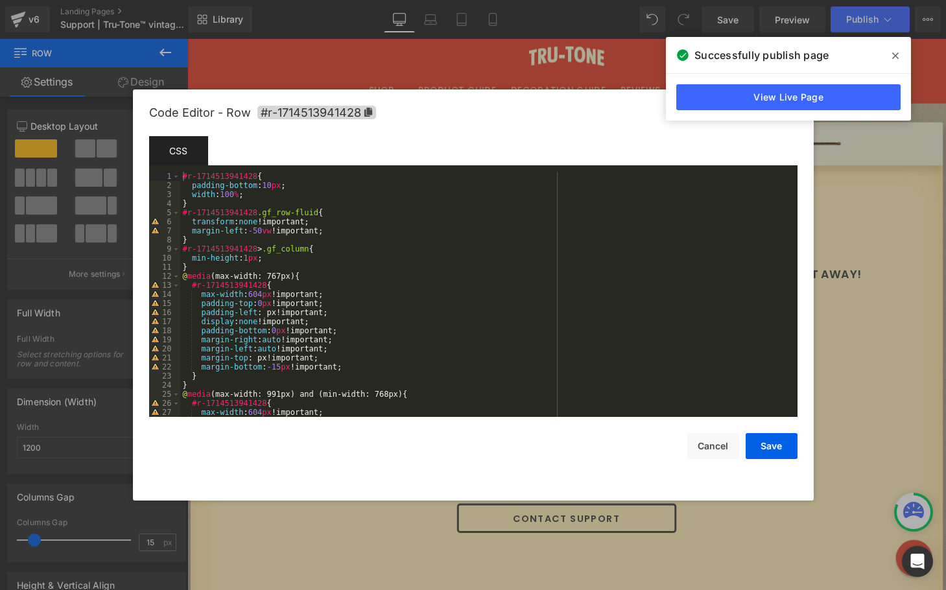
click at [265, 195] on div "#r-1714513941428 { padding-bottom : 10 px ; width : 100 % ; } #r-1714513941428 …" at bounding box center [486, 303] width 612 height 263
click at [340, 229] on div "#r-1714513941428 { padding-bottom : 10 px ; width : 100 % ; } #r-1714513941428 …" at bounding box center [486, 303] width 612 height 263
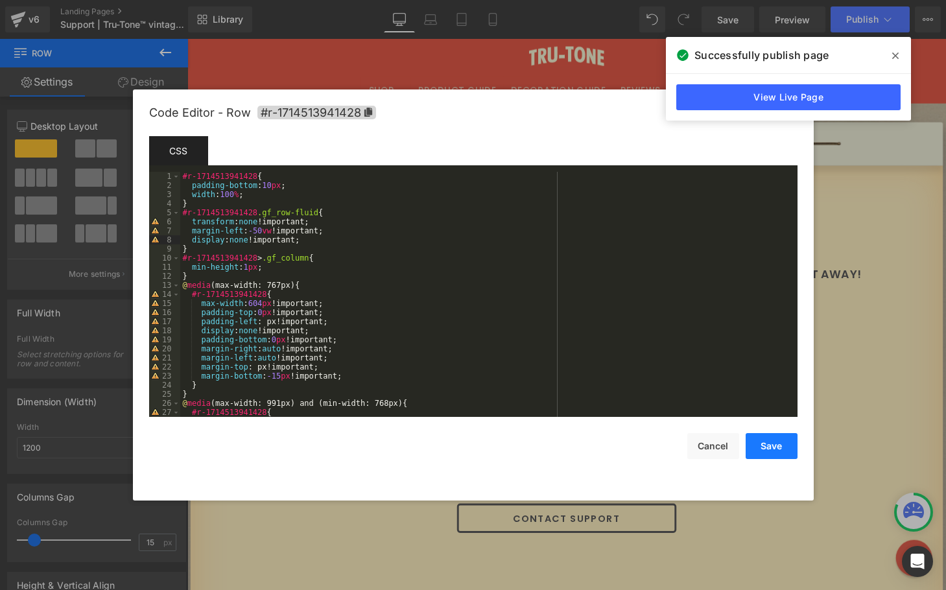
click at [773, 447] on button "Save" at bounding box center [772, 446] width 52 height 26
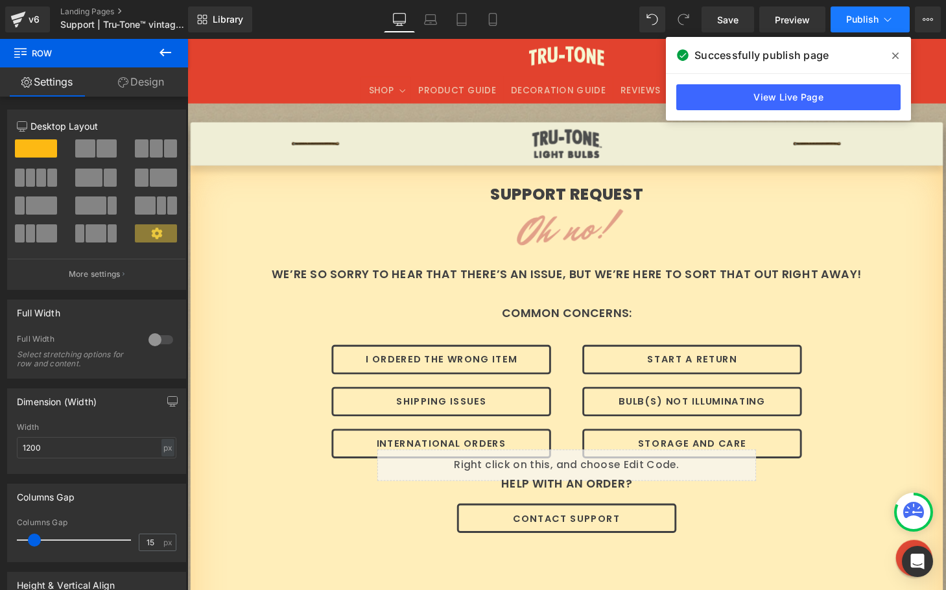
click at [862, 12] on button "Publish" at bounding box center [870, 19] width 79 height 26
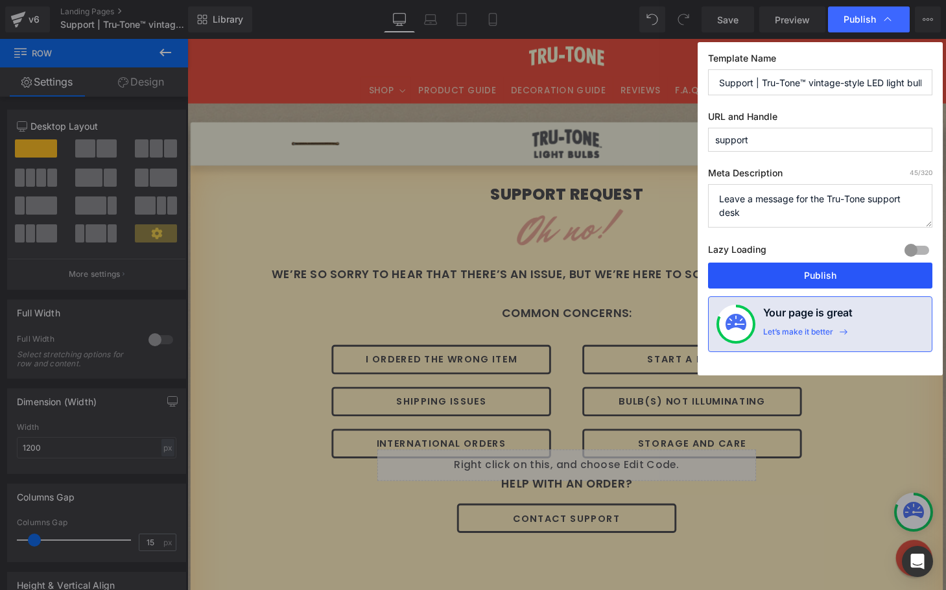
click at [796, 281] on button "Publish" at bounding box center [820, 276] width 224 height 26
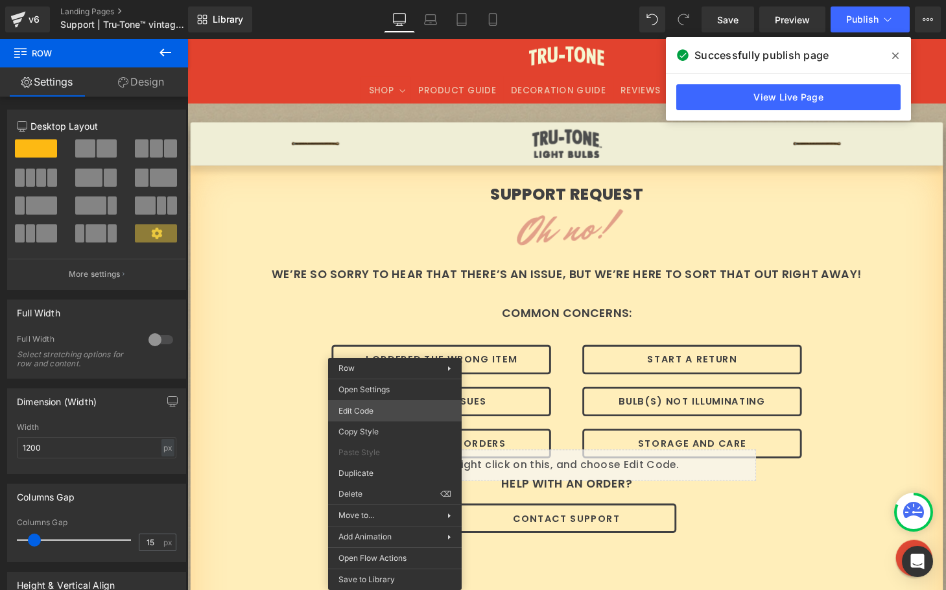
click at [383, 0] on div "Row You are previewing how the will restyle your page. You can not edit Element…" at bounding box center [473, 0] width 946 height 0
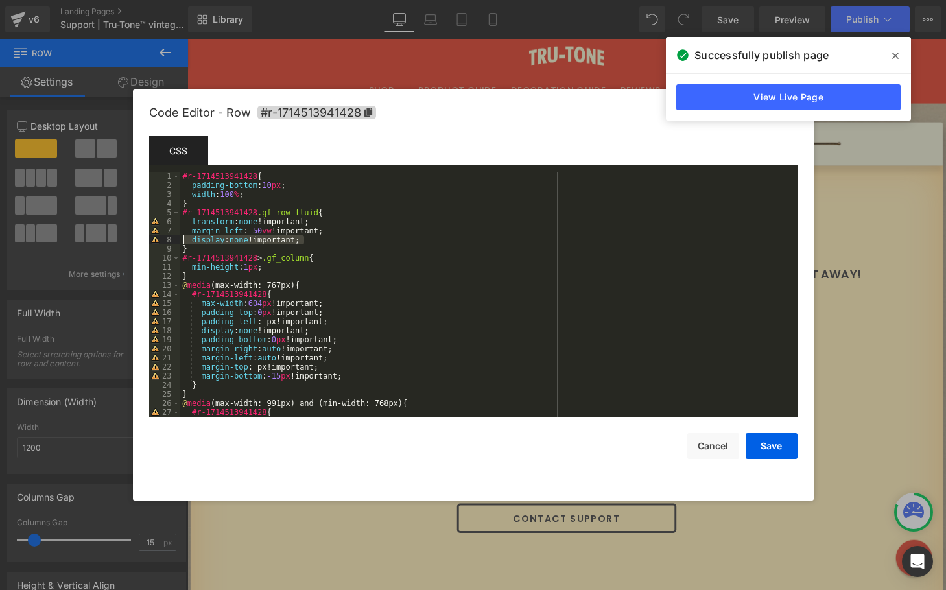
drag, startPoint x: 325, startPoint y: 241, endPoint x: 165, endPoint y: 236, distance: 160.9
click at [165, 236] on pre "1 2 3 4 5 6 7 8 9 10 11 12 13 14 15 16 17 18 19 20 21 22 23 24 25 26 27 28 #r-1…" at bounding box center [473, 294] width 648 height 245
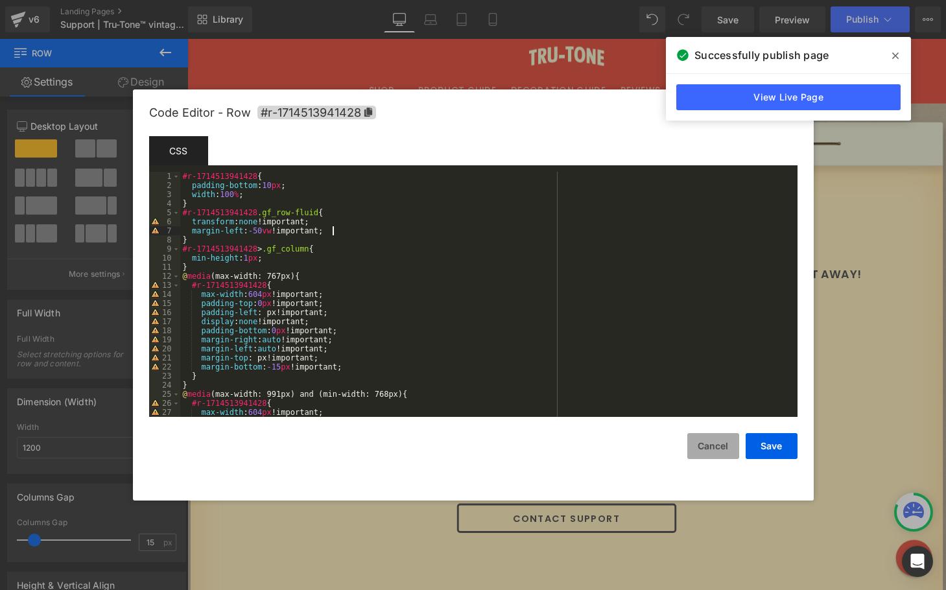
click at [700, 445] on button "Cancel" at bounding box center [713, 446] width 52 height 26
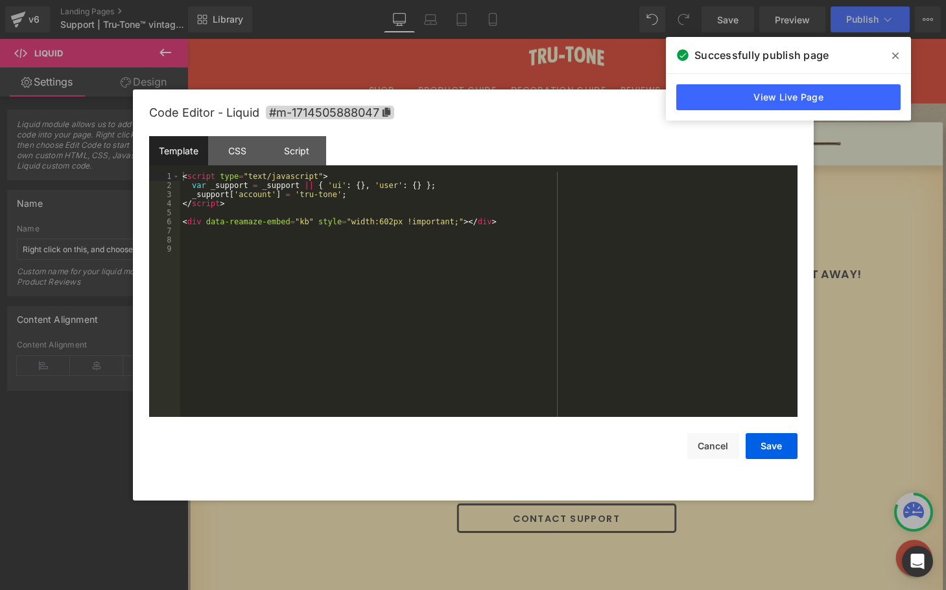
click at [425, 0] on div "Row You are previewing how the will restyle your page. You can not edit Element…" at bounding box center [473, 0] width 946 height 0
click at [244, 148] on div "CSS" at bounding box center [237, 150] width 59 height 29
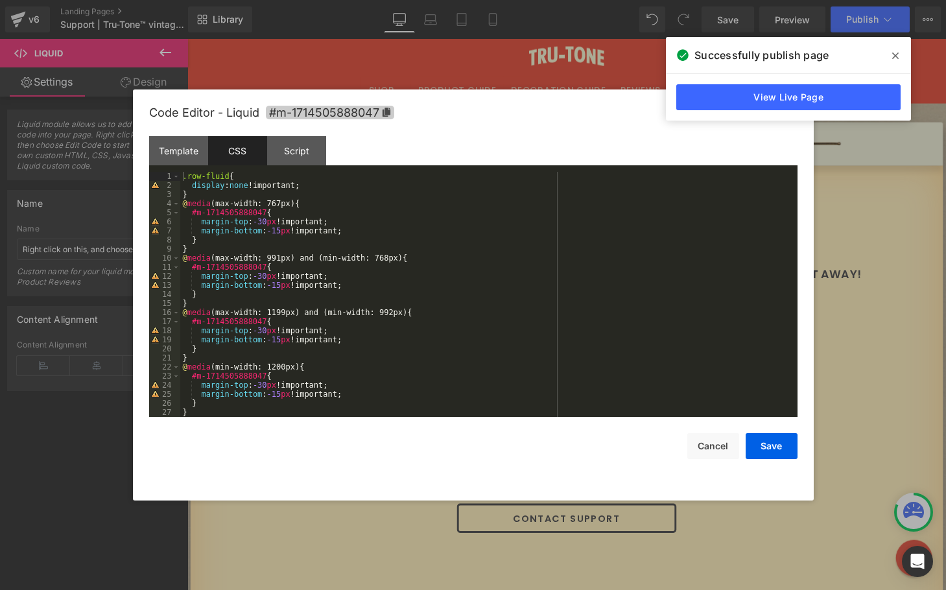
click at [283, 113] on span "#m-1714505888047" at bounding box center [330, 113] width 128 height 14
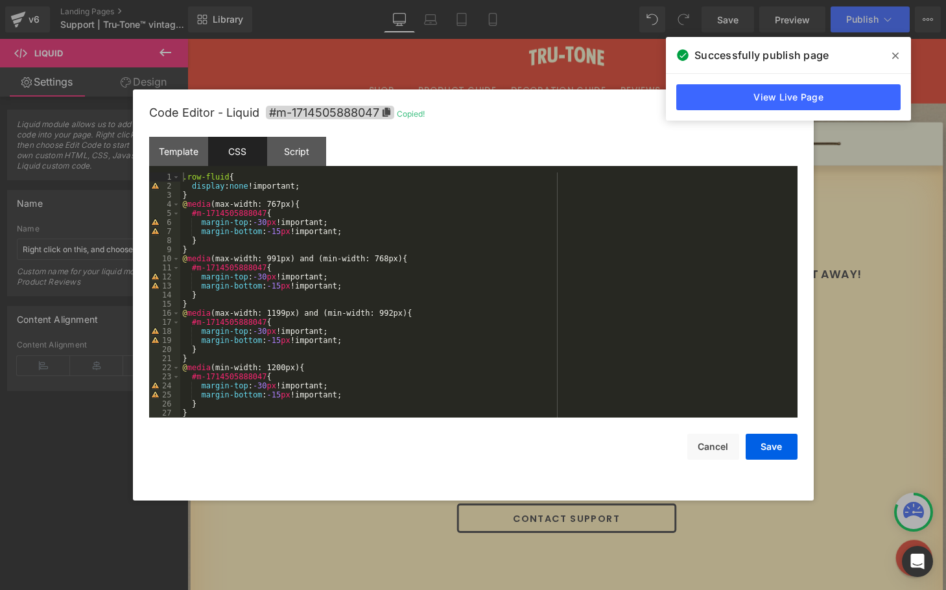
click at [183, 178] on div ".row-fluid { display : none !important; } @ media (max-width: 767px) { #m-17145…" at bounding box center [486, 303] width 612 height 263
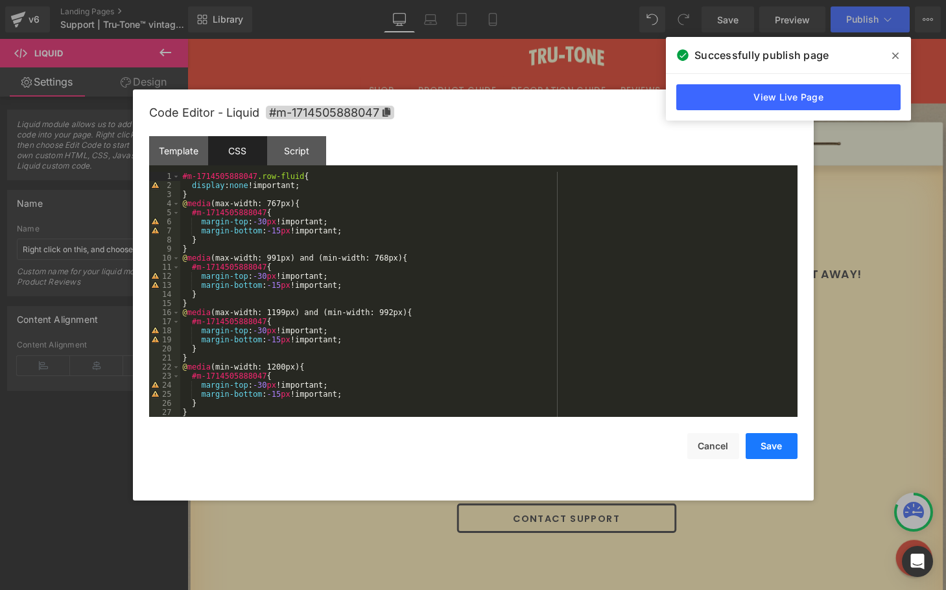
click at [779, 445] on button "Save" at bounding box center [772, 446] width 52 height 26
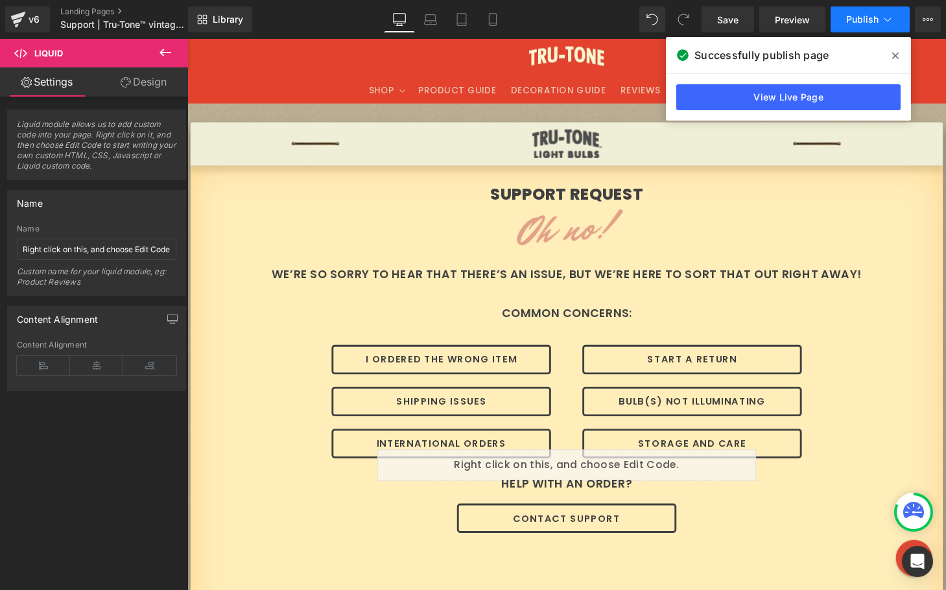
click at [847, 15] on span "Publish" at bounding box center [862, 19] width 32 height 10
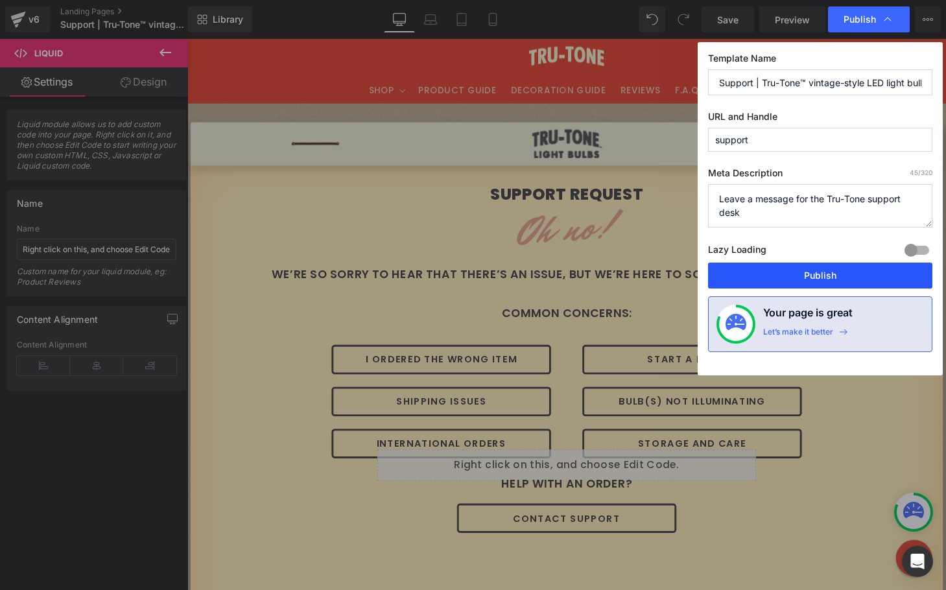
click at [778, 271] on button "Publish" at bounding box center [820, 276] width 224 height 26
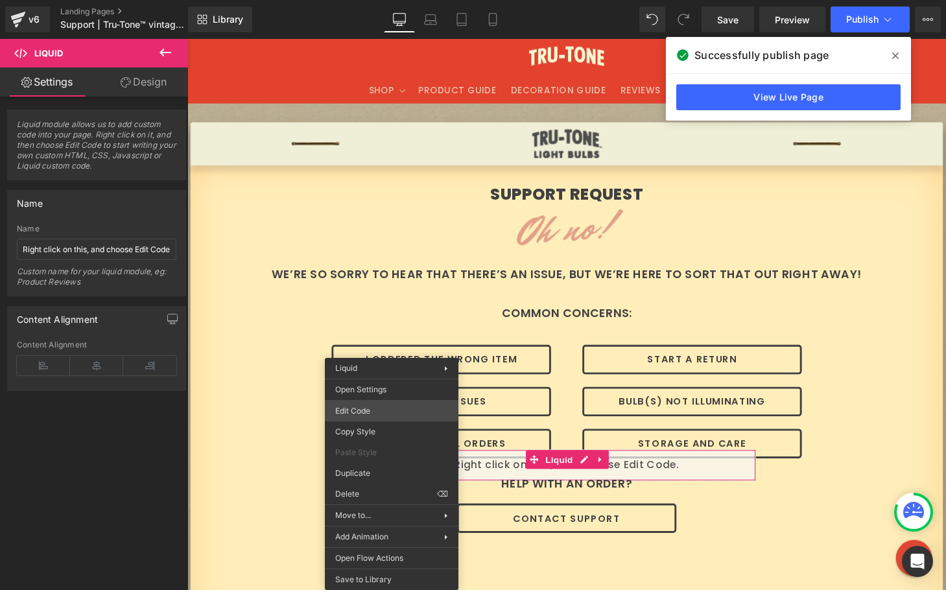
click at [384, 0] on div "Row You are previewing how the will restyle your page. You can not edit Element…" at bounding box center [473, 0] width 946 height 0
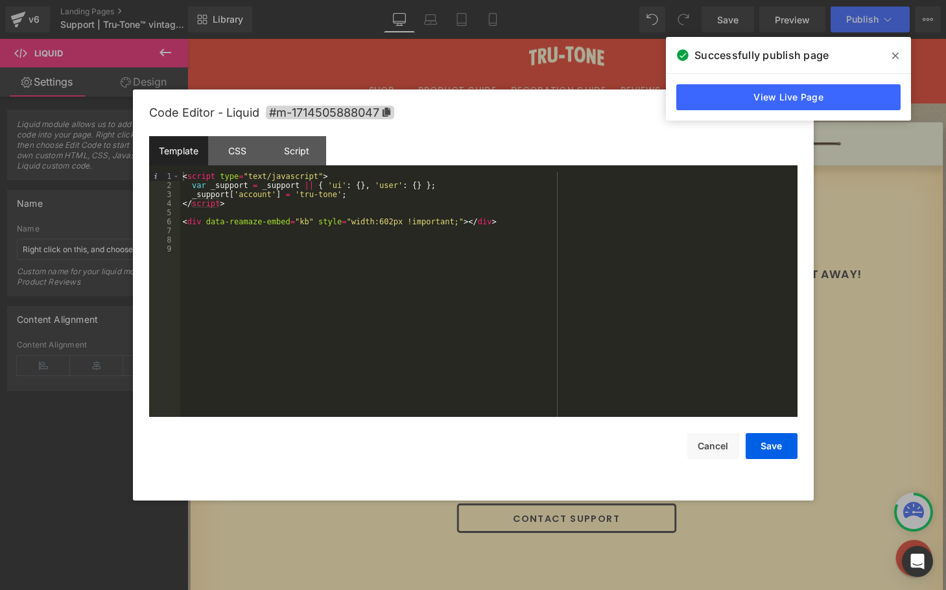
click at [427, 217] on div "< script type = "text/javascript" > var _support = _support || { 'ui' : { } , '…" at bounding box center [488, 303] width 617 height 263
drag, startPoint x: 466, startPoint y: 219, endPoint x: 315, endPoint y: 218, distance: 150.4
click at [315, 218] on div "< script type = "text/javascript" > var _support = _support || { 'ui' : { } , '…" at bounding box center [488, 303] width 617 height 263
click at [775, 442] on button "Save" at bounding box center [772, 446] width 52 height 26
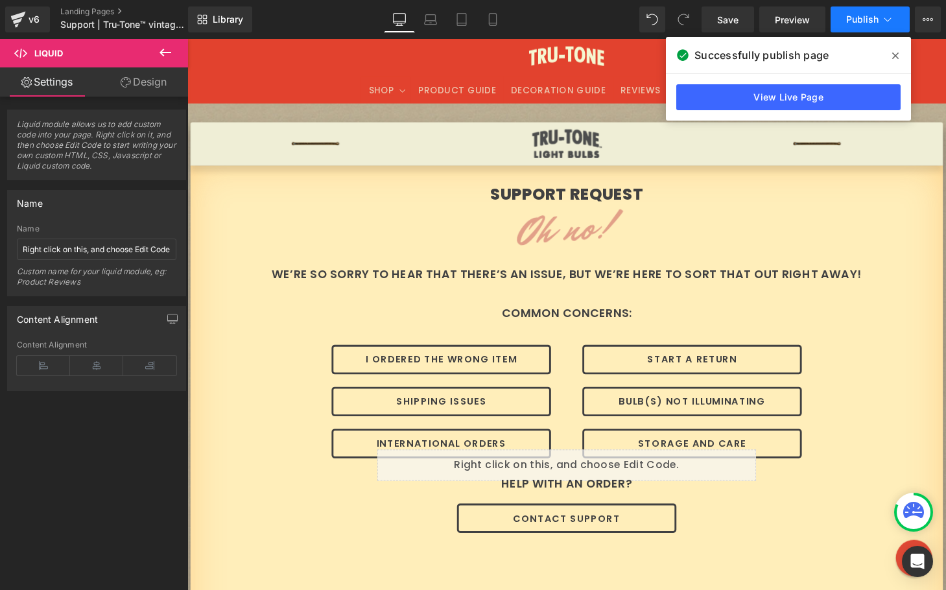
click at [852, 12] on button "Publish" at bounding box center [870, 19] width 79 height 26
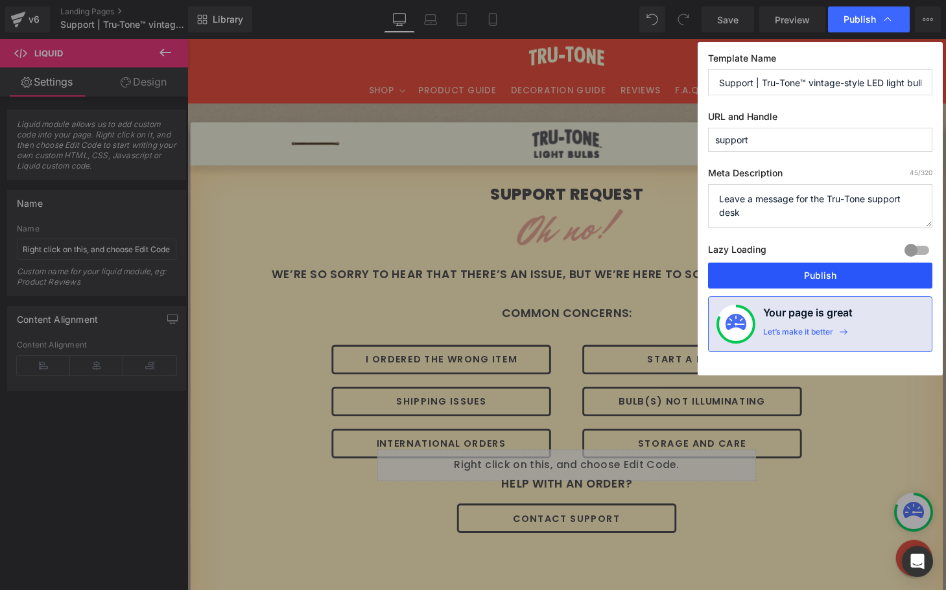
click at [794, 270] on button "Publish" at bounding box center [820, 276] width 224 height 26
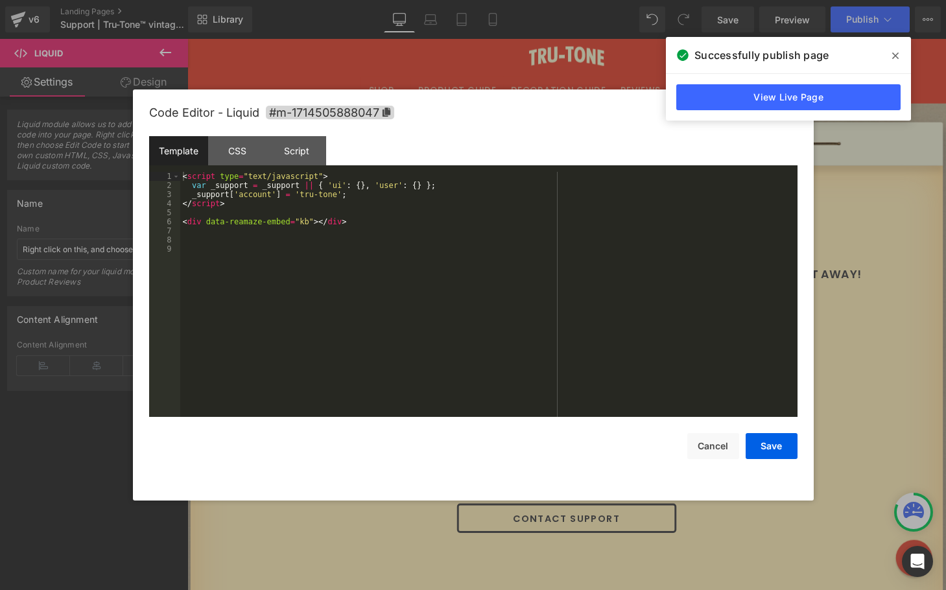
click at [424, 0] on div "Row You are previewing how the will restyle your page. You can not edit Element…" at bounding box center [473, 0] width 946 height 0
click at [231, 148] on div "CSS" at bounding box center [237, 150] width 59 height 29
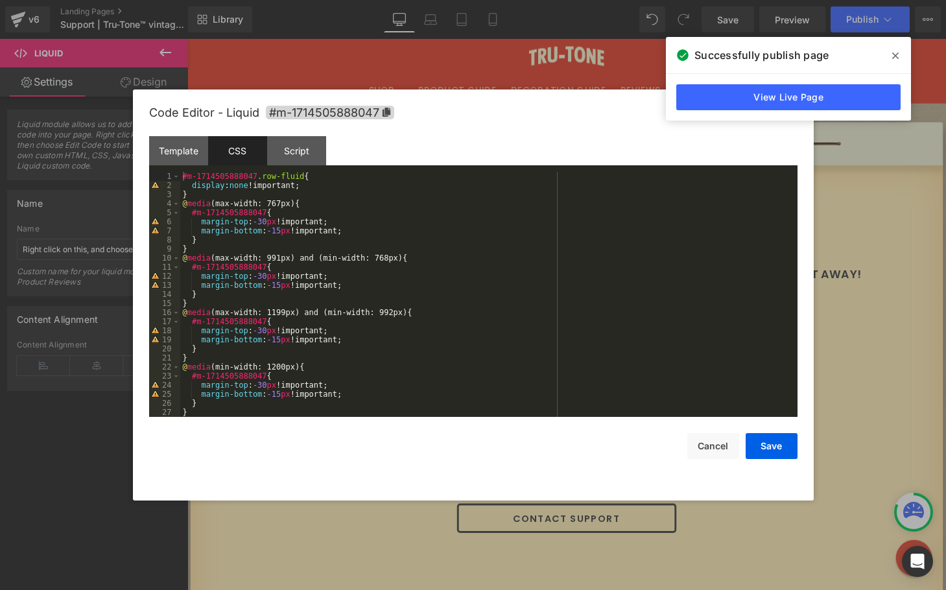
click at [899, 61] on span at bounding box center [895, 55] width 21 height 21
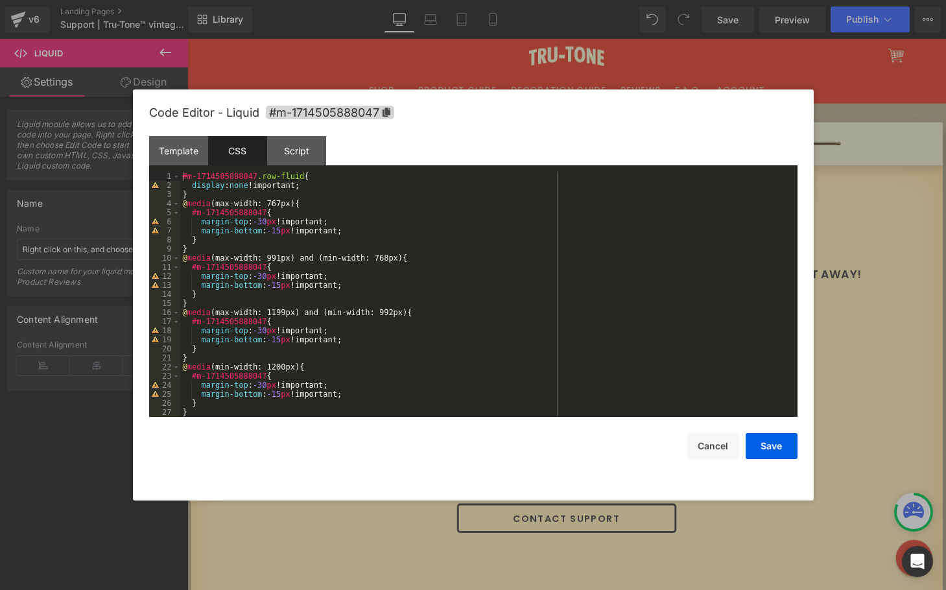
drag, startPoint x: 856, startPoint y: 113, endPoint x: 691, endPoint y: 77, distance: 168.6
click at [856, 113] on div at bounding box center [473, 295] width 946 height 590
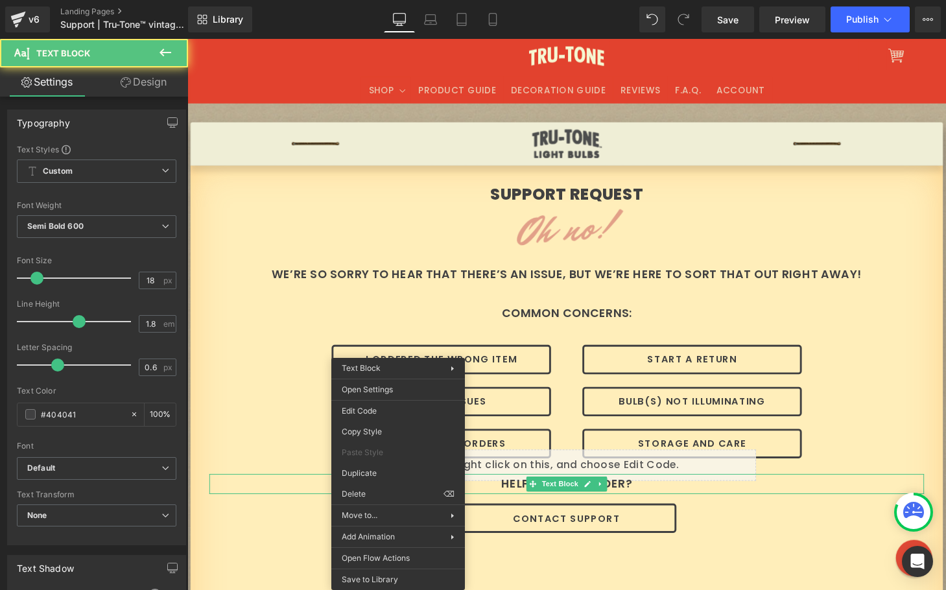
click at [296, 458] on div "SUPPORT REQUEST Heading Oh no! Heading WE’RE SO SORRY TO HEAR THAT THERE’S AN I…" at bounding box center [580, 506] width 778 height 635
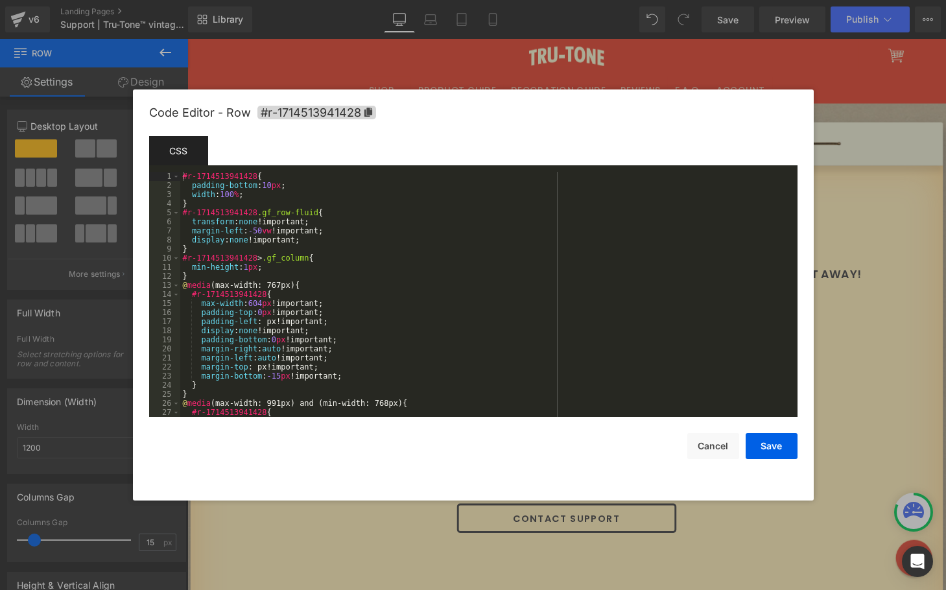
click at [380, 0] on div "Row You are previewing how the will restyle your page. You can not edit Element…" at bounding box center [473, 0] width 946 height 0
click at [258, 195] on div "#r-1714513941428 { padding-bottom : 10 px ; width : 100 % ; } #r-1714513941428 …" at bounding box center [486, 303] width 612 height 263
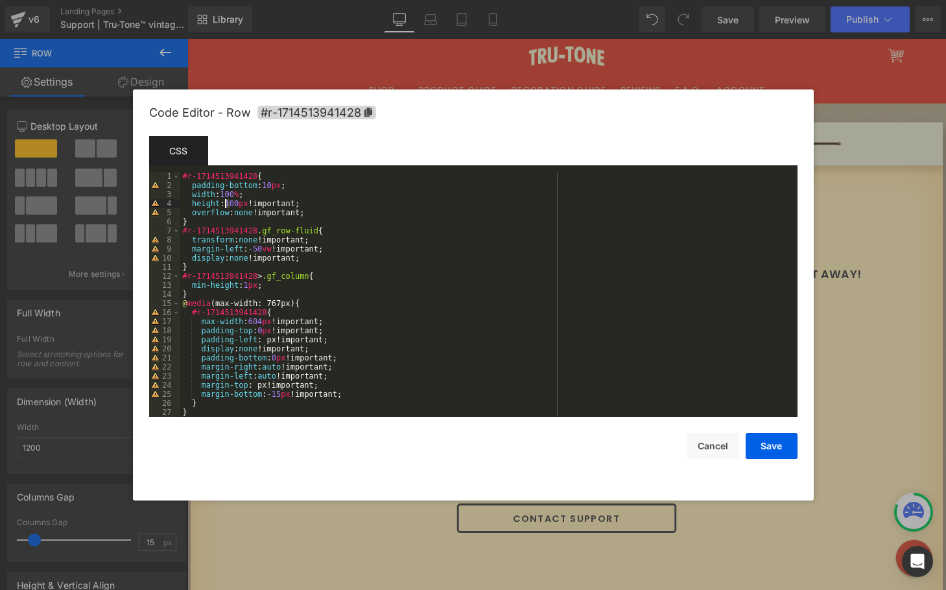
click at [226, 203] on div "#r-1714513941428 { padding-bottom : 10 px ; width : 100 % ; height : 100 px !im…" at bounding box center [486, 303] width 612 height 263
click at [355, 221] on div "#r-1714513941428 { padding-bottom : 10 px ; width : 100 % ; height : 300 px !im…" at bounding box center [486, 303] width 612 height 263
click at [770, 453] on button "Save" at bounding box center [772, 446] width 52 height 26
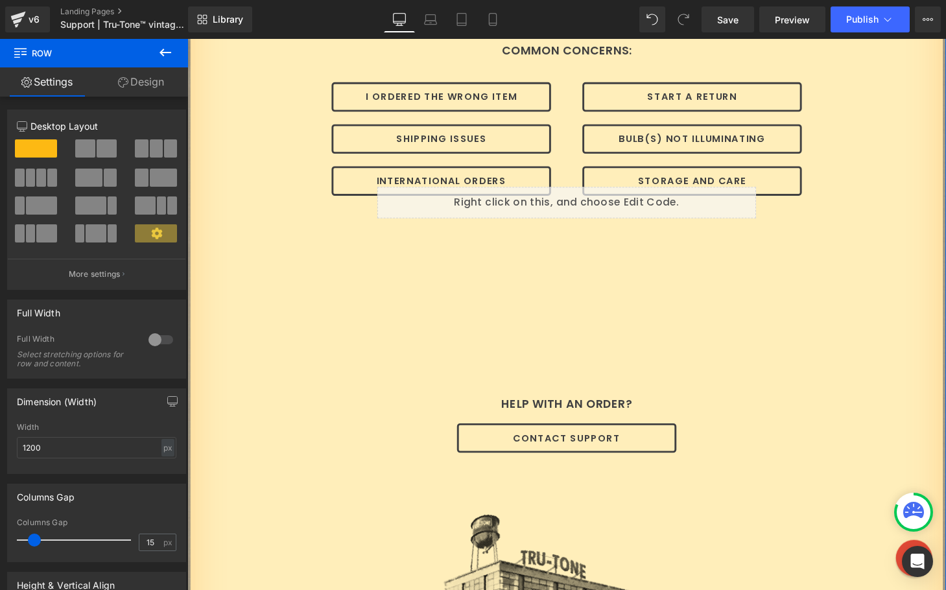
scroll to position [112, 0]
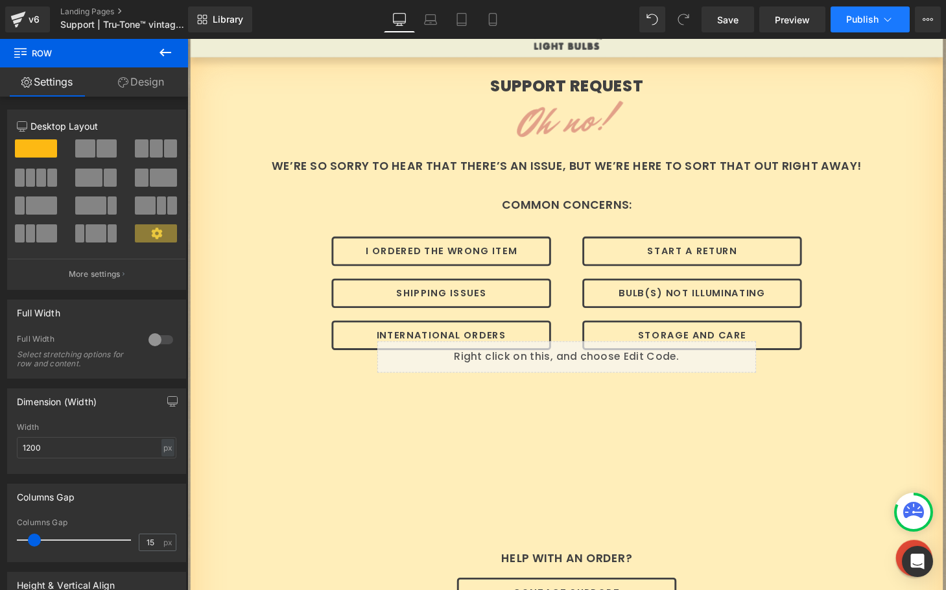
click at [861, 18] on span "Publish" at bounding box center [862, 19] width 32 height 10
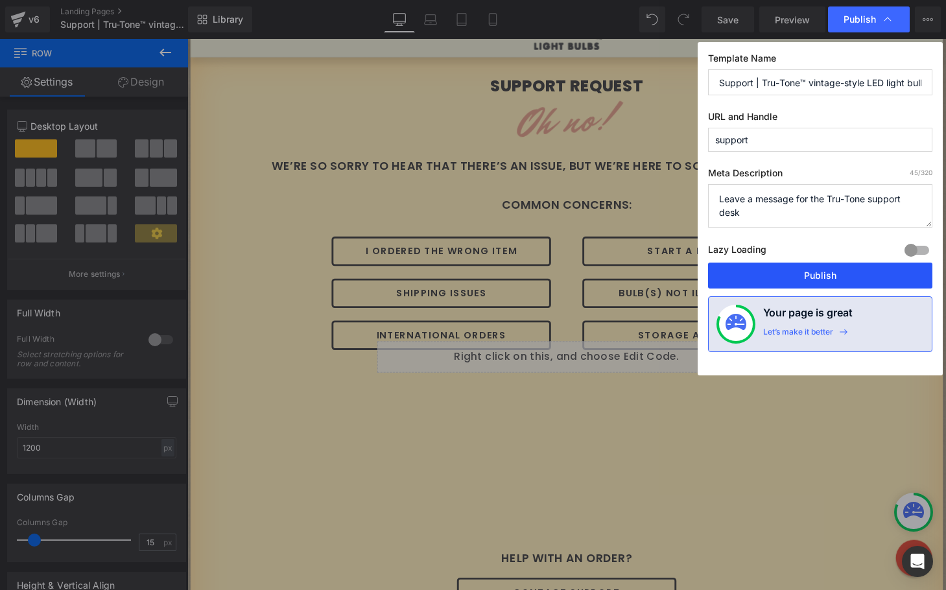
click at [799, 267] on button "Publish" at bounding box center [820, 276] width 224 height 26
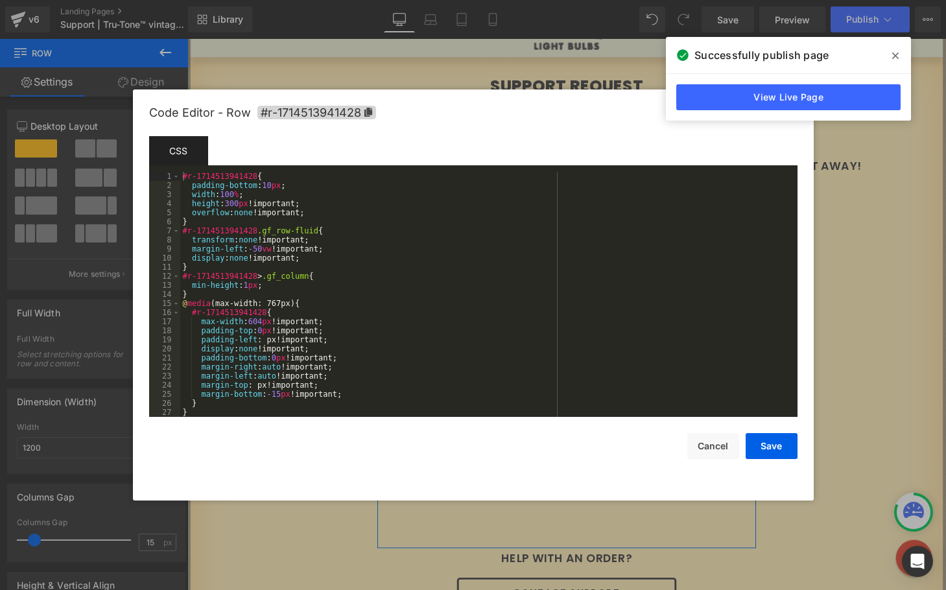
click at [379, 0] on div "Row You are previewing how the will restyle your page. You can not edit Element…" at bounding box center [473, 0] width 946 height 0
click at [237, 260] on div "#r-1714513941428 { padding-bottom : 10 px ; width : 100 % ; height : 300 px !im…" at bounding box center [486, 303] width 612 height 263
click at [243, 215] on div "#r-1714513941428 { padding-bottom : 10 px ; width : 100 % ; height : 300 px !im…" at bounding box center [486, 303] width 612 height 263
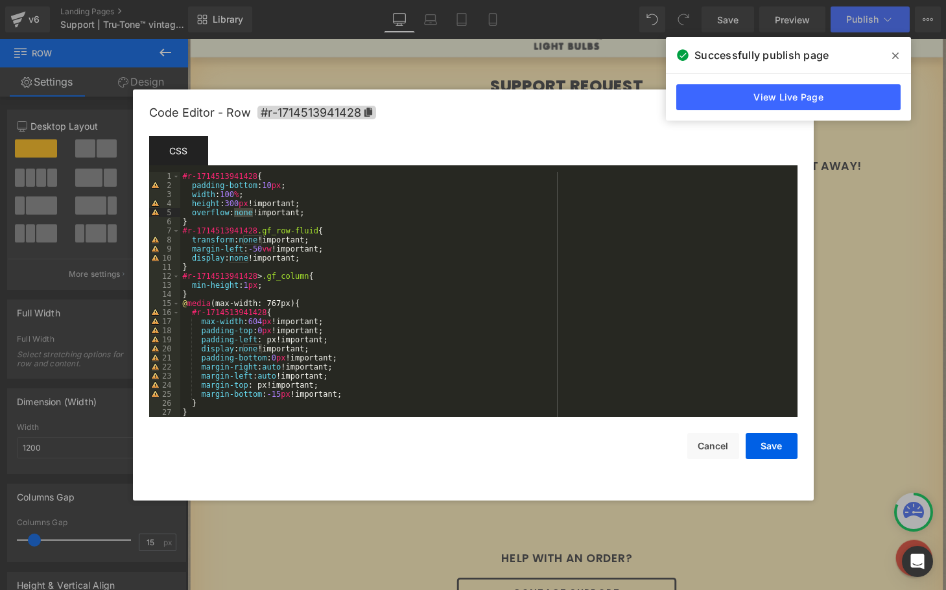
click at [237, 213] on div "#r-1714513941428 { padding-bottom : 10 px ; width : 100 % ; height : 300 px !im…" at bounding box center [486, 303] width 612 height 263
click at [773, 440] on button "Save" at bounding box center [772, 446] width 52 height 26
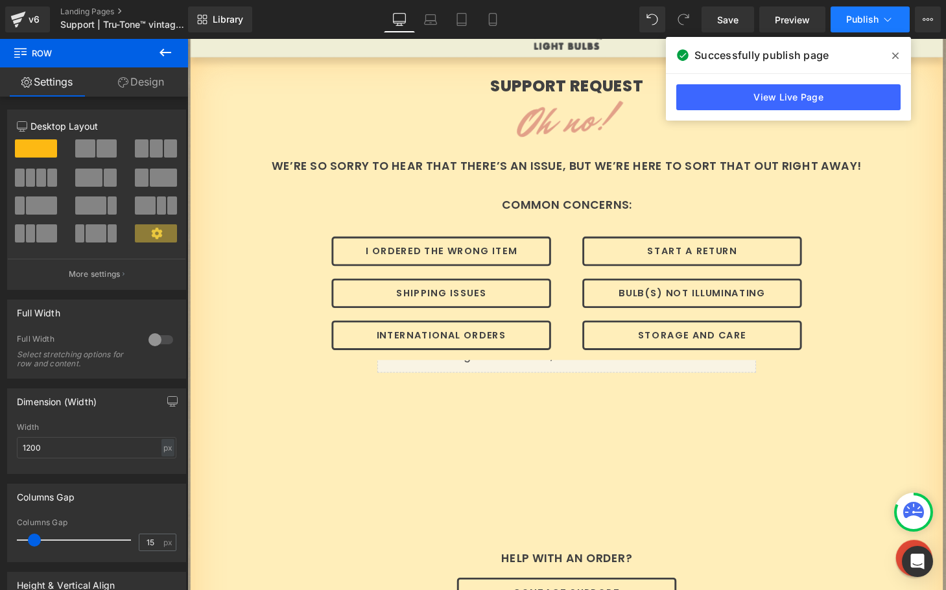
click at [849, 16] on span "Publish" at bounding box center [862, 19] width 32 height 10
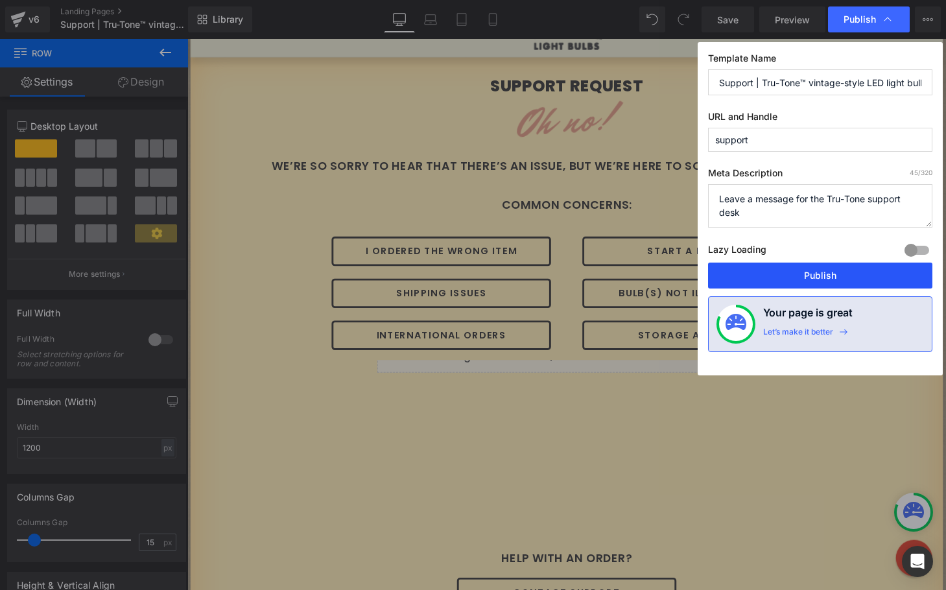
click at [797, 274] on button "Publish" at bounding box center [820, 276] width 224 height 26
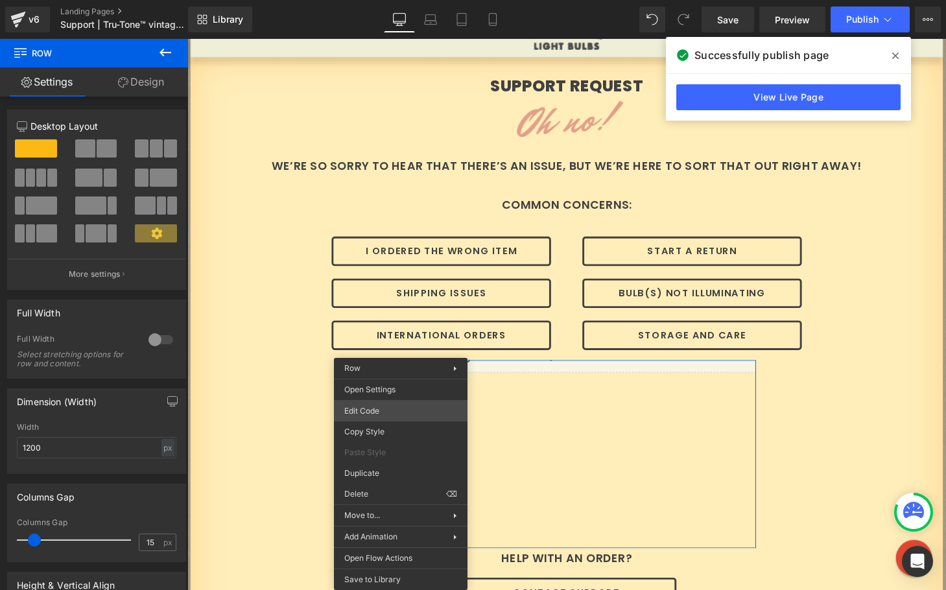
click at [376, 0] on div "Row You are previewing how the will restyle your page. You can not edit Element…" at bounding box center [473, 0] width 946 height 0
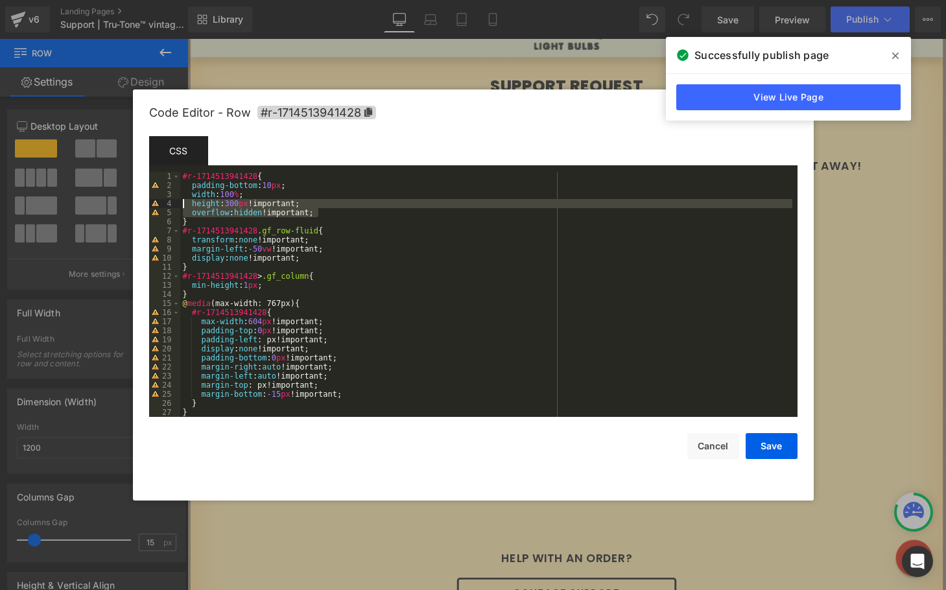
drag, startPoint x: 329, startPoint y: 212, endPoint x: 167, endPoint y: 204, distance: 162.3
click at [167, 204] on pre "1 2 3 4 5 6 7 8 9 10 11 12 13 14 15 16 17 18 19 20 21 22 23 24 25 26 27 28 #r-1…" at bounding box center [473, 294] width 648 height 245
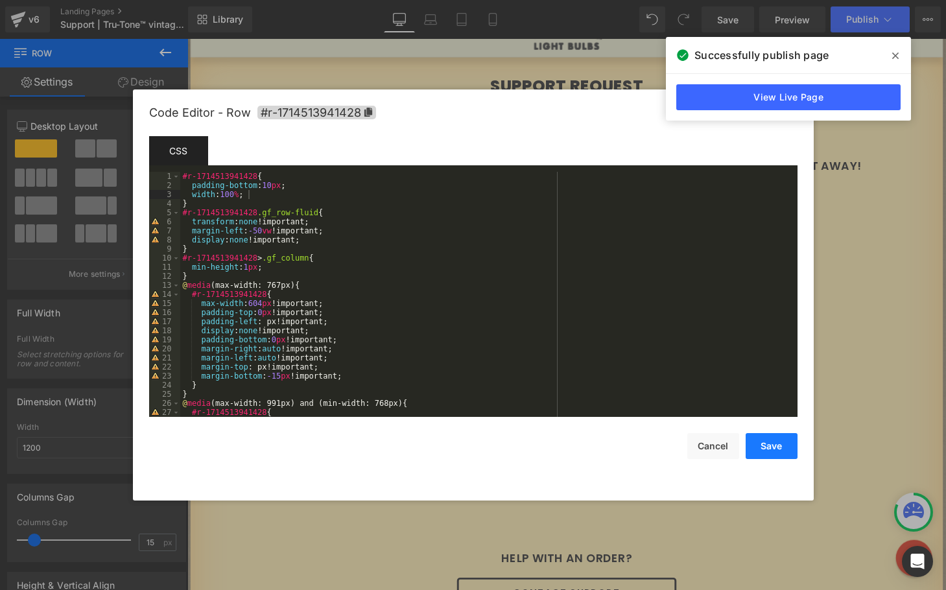
click at [766, 438] on button "Save" at bounding box center [772, 446] width 52 height 26
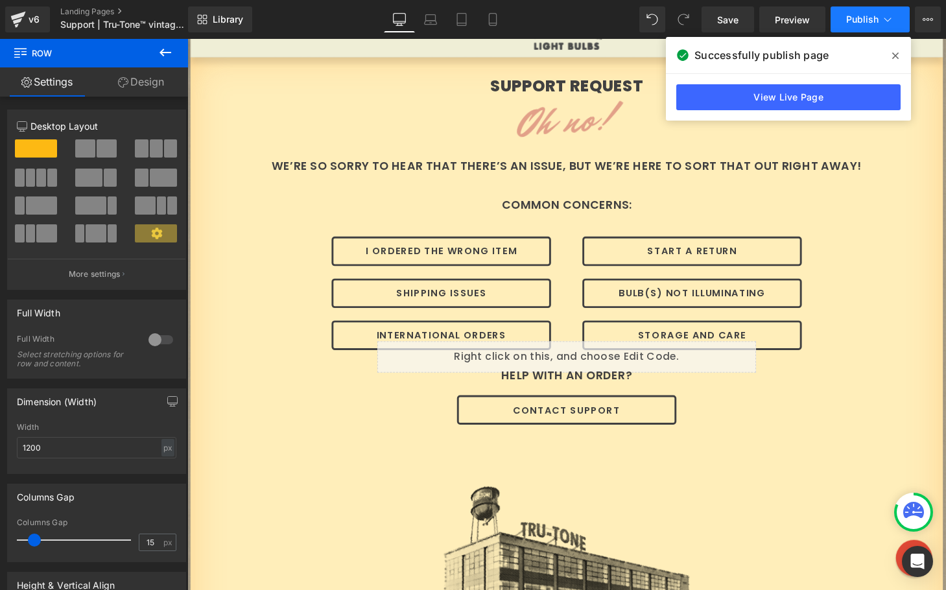
click at [859, 14] on span "Publish" at bounding box center [862, 19] width 32 height 10
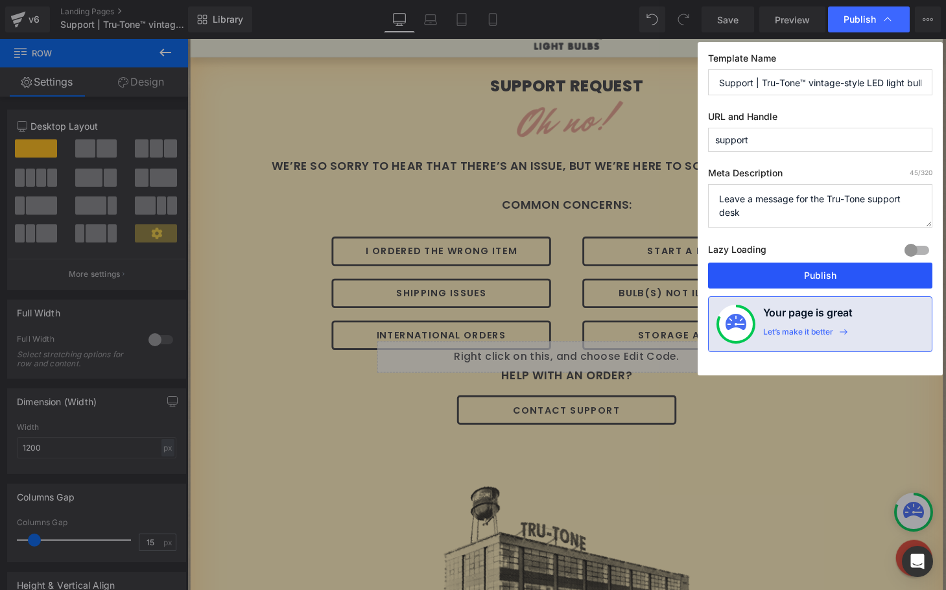
click at [809, 278] on button "Publish" at bounding box center [820, 276] width 224 height 26
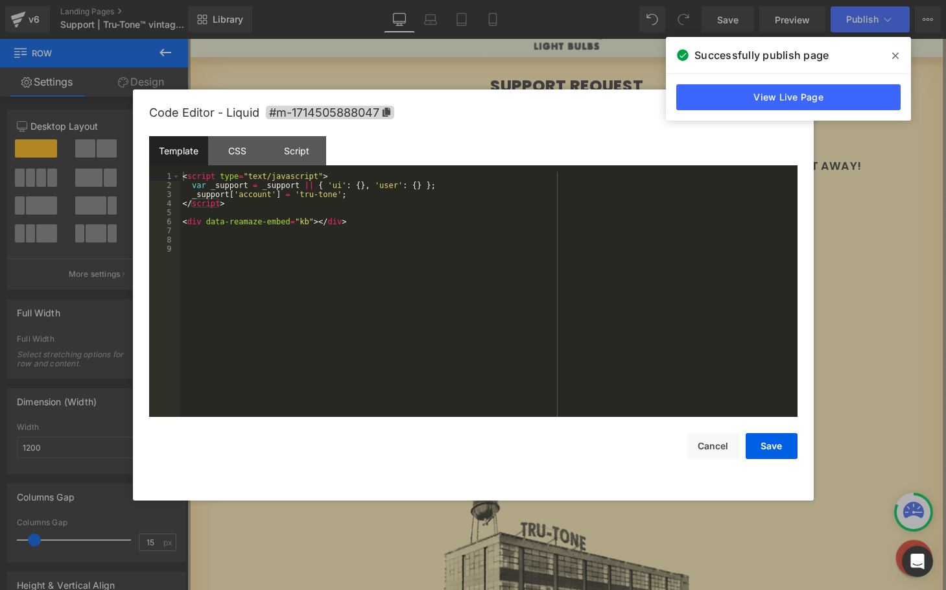
click at [370, 0] on div "Row You are previewing how the will restyle your page. You can not edit Element…" at bounding box center [473, 0] width 946 height 0
click at [254, 152] on div "CSS" at bounding box center [237, 150] width 59 height 29
